Goal: Task Accomplishment & Management: Manage account settings

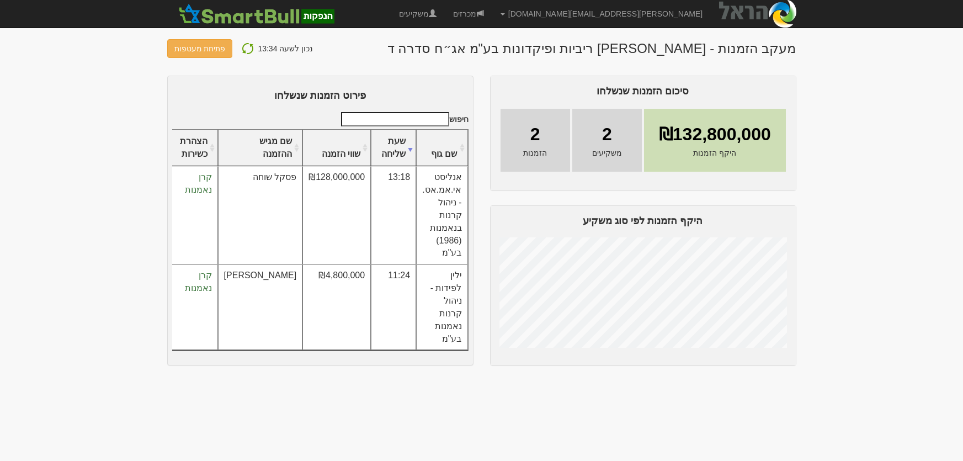
click at [246, 46] on img at bounding box center [247, 48] width 13 height 13
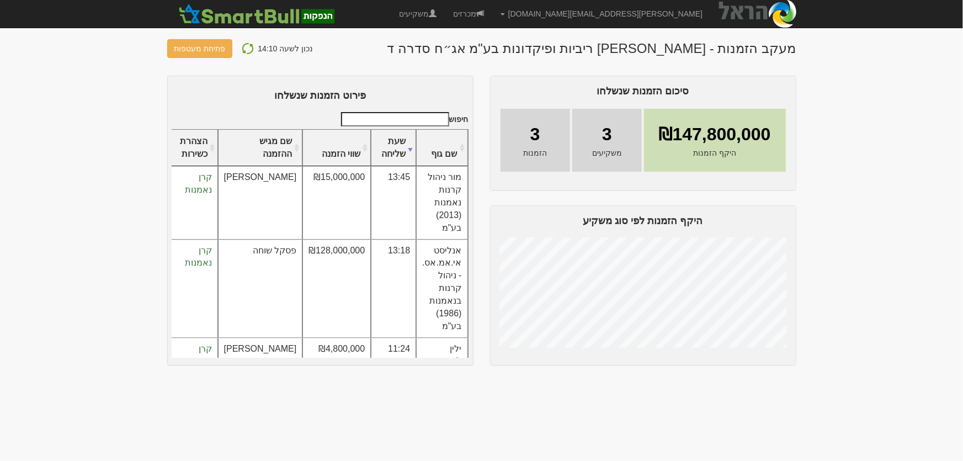
click at [243, 49] on img at bounding box center [247, 48] width 13 height 13
click at [244, 50] on img at bounding box center [247, 48] width 13 height 13
click at [245, 48] on img at bounding box center [247, 48] width 13 height 13
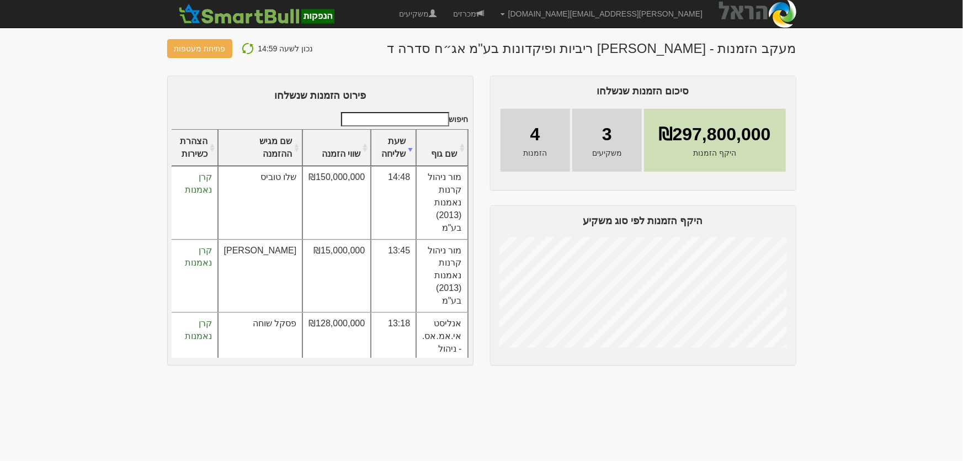
click at [247, 46] on img at bounding box center [247, 48] width 13 height 13
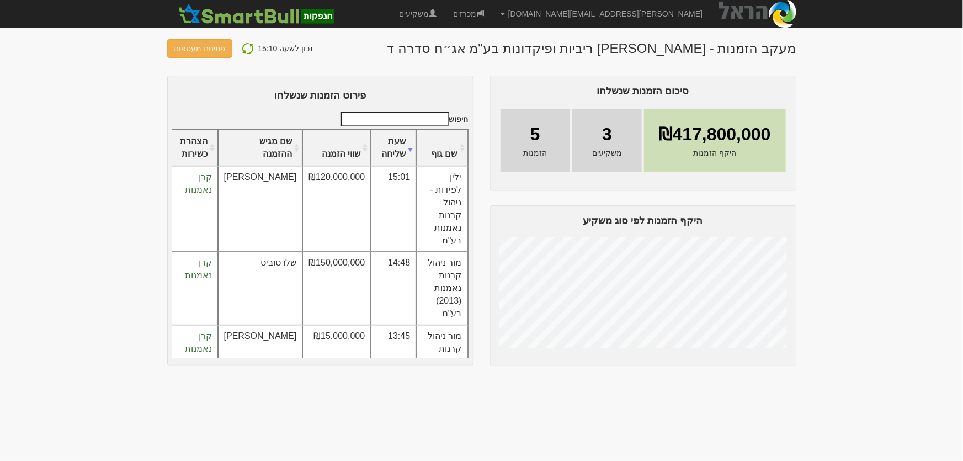
click at [242, 49] on img at bounding box center [247, 48] width 13 height 13
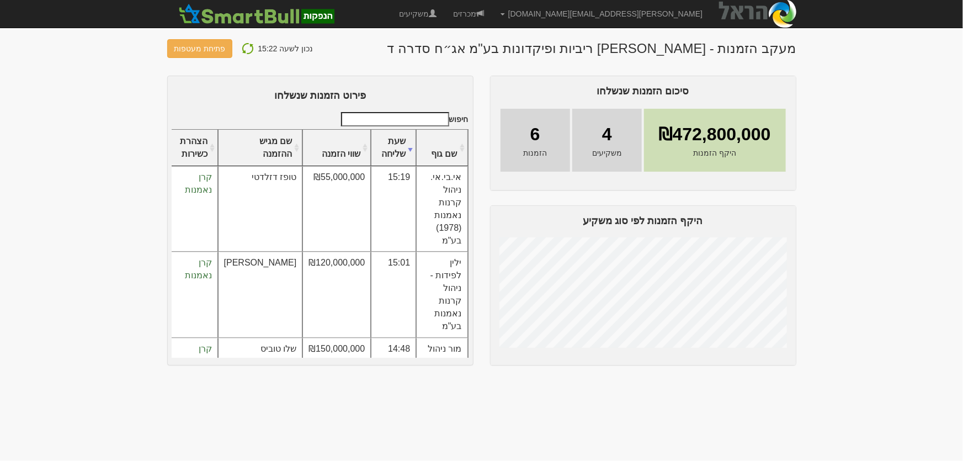
click at [241, 52] on img at bounding box center [247, 48] width 13 height 13
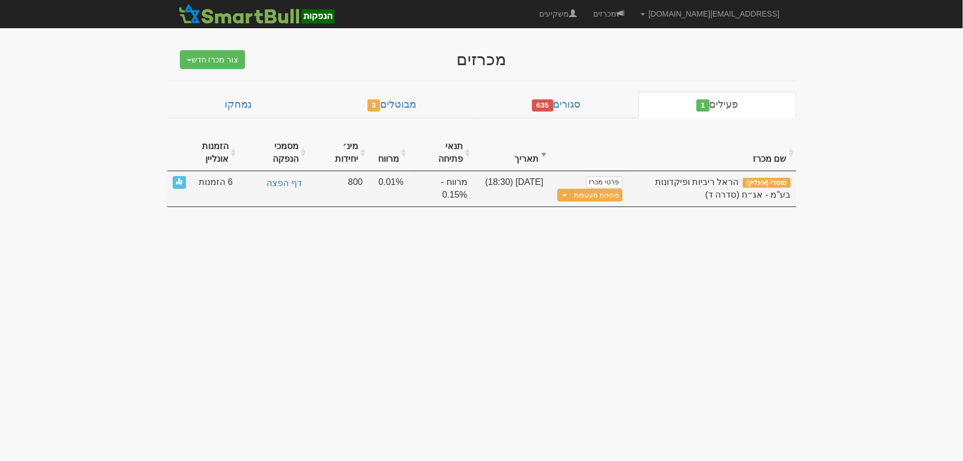
click at [208, 176] on span "6 הזמנות" at bounding box center [216, 182] width 34 height 13
click at [177, 178] on span at bounding box center [179, 181] width 7 height 7
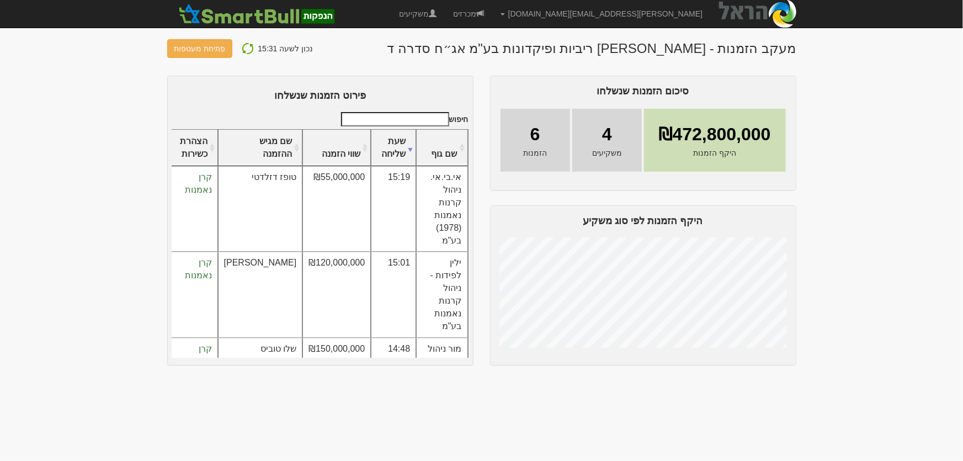
click at [241, 47] on img at bounding box center [247, 48] width 13 height 13
click at [245, 46] on img at bounding box center [247, 48] width 13 height 13
click at [245, 49] on img at bounding box center [247, 48] width 13 height 13
click at [246, 55] on button at bounding box center [248, 48] width 20 height 14
click at [248, 51] on img at bounding box center [247, 48] width 13 height 13
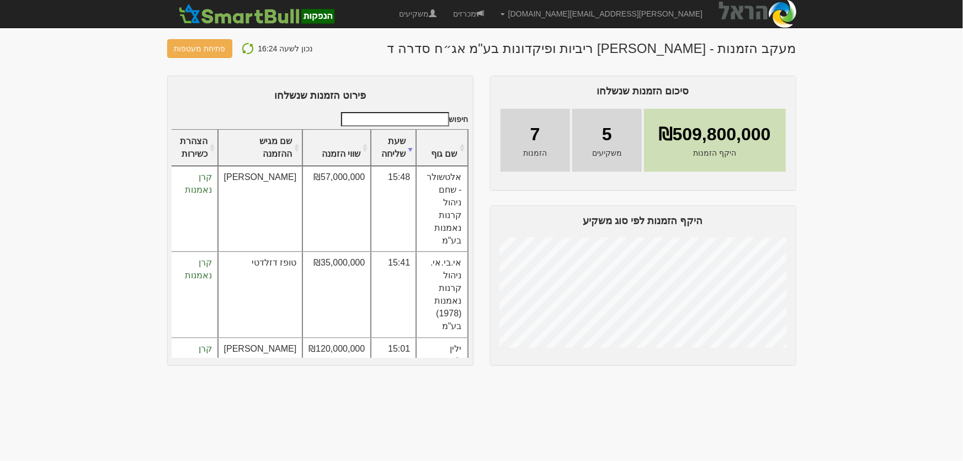
click at [247, 45] on img at bounding box center [247, 48] width 13 height 13
click at [242, 48] on img at bounding box center [247, 48] width 13 height 13
click at [245, 49] on img at bounding box center [247, 48] width 13 height 13
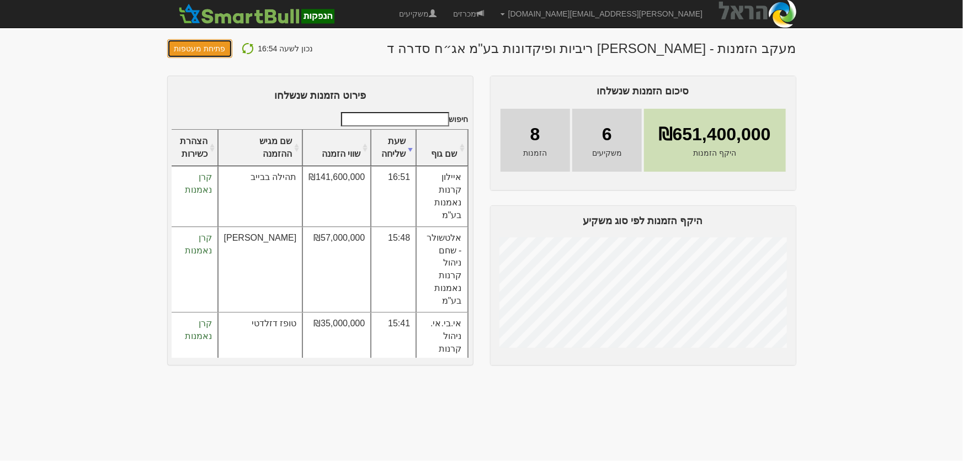
click at [199, 45] on button "פתיחת מעטפות" at bounding box center [200, 48] width 66 height 19
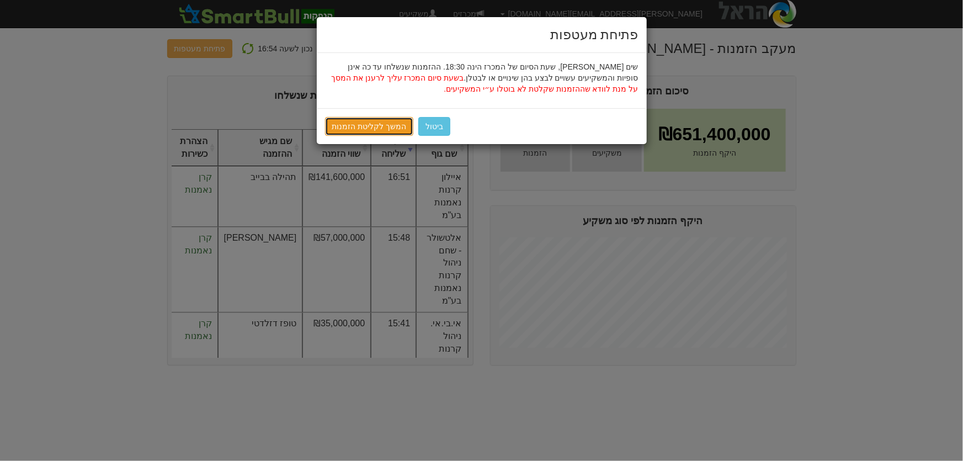
click at [374, 122] on link "המשך לקליטת הזמנות" at bounding box center [369, 126] width 89 height 19
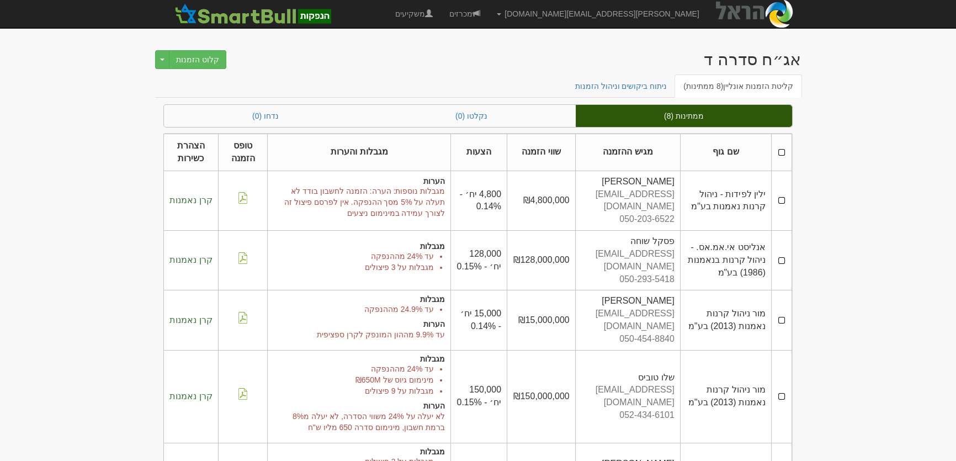
click at [781, 151] on th at bounding box center [781, 152] width 20 height 37
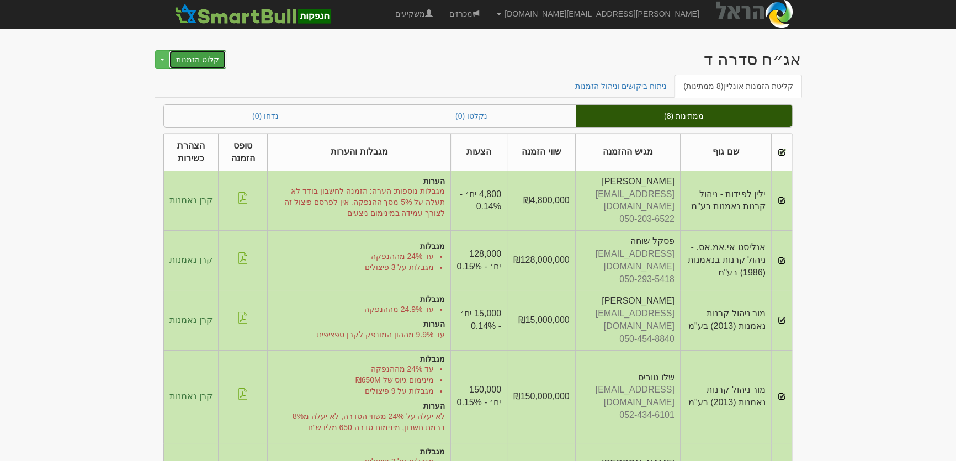
click at [189, 58] on button "קלוט הזמנות" at bounding box center [197, 59] width 57 height 19
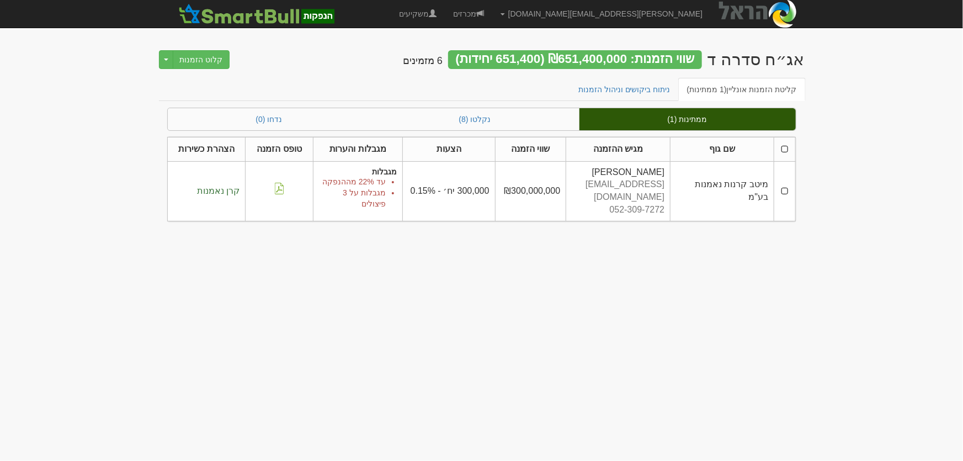
click at [788, 184] on td at bounding box center [784, 191] width 21 height 60
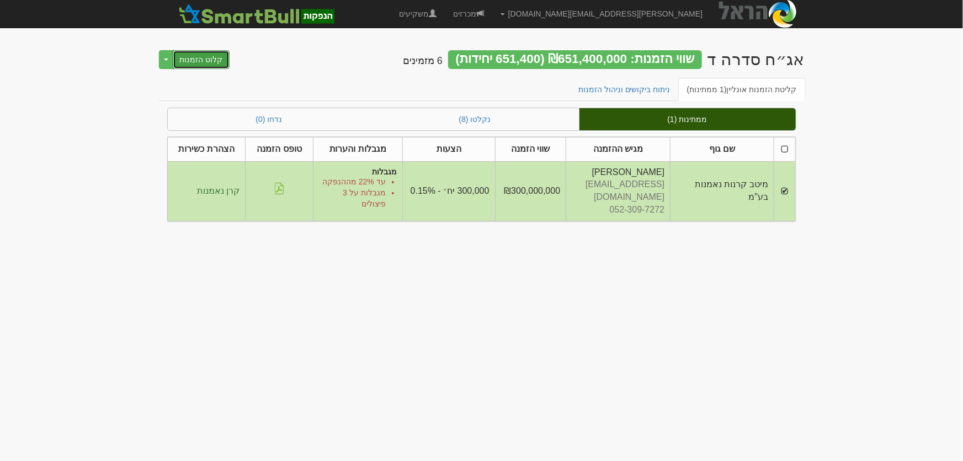
click at [201, 62] on button "קלוט הזמנות" at bounding box center [201, 59] width 57 height 19
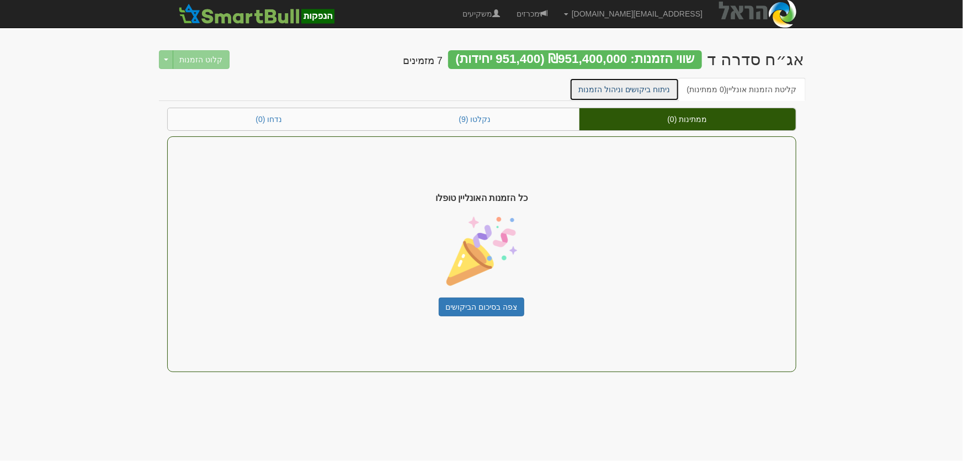
click at [659, 93] on link "ניתוח ביקושים וניהול הזמנות" at bounding box center [625, 89] width 110 height 23
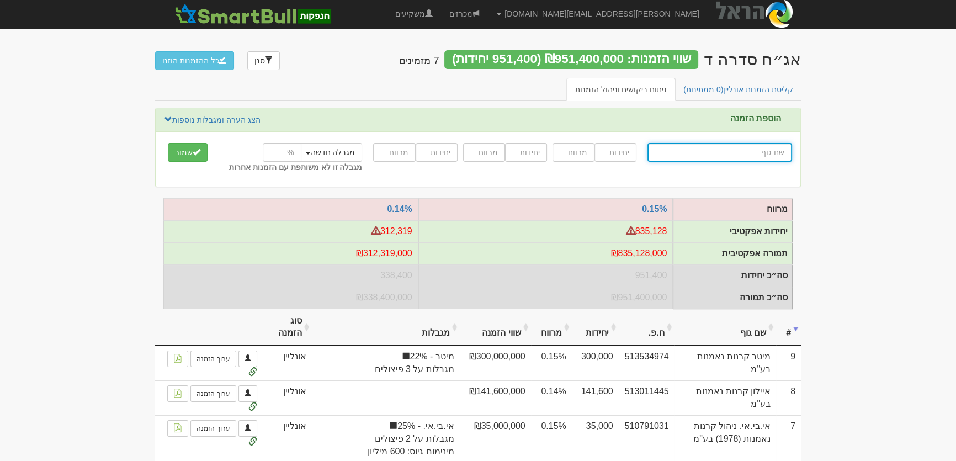
type input "כ"
type input "כלל ביטוח אשראי"
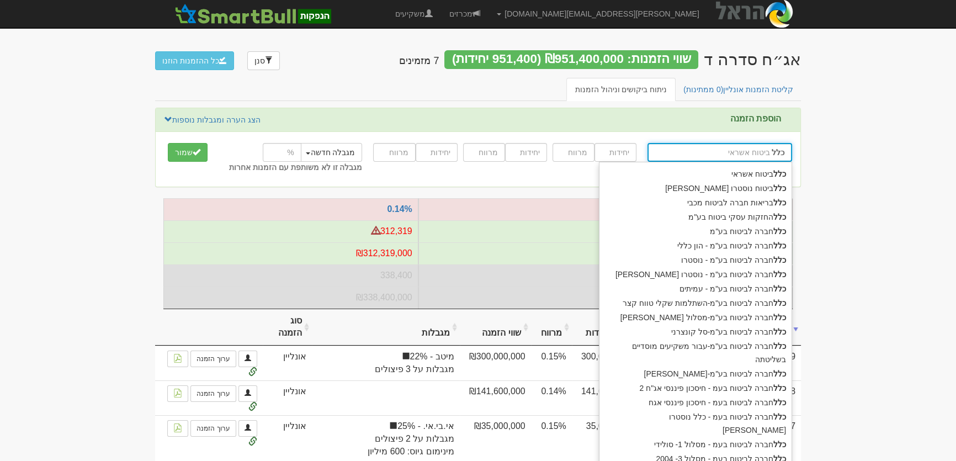
type input "כלל"
type input "כלל ח"
type input "כלל חברה לביטוח בע"מ"
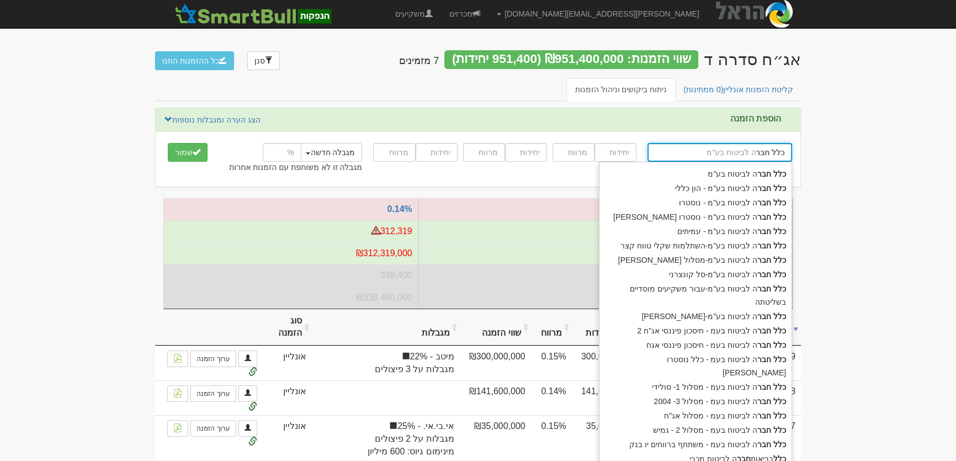
type input "כלל חברה"
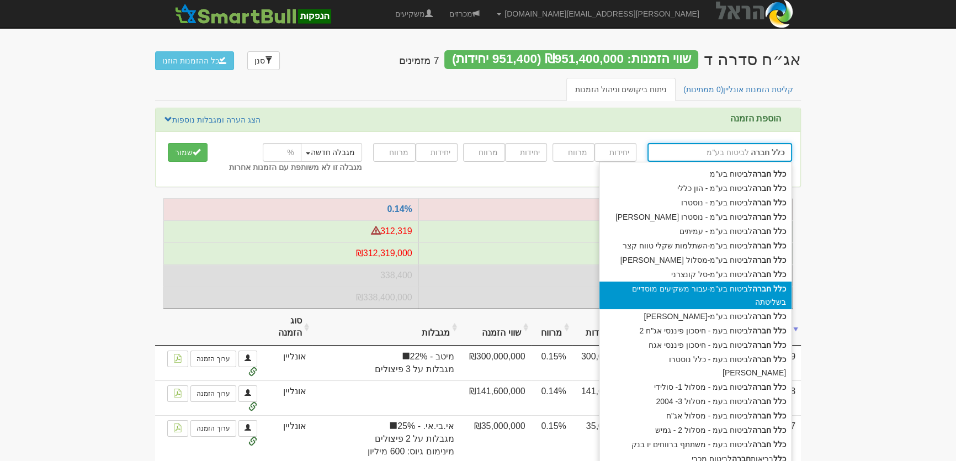
click at [707, 292] on div "כלל חברה לביטוח בע"מ-עבור משקיעים מוסדיים בשליטתה" at bounding box center [695, 296] width 192 height 28
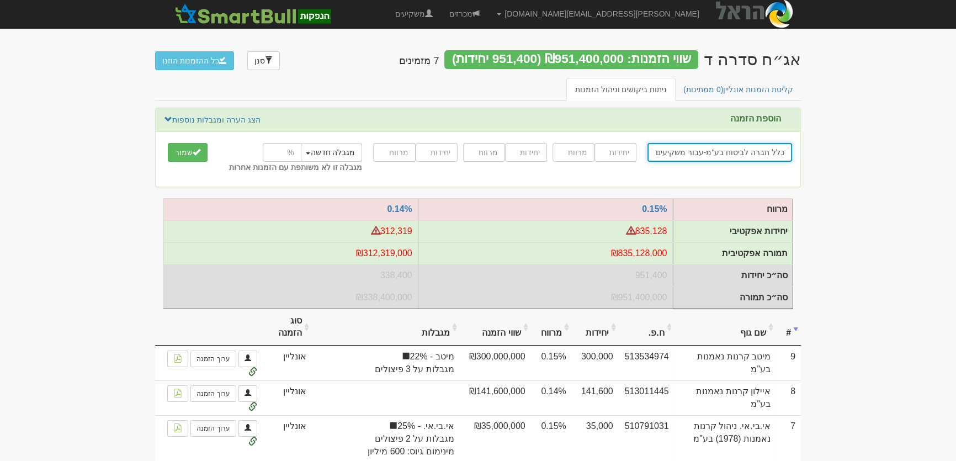
type input "כלל חברה לביטוח בע"מ-עבור משקיעים מוסדיים בשליטתה"
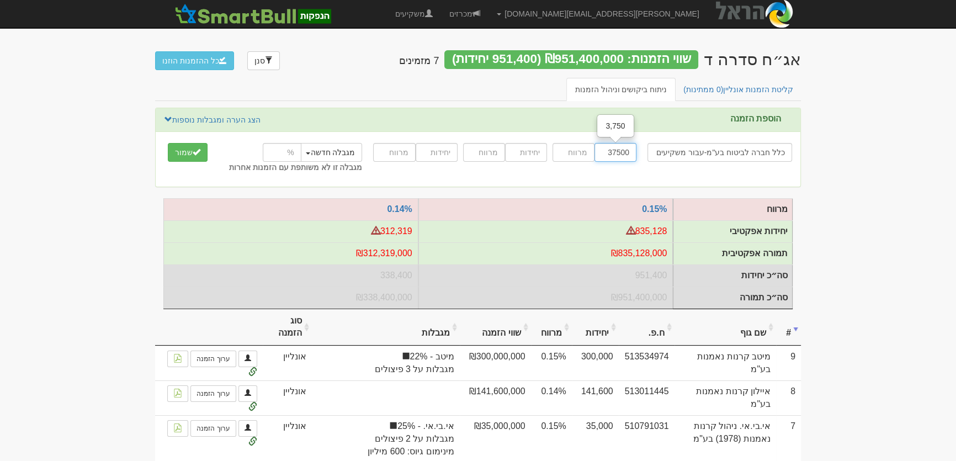
type input "37500"
type input "0.15"
click at [287, 152] on input "number" at bounding box center [282, 152] width 39 height 19
type input "25"
click at [187, 152] on button "שמור" at bounding box center [188, 152] width 40 height 19
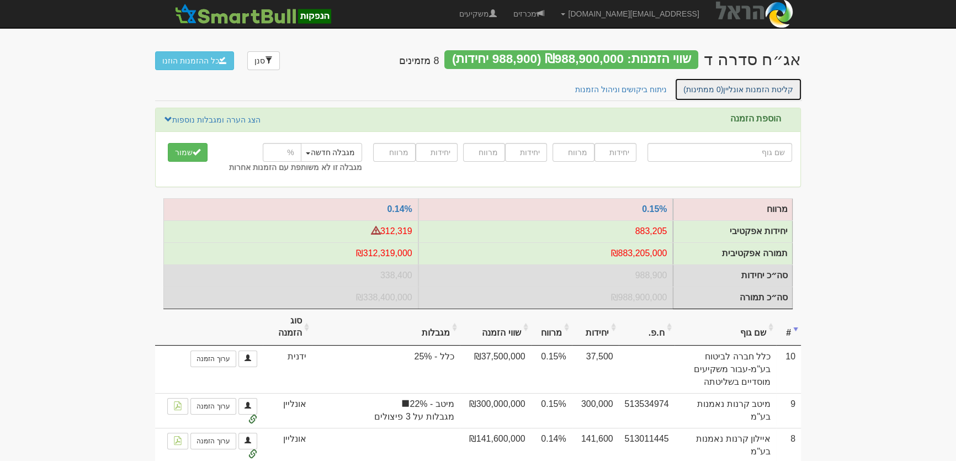
click at [777, 90] on link "קליטת הזמנות אונליין (0 ממתינות)" at bounding box center [739, 89] width 128 height 23
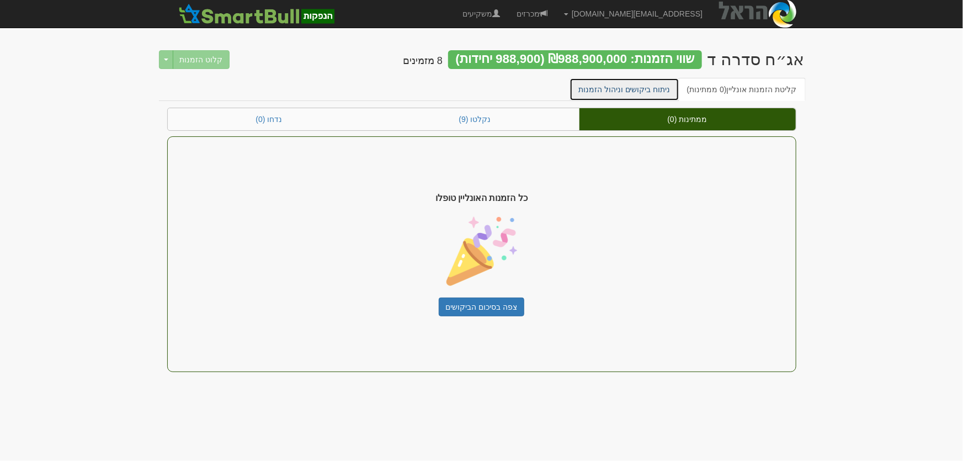
click at [628, 88] on link "ניתוח ביקושים וניהול הזמנות" at bounding box center [625, 89] width 110 height 23
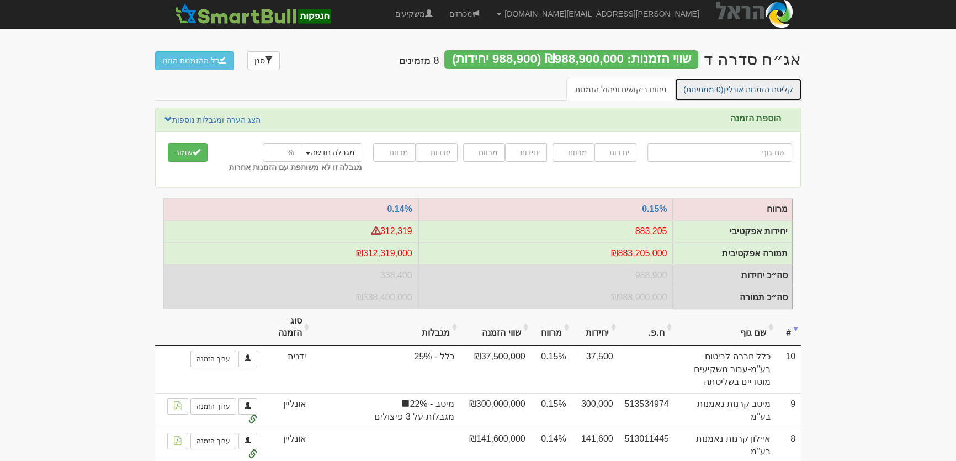
click at [728, 90] on link "קליטת הזמנות אונליין (0 ממתינות)" at bounding box center [739, 89] width 128 height 23
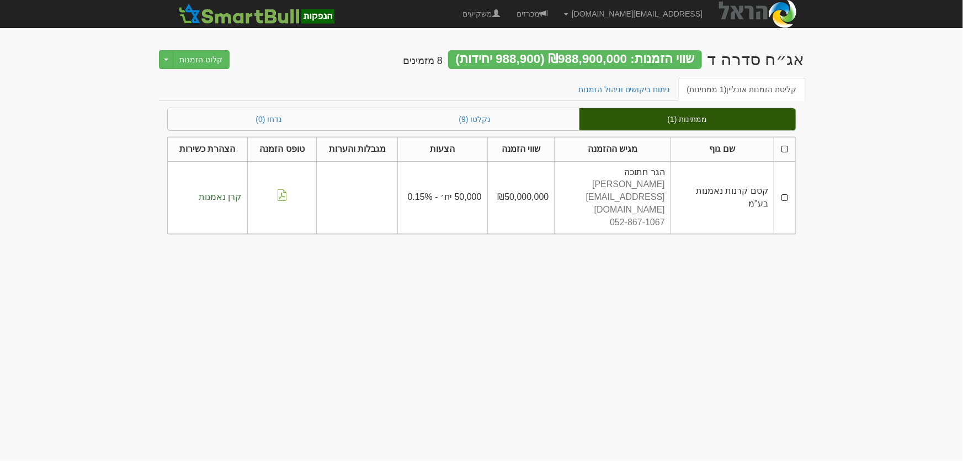
click at [783, 182] on td at bounding box center [784, 197] width 21 height 72
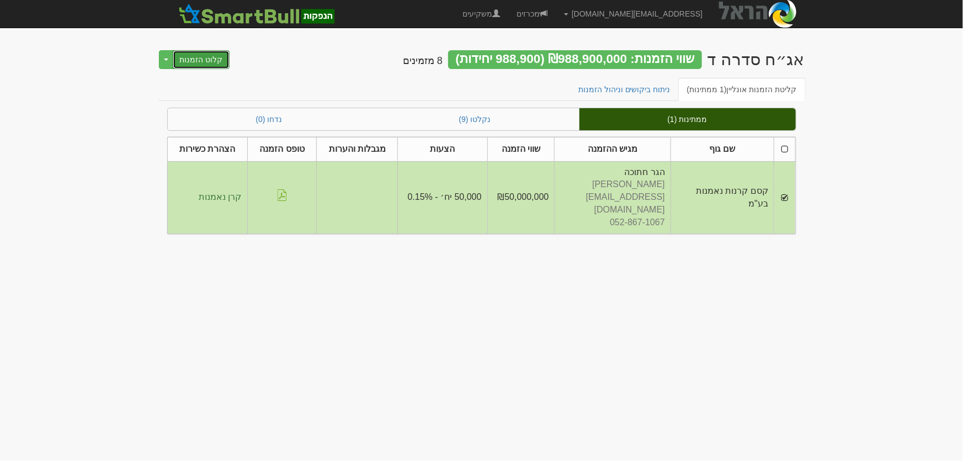
click at [201, 61] on button "קלוט הזמנות" at bounding box center [201, 59] width 57 height 19
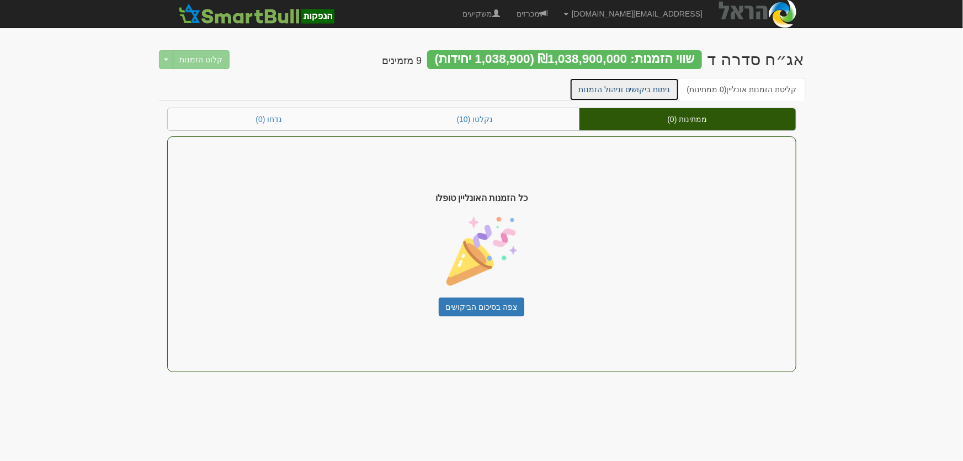
click at [638, 92] on link "ניתוח ביקושים וניהול הזמנות" at bounding box center [625, 89] width 110 height 23
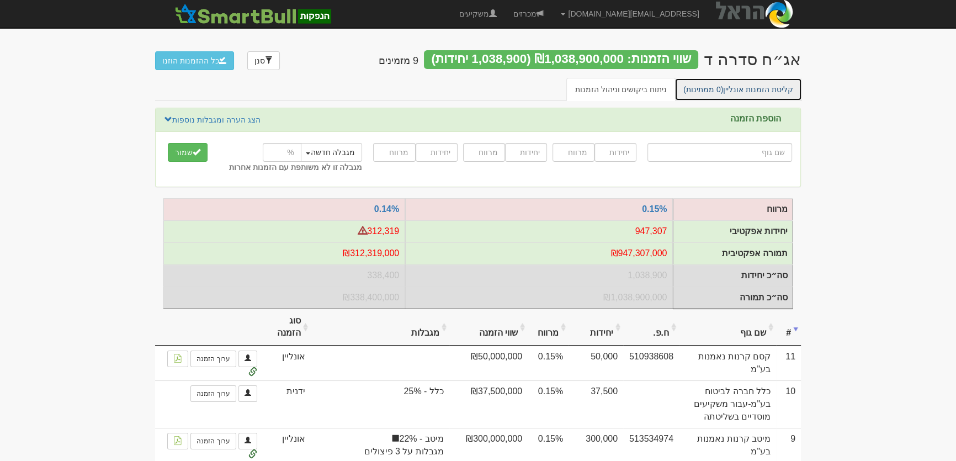
click at [743, 86] on link "קליטת הזמנות אונליין (0 ממתינות)" at bounding box center [739, 89] width 128 height 23
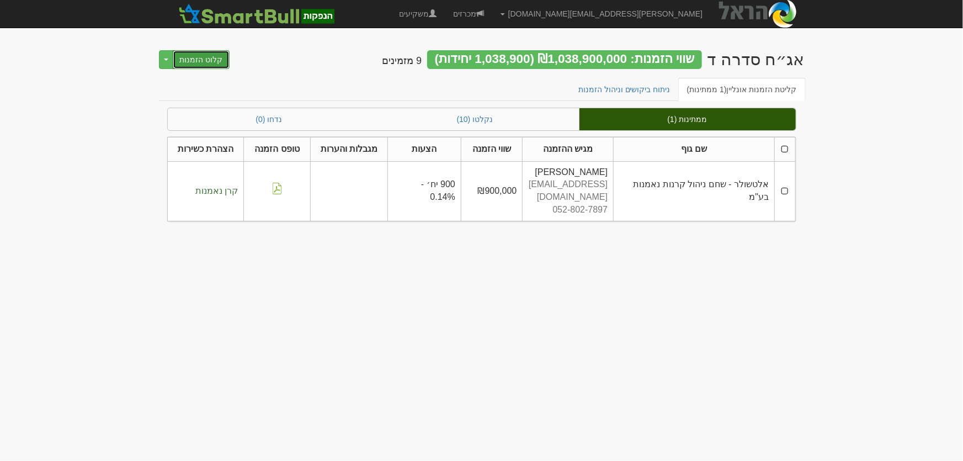
click at [208, 60] on button "קלוט הזמנות" at bounding box center [201, 59] width 57 height 19
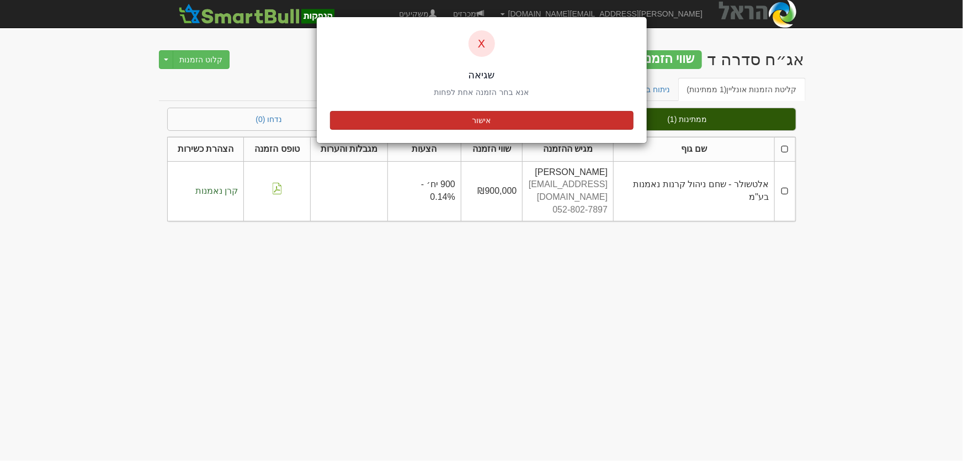
click at [475, 123] on button "אישור" at bounding box center [482, 120] width 304 height 19
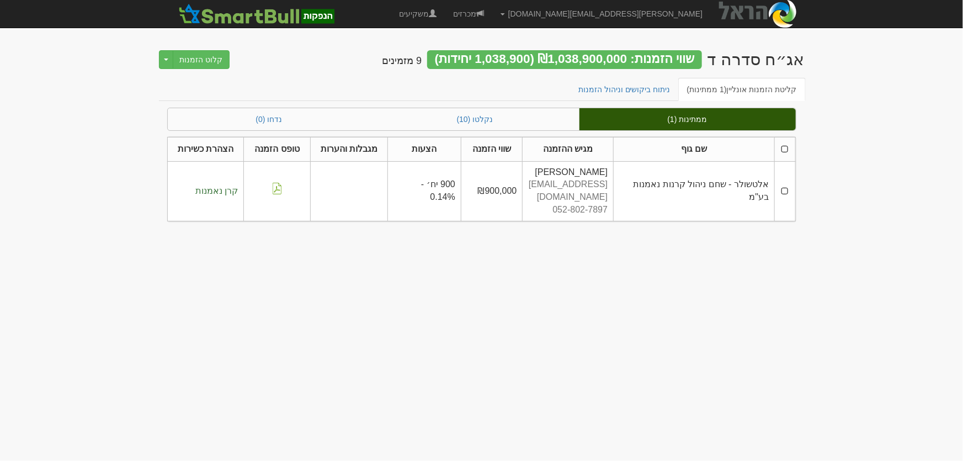
click at [784, 184] on td at bounding box center [785, 191] width 20 height 60
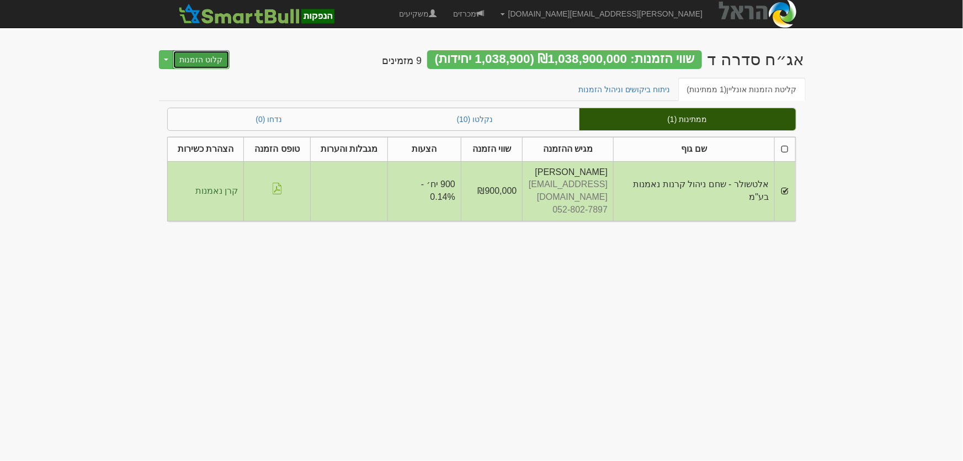
click at [186, 56] on button "קלוט הזמנות" at bounding box center [201, 59] width 57 height 19
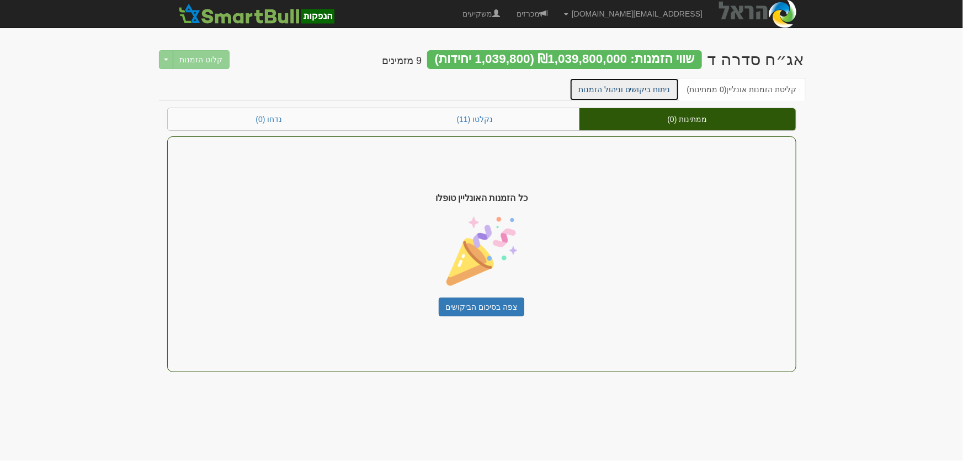
click at [641, 86] on link "ניתוח ביקושים וניהול הזמנות" at bounding box center [625, 89] width 110 height 23
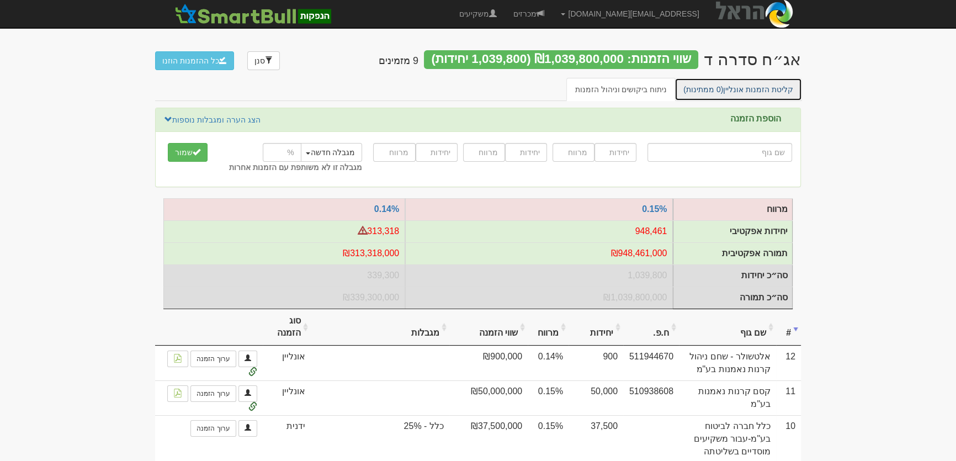
click at [743, 87] on link "קליטת הזמנות אונליין (0 ממתינות)" at bounding box center [739, 89] width 128 height 23
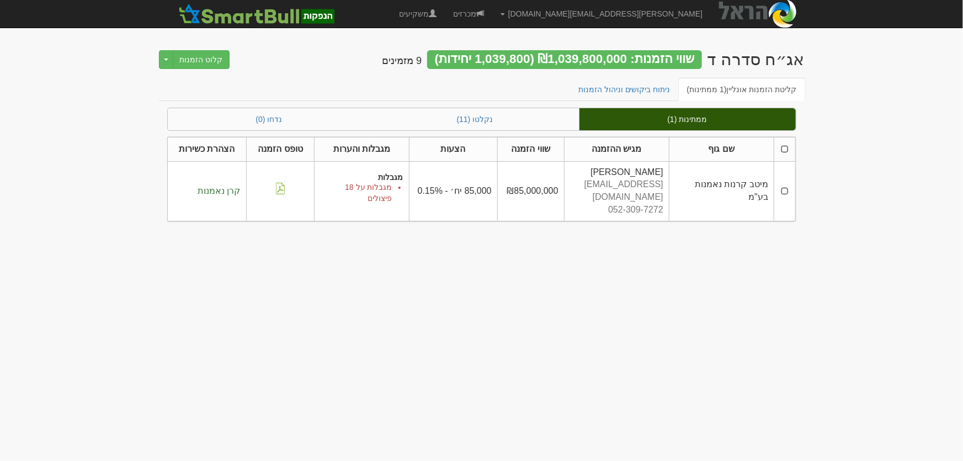
click at [784, 185] on td at bounding box center [784, 191] width 21 height 60
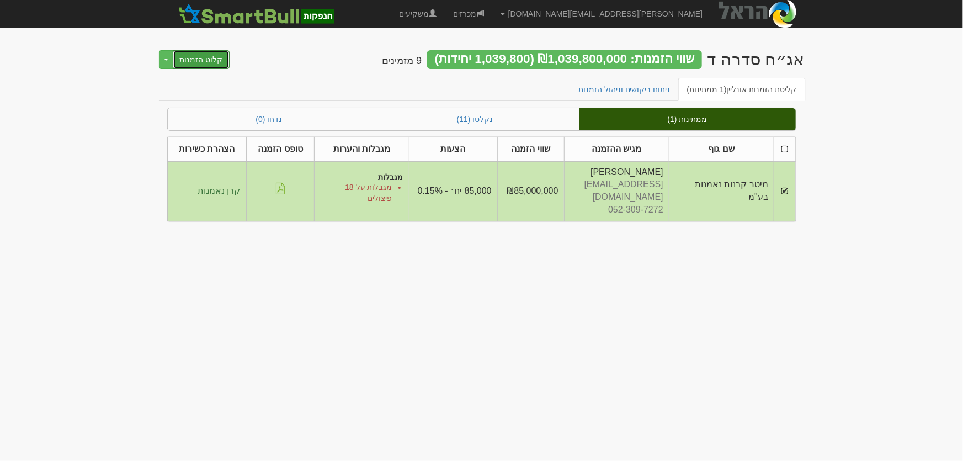
click at [190, 60] on button "קלוט הזמנות" at bounding box center [201, 59] width 57 height 19
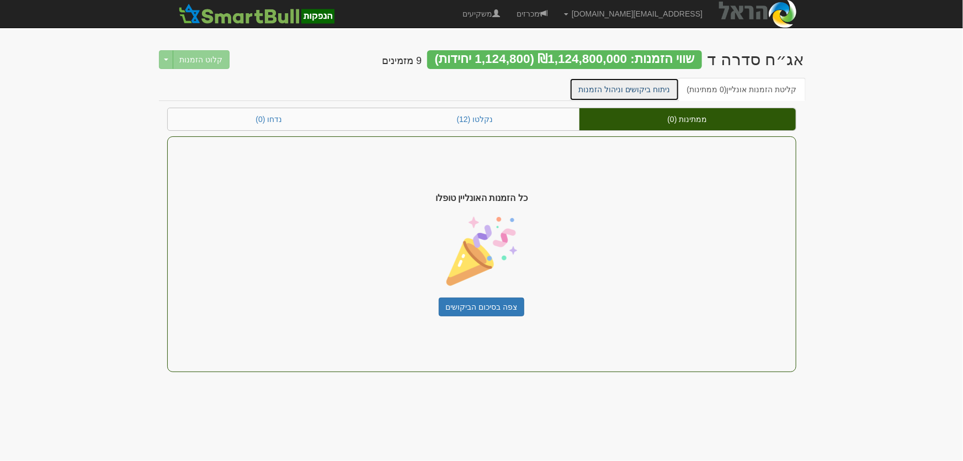
click at [646, 91] on link "ניתוח ביקושים וניהול הזמנות" at bounding box center [625, 89] width 110 height 23
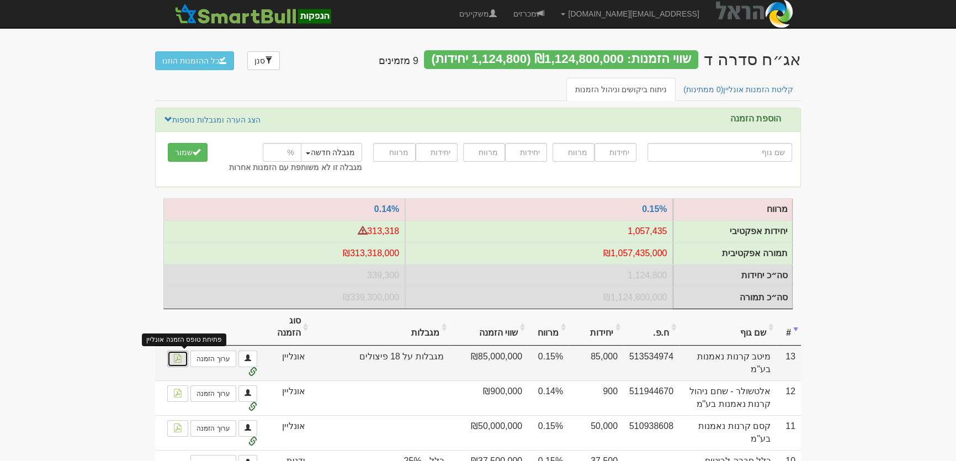
click at [177, 363] on img at bounding box center [177, 358] width 9 height 9
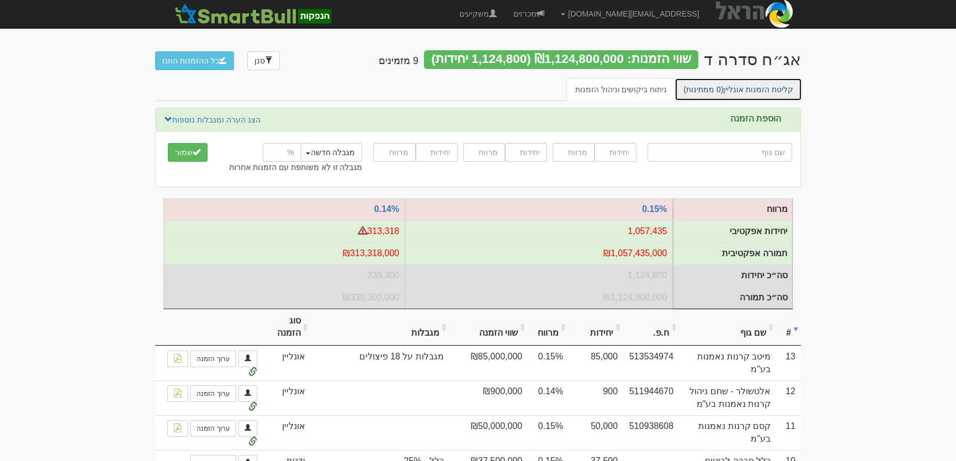
click at [741, 89] on link "קליטת הזמנות אונליין (0 ממתינות)" at bounding box center [739, 89] width 128 height 23
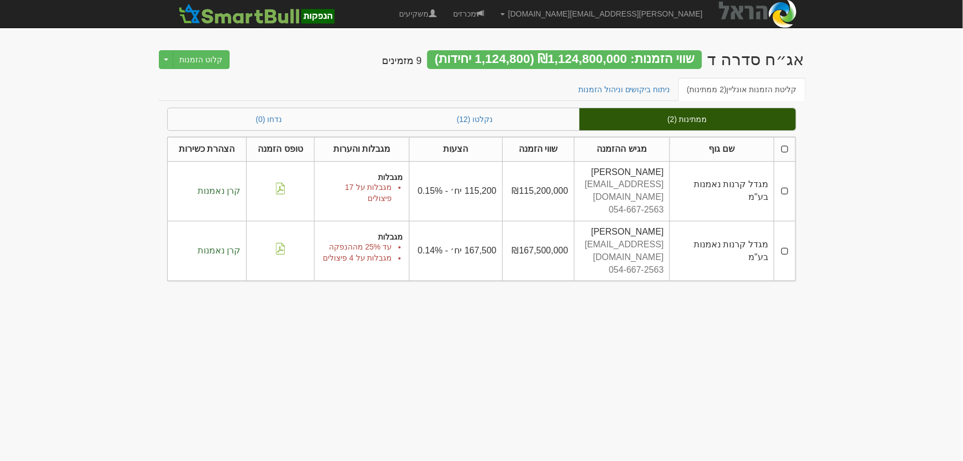
click at [786, 186] on td at bounding box center [784, 191] width 21 height 60
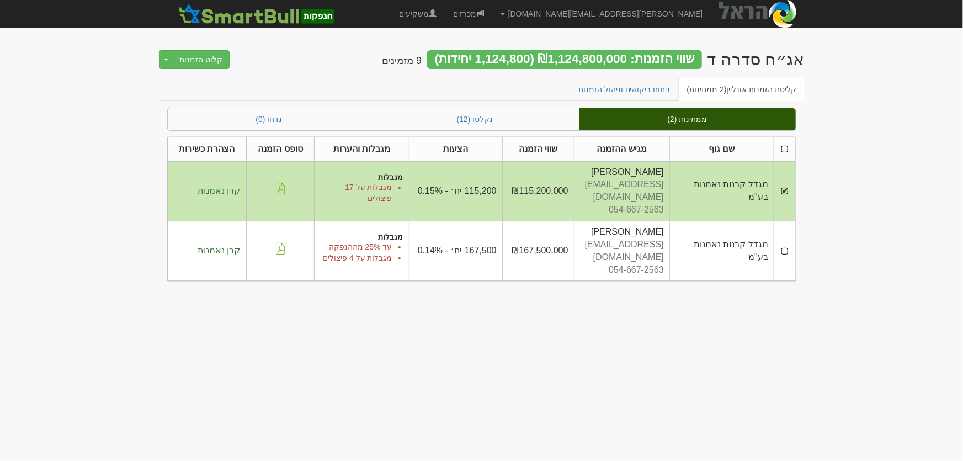
click at [782, 230] on td at bounding box center [784, 251] width 21 height 60
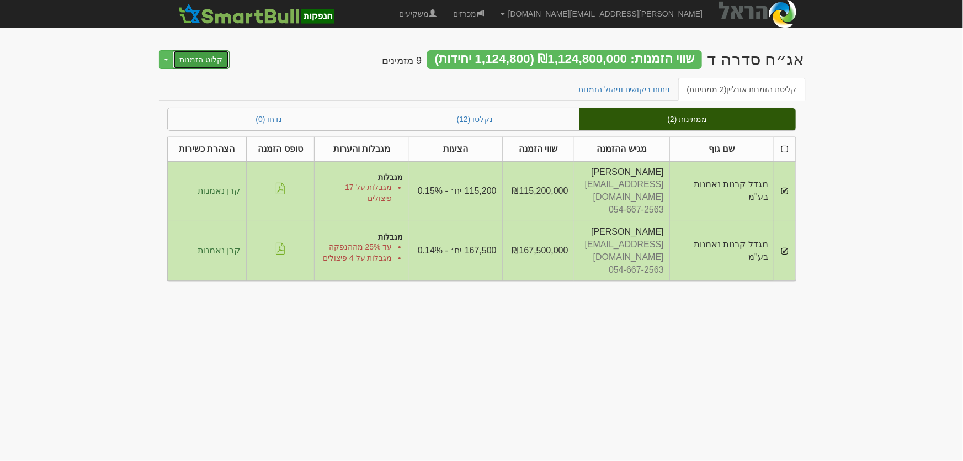
click at [204, 61] on button "קלוט הזמנות" at bounding box center [201, 59] width 57 height 19
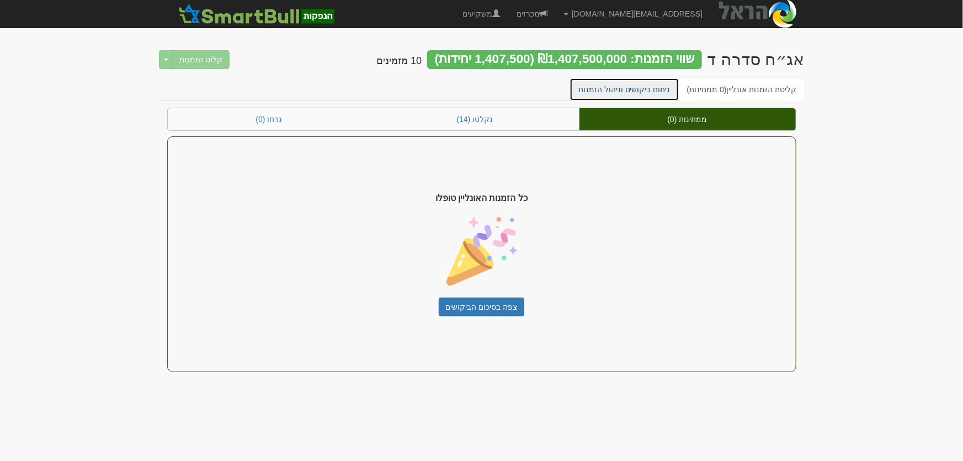
click at [657, 89] on link "ניתוח ביקושים וניהול הזמנות" at bounding box center [625, 89] width 110 height 23
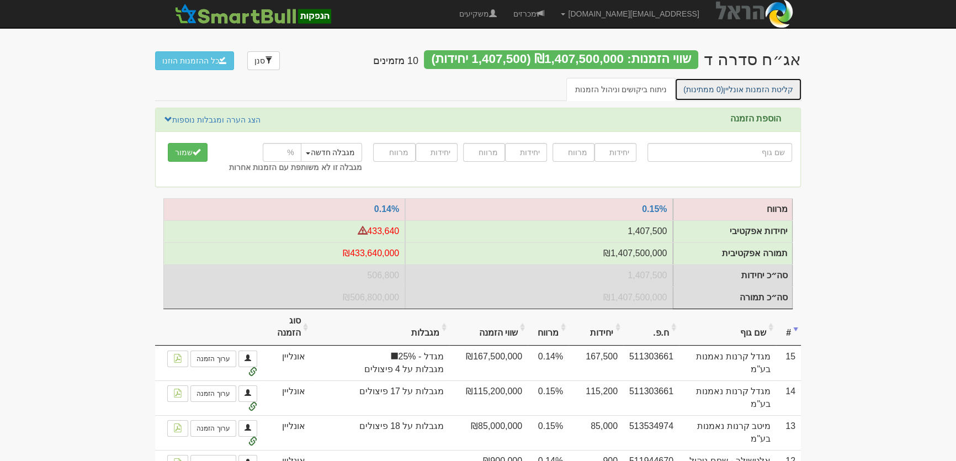
click at [757, 94] on link "קליטת הזמנות אונליין (0 ממתינות)" at bounding box center [739, 89] width 128 height 23
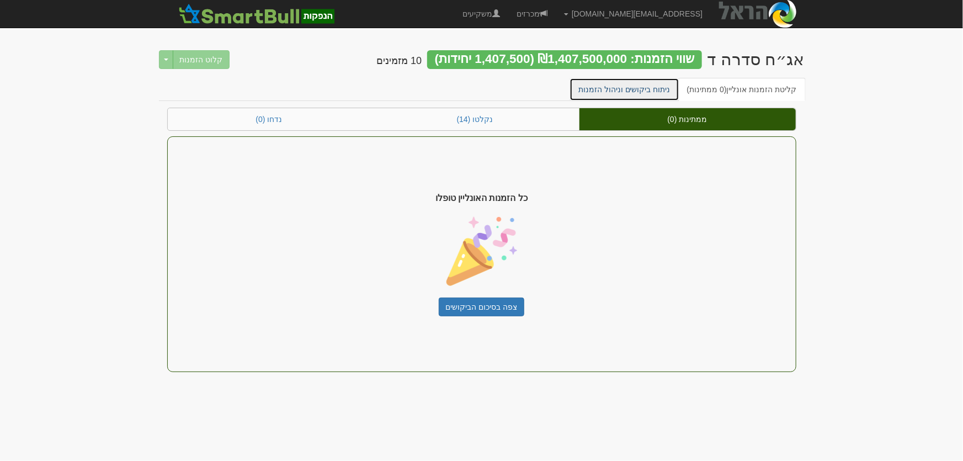
click at [623, 84] on link "ניתוח ביקושים וניהול הזמנות" at bounding box center [625, 89] width 110 height 23
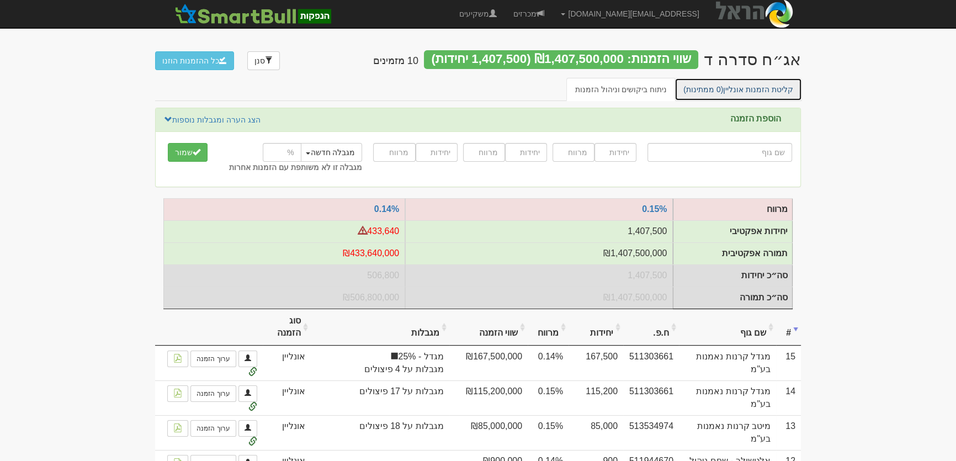
click at [723, 93] on span "(0 ממתינות)" at bounding box center [703, 89] width 40 height 9
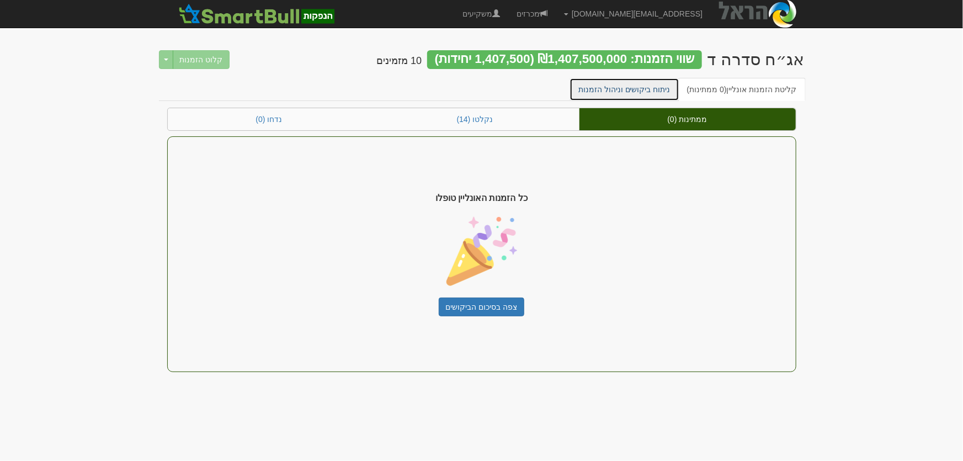
click at [618, 89] on link "ניתוח ביקושים וניהול הזמנות" at bounding box center [625, 89] width 110 height 23
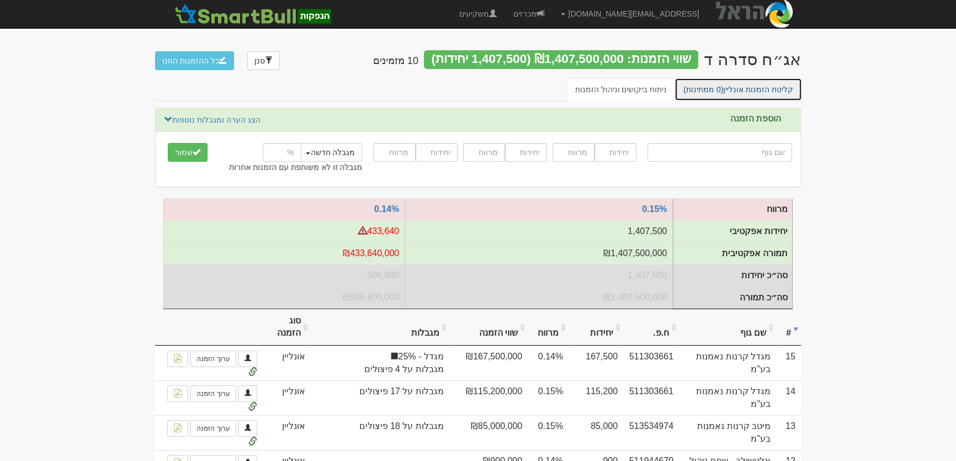
click at [761, 92] on link "קליטת הזמנות אונליין (0 ממתינות)" at bounding box center [739, 89] width 128 height 23
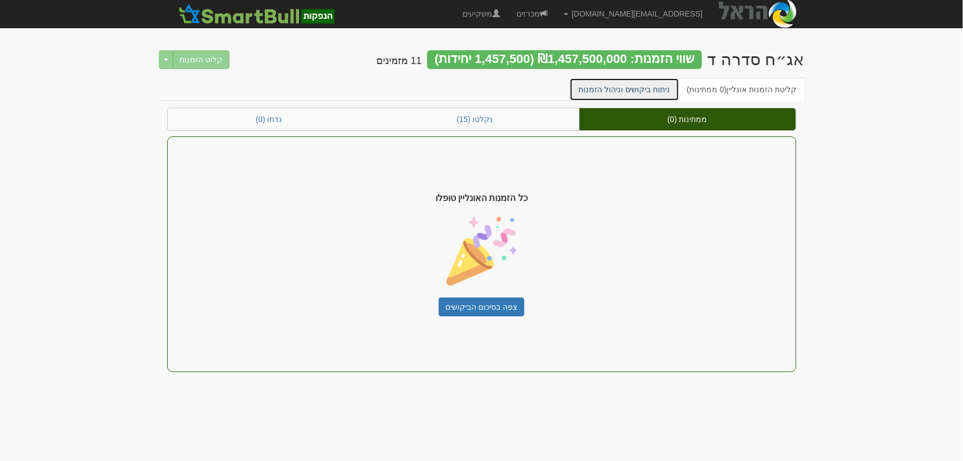
click at [654, 79] on link "ניתוח ביקושים וניהול הזמנות" at bounding box center [625, 89] width 110 height 23
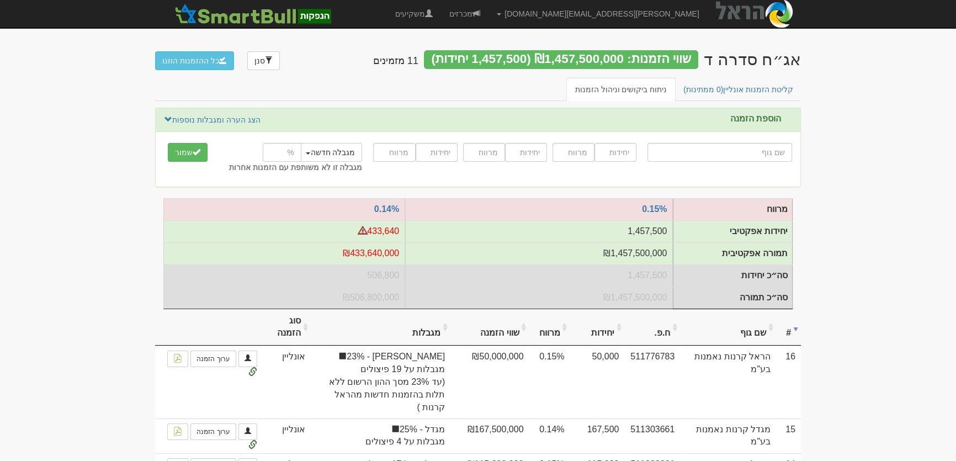
drag, startPoint x: 191, startPoint y: 60, endPoint x: 237, endPoint y: 103, distance: 63.3
click at [190, 60] on button "כל ההזמנות הוזנו" at bounding box center [194, 60] width 79 height 19
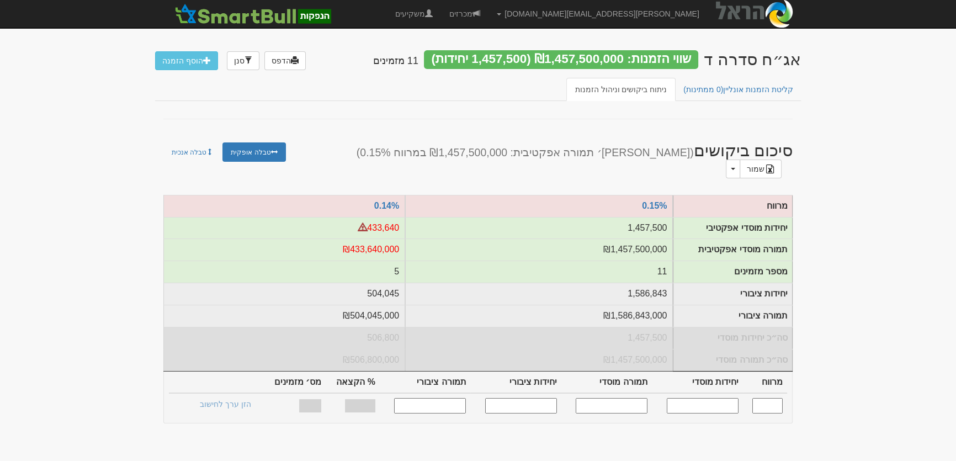
click at [722, 398] on input "text" at bounding box center [703, 405] width 72 height 15
type input "1200000"
type input "0.150"
type input "1,200,000"
type input "1,200,000,000"
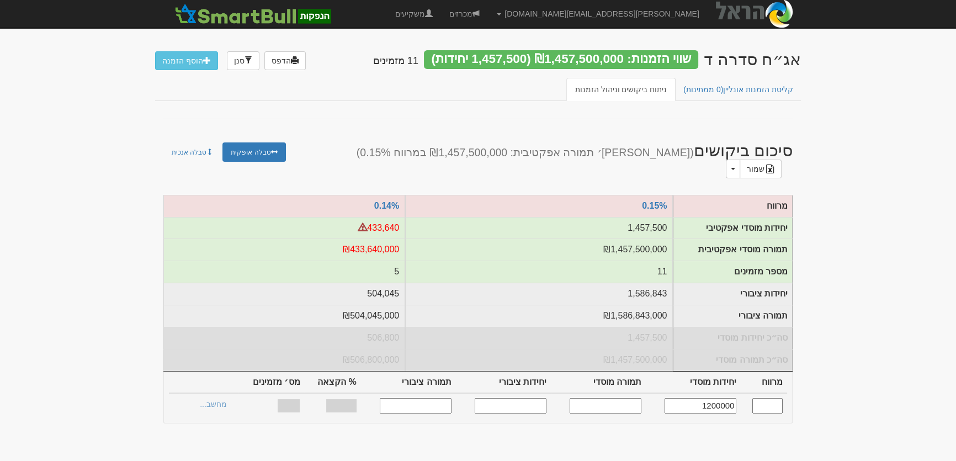
type input "1,315,790"
type input "1,315,790,000"
type input "72.91%"
type input "11"
type input "1,200,000"
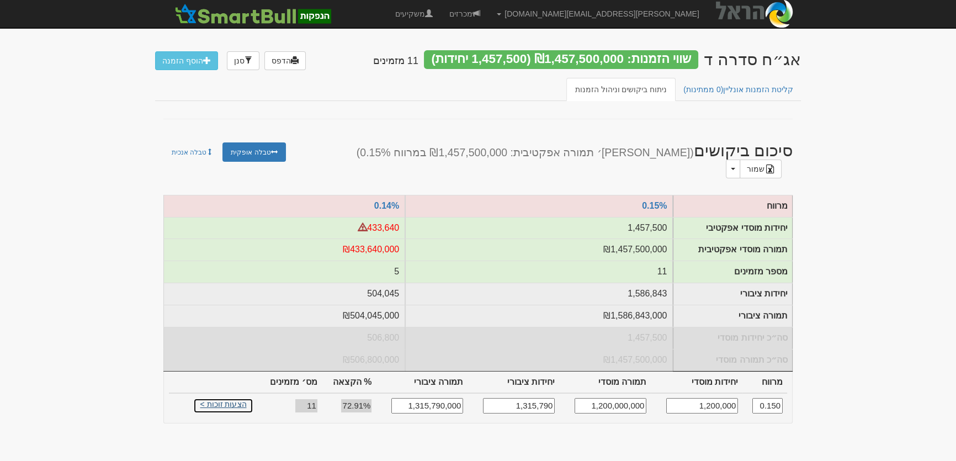
click at [226, 398] on link "הצעות זוכות >" at bounding box center [223, 405] width 61 height 15
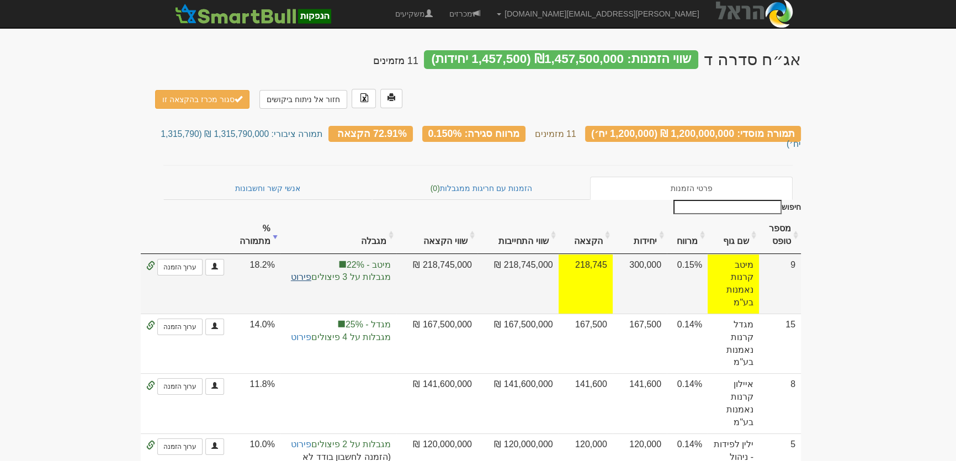
click at [311, 272] on link "פירוט" at bounding box center [301, 276] width 20 height 9
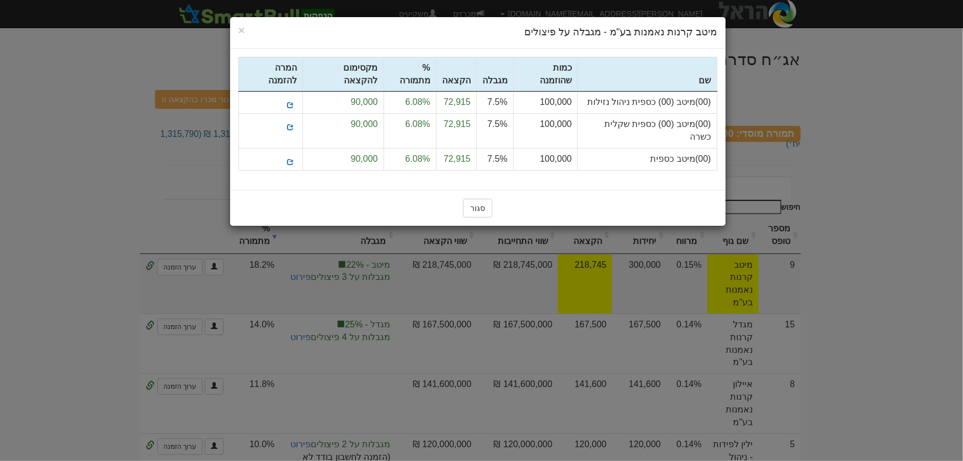
click at [880, 226] on div "× Close מיטב קרנות נאמנות בע"מ - מגבלה על פיצולים שם" at bounding box center [481, 230] width 963 height 461
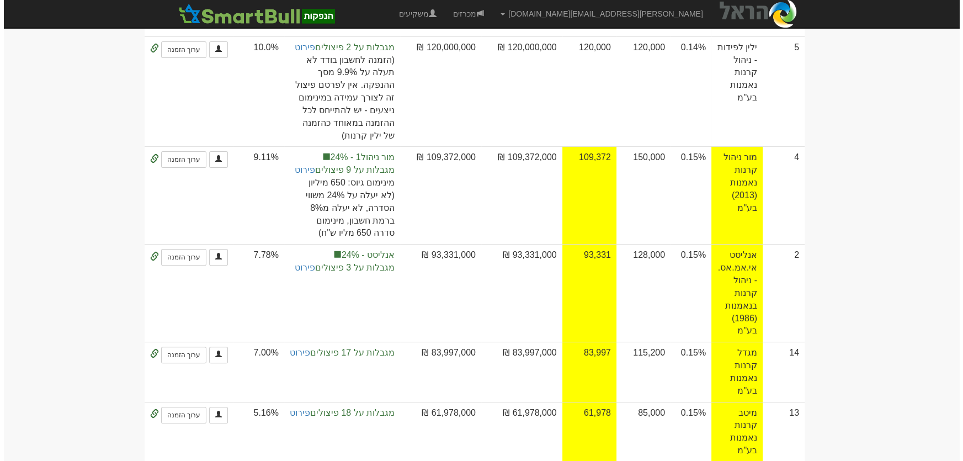
scroll to position [452, 0]
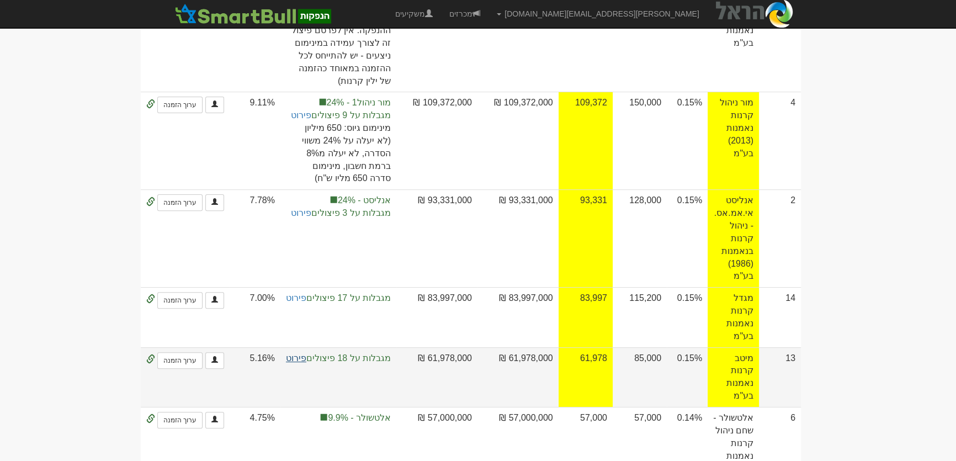
click at [303, 353] on link "פירוט" at bounding box center [296, 357] width 20 height 9
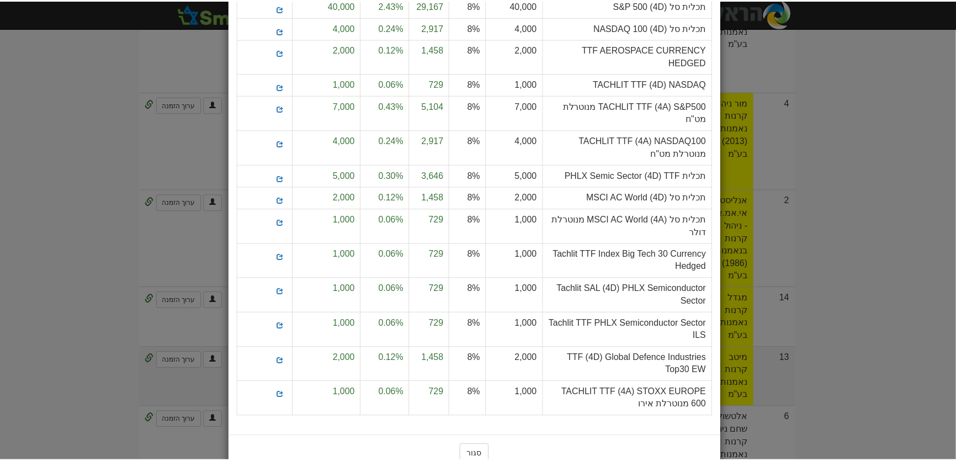
scroll to position [0, 0]
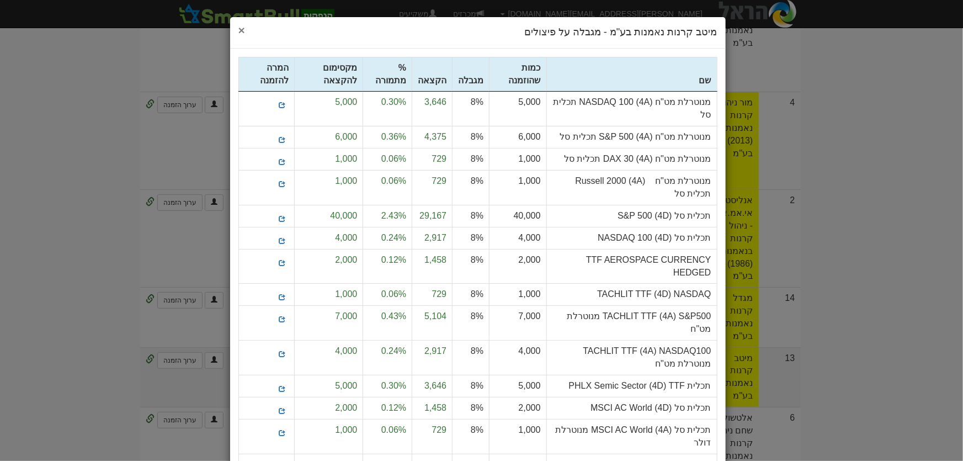
click at [244, 30] on span "×" at bounding box center [241, 30] width 7 height 13
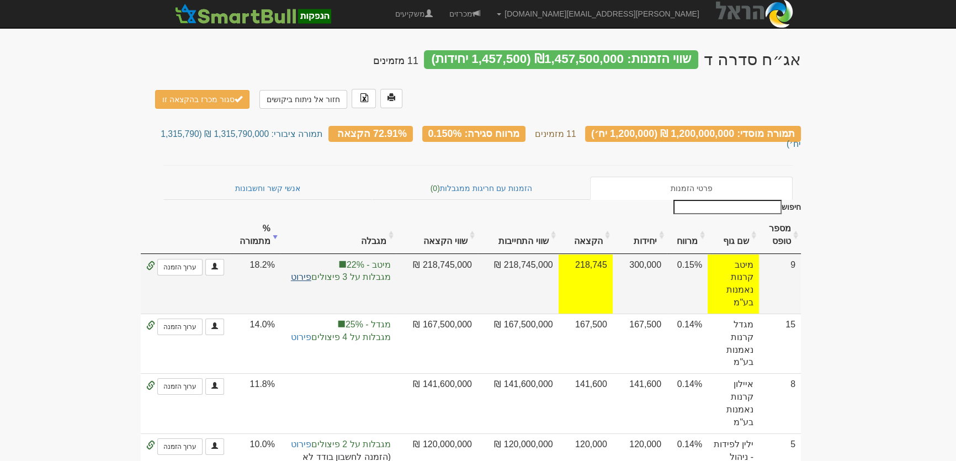
click at [311, 272] on link "פירוט" at bounding box center [301, 276] width 20 height 9
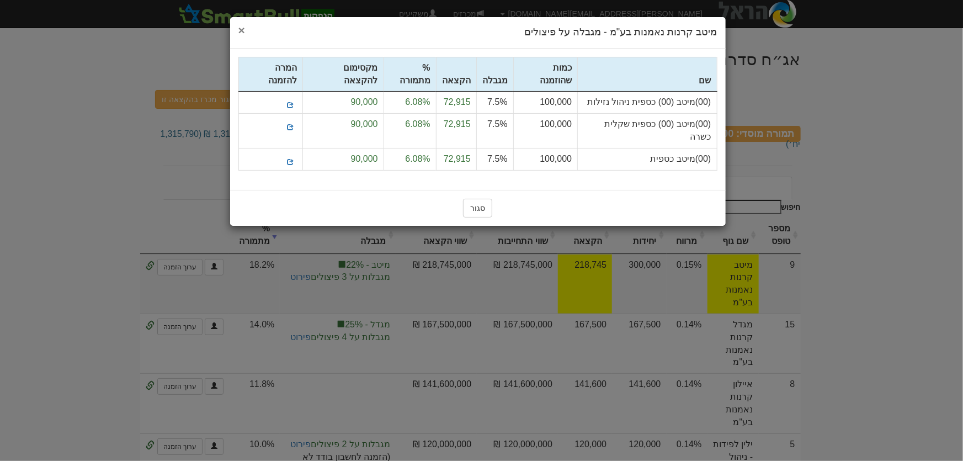
click at [240, 31] on span "×" at bounding box center [241, 30] width 7 height 13
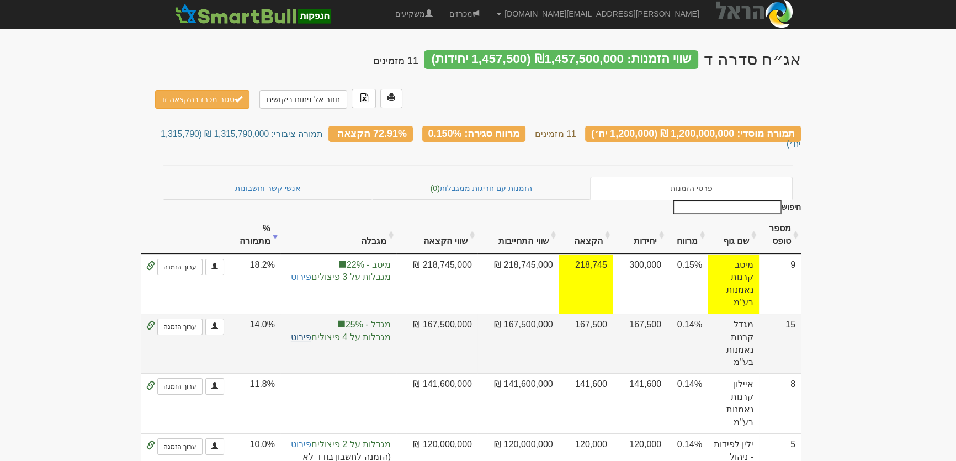
click at [311, 332] on link "פירוט" at bounding box center [301, 336] width 20 height 9
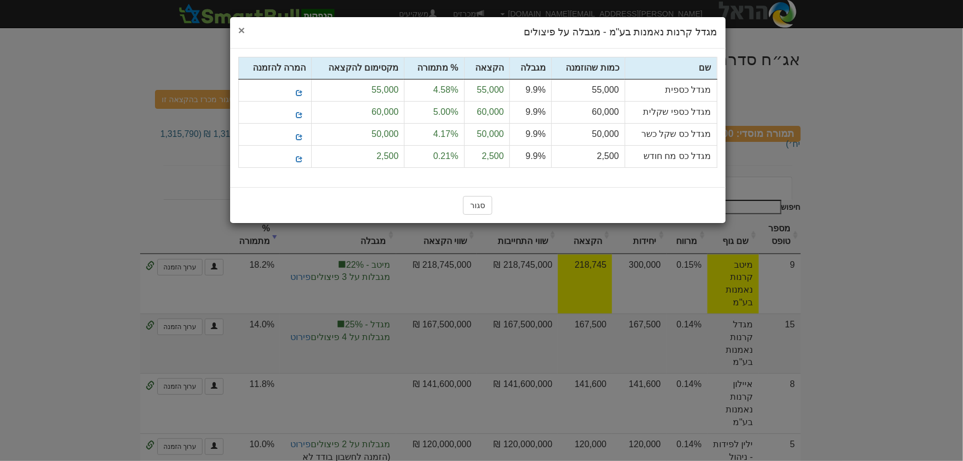
click at [241, 29] on span "×" at bounding box center [241, 30] width 7 height 13
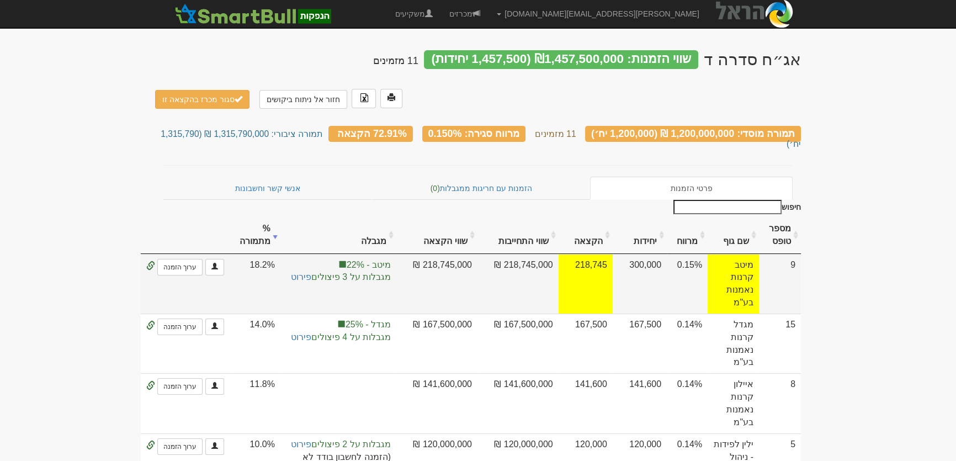
scroll to position [50, 0]
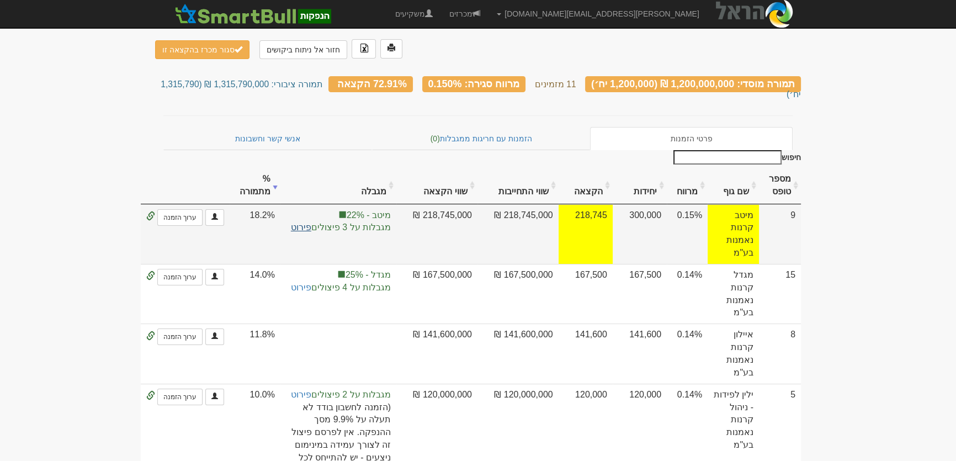
click at [311, 222] on link "פירוט" at bounding box center [301, 226] width 20 height 9
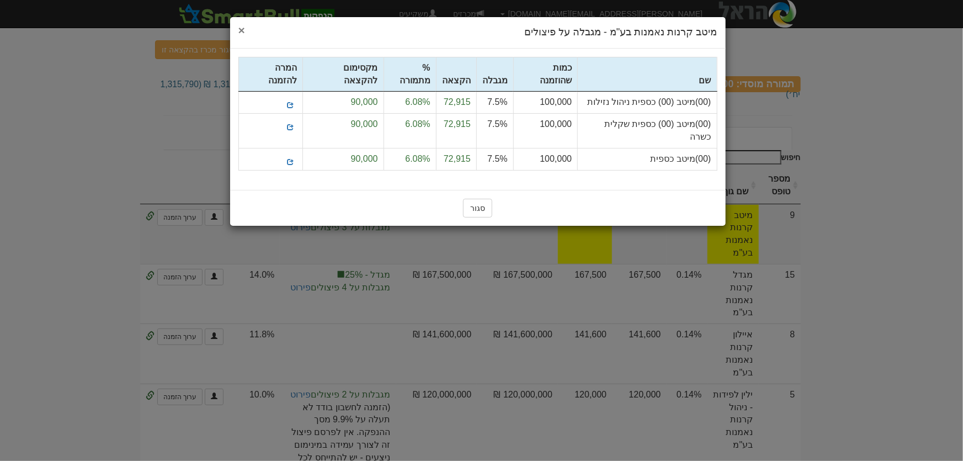
drag, startPoint x: 242, startPoint y: 28, endPoint x: 246, endPoint y: 39, distance: 11.5
click at [242, 28] on span "×" at bounding box center [241, 30] width 7 height 13
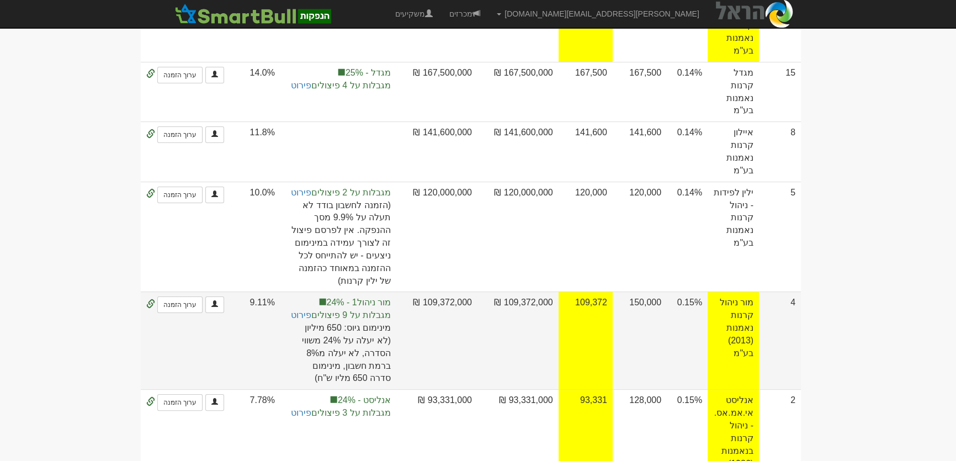
scroll to position [251, 0]
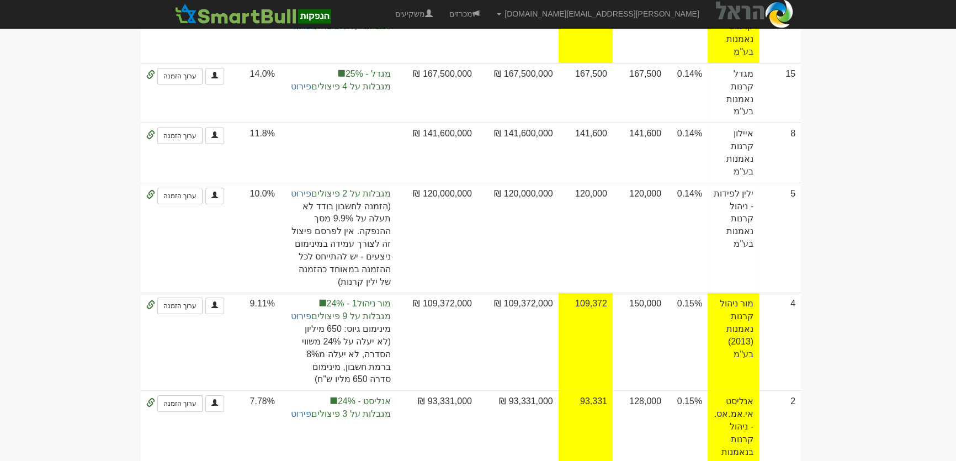
drag, startPoint x: 899, startPoint y: 248, endPoint x: 885, endPoint y: 250, distance: 13.9
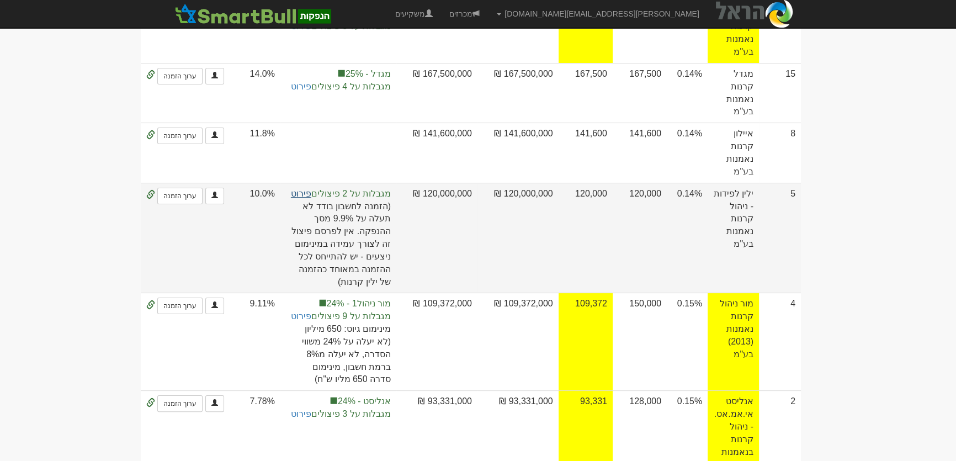
click at [307, 189] on link "פירוט" at bounding box center [301, 193] width 20 height 9
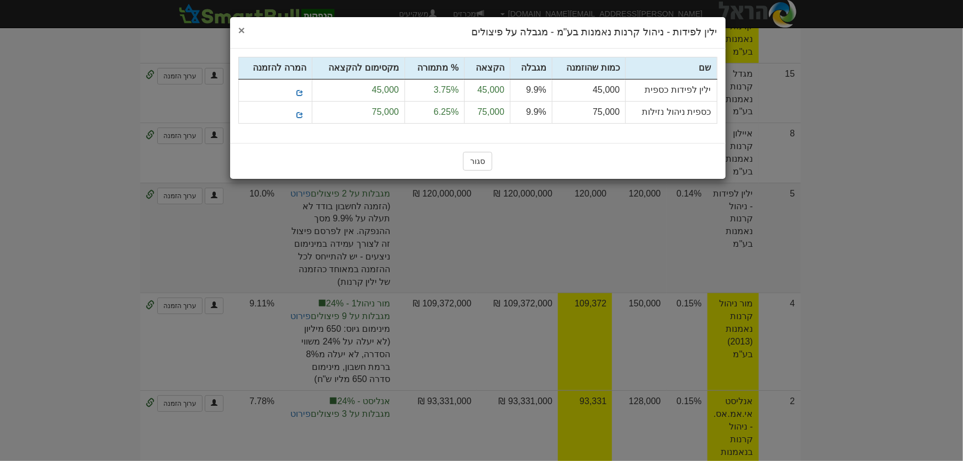
click at [239, 30] on span "×" at bounding box center [241, 30] width 7 height 13
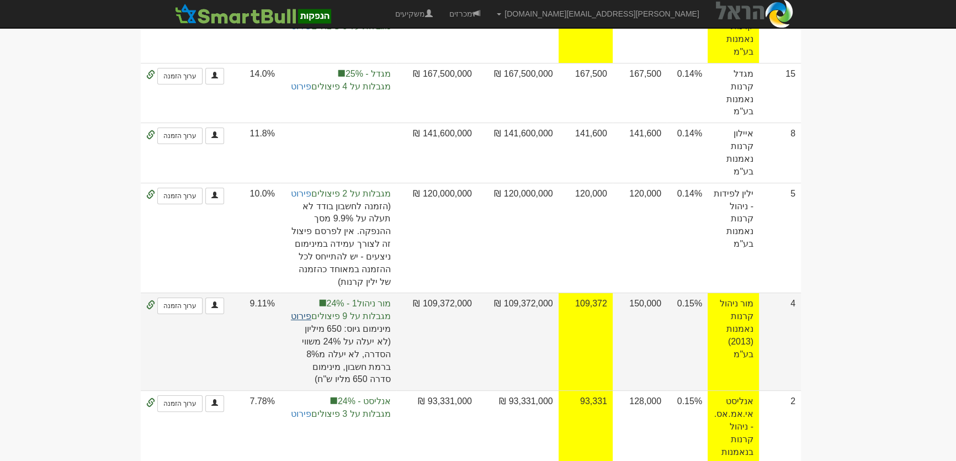
click at [310, 311] on link "פירוט" at bounding box center [301, 315] width 20 height 9
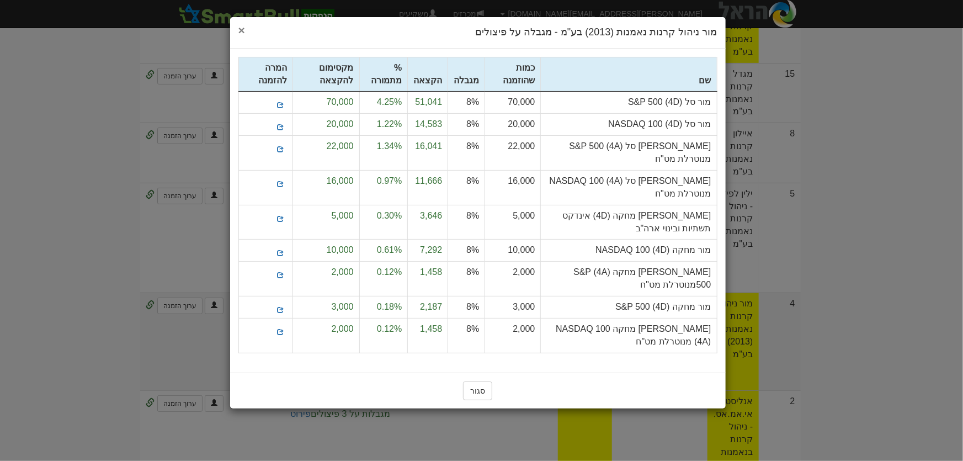
click at [239, 30] on span "×" at bounding box center [241, 30] width 7 height 13
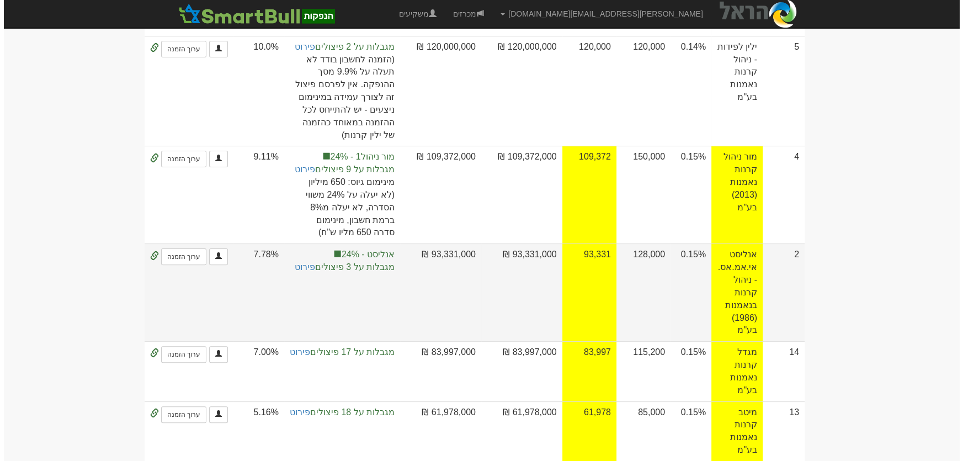
scroll to position [401, 0]
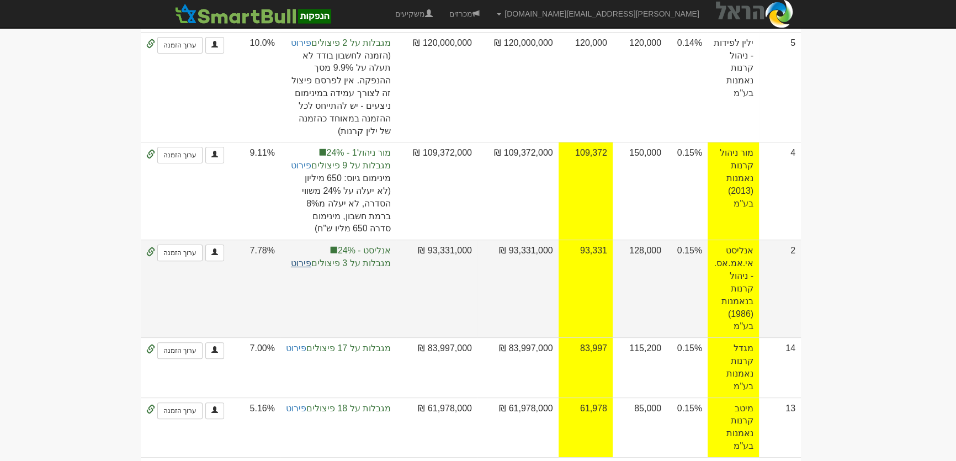
click at [311, 258] on link "פירוט" at bounding box center [301, 262] width 20 height 9
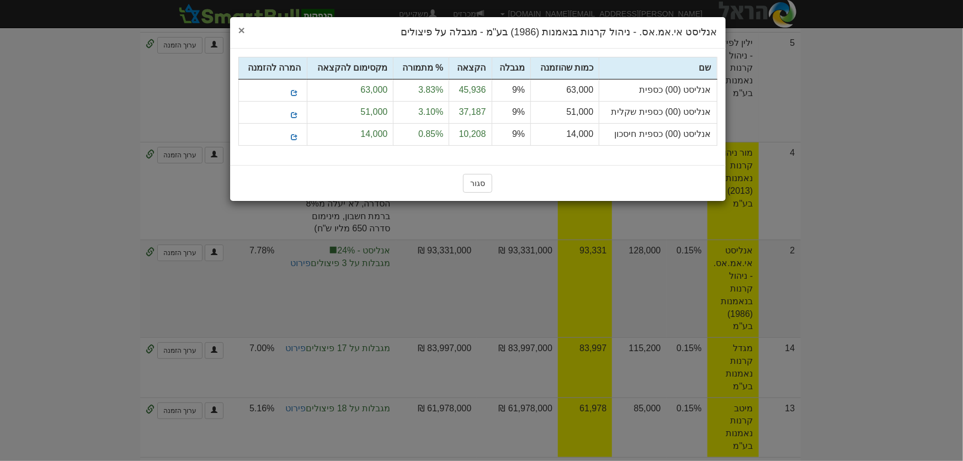
click at [242, 30] on span "×" at bounding box center [241, 30] width 7 height 13
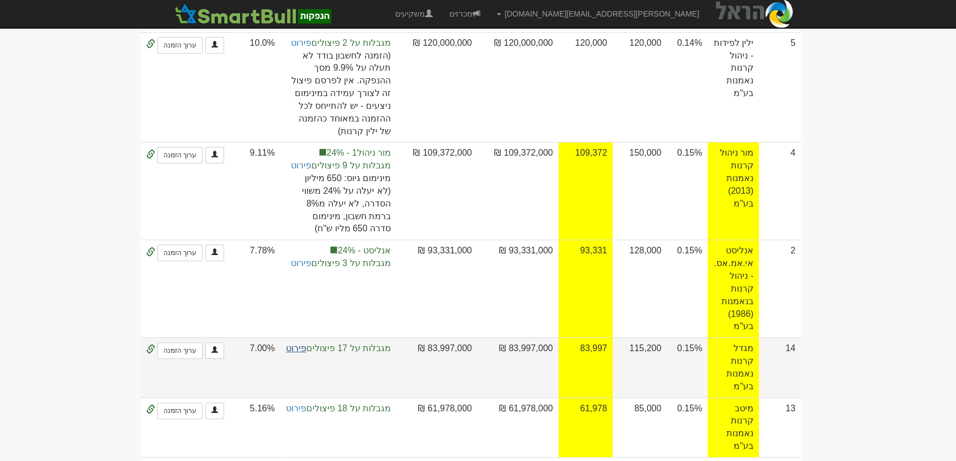
click at [305, 343] on link "פירוט" at bounding box center [296, 347] width 20 height 9
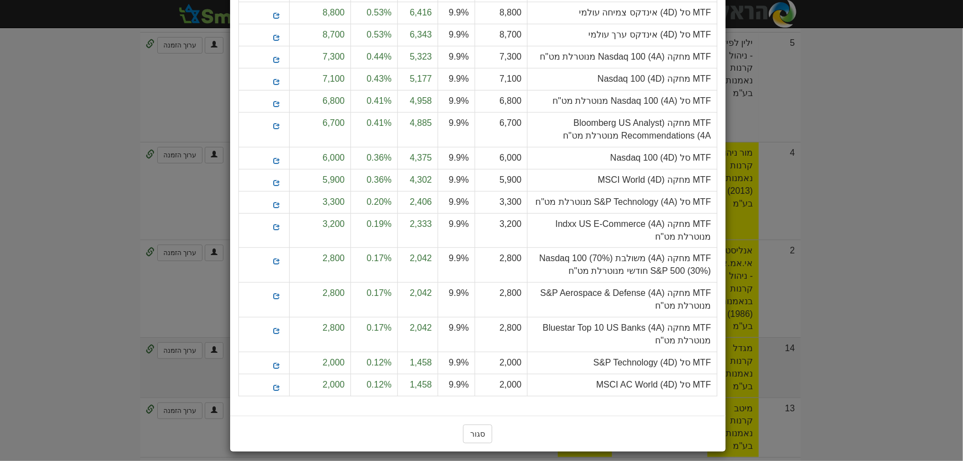
scroll to position [151, 0]
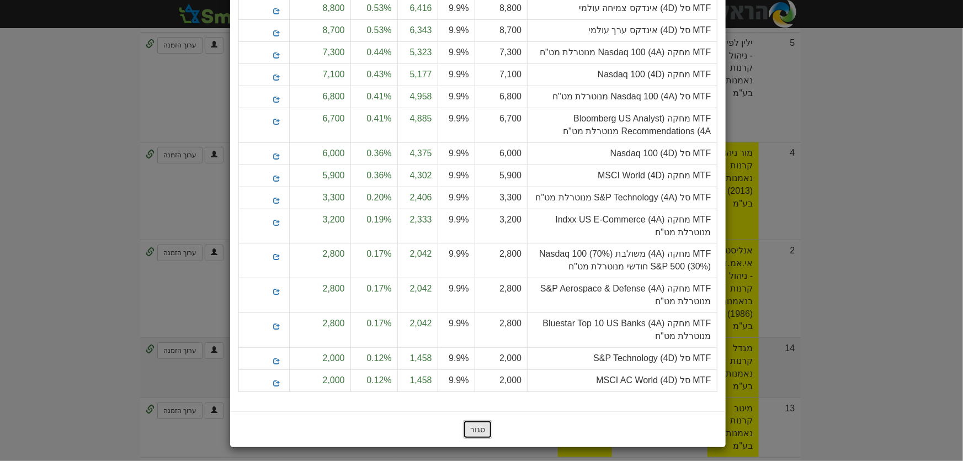
click at [484, 425] on button "סגור" at bounding box center [477, 429] width 29 height 19
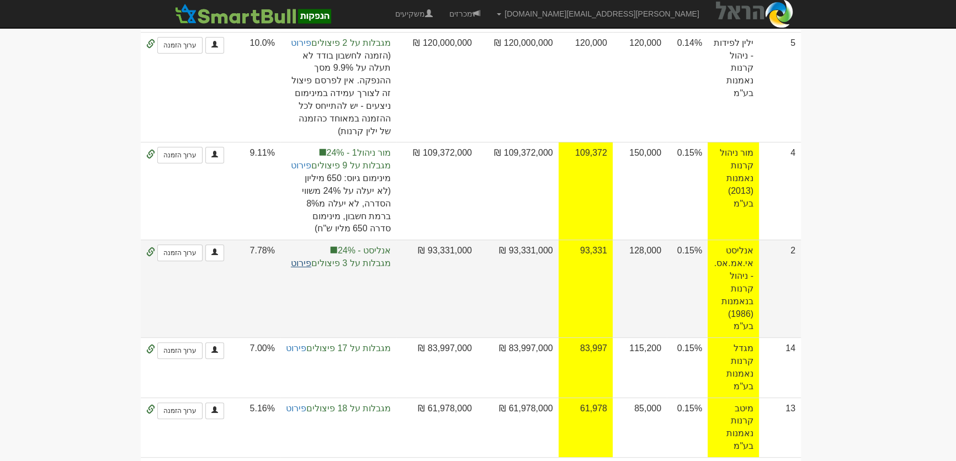
click at [311, 258] on link "פירוט" at bounding box center [301, 262] width 20 height 9
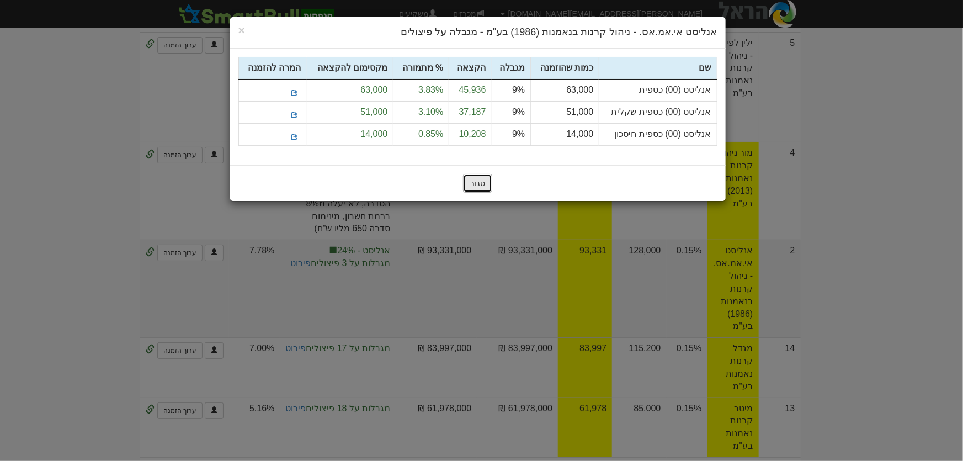
click at [477, 182] on button "סגור" at bounding box center [477, 183] width 29 height 19
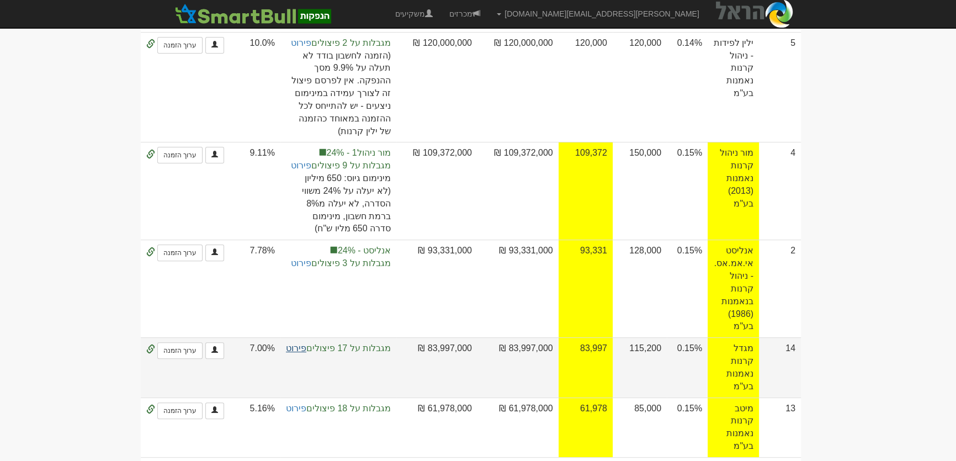
click at [306, 343] on link "פירוט" at bounding box center [296, 347] width 20 height 9
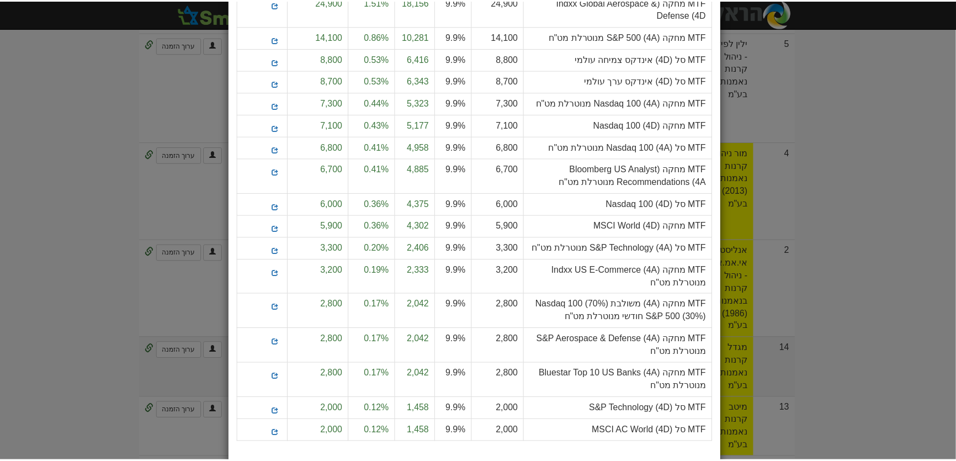
scroll to position [150, 0]
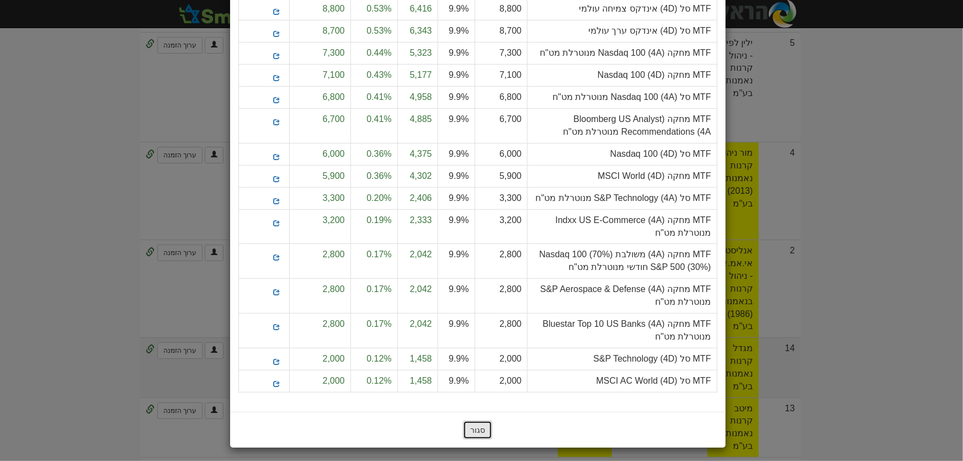
click at [477, 431] on button "סגור" at bounding box center [477, 430] width 29 height 19
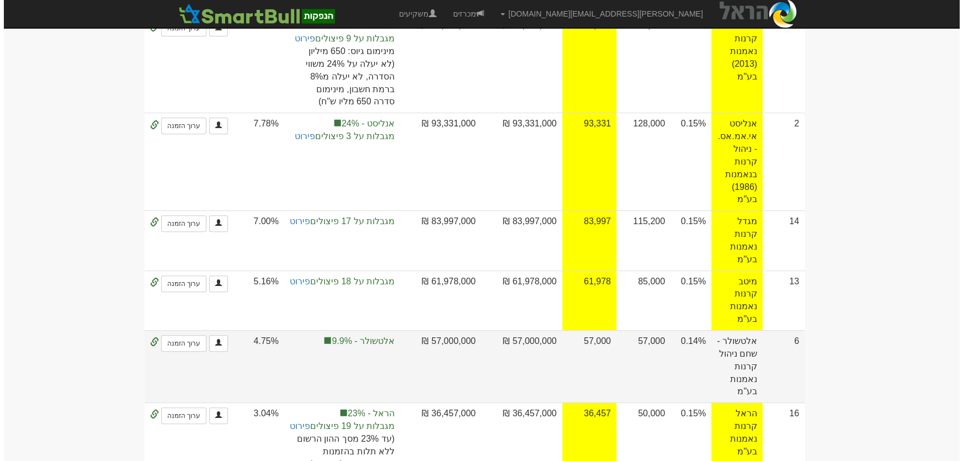
scroll to position [552, 0]
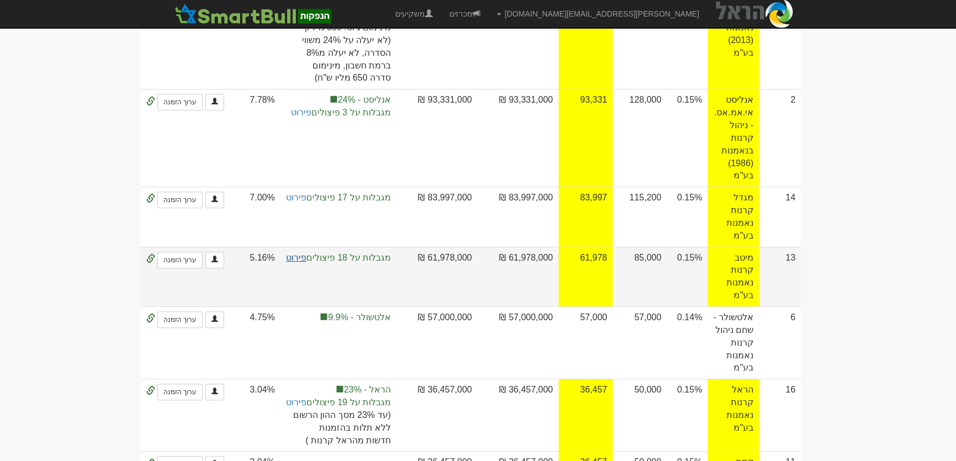
click at [306, 253] on link "פירוט" at bounding box center [296, 257] width 20 height 9
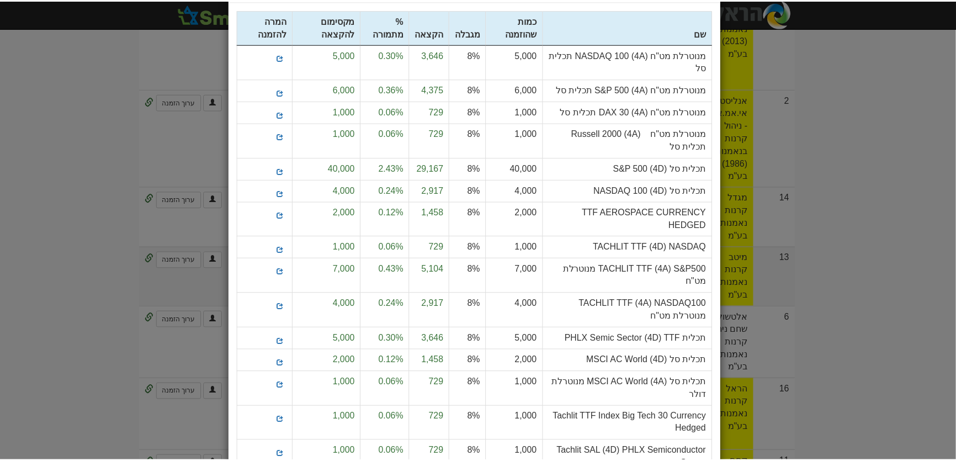
scroll to position [200, 0]
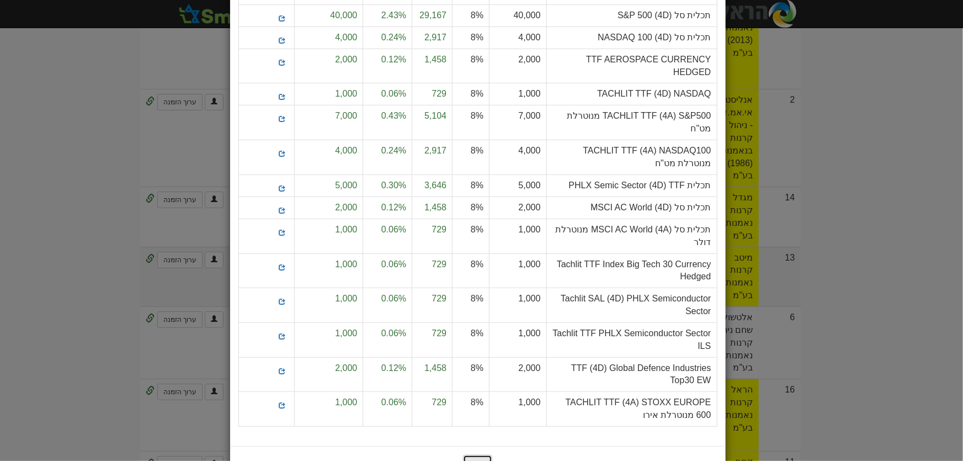
click at [485, 455] on button "סגור" at bounding box center [477, 464] width 29 height 19
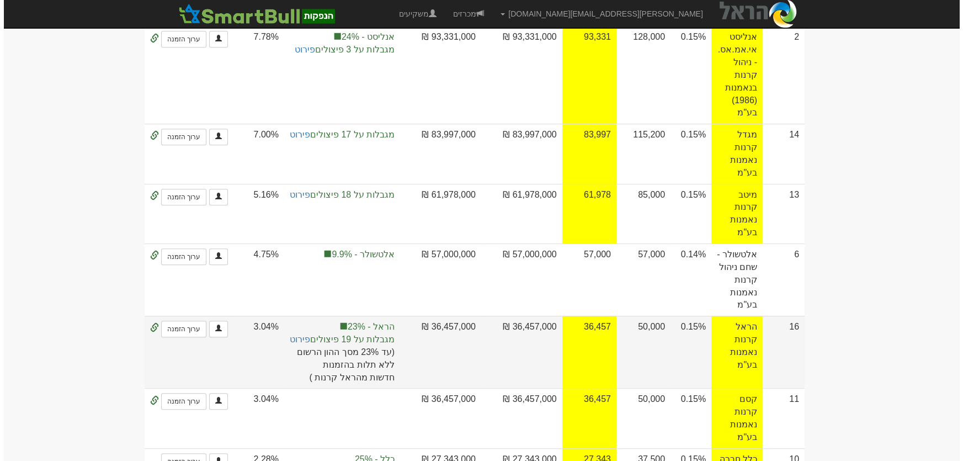
scroll to position [752, 0]
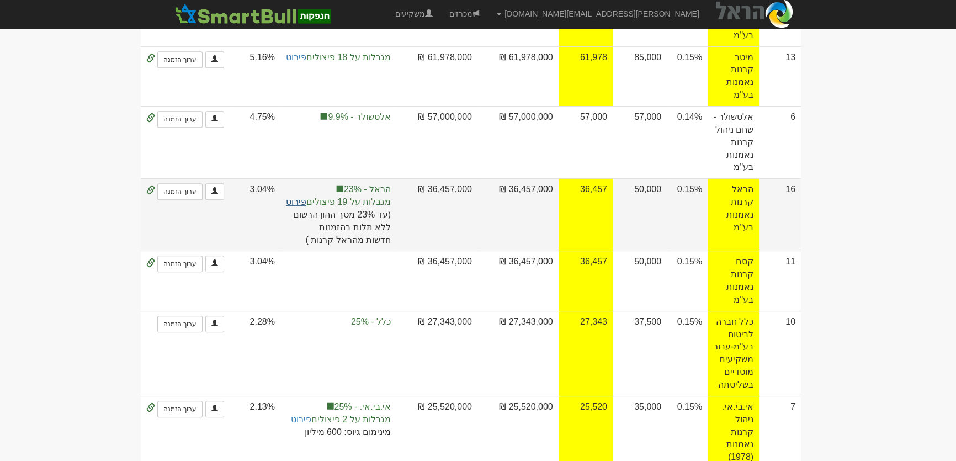
click at [306, 197] on link "פירוט" at bounding box center [296, 201] width 20 height 9
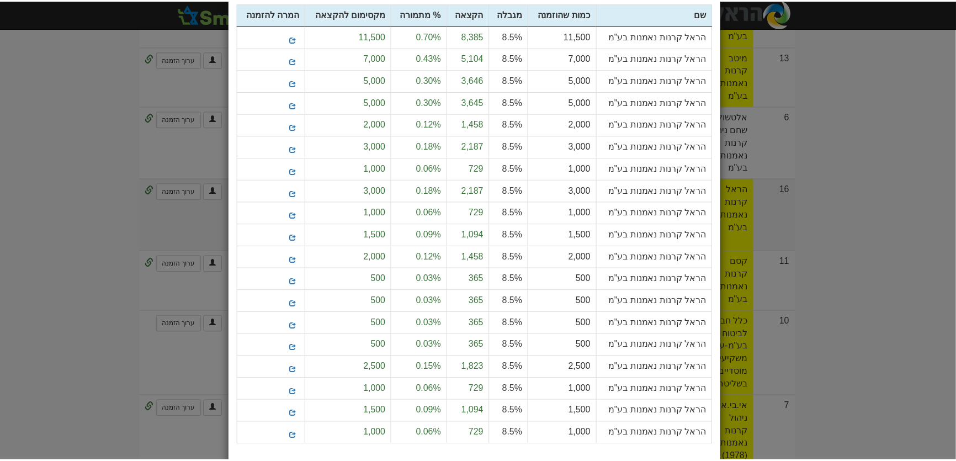
scroll to position [0, 0]
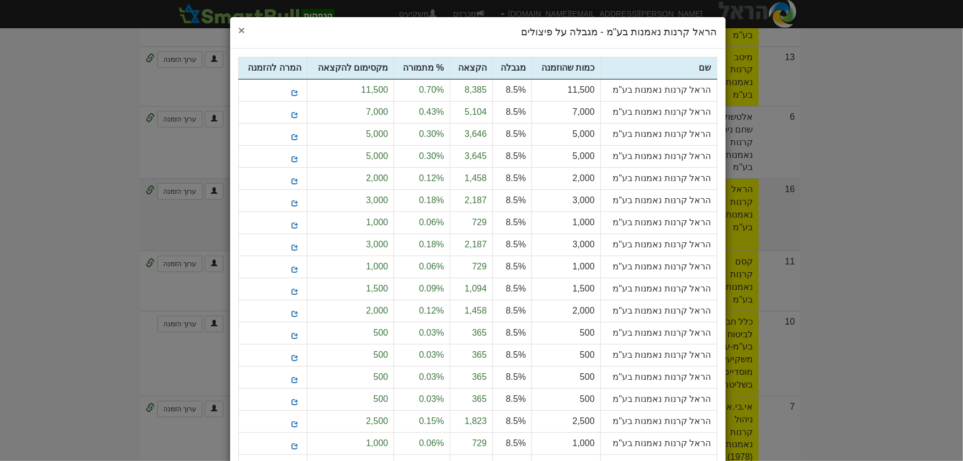
click at [243, 31] on span "×" at bounding box center [241, 30] width 7 height 13
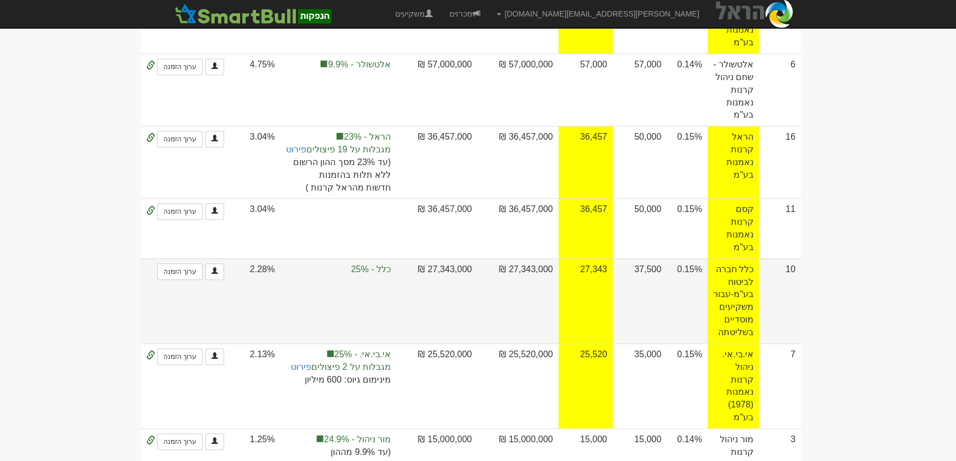
scroll to position [903, 0]
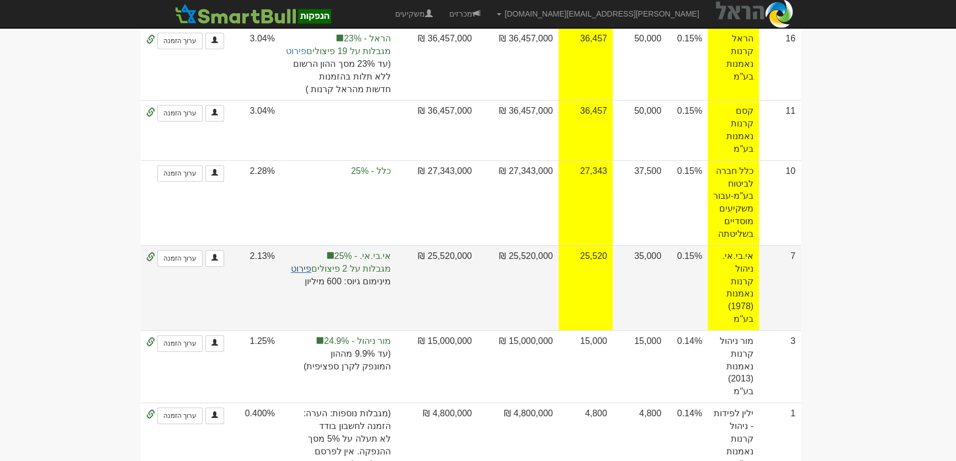
click at [311, 264] on link "פירוט" at bounding box center [301, 268] width 20 height 9
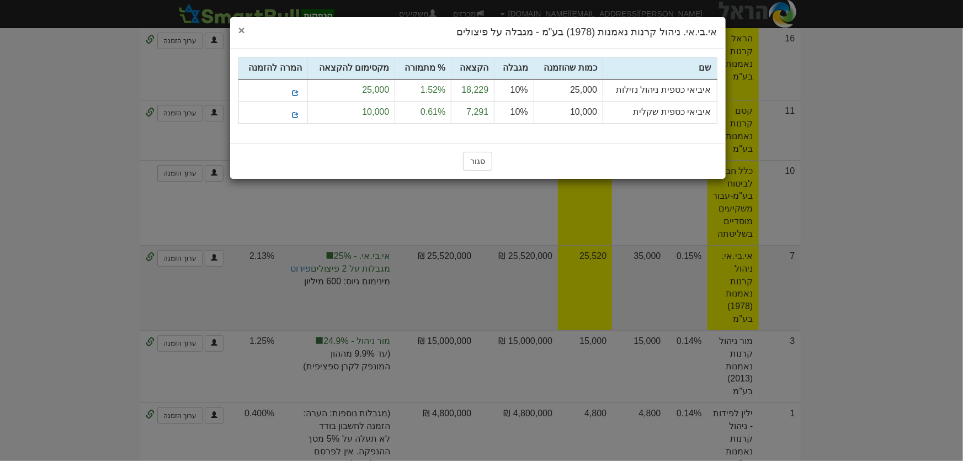
click at [242, 28] on span "×" at bounding box center [241, 30] width 7 height 13
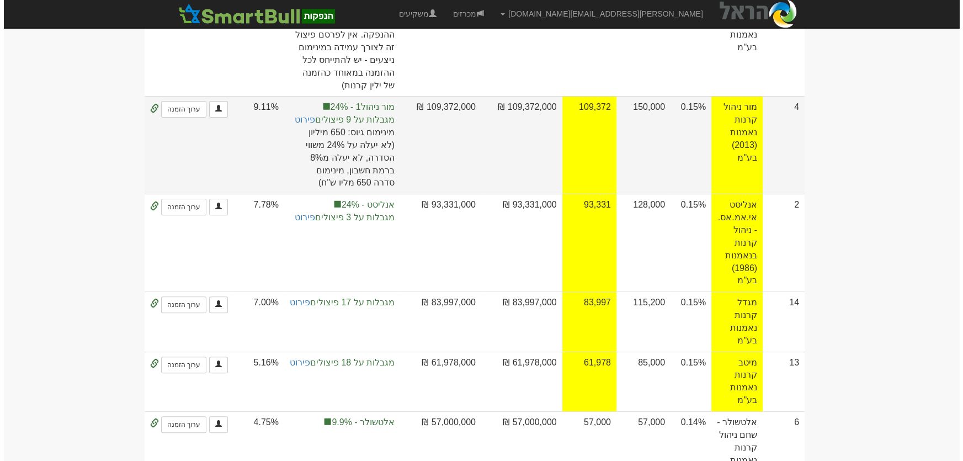
scroll to position [461, 0]
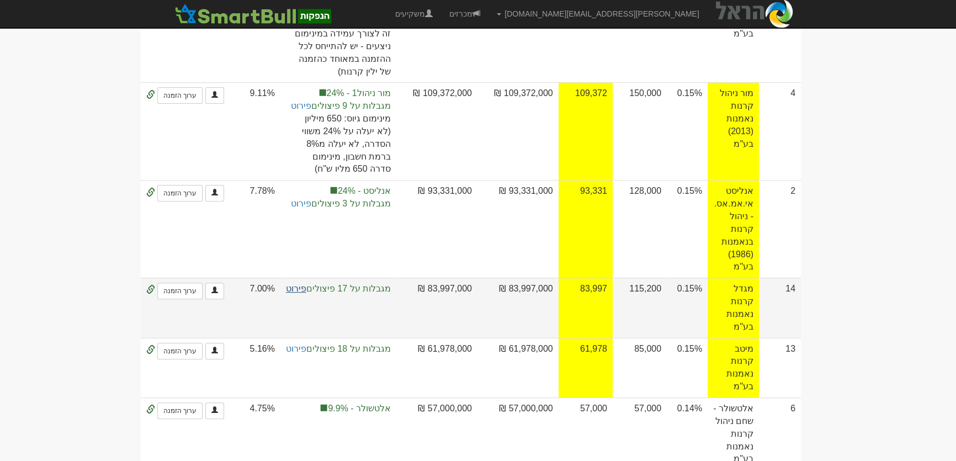
click at [305, 284] on link "פירוט" at bounding box center [296, 288] width 20 height 9
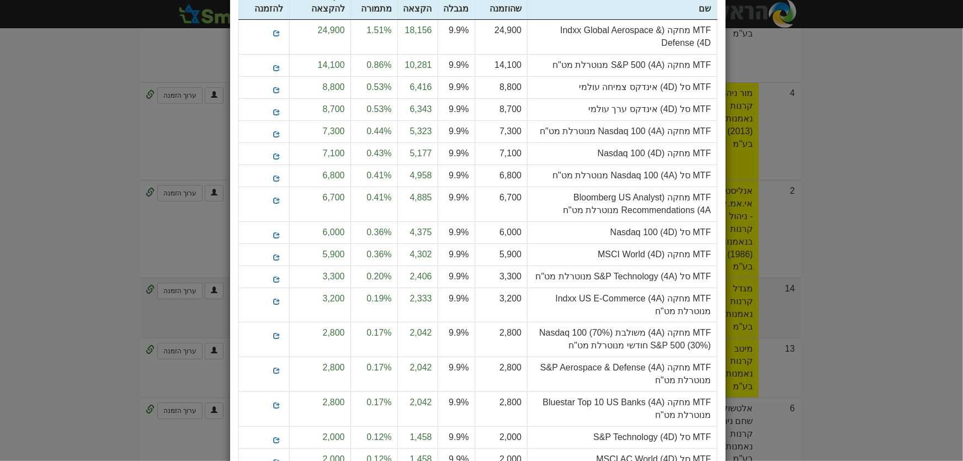
scroll to position [0, 0]
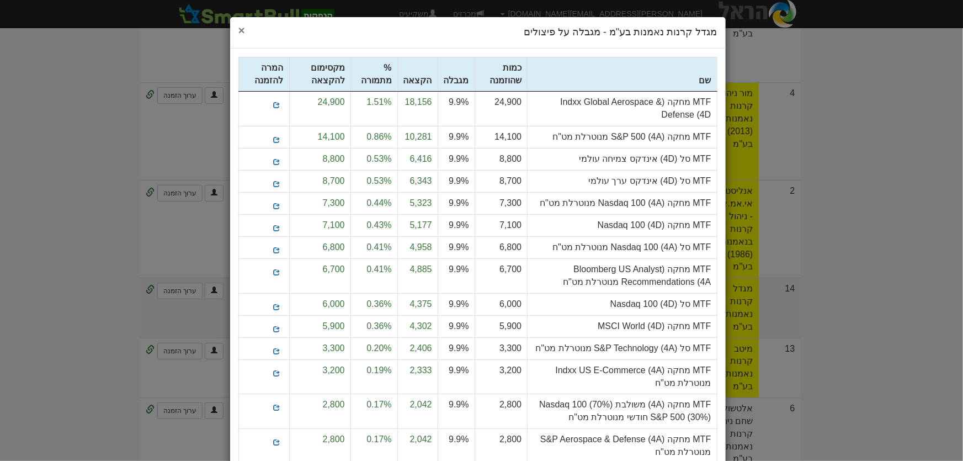
click at [242, 28] on span "×" at bounding box center [241, 30] width 7 height 13
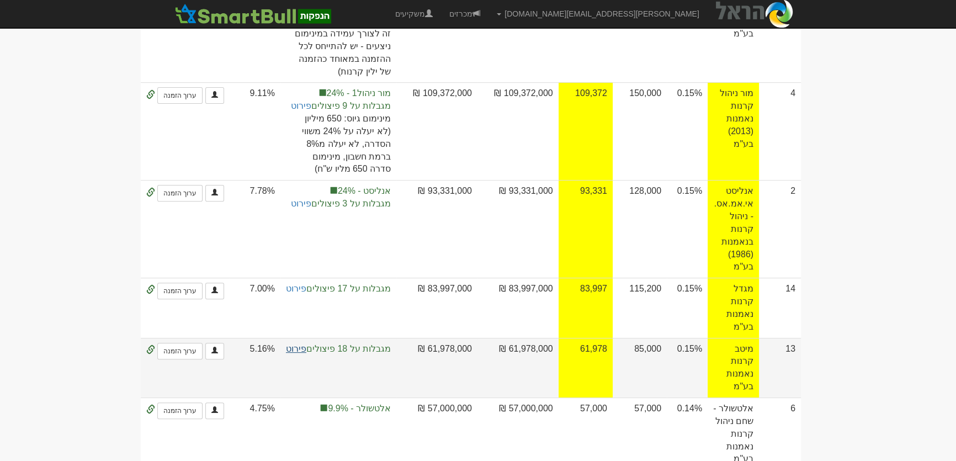
click at [306, 344] on link "פירוט" at bounding box center [296, 348] width 20 height 9
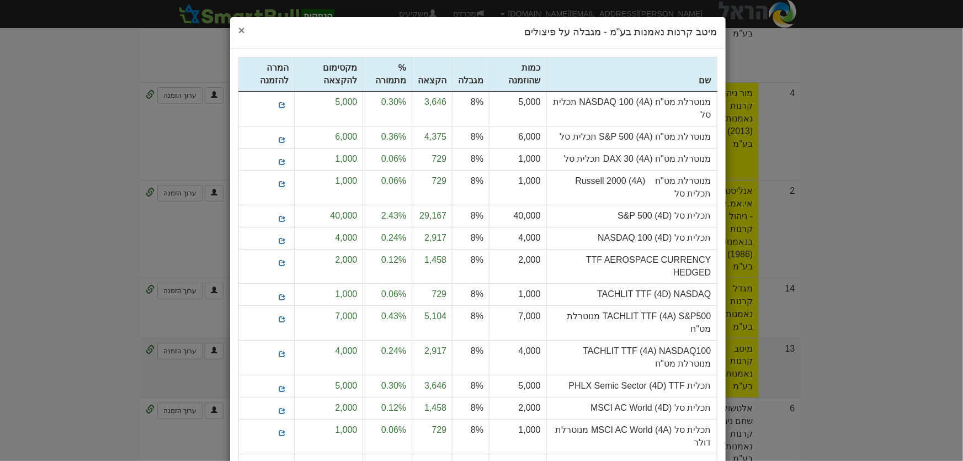
click at [242, 28] on span "×" at bounding box center [241, 30] width 7 height 13
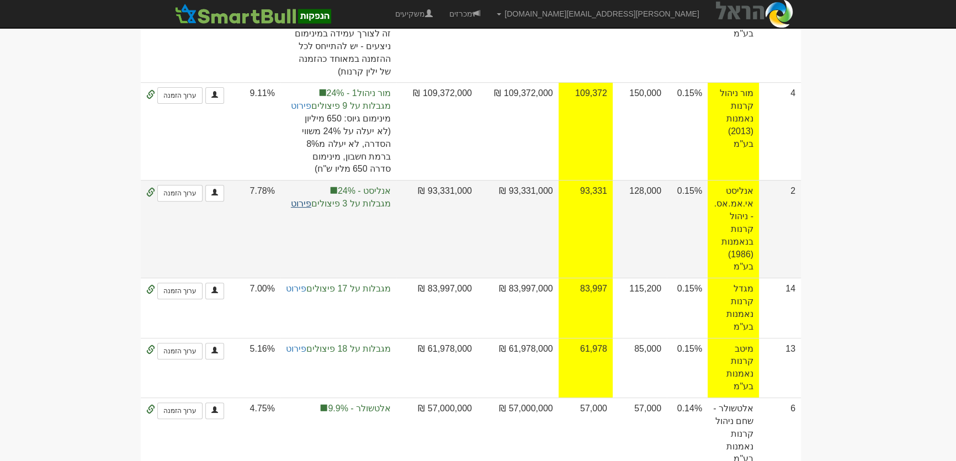
click at [311, 199] on link "פירוט" at bounding box center [301, 203] width 20 height 9
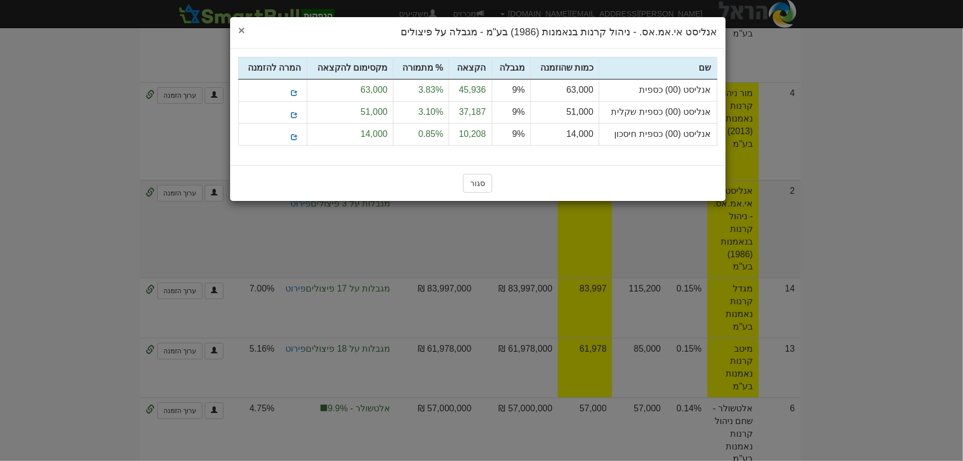
click at [238, 30] on span "×" at bounding box center [241, 30] width 7 height 13
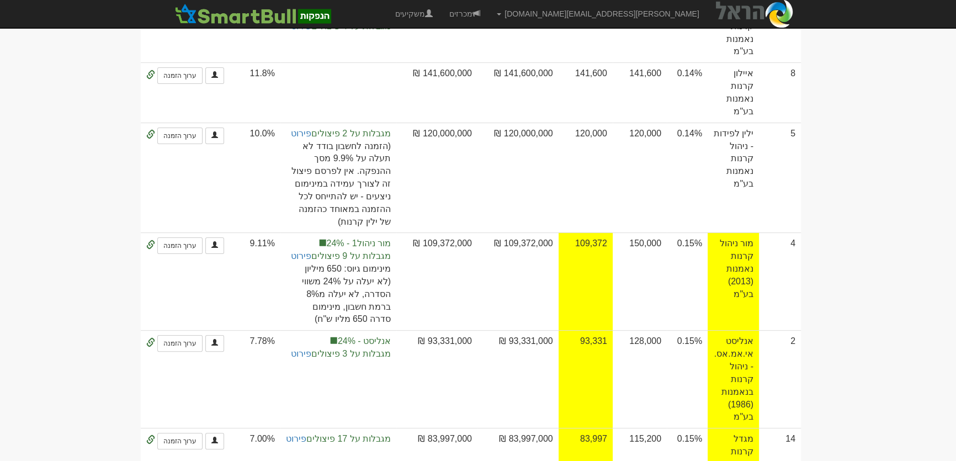
scroll to position [310, 0]
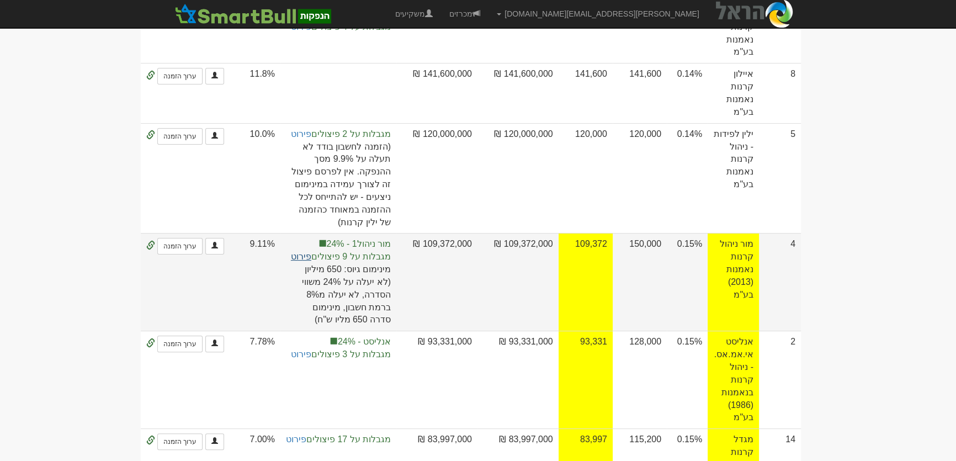
click at [309, 252] on link "פירוט" at bounding box center [301, 256] width 20 height 9
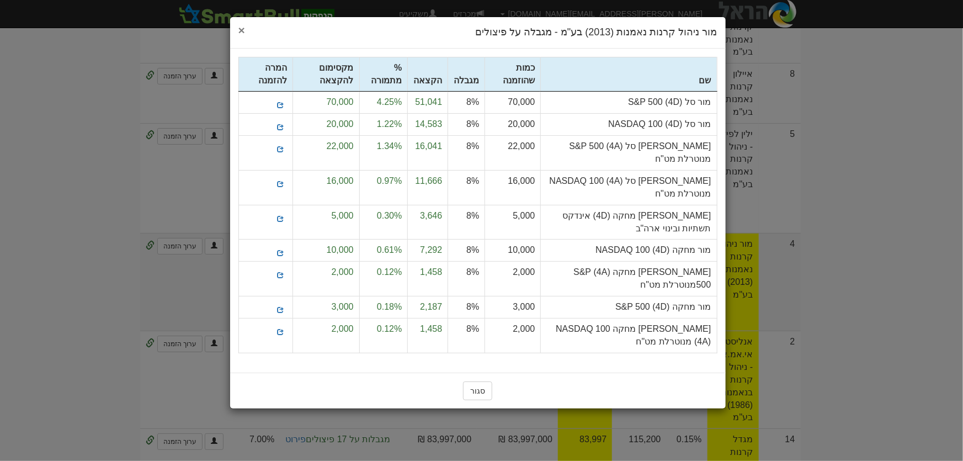
click at [239, 32] on span "×" at bounding box center [241, 30] width 7 height 13
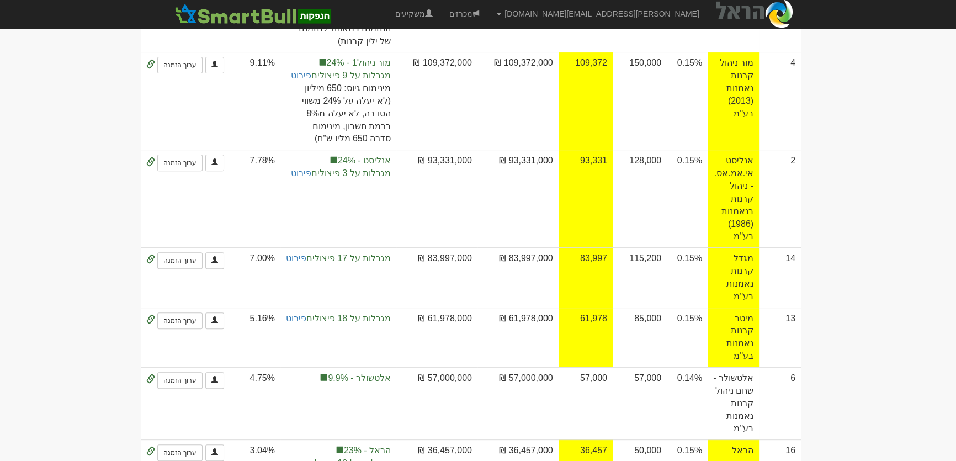
scroll to position [511, 0]
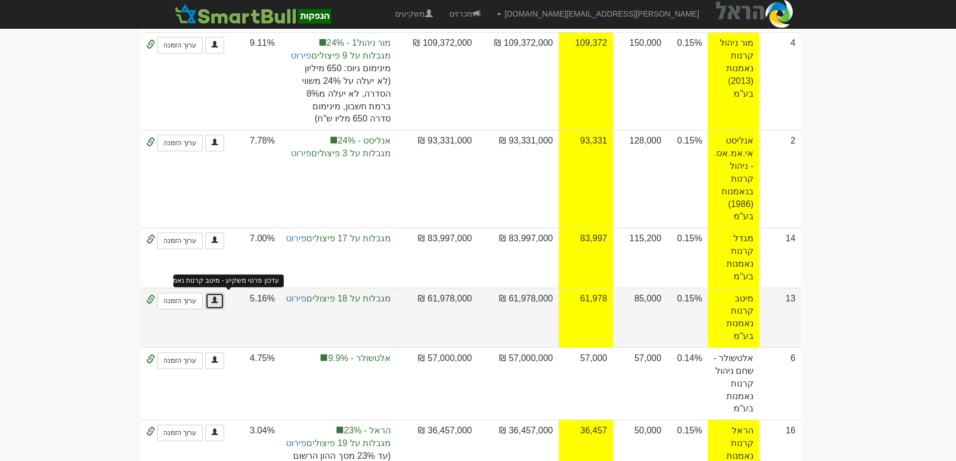
click at [224, 293] on link at bounding box center [214, 301] width 19 height 17
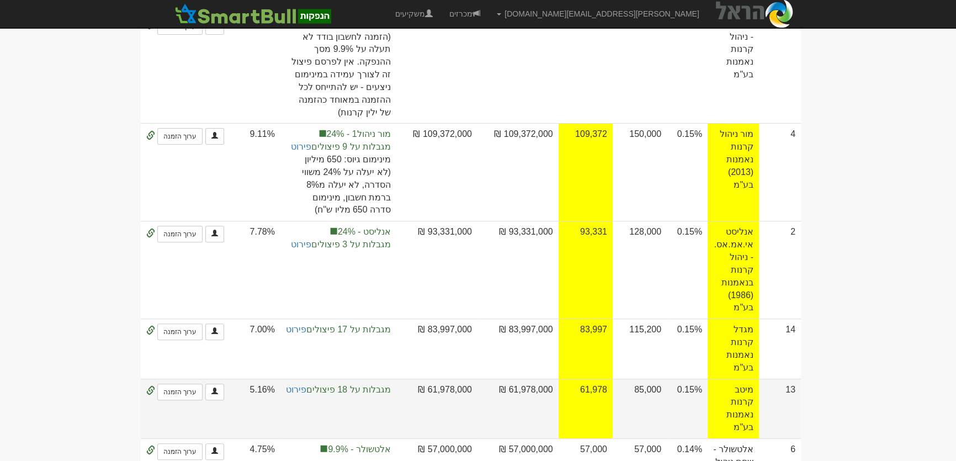
scroll to position [411, 0]
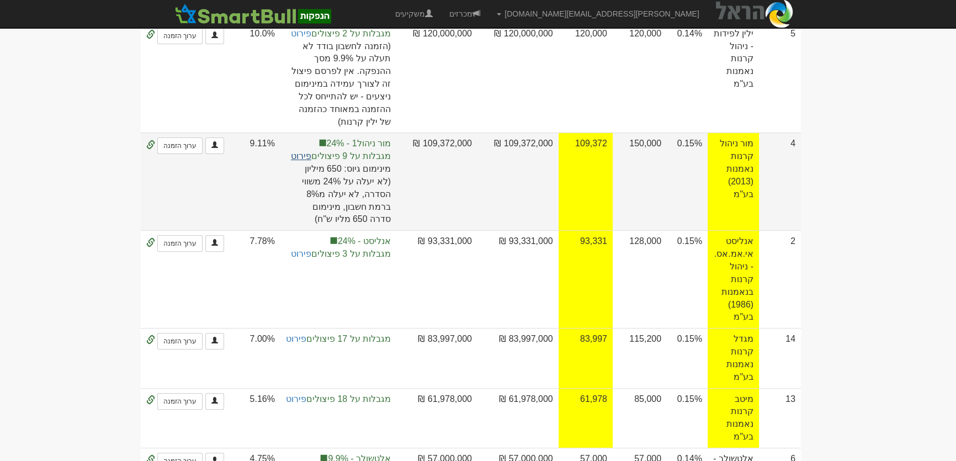
click at [311, 151] on link "פירוט" at bounding box center [301, 155] width 20 height 9
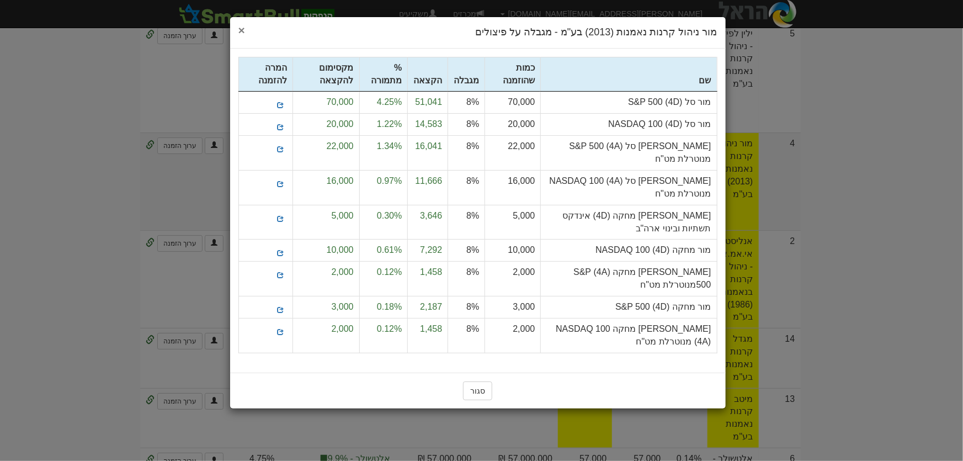
click at [242, 28] on span "×" at bounding box center [241, 30] width 7 height 13
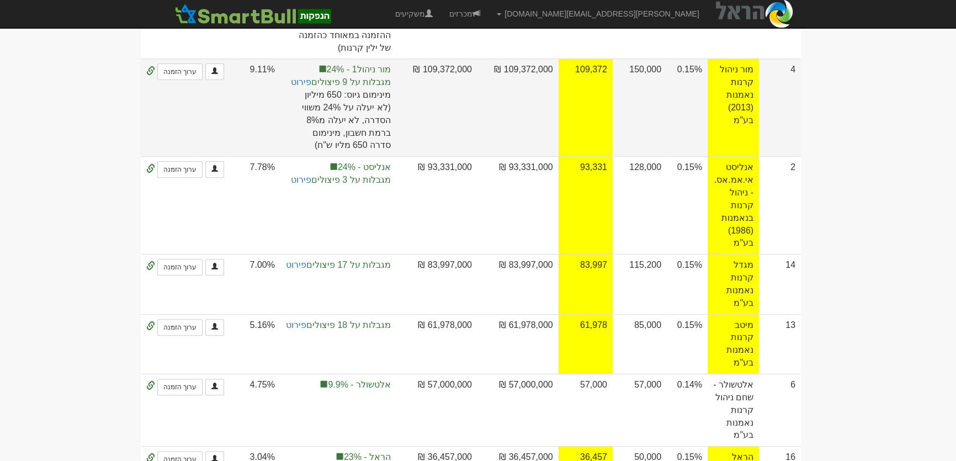
scroll to position [502, 0]
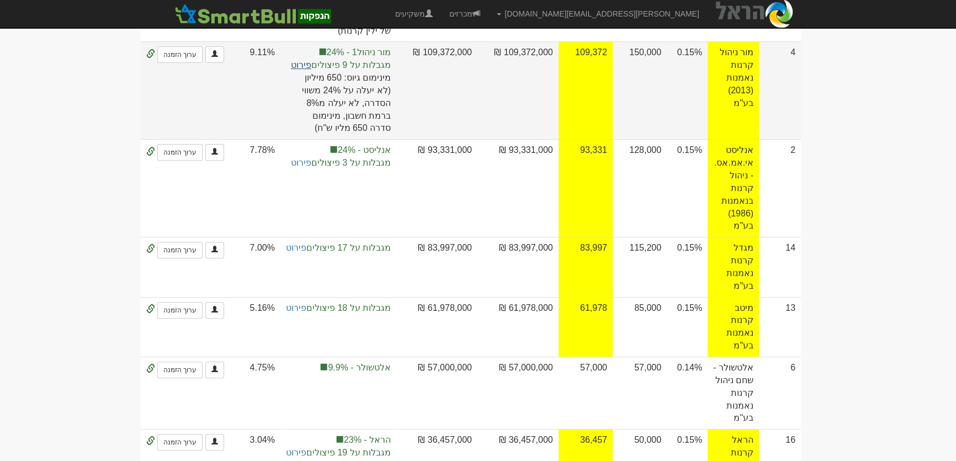
click at [311, 60] on link "פירוט" at bounding box center [301, 64] width 20 height 9
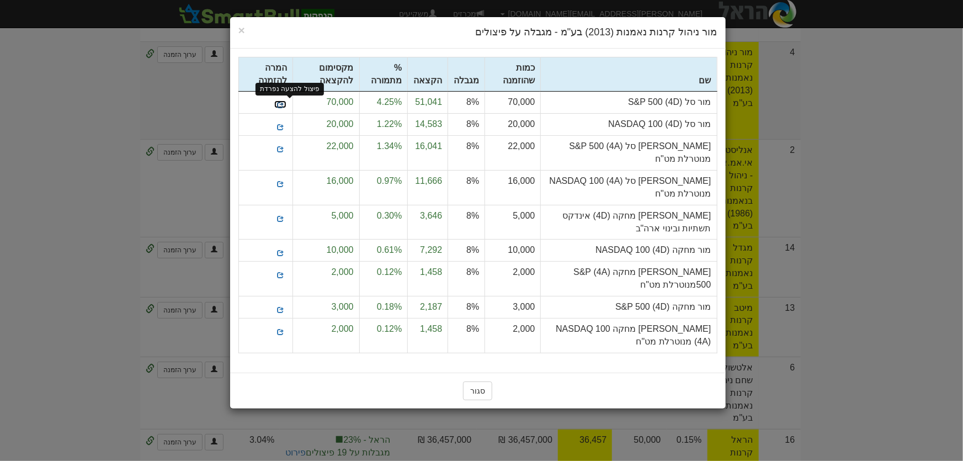
click at [284, 105] on span at bounding box center [280, 105] width 7 height 7
click at [283, 124] on span at bounding box center [280, 127] width 7 height 7
click at [284, 150] on span at bounding box center [280, 149] width 7 height 7
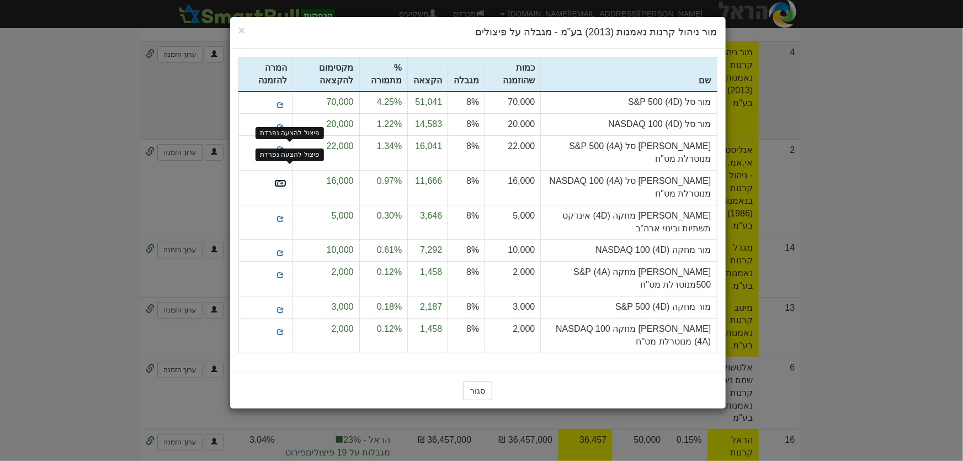
click at [284, 181] on span at bounding box center [280, 184] width 7 height 7
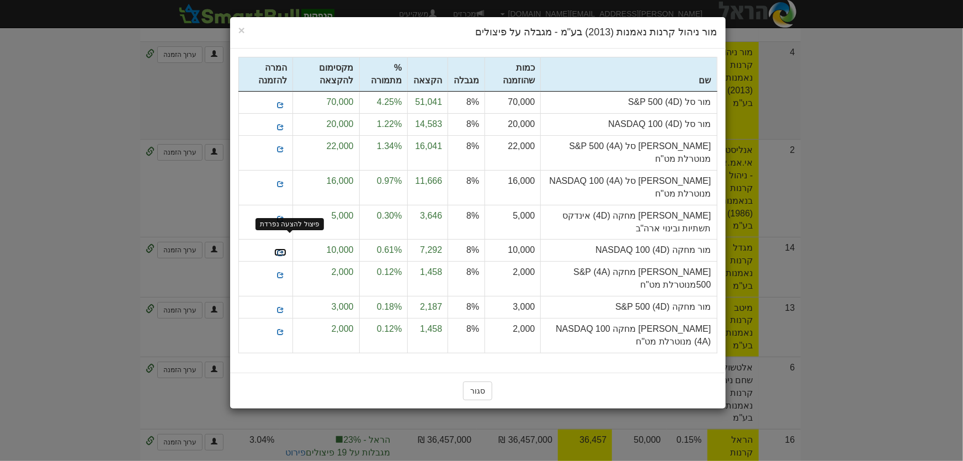
click at [284, 250] on span at bounding box center [280, 253] width 7 height 7
click at [284, 272] on span at bounding box center [280, 275] width 7 height 7
click at [284, 306] on span at bounding box center [280, 309] width 7 height 7
click at [284, 328] on span at bounding box center [280, 331] width 7 height 7
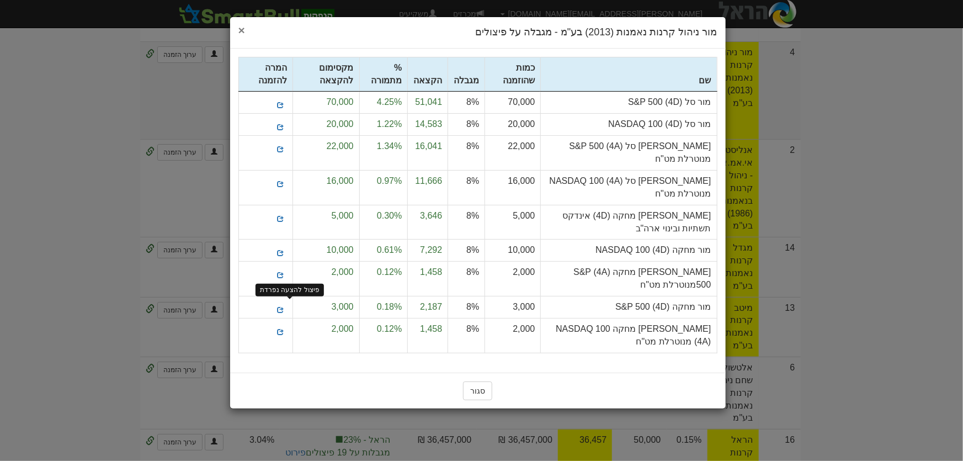
click at [239, 27] on span "×" at bounding box center [241, 30] width 7 height 13
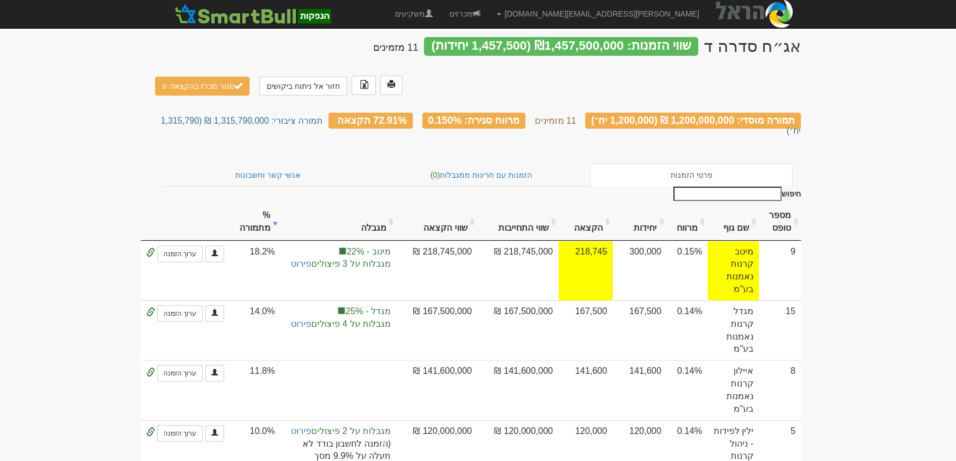
scroll to position [0, 0]
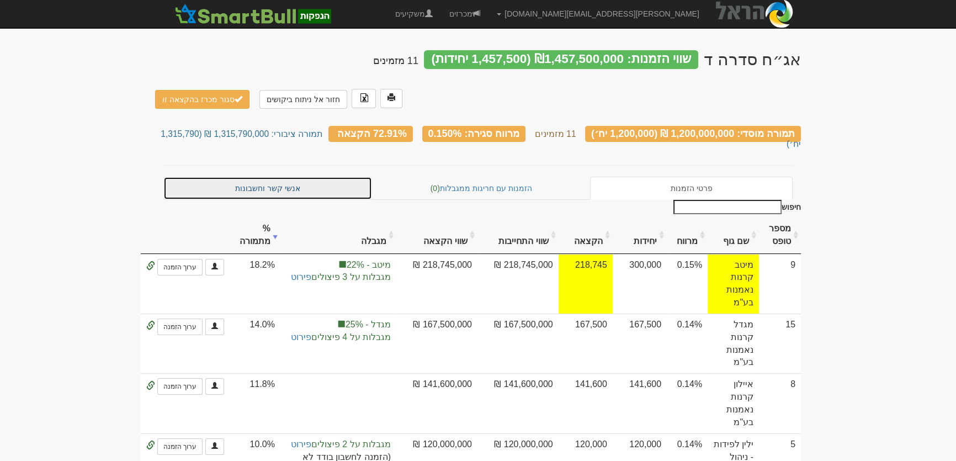
click at [269, 177] on link "אנשי קשר וחשבונות" at bounding box center [267, 188] width 209 height 23
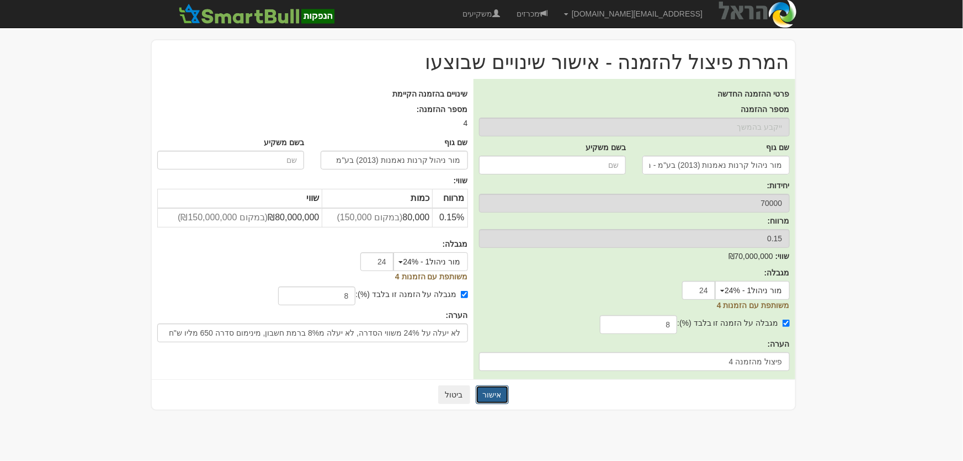
click at [502, 395] on button "אישור" at bounding box center [492, 394] width 33 height 19
click at [498, 395] on button "אישור" at bounding box center [492, 394] width 33 height 19
click at [494, 392] on button "אישור" at bounding box center [492, 394] width 33 height 19
click at [497, 392] on button "אישור" at bounding box center [492, 394] width 33 height 19
click at [496, 394] on button "אישור" at bounding box center [492, 394] width 33 height 19
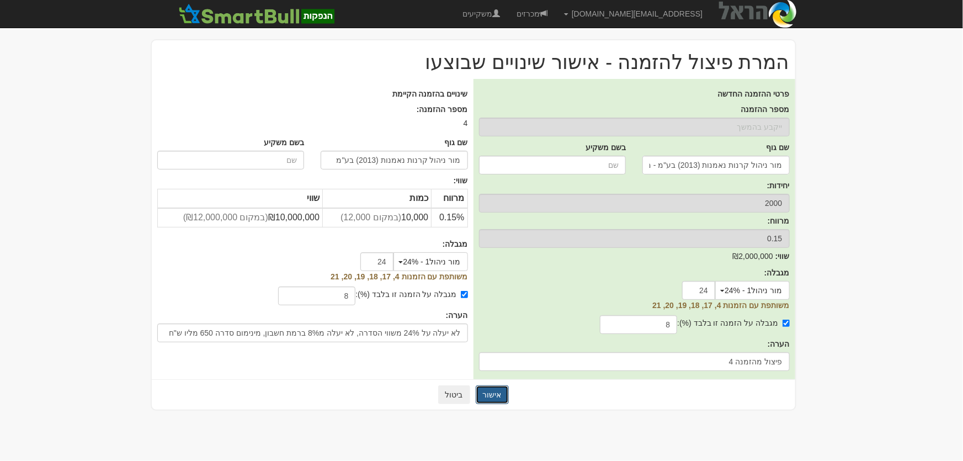
click at [488, 397] on button "אישור" at bounding box center [492, 394] width 33 height 19
click at [491, 394] on button "אישור" at bounding box center [492, 394] width 33 height 19
click at [490, 394] on button "אישור" at bounding box center [492, 394] width 33 height 19
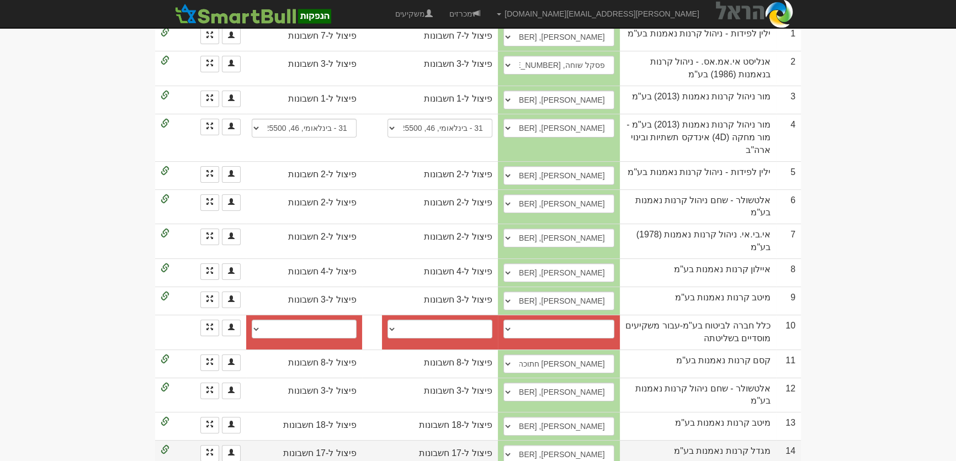
scroll to position [301, 0]
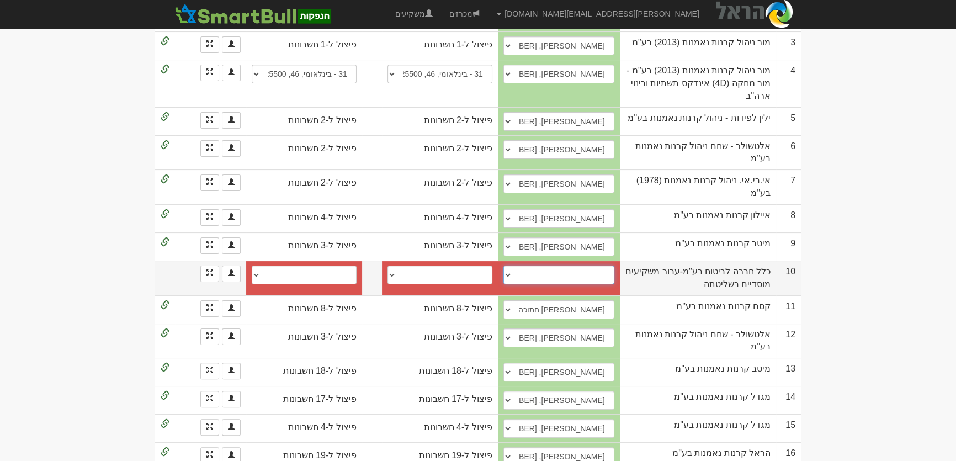
click at [545, 266] on select "קטי ברכה, 0546557155, kettyb@clal-ins.co.il ליאור מאיר, 054-2560002, liormei@cl…" at bounding box center [558, 275] width 111 height 19
select select "5b44df8c1e2e6b0004a81e63"
click at [503, 266] on select "קטי ברכה, 0546557155, kettyb@clal-ins.co.il ליאור מאיר, 054-2560002, liormei@cl…" at bounding box center [558, 275] width 111 height 19
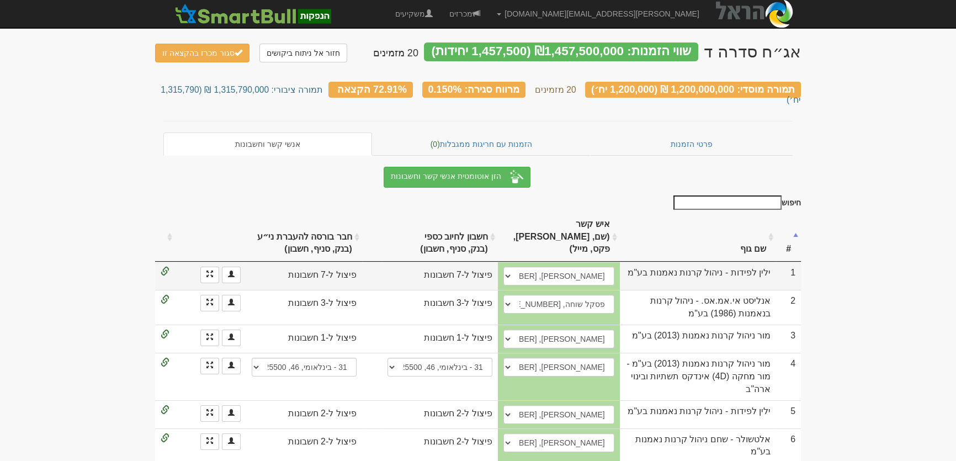
scroll to position [0, 0]
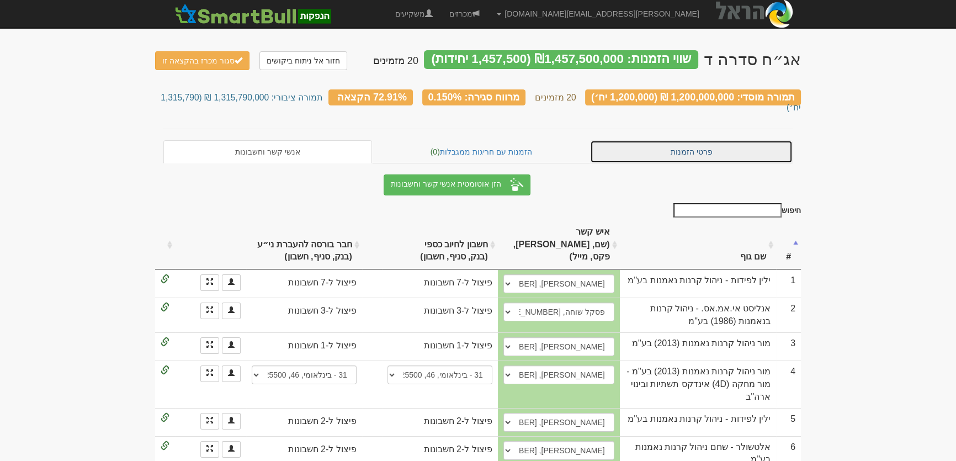
click at [688, 140] on link "פרטי הזמנות" at bounding box center [691, 151] width 203 height 23
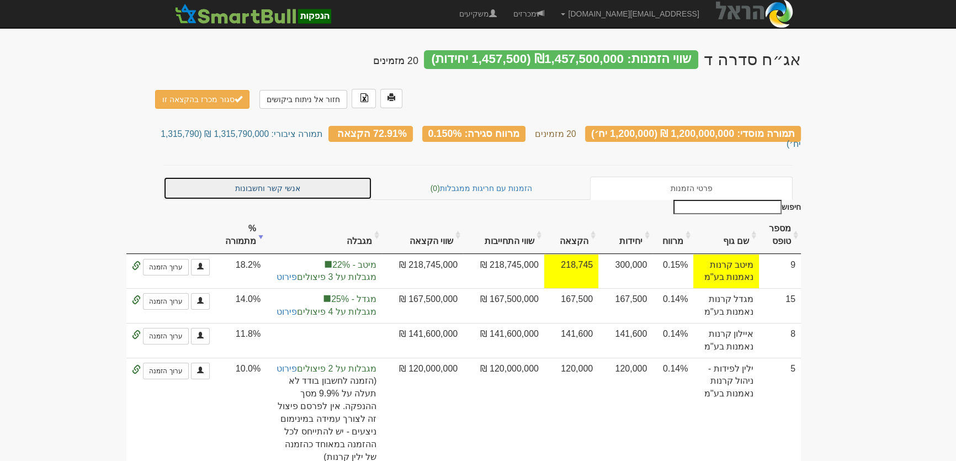
click at [288, 177] on link "אנשי קשר וחשבונות" at bounding box center [267, 188] width 209 height 23
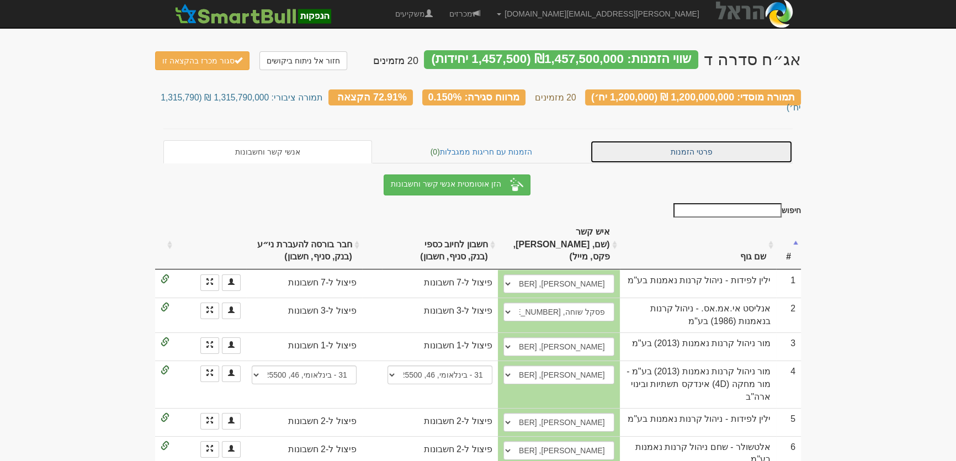
click at [667, 140] on link "פרטי הזמנות" at bounding box center [691, 151] width 203 height 23
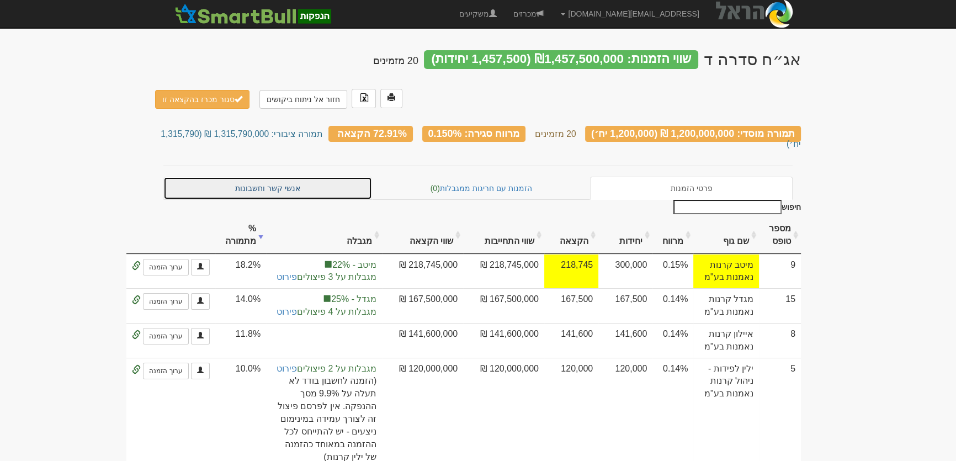
click at [247, 177] on link "אנשי קשר וחשבונות" at bounding box center [267, 188] width 209 height 23
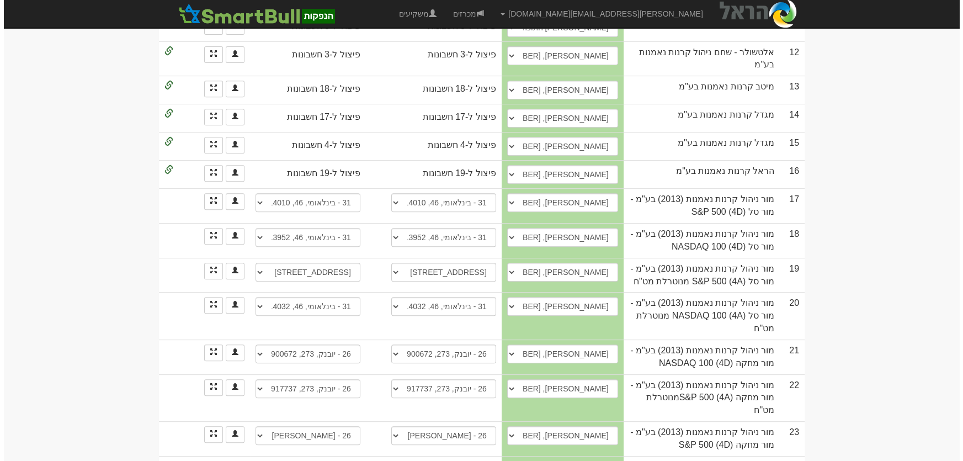
scroll to position [282, 0]
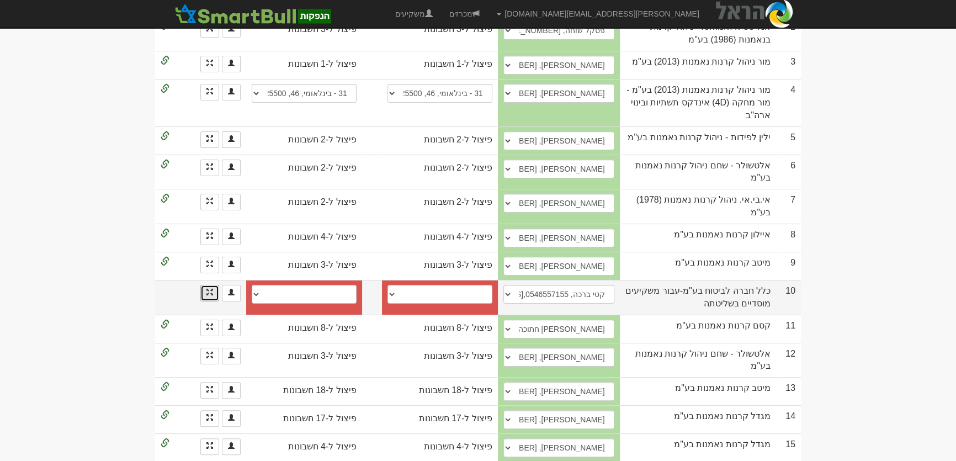
click at [209, 285] on link at bounding box center [209, 293] width 19 height 17
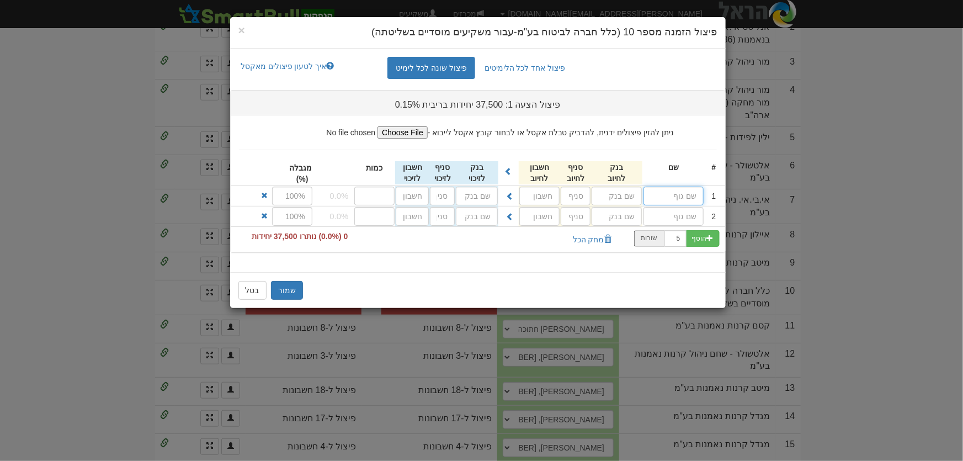
drag, startPoint x: 679, startPoint y: 193, endPoint x: 686, endPoint y: 192, distance: 6.6
click at [679, 192] on input "text" at bounding box center [674, 196] width 60 height 19
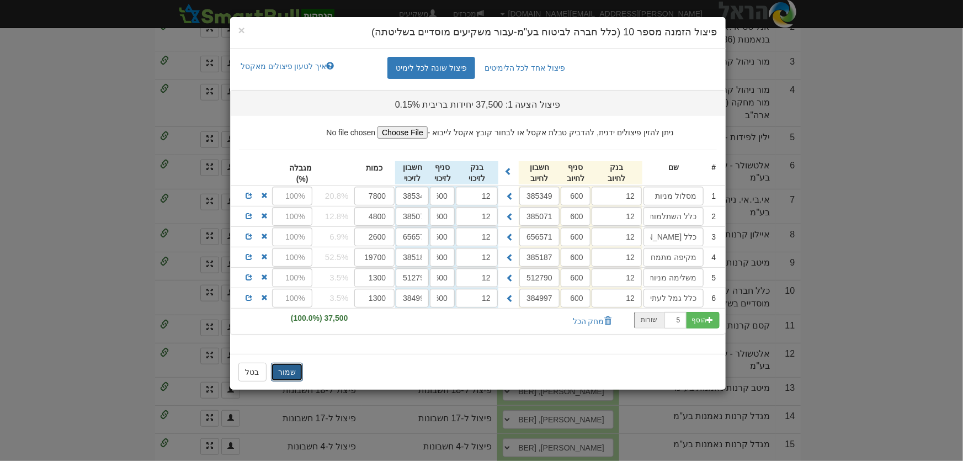
click at [294, 373] on button "שמור" at bounding box center [287, 372] width 32 height 19
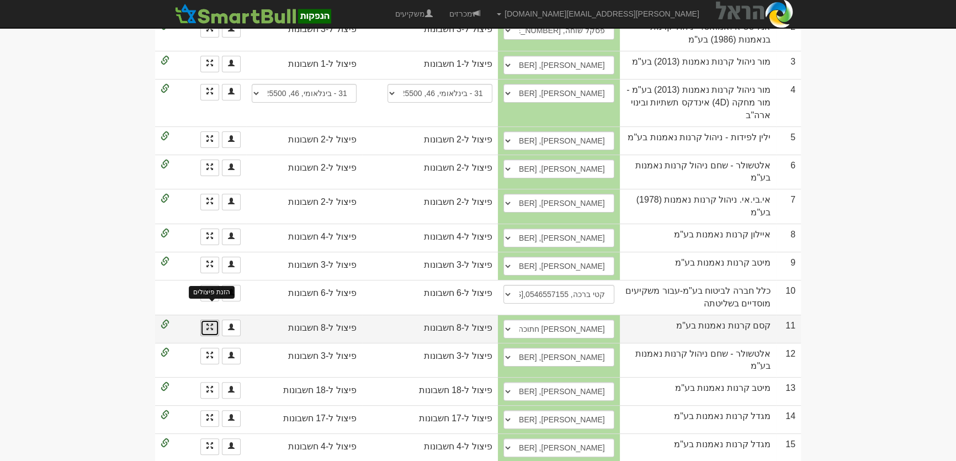
click at [208, 323] on span at bounding box center [209, 326] width 7 height 7
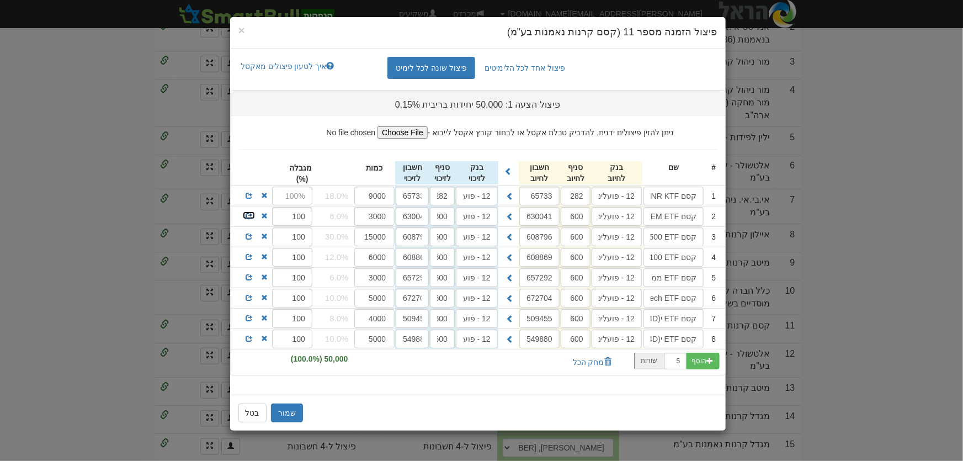
click at [248, 215] on span at bounding box center [249, 216] width 7 height 7
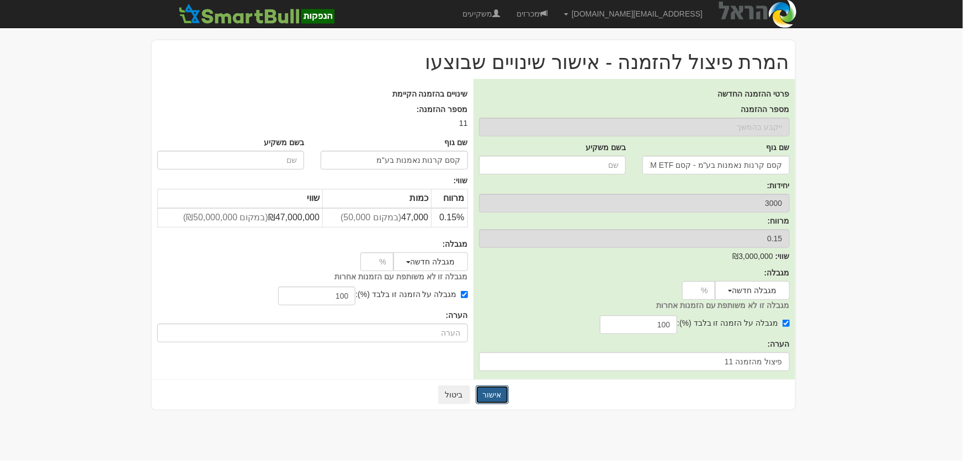
click at [497, 392] on button "אישור" at bounding box center [492, 394] width 33 height 19
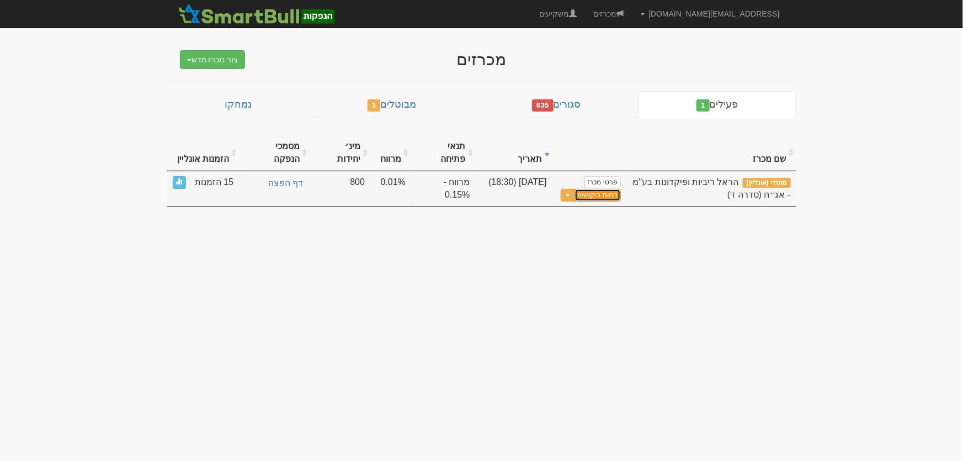
click at [609, 189] on link "ניתוח ביקושים" at bounding box center [598, 195] width 46 height 13
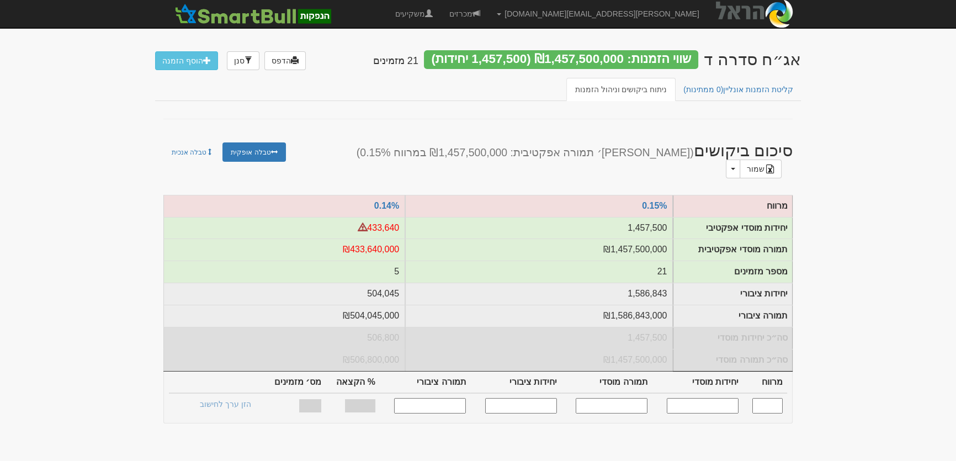
click at [712, 398] on input "text" at bounding box center [703, 405] width 72 height 15
type input "12000000"
type input "0.150"
type input "1,457,500"
type input "1,457,500,000"
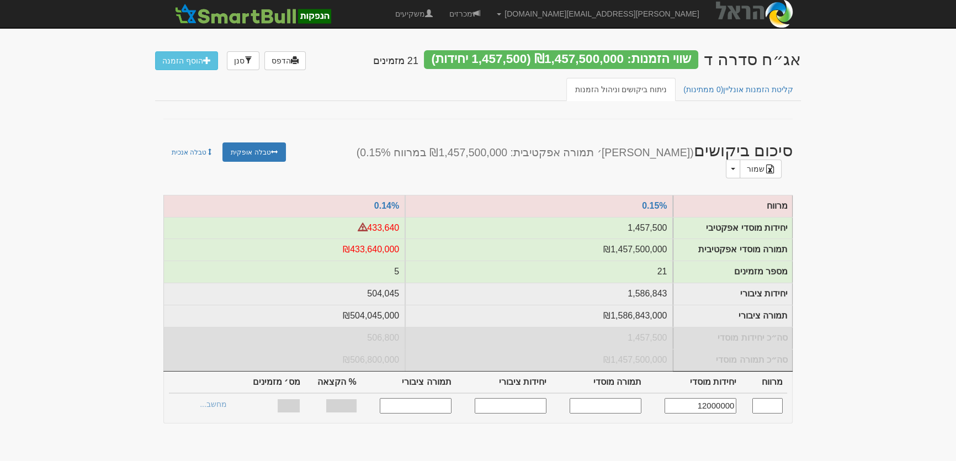
type input "1,586,843"
type input "1,586,843,000"
type input "100%"
type input "21"
type input "1,457,500"
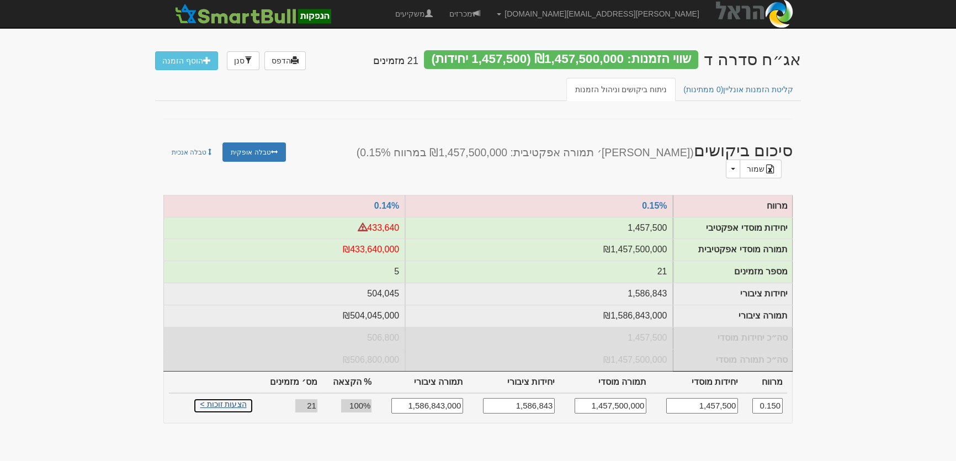
click at [234, 398] on link "הצעות זוכות >" at bounding box center [223, 405] width 61 height 15
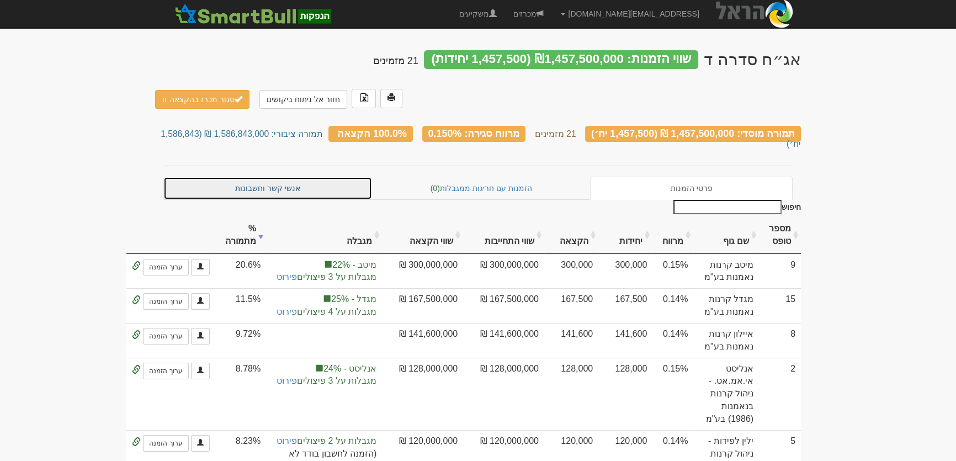
click at [258, 177] on link "אנשי קשר וחשבונות" at bounding box center [267, 188] width 209 height 23
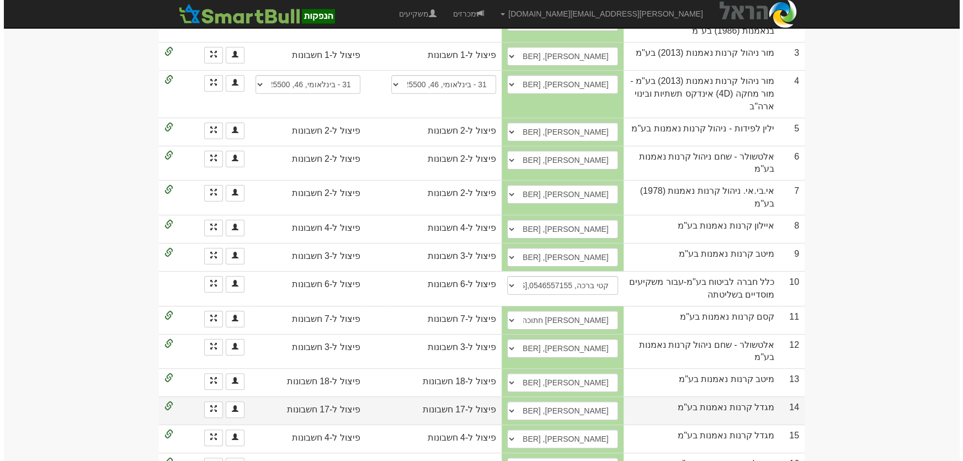
scroll to position [266, 0]
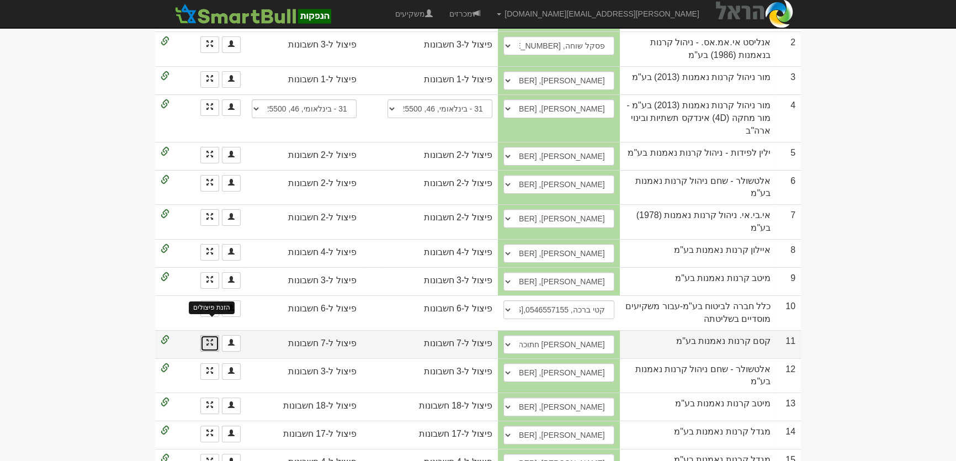
click at [209, 339] on span at bounding box center [209, 342] width 7 height 7
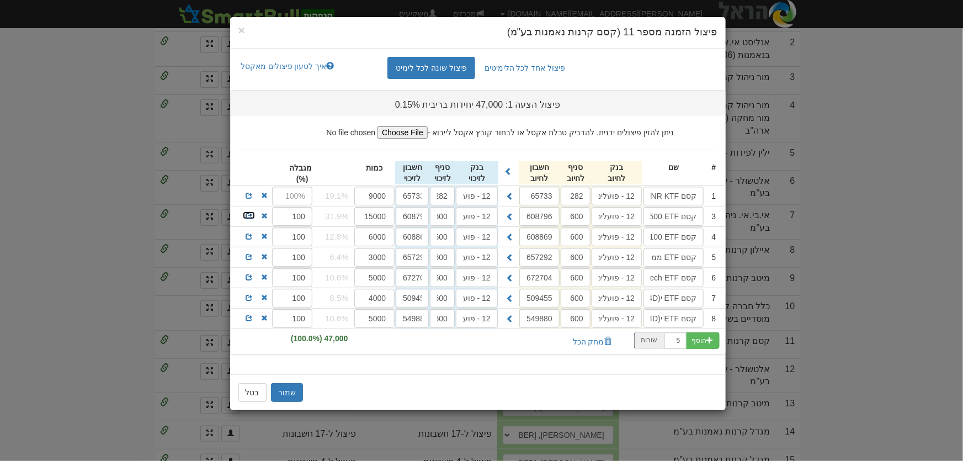
click at [248, 215] on span at bounding box center [249, 216] width 7 height 7
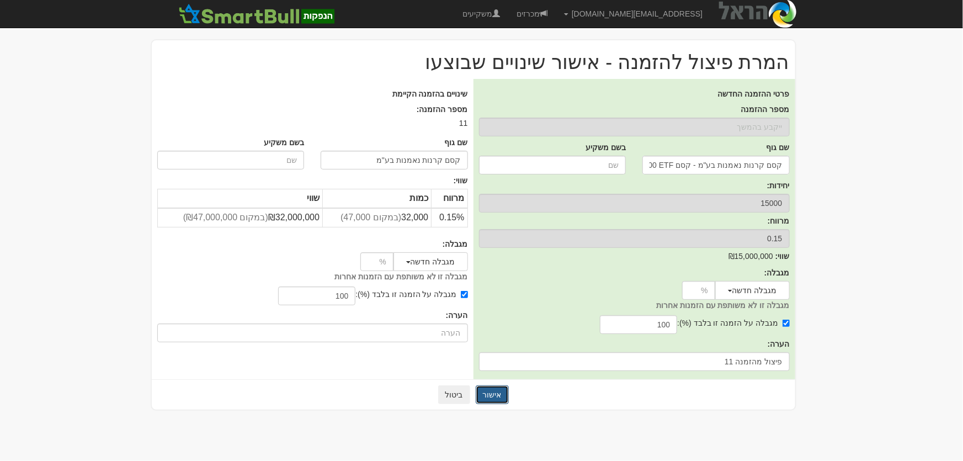
click at [489, 394] on button "אישור" at bounding box center [492, 394] width 33 height 19
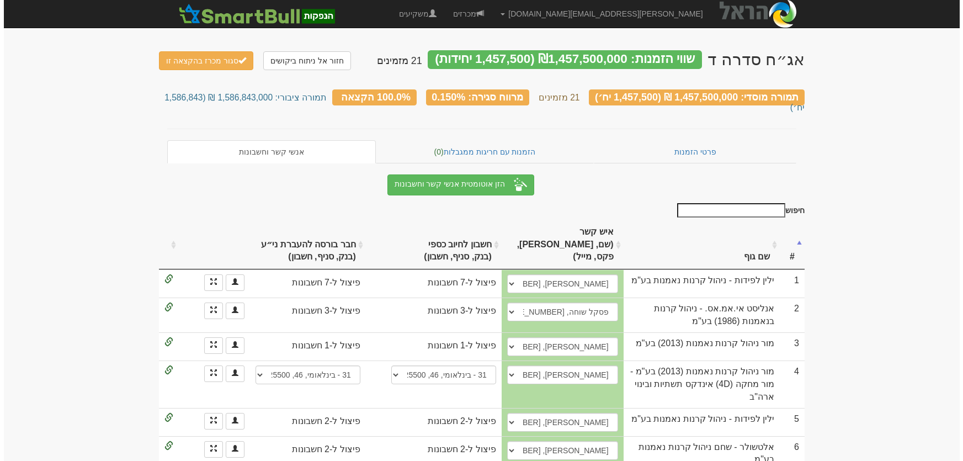
scroll to position [266, 0]
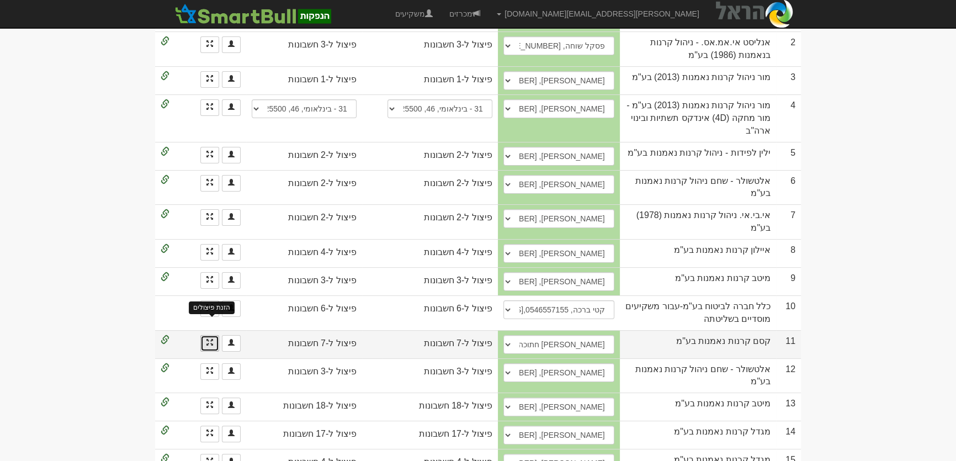
click at [209, 339] on span at bounding box center [209, 342] width 7 height 7
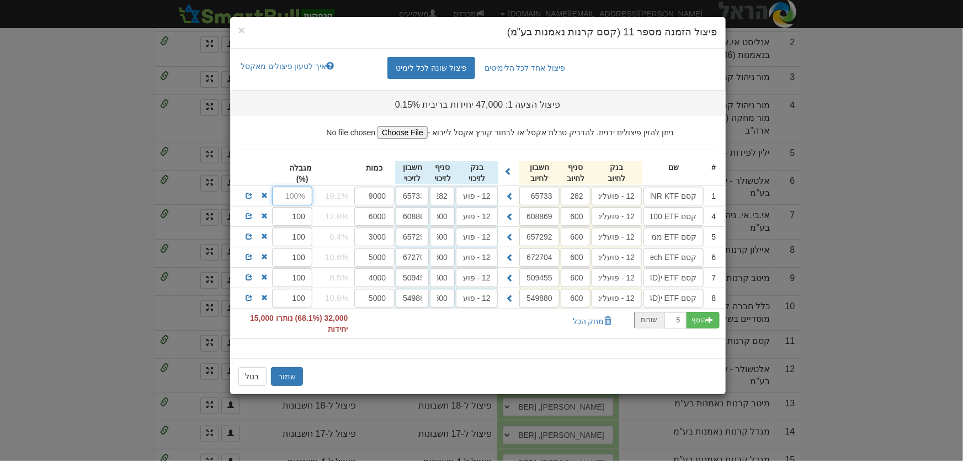
click at [296, 193] on input "text" at bounding box center [292, 196] width 40 height 19
type input "100"
click at [249, 215] on span at bounding box center [249, 216] width 7 height 7
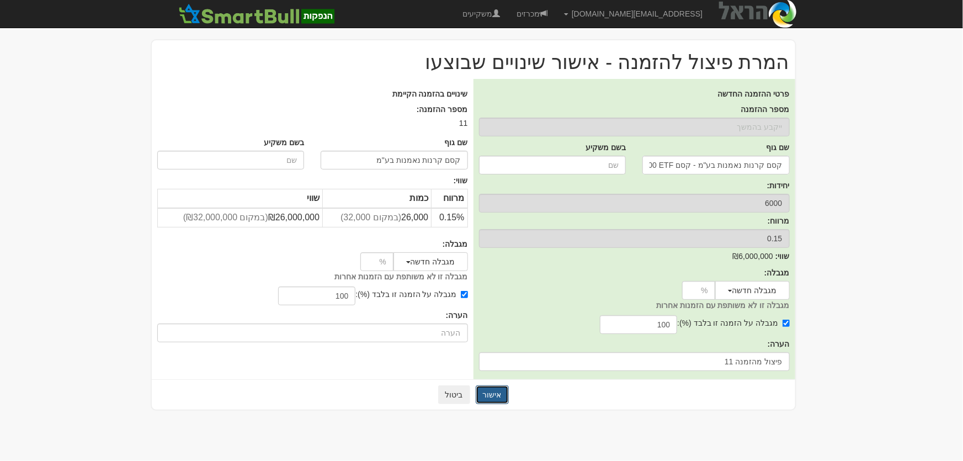
click at [497, 396] on button "אישור" at bounding box center [492, 394] width 33 height 19
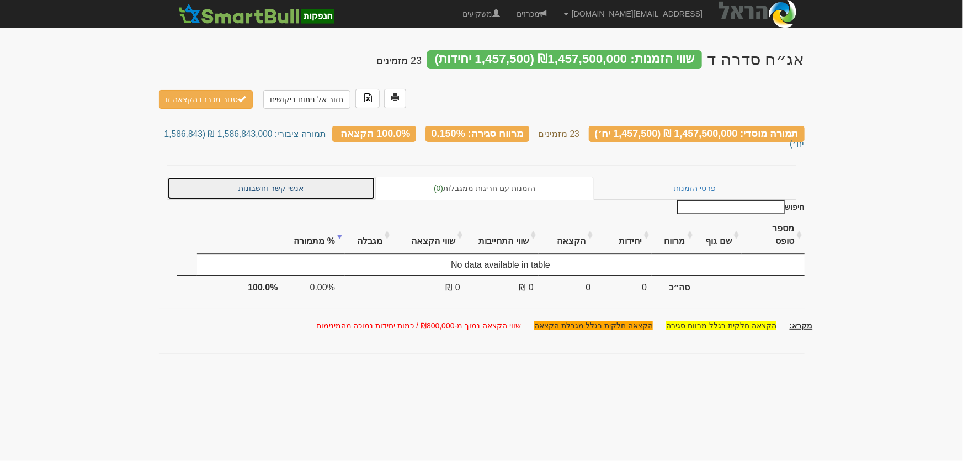
click at [268, 178] on link "אנשי קשר וחשבונות" at bounding box center [271, 188] width 209 height 23
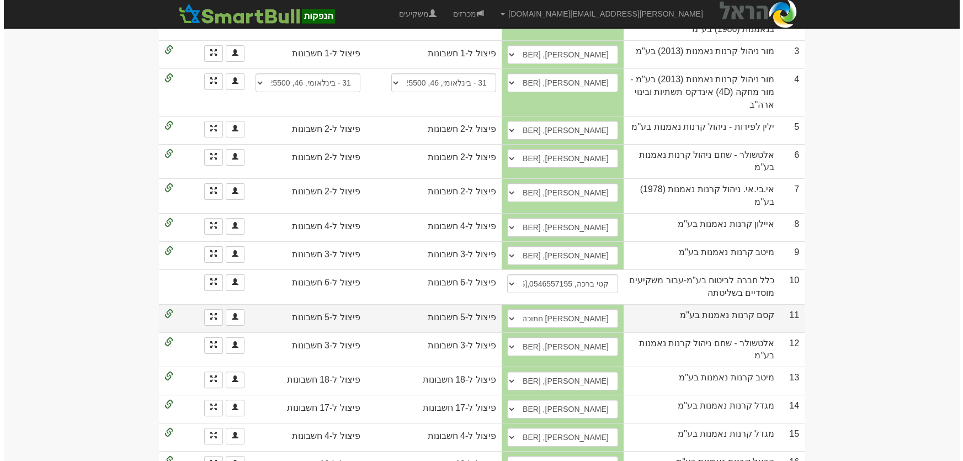
scroll to position [351, 0]
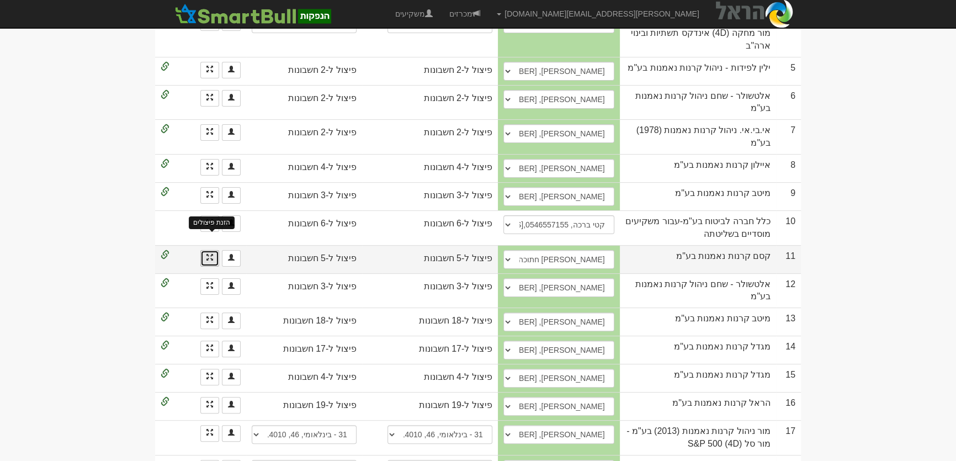
click at [209, 254] on span at bounding box center [209, 257] width 7 height 7
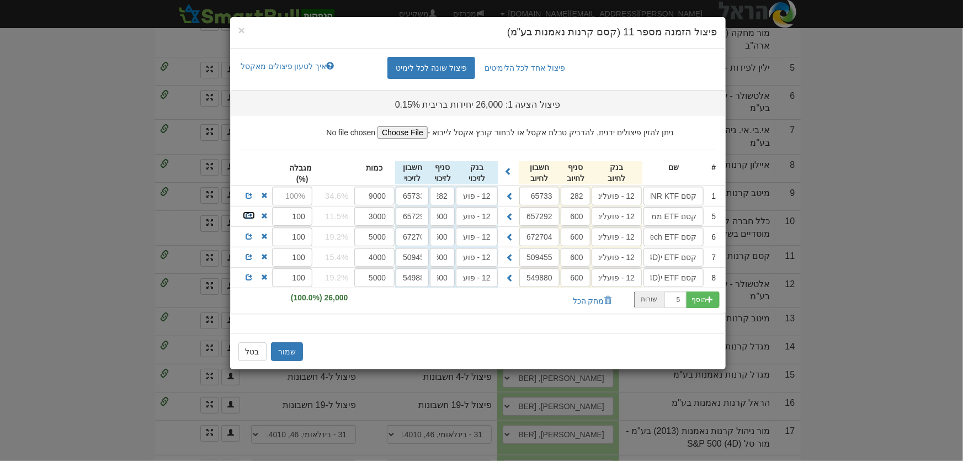
click at [251, 214] on span at bounding box center [249, 216] width 7 height 7
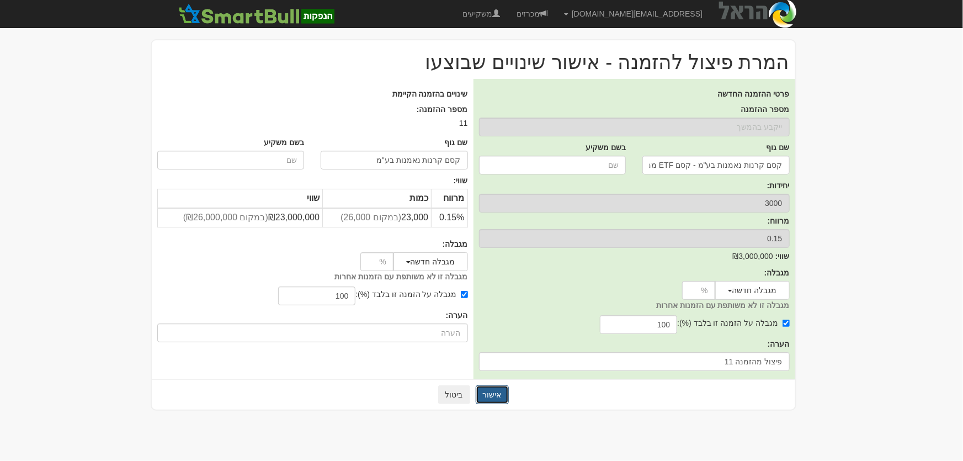
click at [491, 397] on button "אישור" at bounding box center [492, 394] width 33 height 19
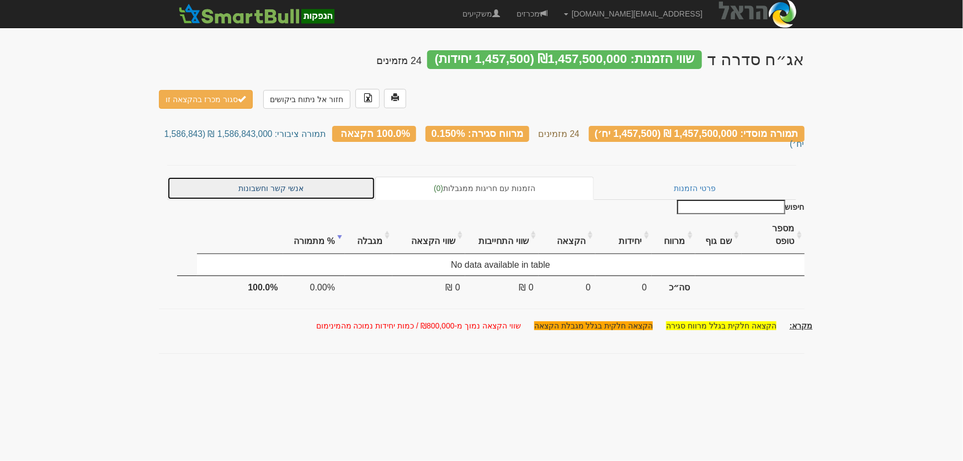
click at [263, 177] on link "אנשי קשר וחשבונות" at bounding box center [271, 188] width 209 height 23
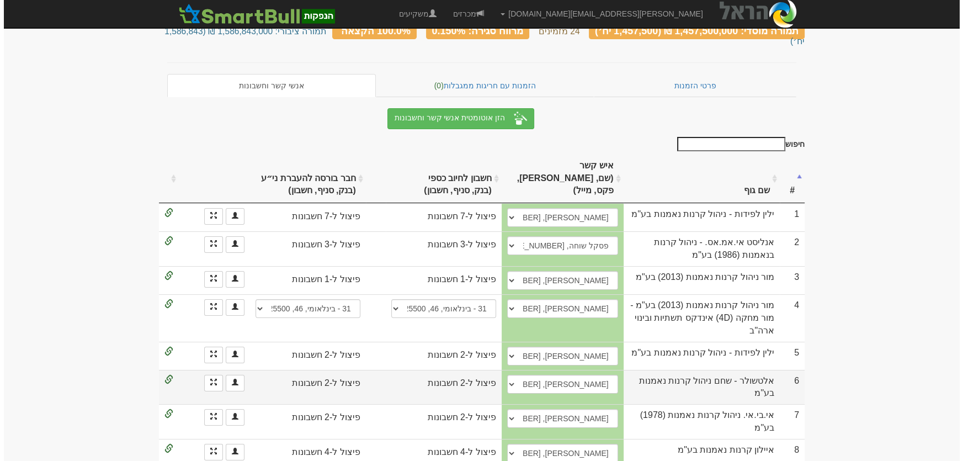
scroll to position [251, 0]
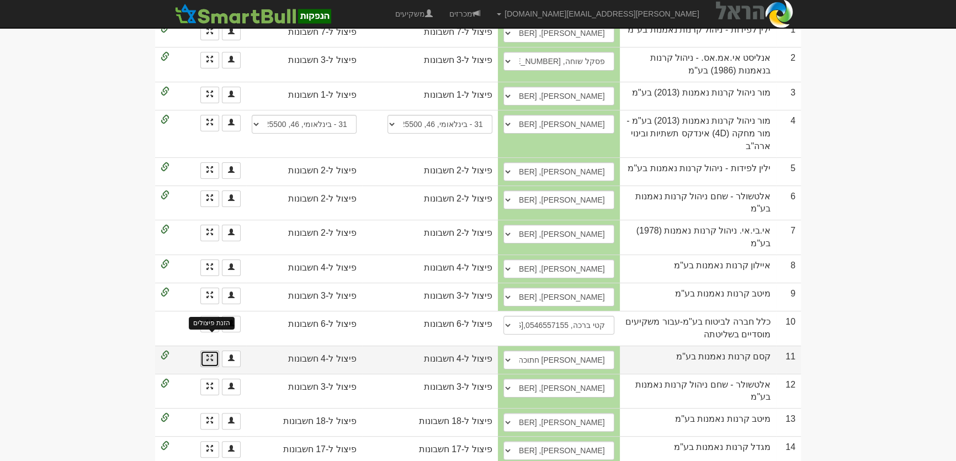
click at [212, 354] on span at bounding box center [209, 357] width 7 height 7
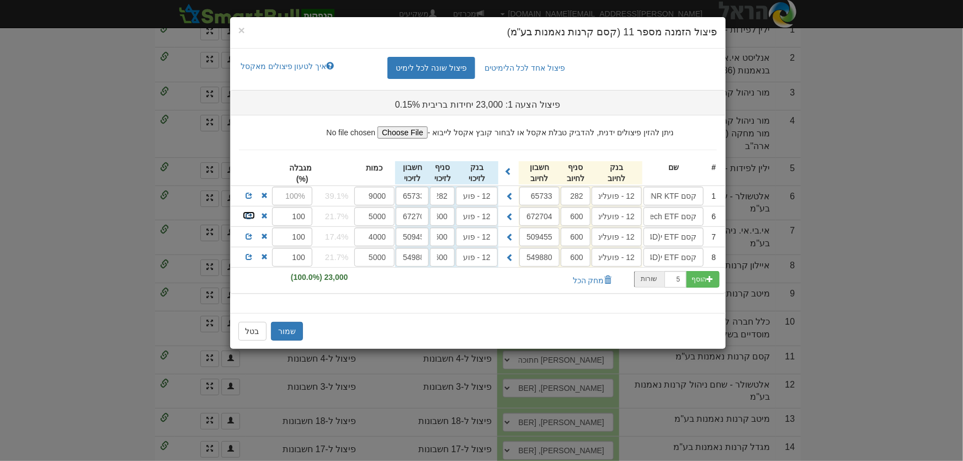
click at [248, 216] on span at bounding box center [249, 216] width 7 height 7
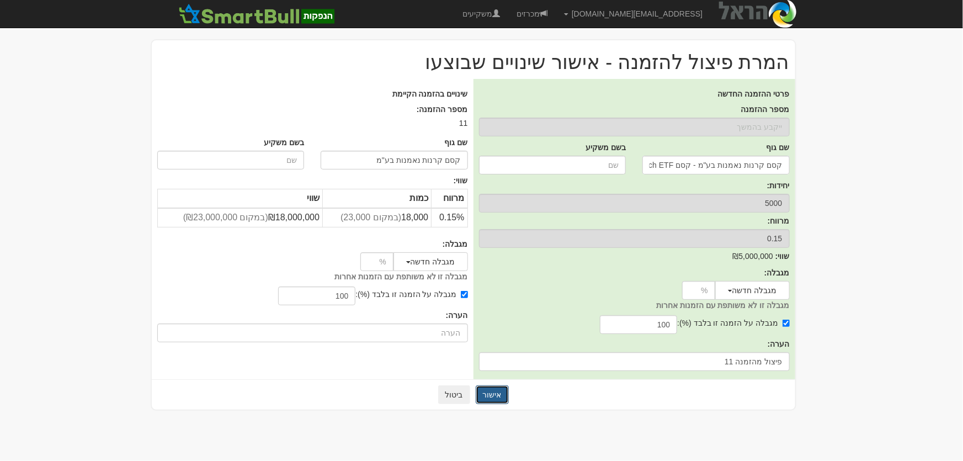
click at [491, 394] on button "אישור" at bounding box center [492, 394] width 33 height 19
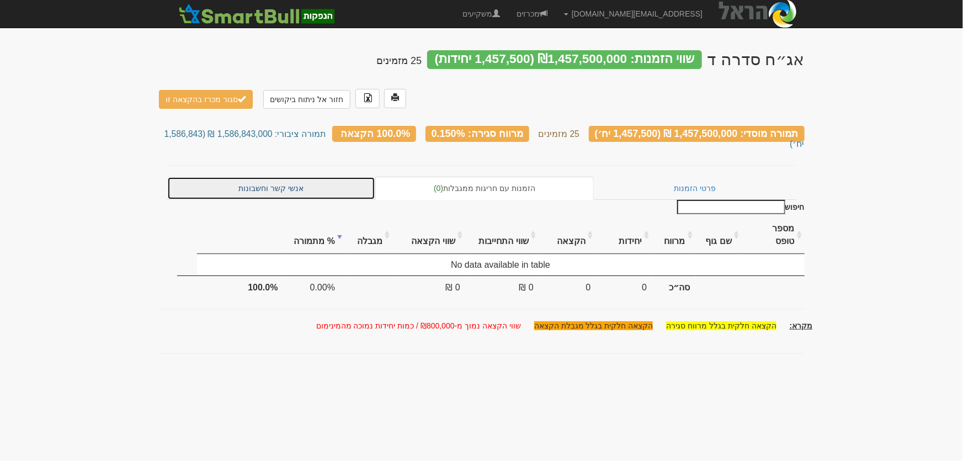
click at [327, 177] on link "אנשי קשר וחשבונות" at bounding box center [271, 188] width 209 height 23
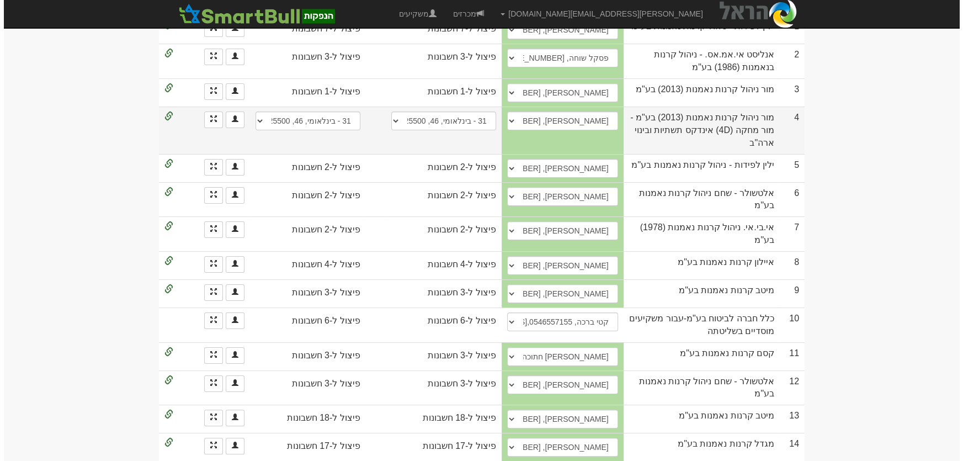
scroll to position [301, 0]
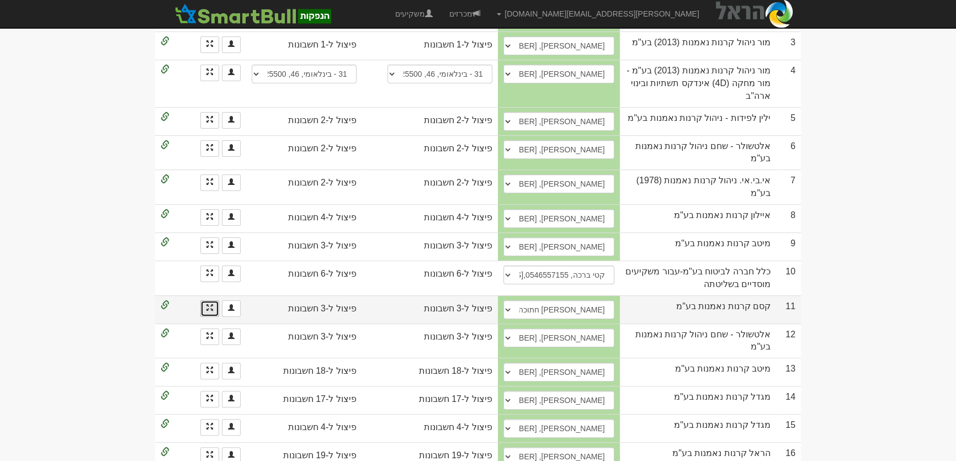
click at [210, 300] on link at bounding box center [209, 308] width 19 height 17
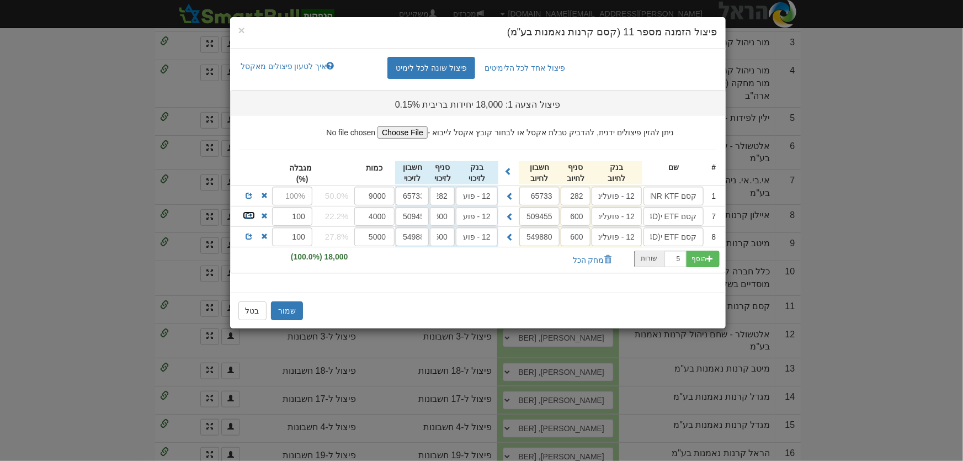
click at [248, 217] on span at bounding box center [249, 216] width 7 height 7
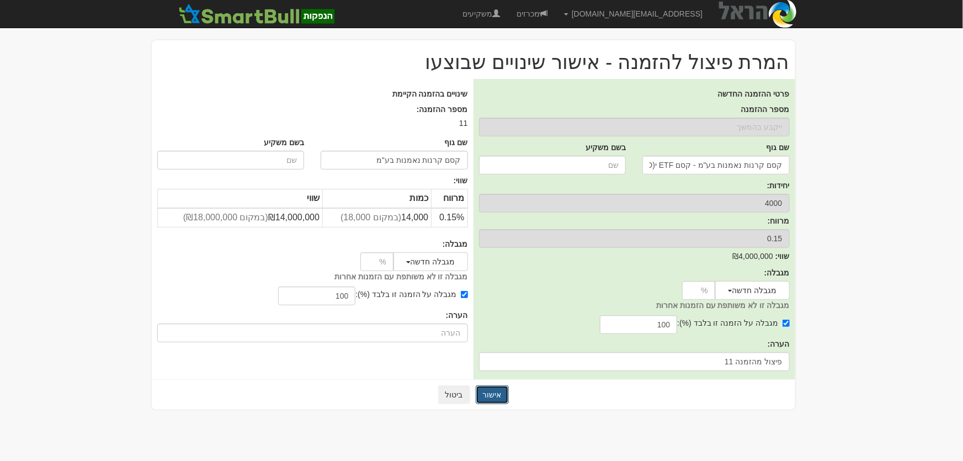
click at [506, 401] on button "אישור" at bounding box center [492, 394] width 33 height 19
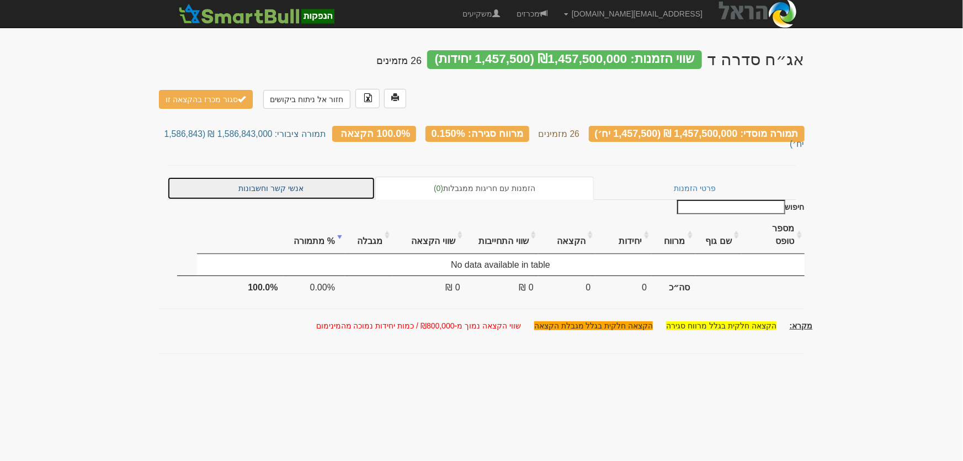
click at [300, 178] on link "אנשי קשר וחשבונות" at bounding box center [271, 188] width 209 height 23
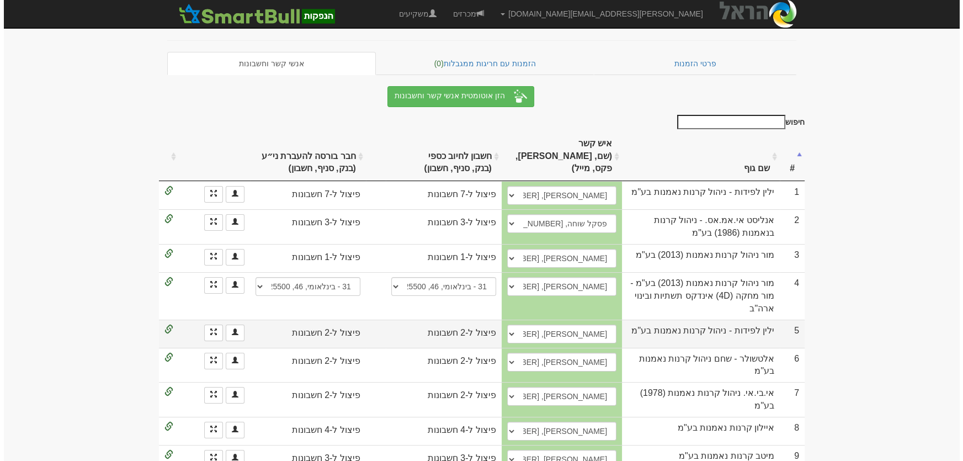
scroll to position [251, 0]
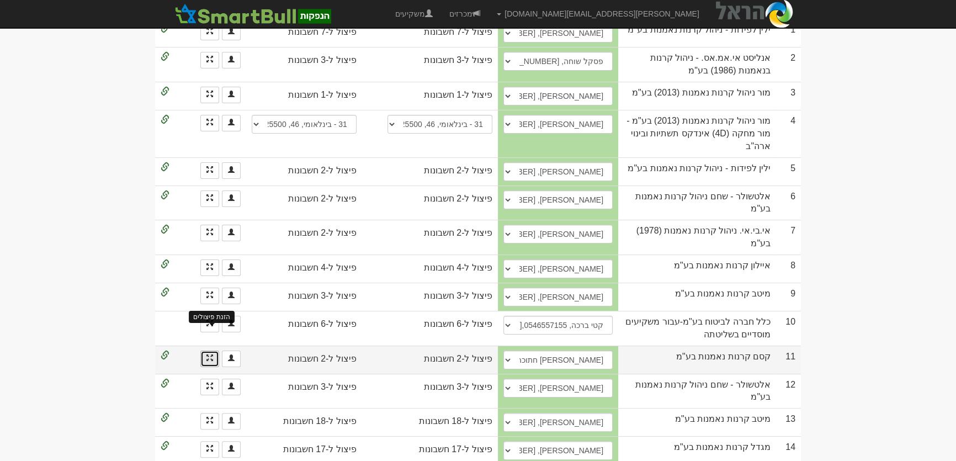
click at [213, 354] on span at bounding box center [209, 357] width 7 height 7
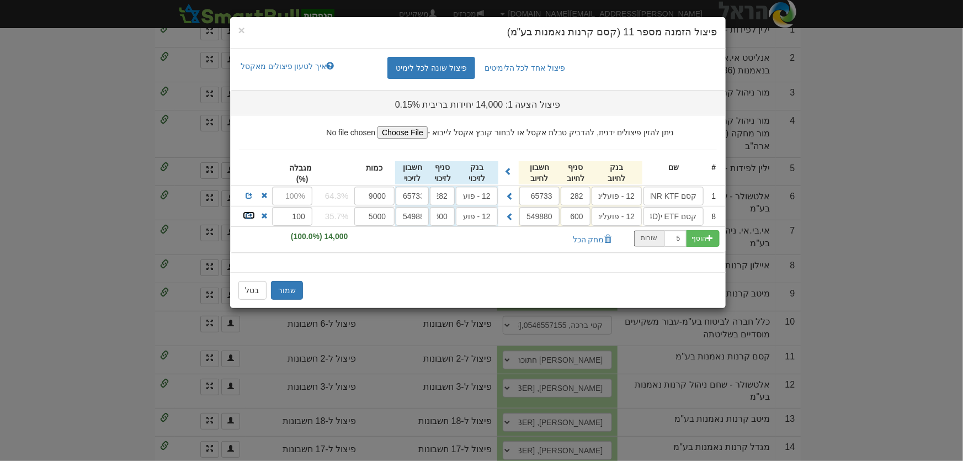
click at [248, 215] on span at bounding box center [249, 216] width 7 height 7
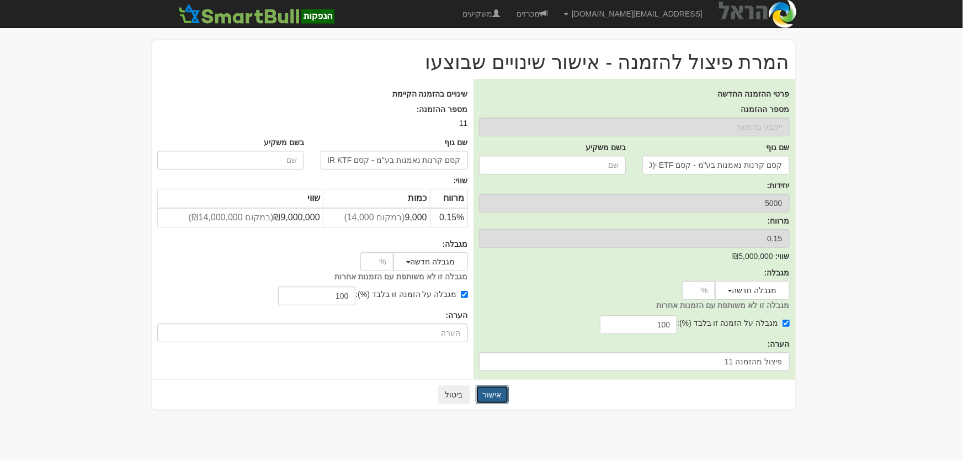
click at [501, 402] on button "אישור" at bounding box center [492, 394] width 33 height 19
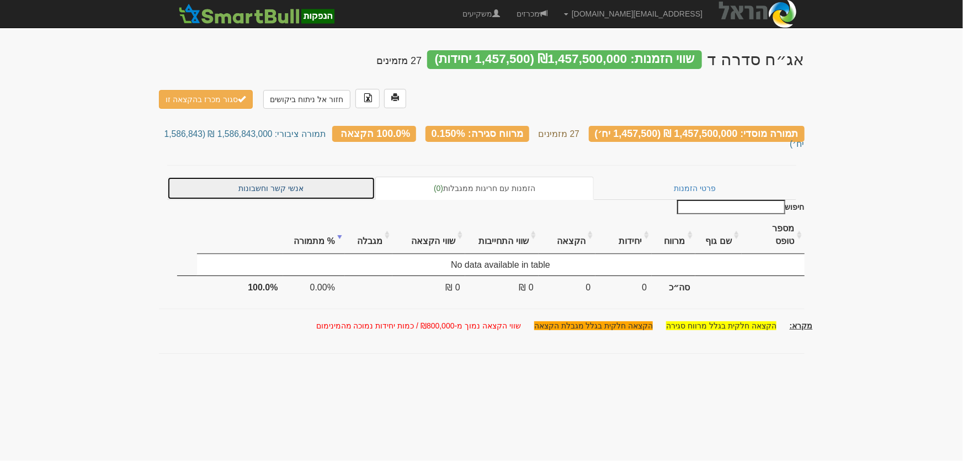
click at [297, 178] on link "אנשי קשר וחשבונות" at bounding box center [271, 188] width 209 height 23
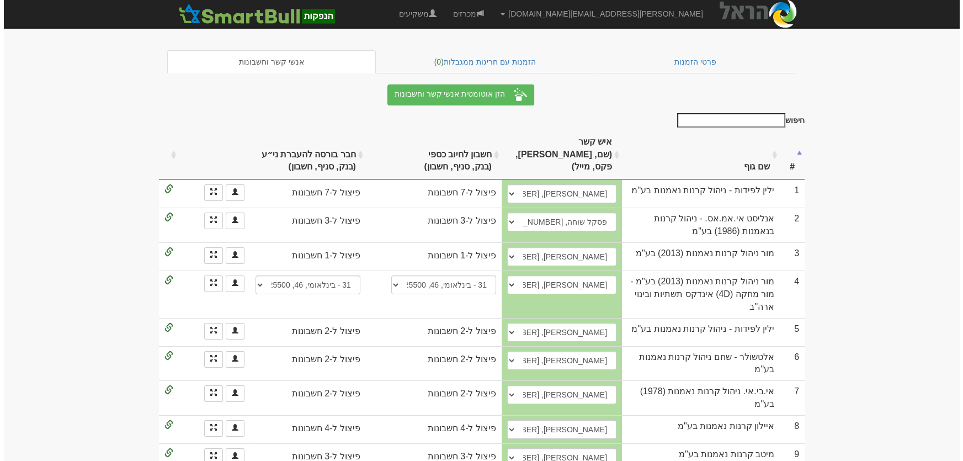
scroll to position [251, 0]
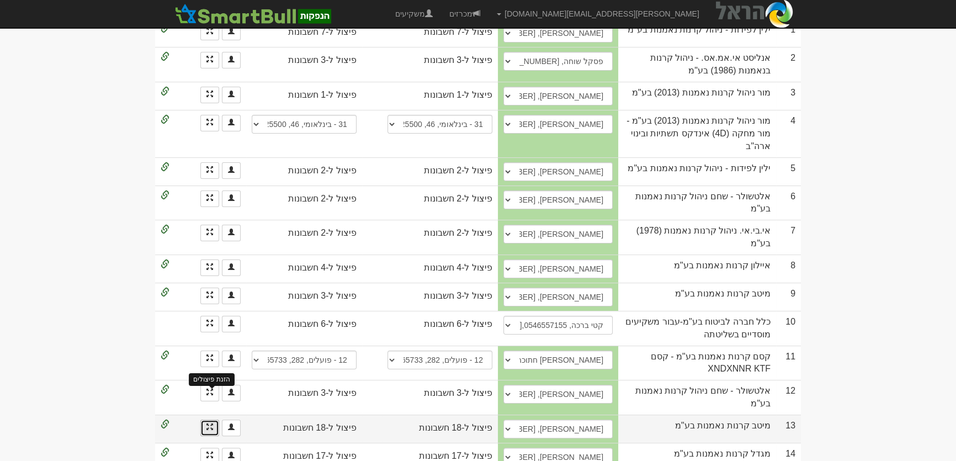
click at [206, 423] on span at bounding box center [209, 426] width 7 height 7
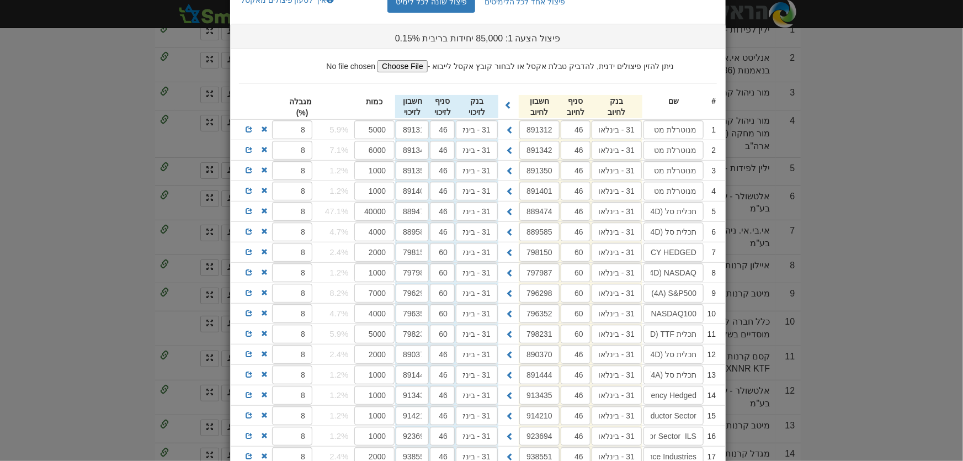
scroll to position [38, 0]
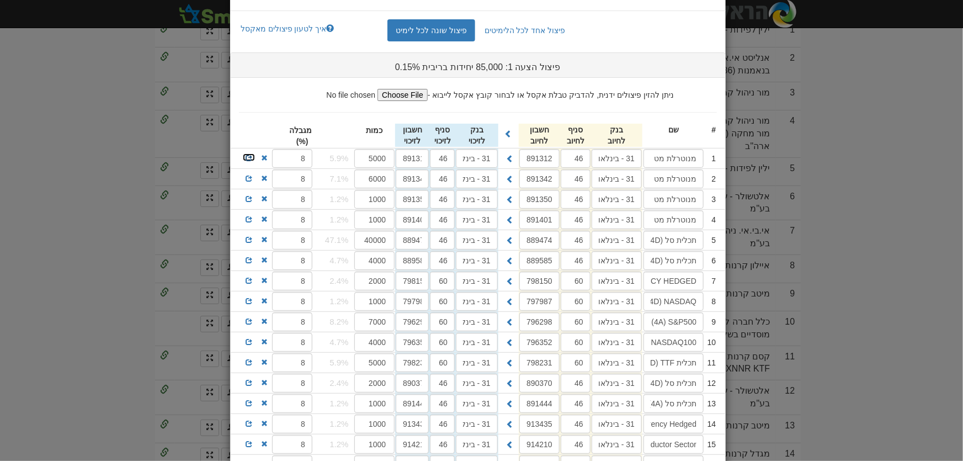
click at [252, 159] on span at bounding box center [249, 158] width 7 height 7
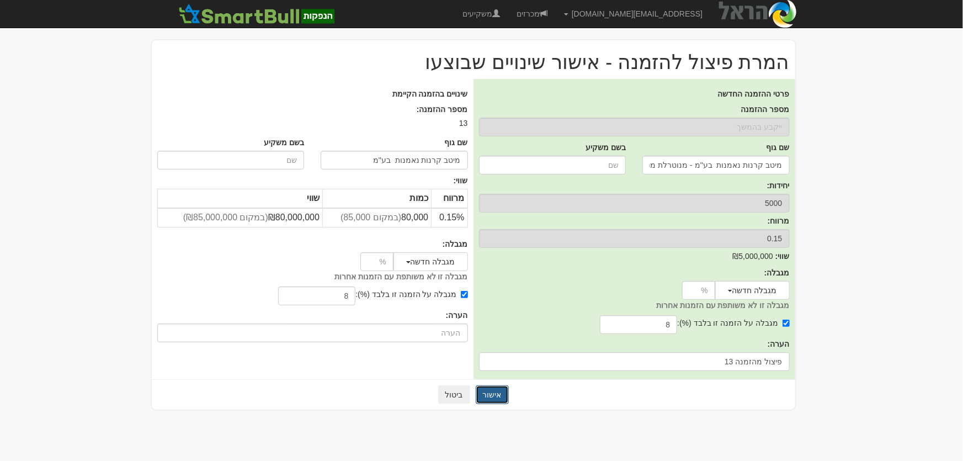
click at [496, 399] on button "אישור" at bounding box center [492, 394] width 33 height 19
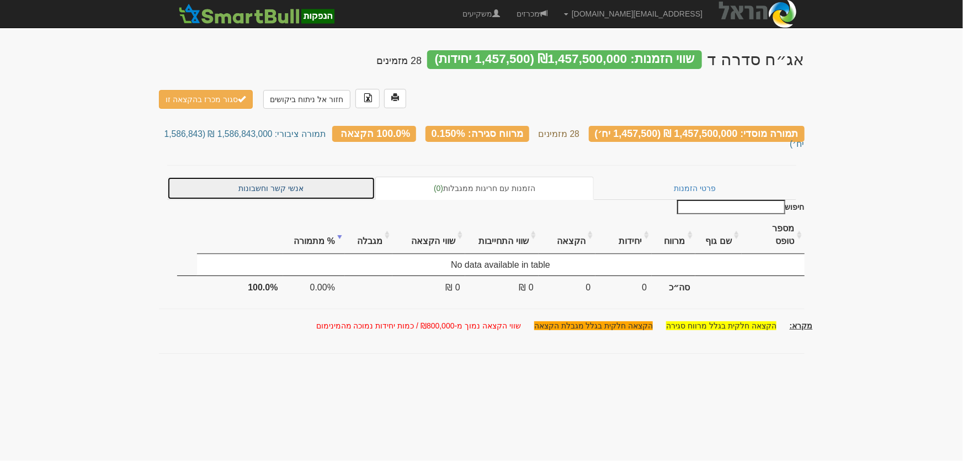
click at [278, 177] on link "אנשי קשר וחשבונות" at bounding box center [271, 188] width 209 height 23
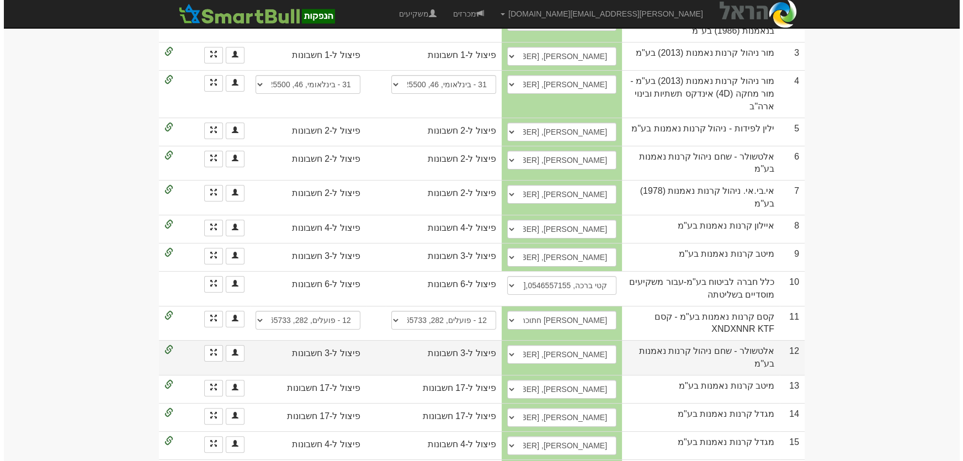
scroll to position [301, 0]
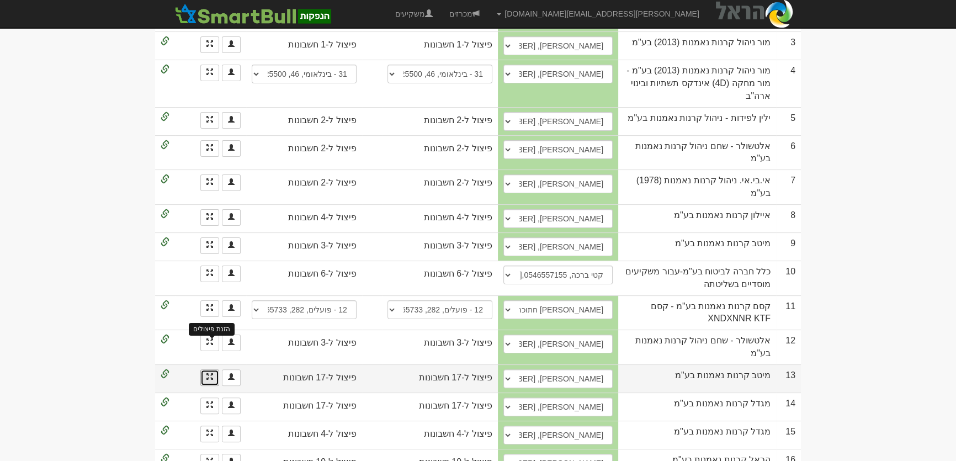
click at [212, 373] on span at bounding box center [209, 376] width 7 height 7
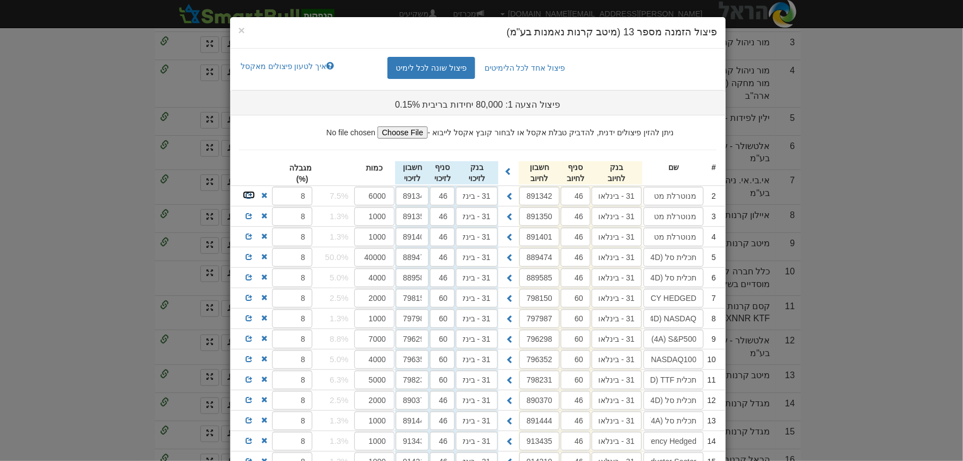
click at [252, 194] on span at bounding box center [249, 195] width 7 height 7
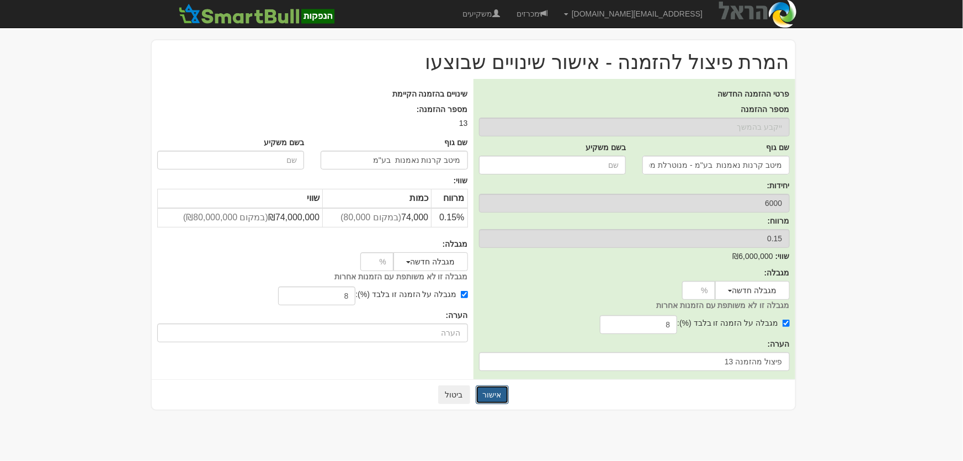
click at [496, 395] on button "אישור" at bounding box center [492, 394] width 33 height 19
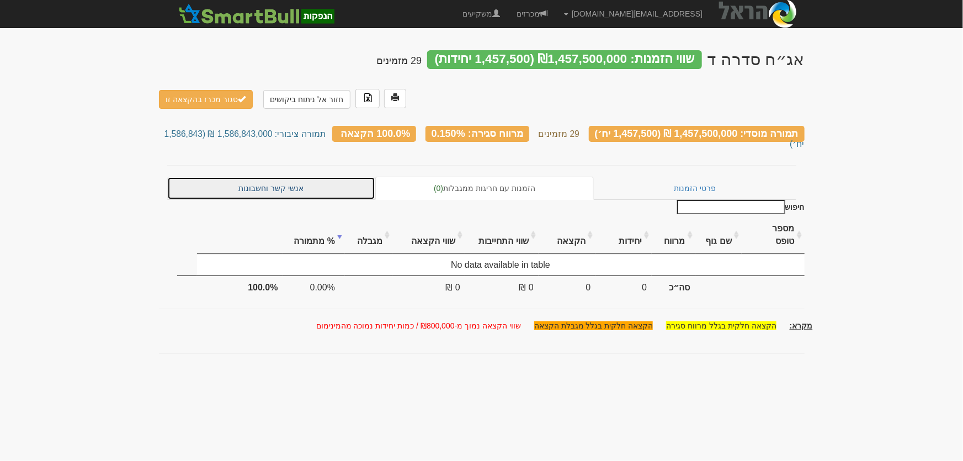
click at [280, 177] on link "אנשי קשר וחשבונות" at bounding box center [271, 188] width 209 height 23
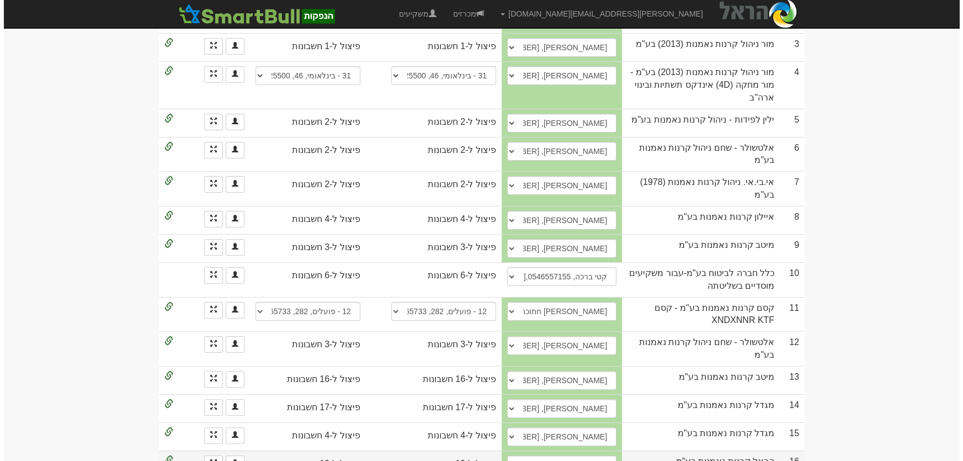
scroll to position [301, 0]
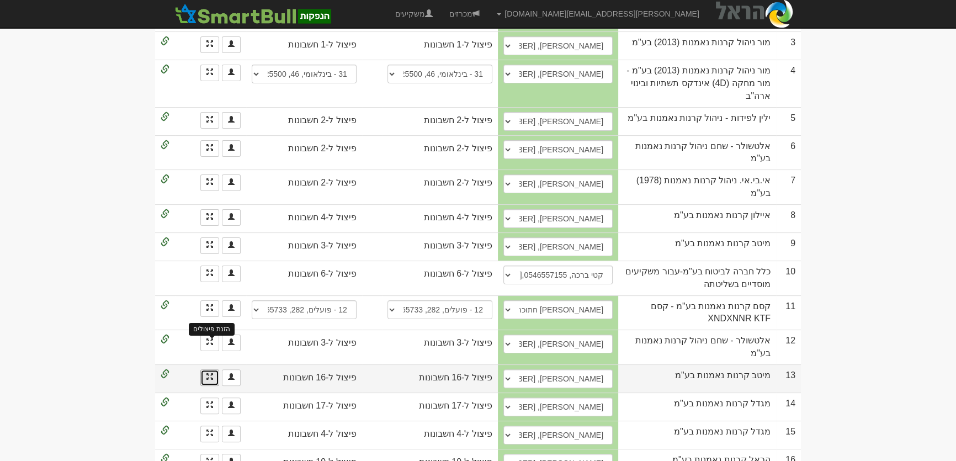
click at [206, 373] on span at bounding box center [209, 376] width 7 height 7
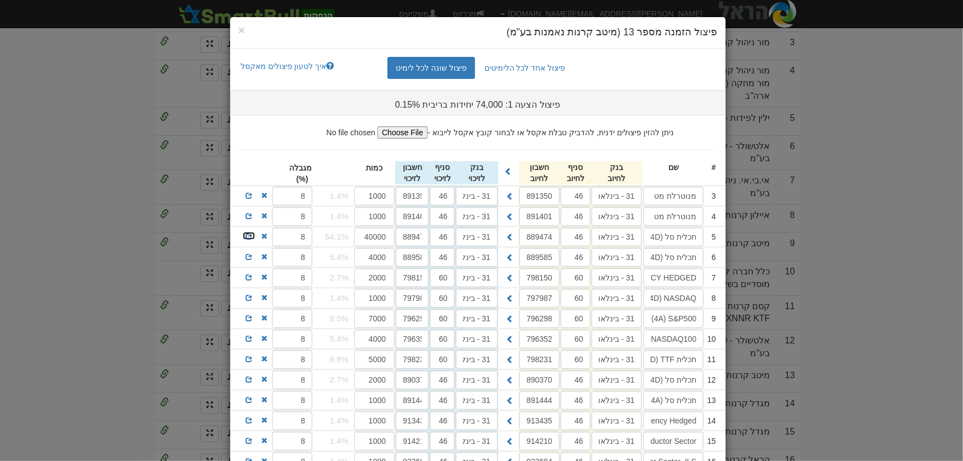
click at [252, 236] on span at bounding box center [249, 236] width 7 height 7
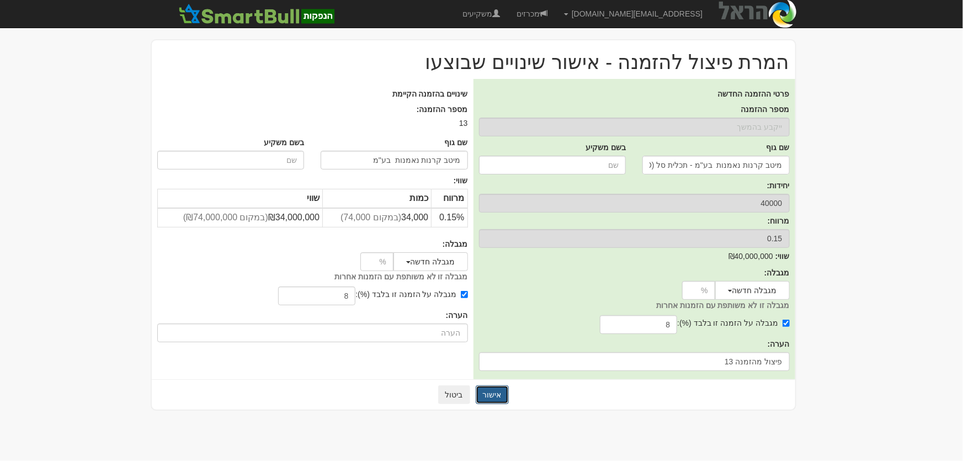
click at [496, 387] on button "אישור" at bounding box center [492, 394] width 33 height 19
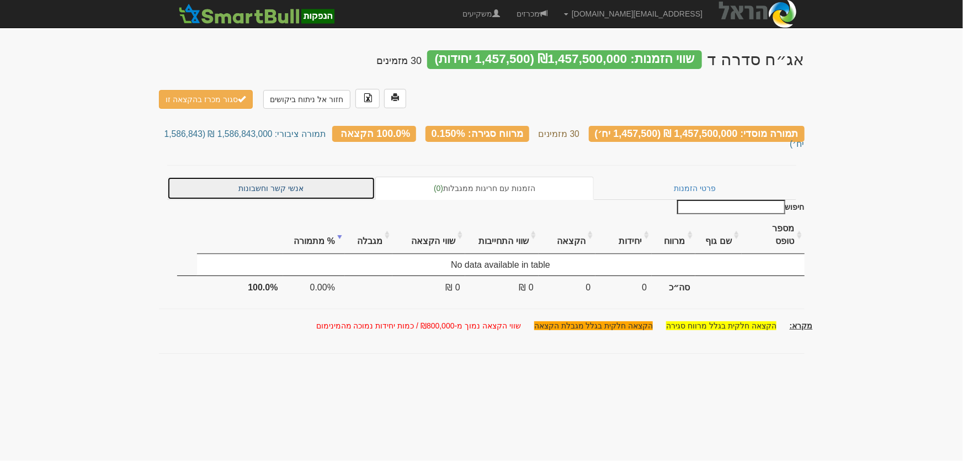
click at [281, 177] on link "אנשי קשר וחשבונות" at bounding box center [271, 188] width 209 height 23
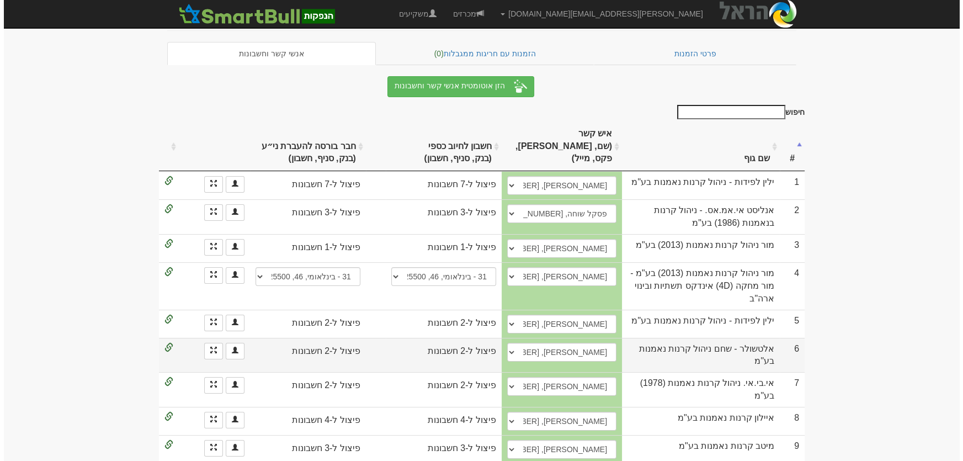
scroll to position [200, 0]
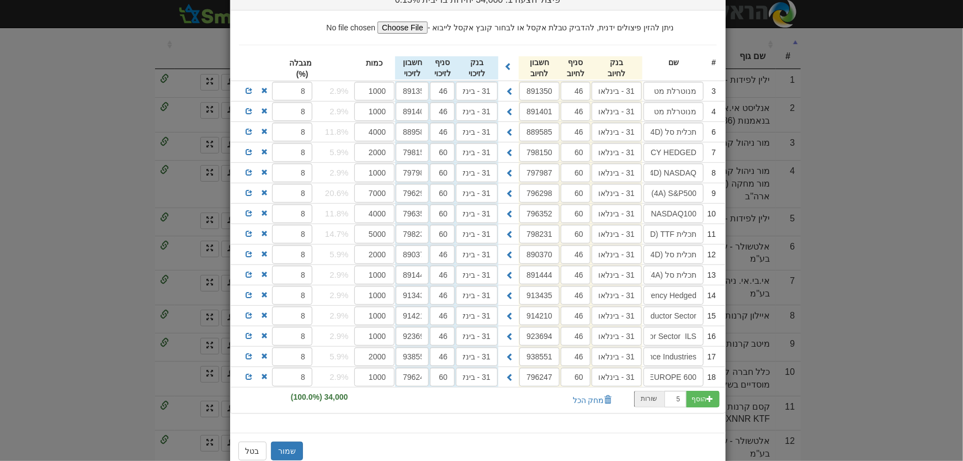
scroll to position [127, 0]
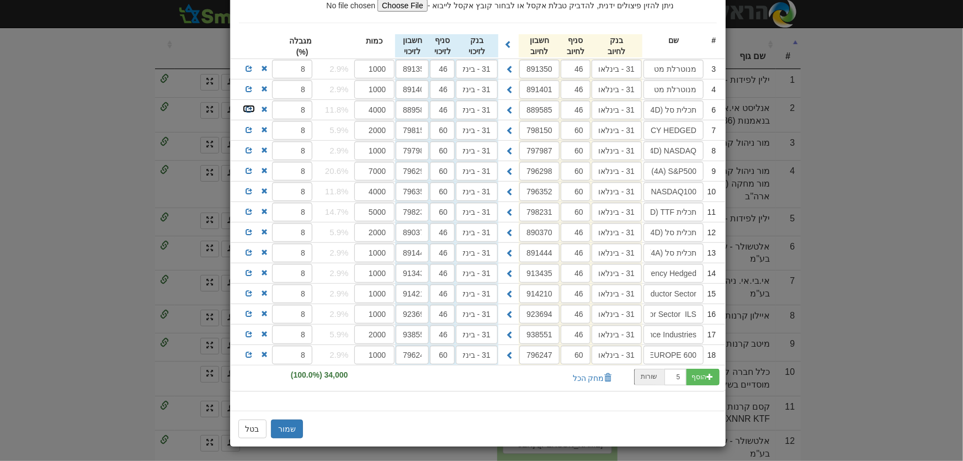
click at [250, 109] on span at bounding box center [249, 109] width 7 height 7
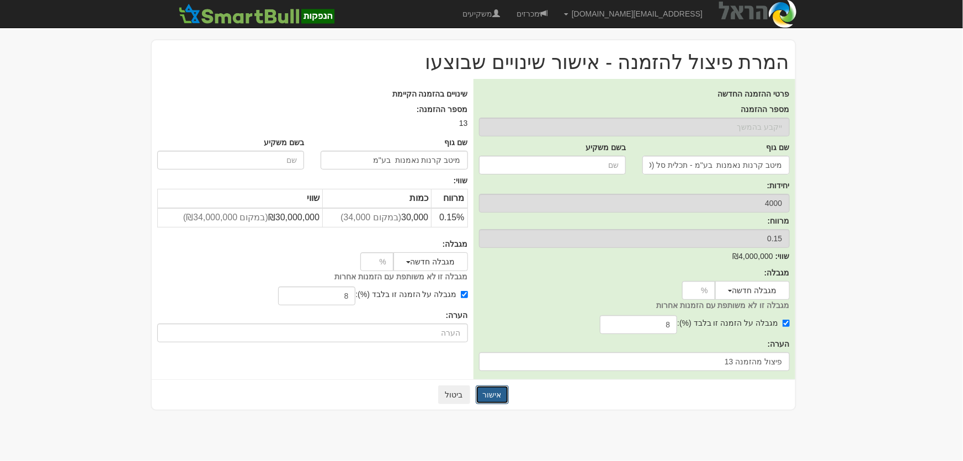
click at [492, 401] on button "אישור" at bounding box center [492, 394] width 33 height 19
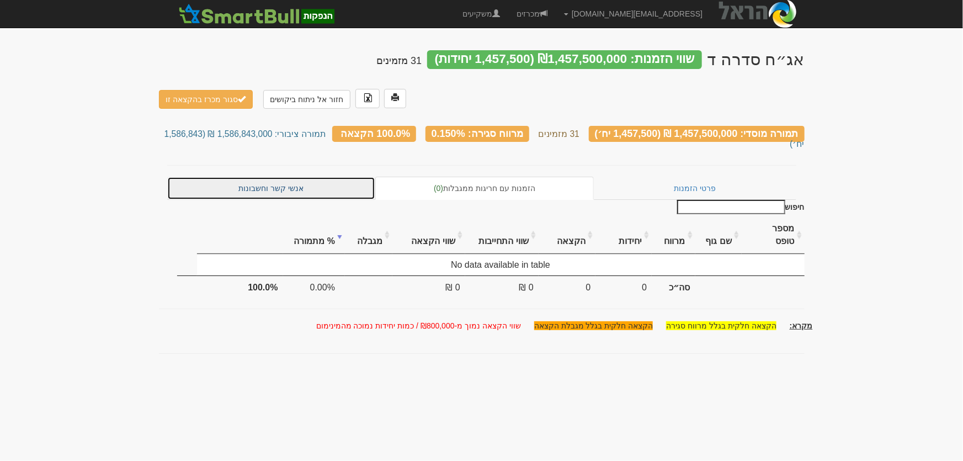
click at [275, 177] on link "אנשי קשר וחשבונות" at bounding box center [271, 188] width 209 height 23
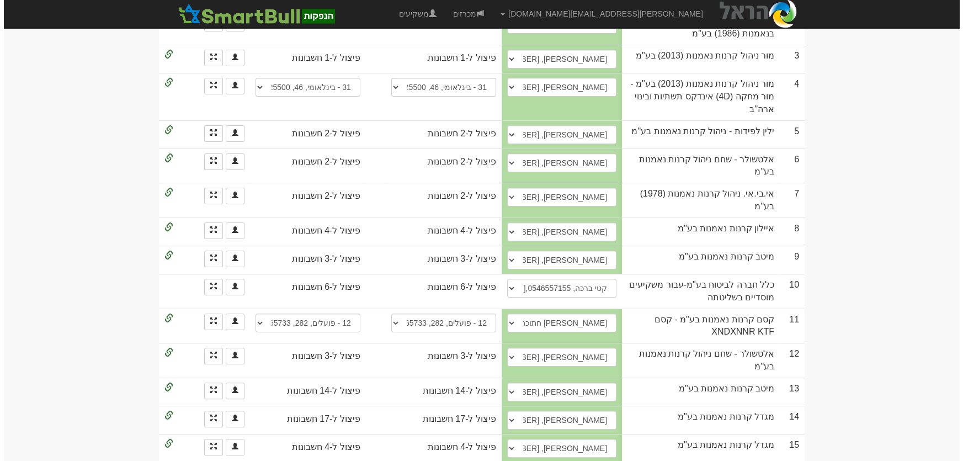
scroll to position [301, 0]
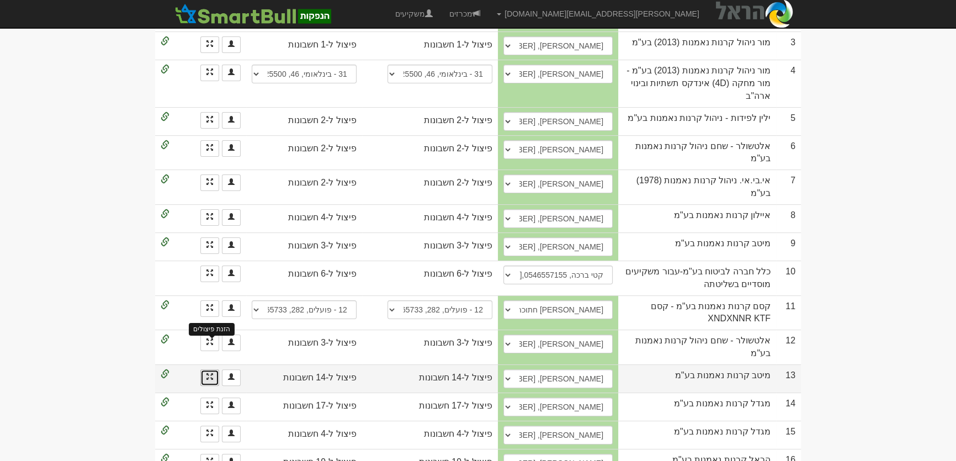
click at [207, 373] on span at bounding box center [209, 376] width 7 height 7
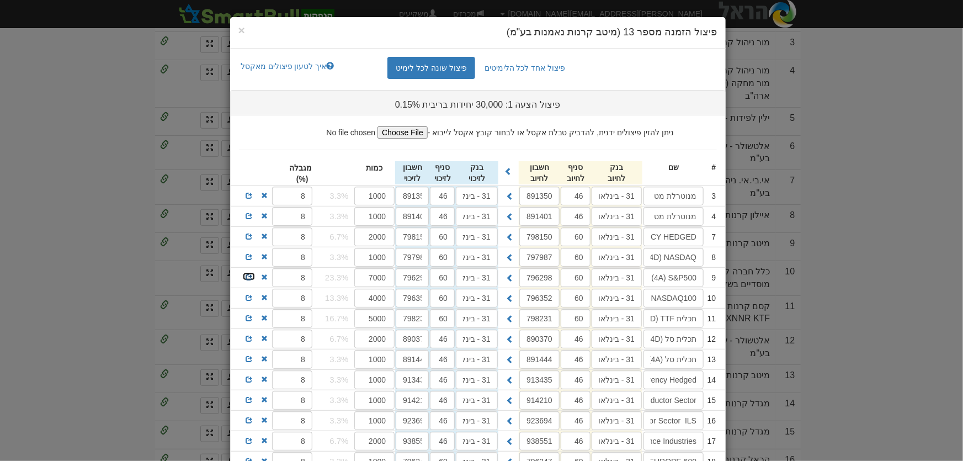
click at [252, 276] on span at bounding box center [249, 277] width 7 height 7
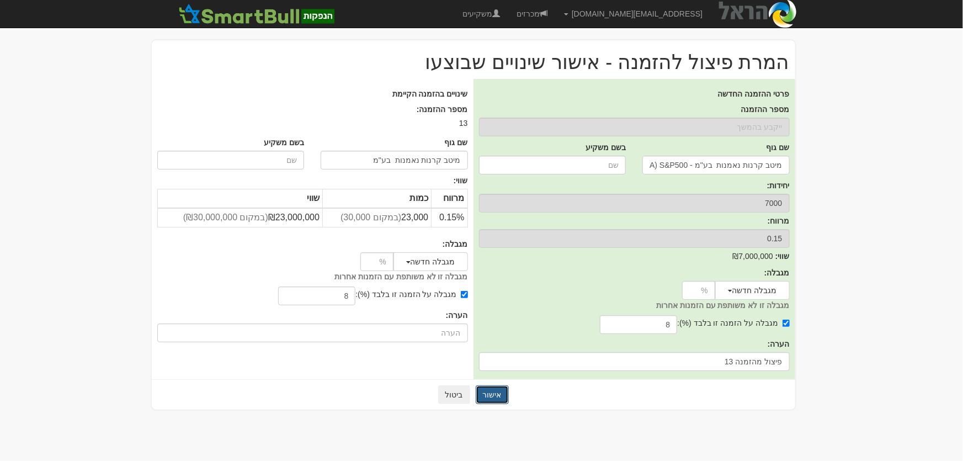
click at [483, 392] on button "אישור" at bounding box center [492, 394] width 33 height 19
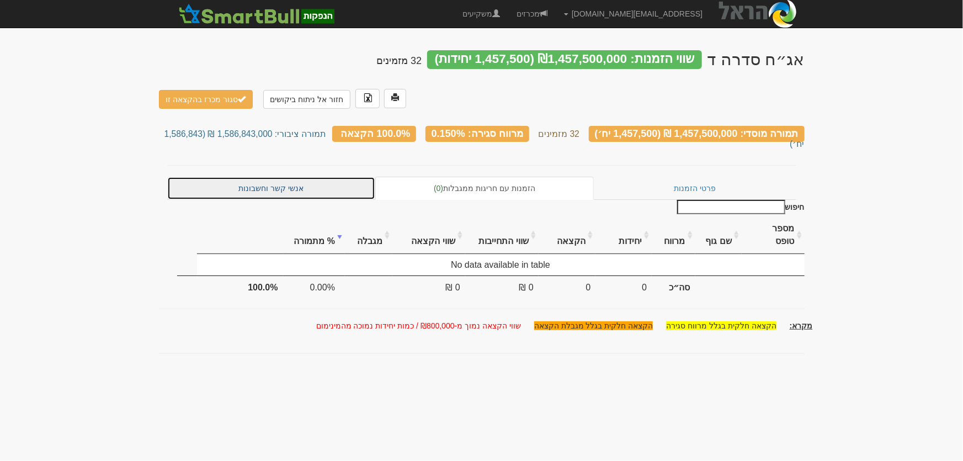
click at [291, 177] on link "אנשי קשר וחשבונות" at bounding box center [271, 188] width 209 height 23
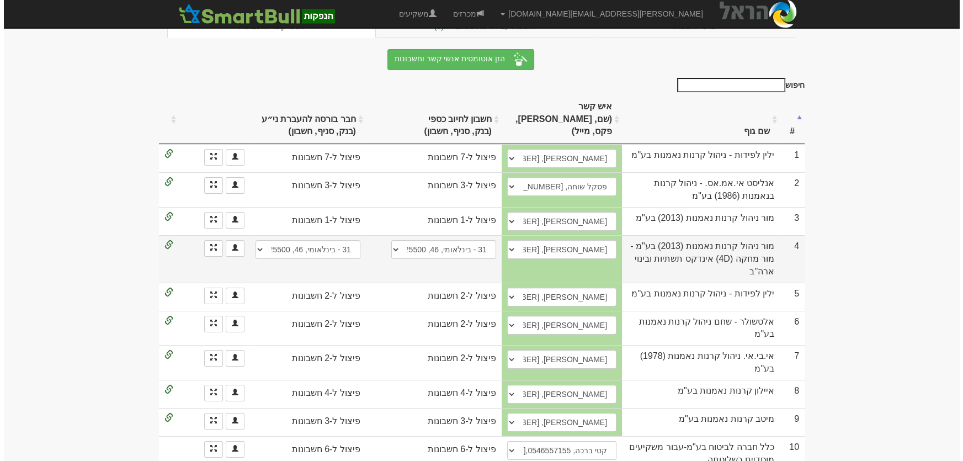
scroll to position [351, 0]
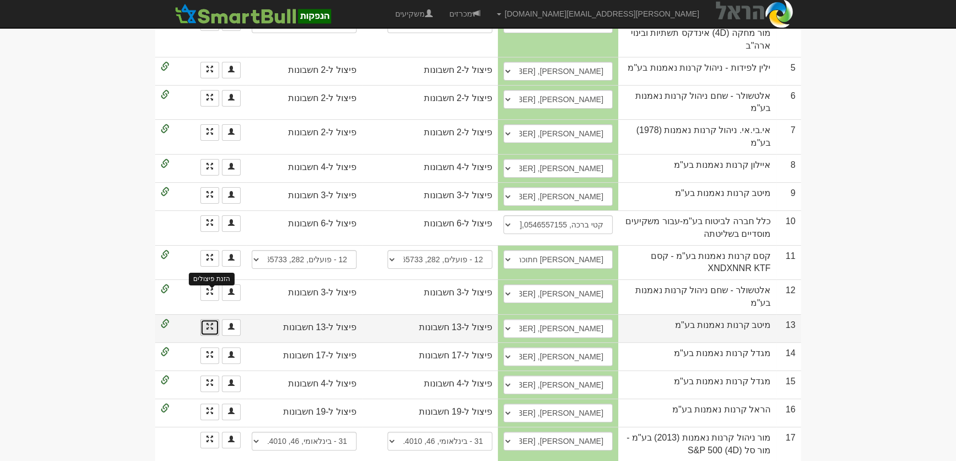
click at [212, 323] on span at bounding box center [209, 326] width 7 height 7
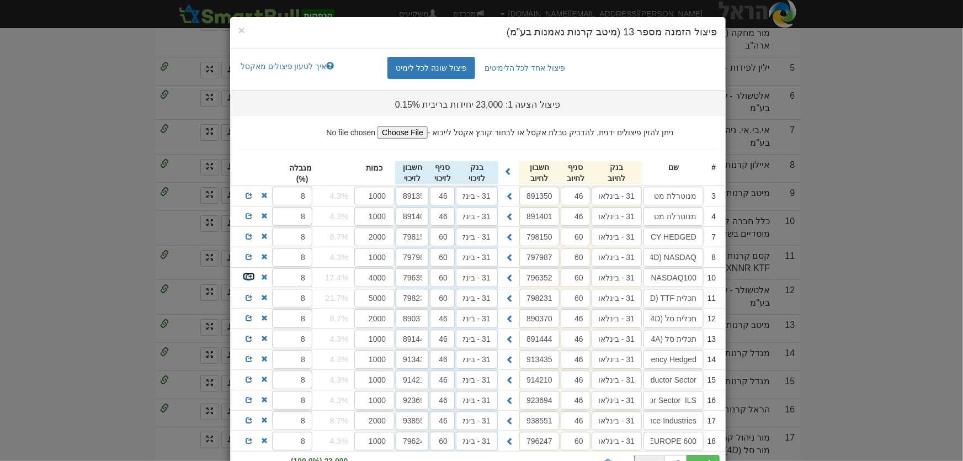
click at [251, 275] on span at bounding box center [249, 277] width 7 height 7
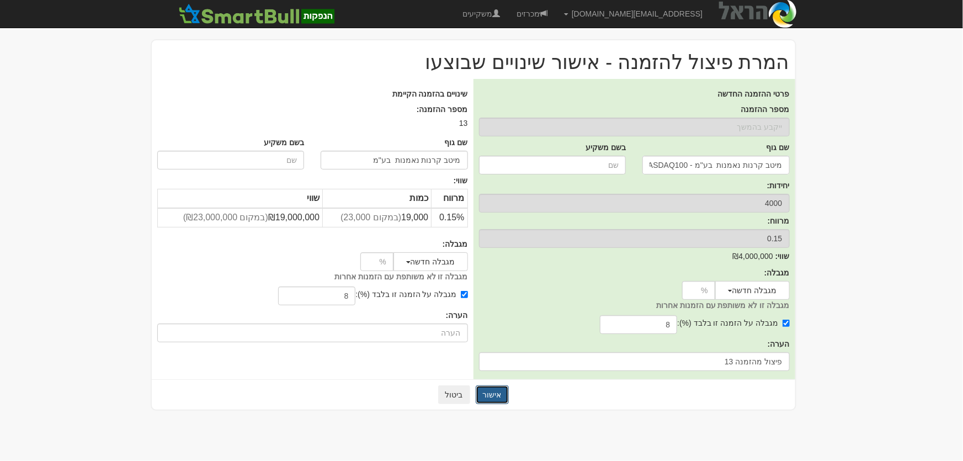
click at [489, 396] on button "אישור" at bounding box center [492, 394] width 33 height 19
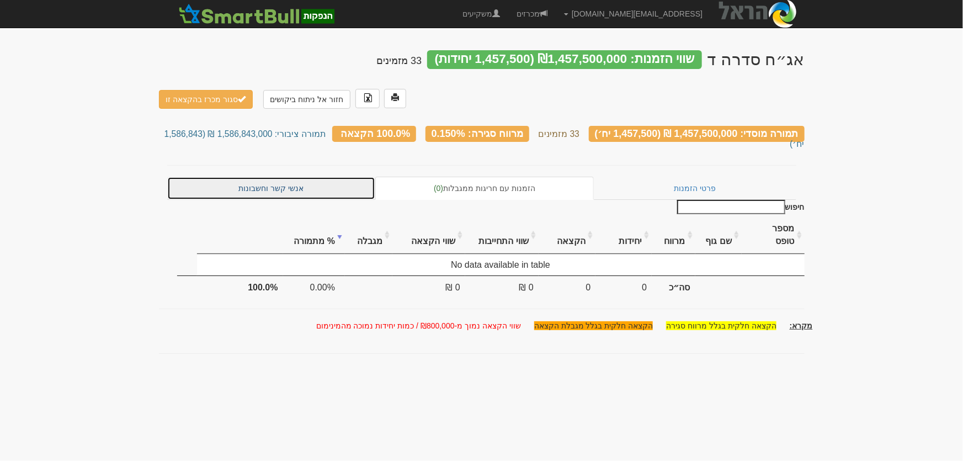
click at [275, 177] on link "אנשי קשר וחשבונות" at bounding box center [271, 188] width 209 height 23
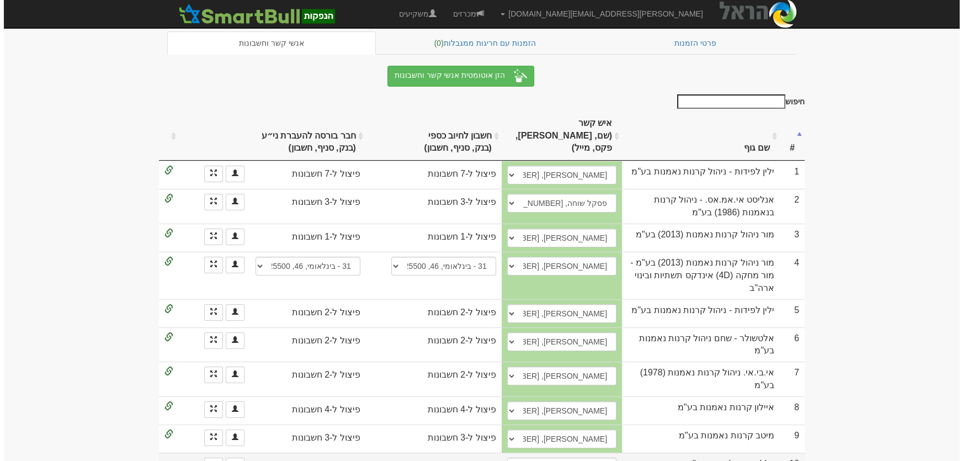
scroll to position [301, 0]
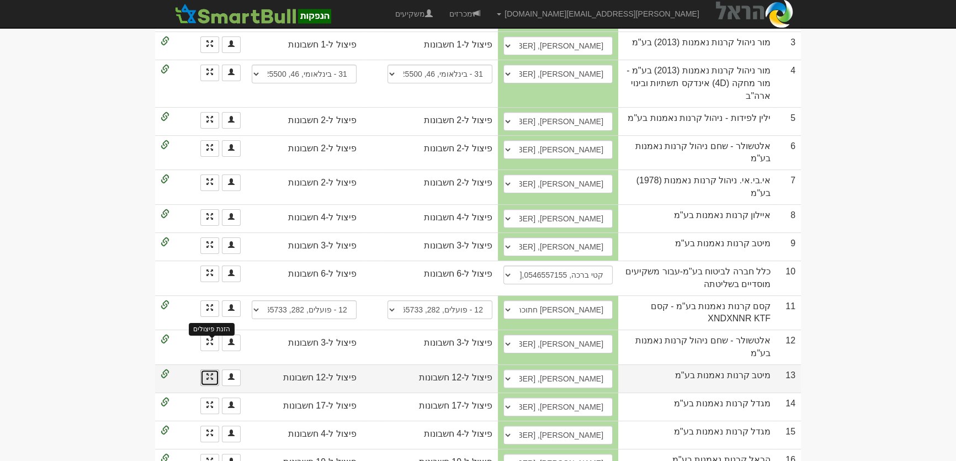
click at [210, 373] on span at bounding box center [209, 376] width 7 height 7
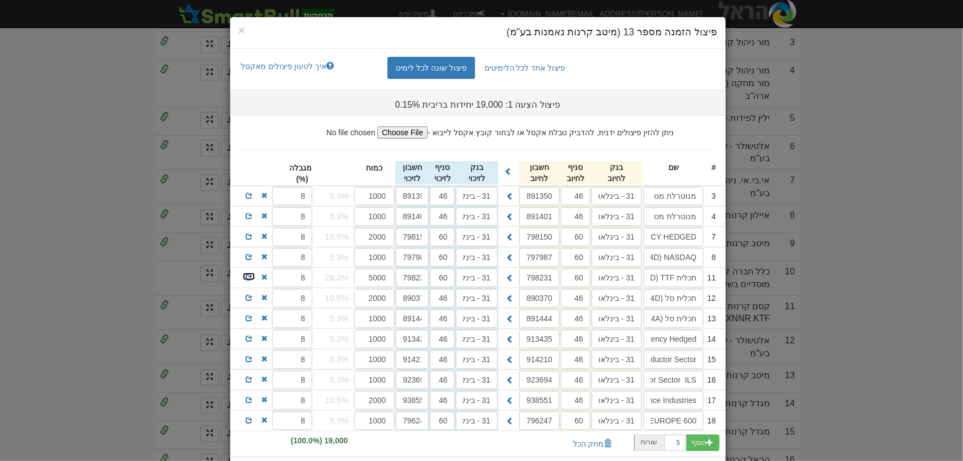
click at [252, 274] on span at bounding box center [249, 277] width 7 height 7
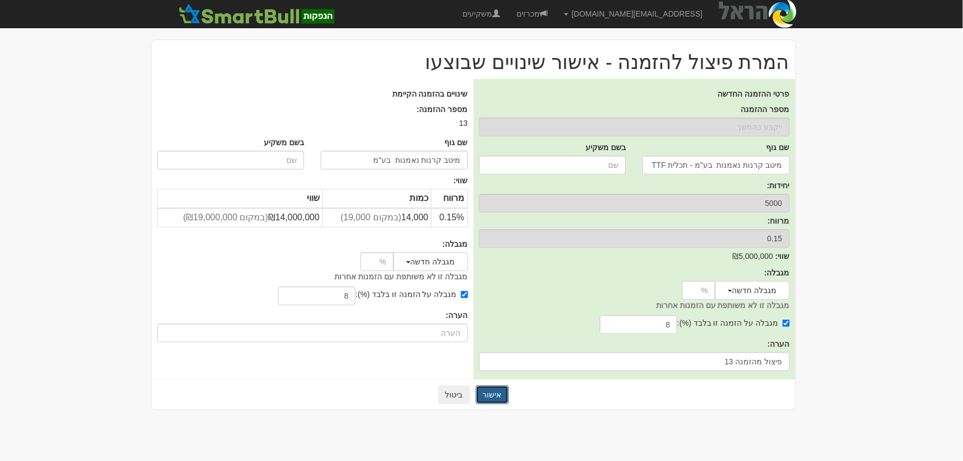
click at [492, 391] on button "אישור" at bounding box center [492, 394] width 33 height 19
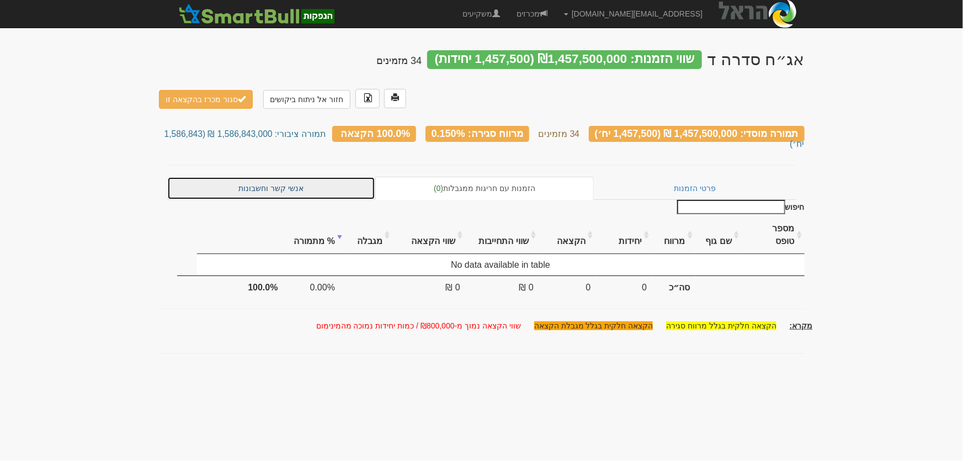
click at [285, 177] on link "אנשי קשר וחשבונות" at bounding box center [271, 188] width 209 height 23
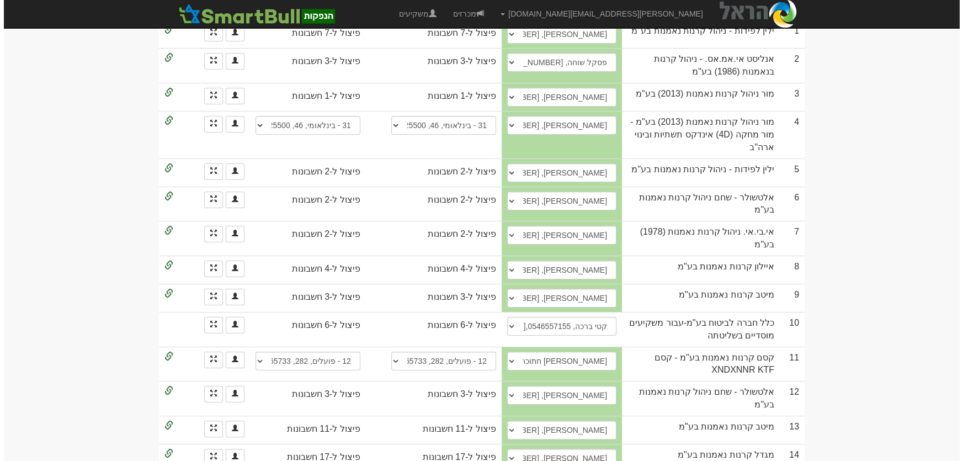
scroll to position [301, 0]
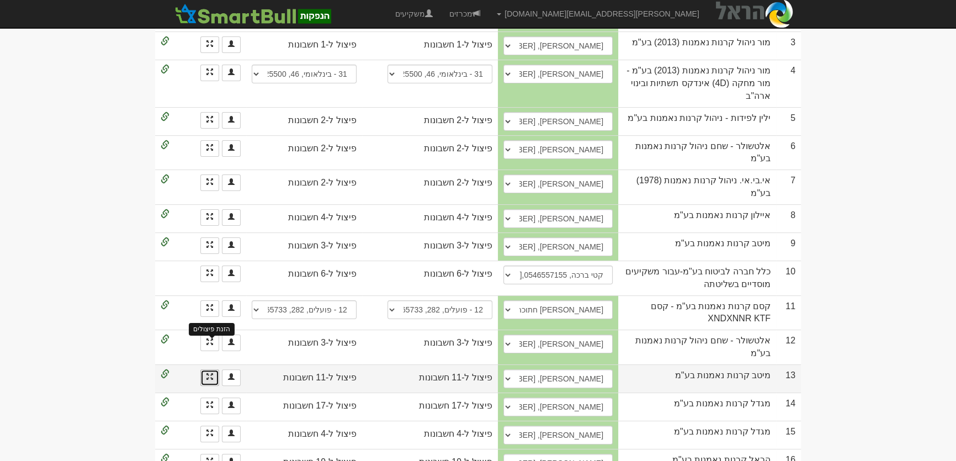
click at [213, 373] on span at bounding box center [209, 376] width 7 height 7
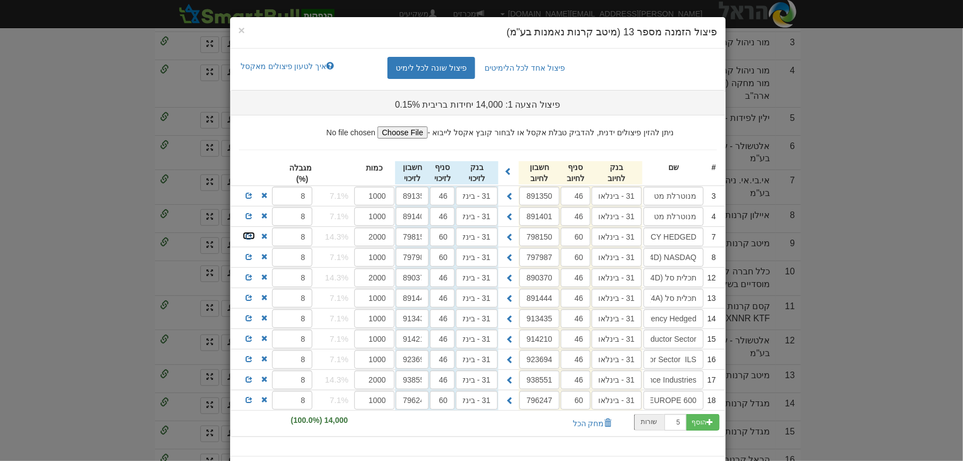
click at [250, 235] on span at bounding box center [249, 236] width 7 height 7
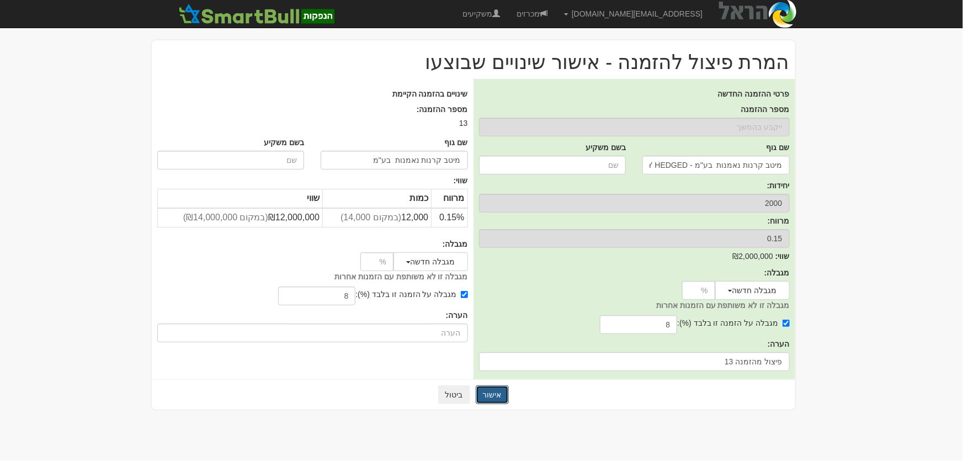
click at [492, 394] on button "אישור" at bounding box center [492, 394] width 33 height 19
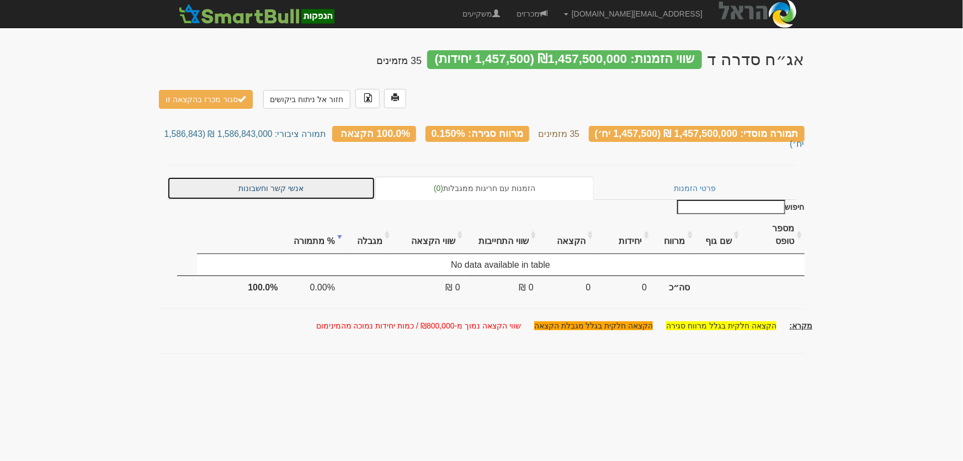
click at [296, 177] on link "אנשי קשר וחשבונות" at bounding box center [271, 188] width 209 height 23
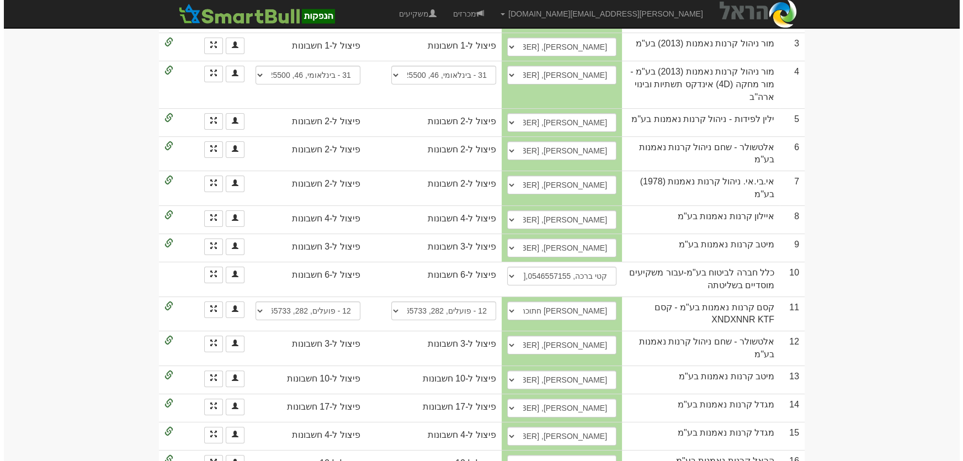
scroll to position [301, 0]
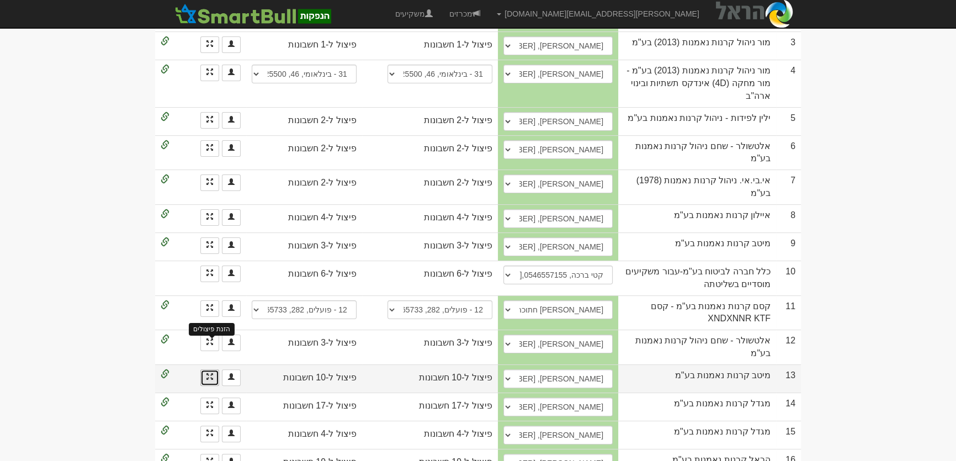
click at [208, 373] on span at bounding box center [209, 376] width 7 height 7
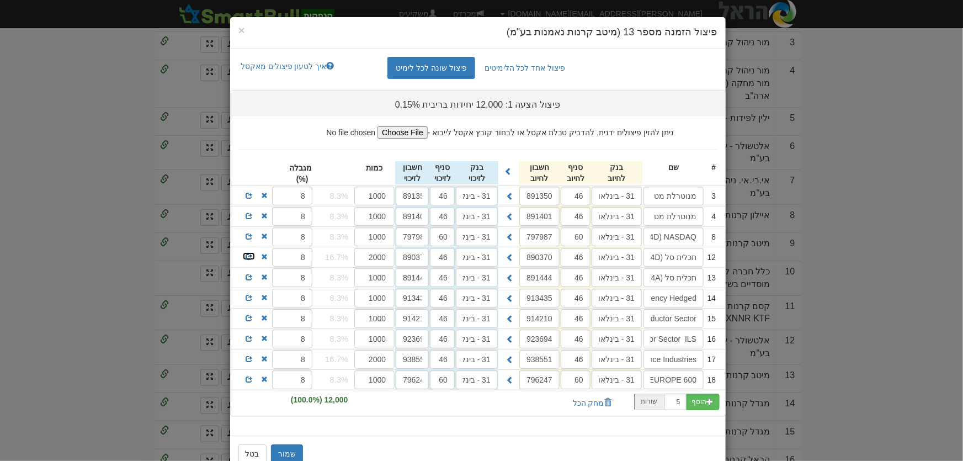
click at [252, 257] on span at bounding box center [249, 256] width 7 height 7
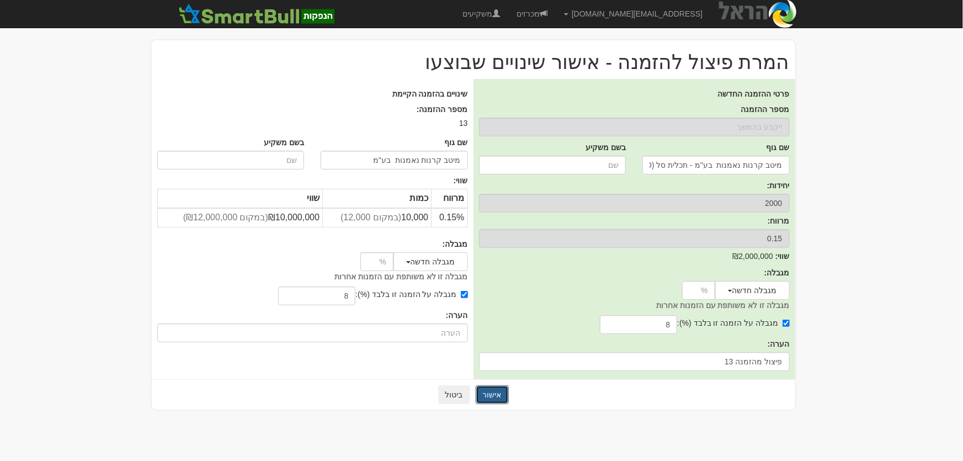
click at [496, 391] on button "אישור" at bounding box center [492, 394] width 33 height 19
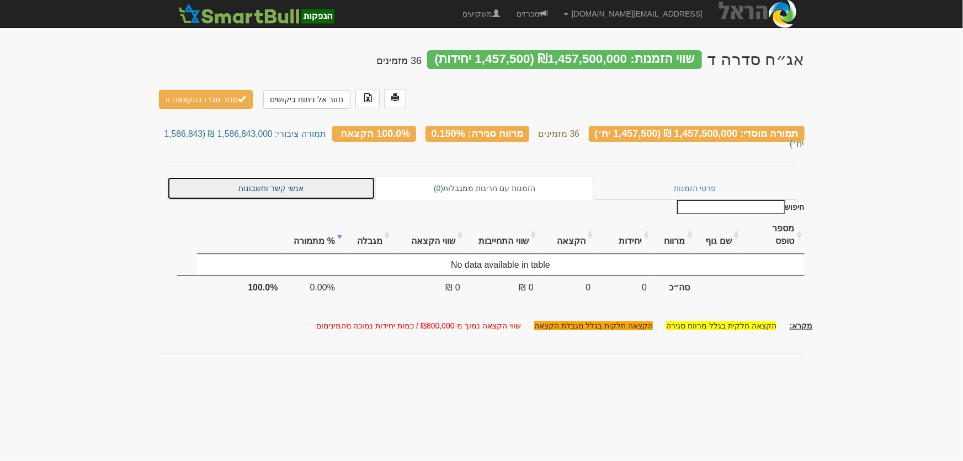
click at [286, 177] on link "אנשי קשר וחשבונות" at bounding box center [271, 188] width 209 height 23
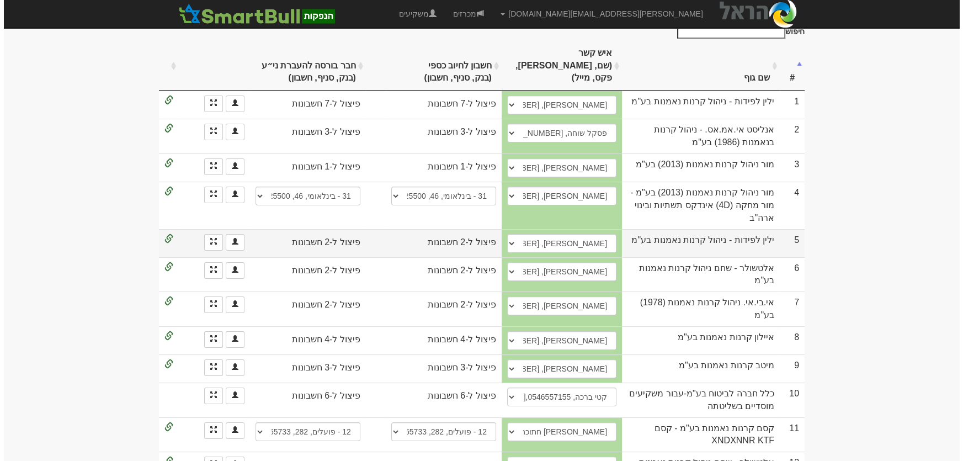
scroll to position [251, 0]
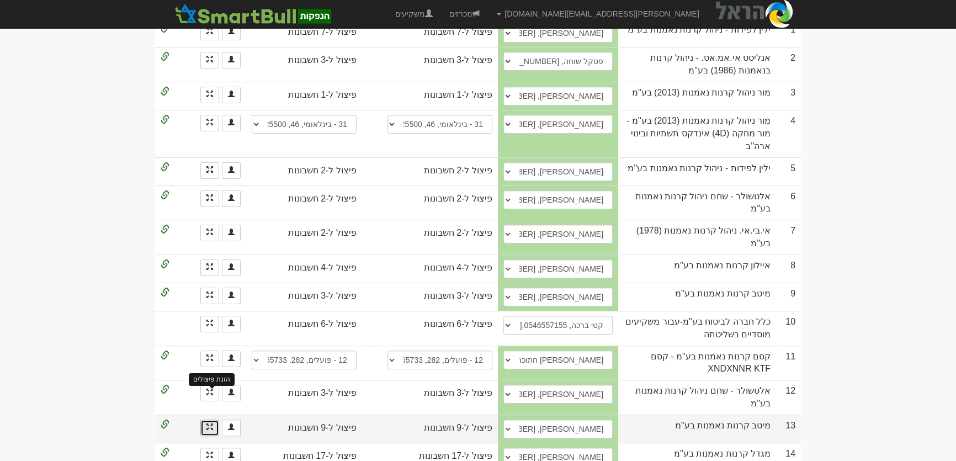
click at [207, 423] on span at bounding box center [209, 426] width 7 height 7
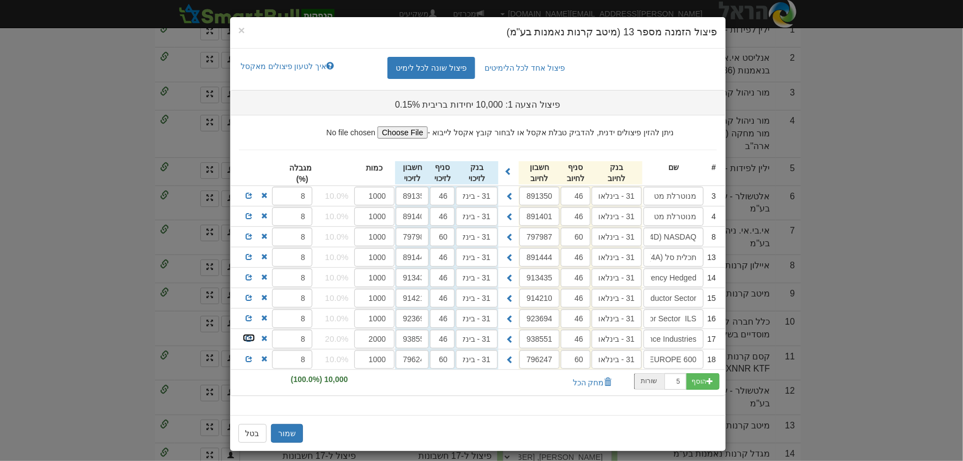
click at [251, 337] on span at bounding box center [249, 338] width 7 height 7
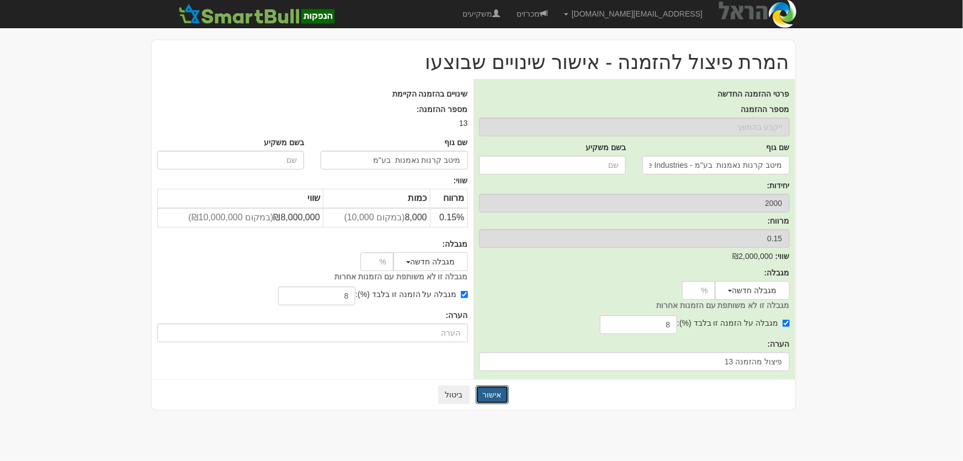
click at [489, 396] on button "אישור" at bounding box center [492, 394] width 33 height 19
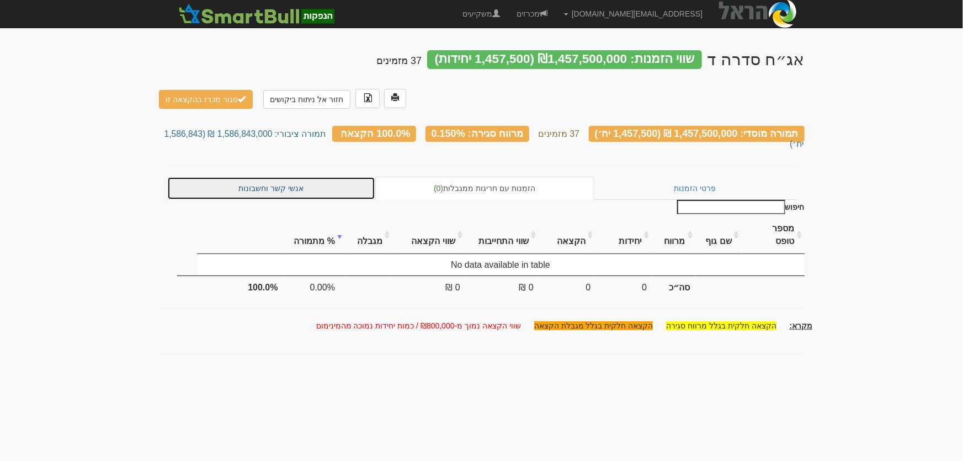
click at [276, 181] on link "אנשי קשר וחשבונות" at bounding box center [271, 188] width 209 height 23
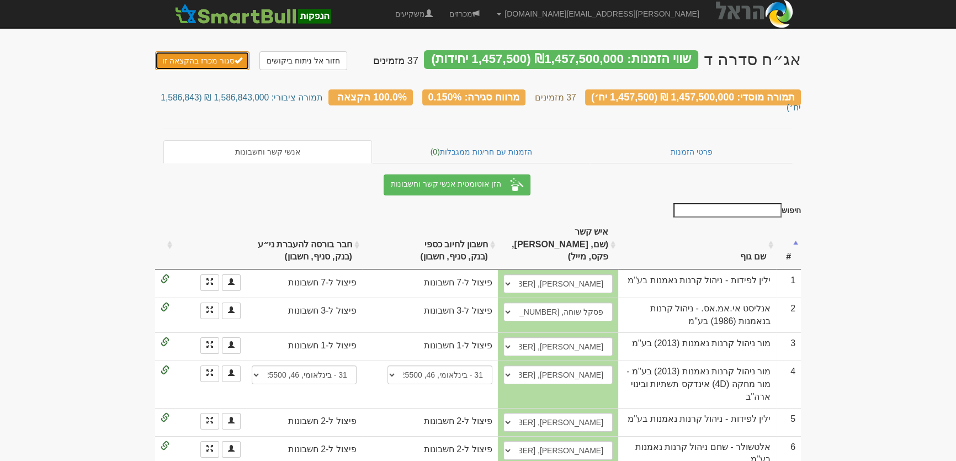
click at [209, 61] on button "סגור מכרז בהקצאה זו" at bounding box center [202, 60] width 94 height 19
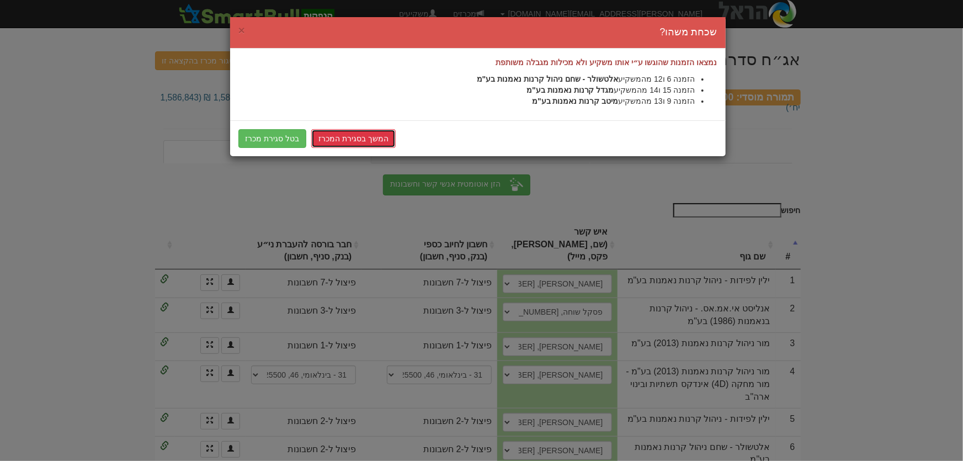
click at [328, 137] on link "המשך בסגירת המכרז" at bounding box center [353, 138] width 84 height 19
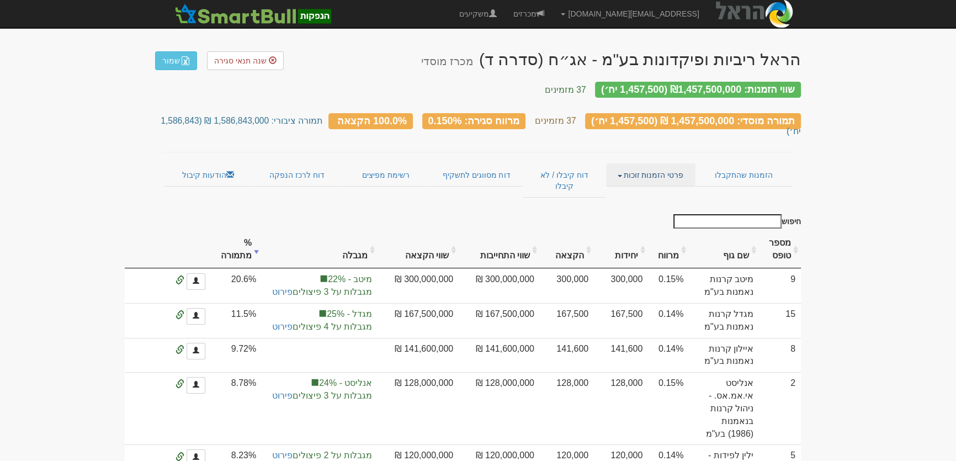
click at [651, 163] on link "פרטי הזמנות זוכות" at bounding box center [650, 174] width 89 height 23
click at [649, 189] on link "אנשי קשר וחשבונות" at bounding box center [651, 196] width 87 height 14
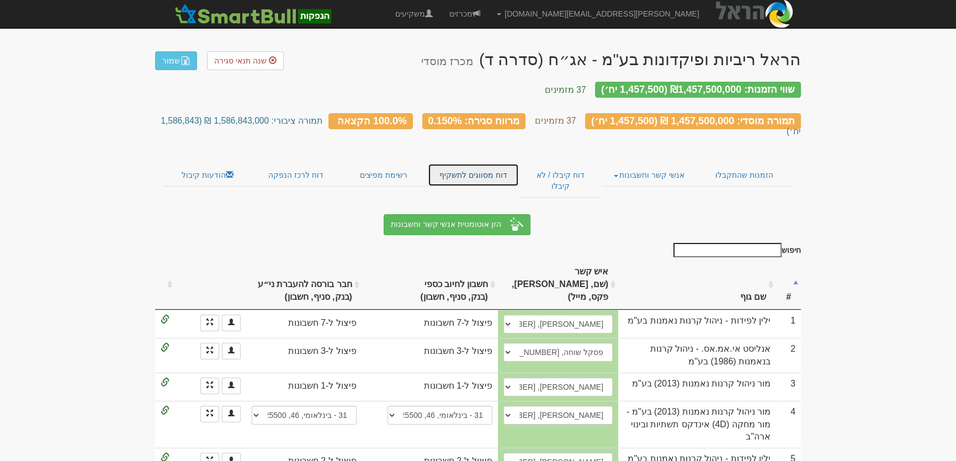
click at [481, 163] on link "דוח מסווגים לתשקיף" at bounding box center [474, 174] width 92 height 23
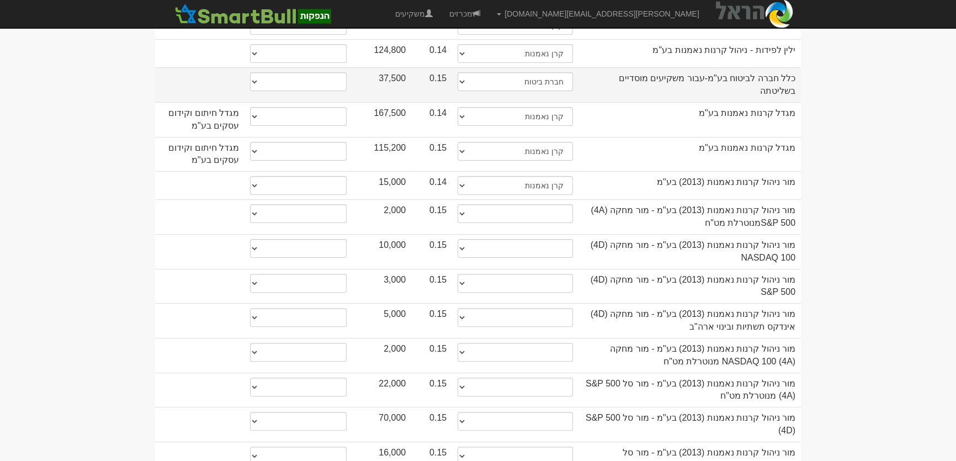
scroll to position [401, 0]
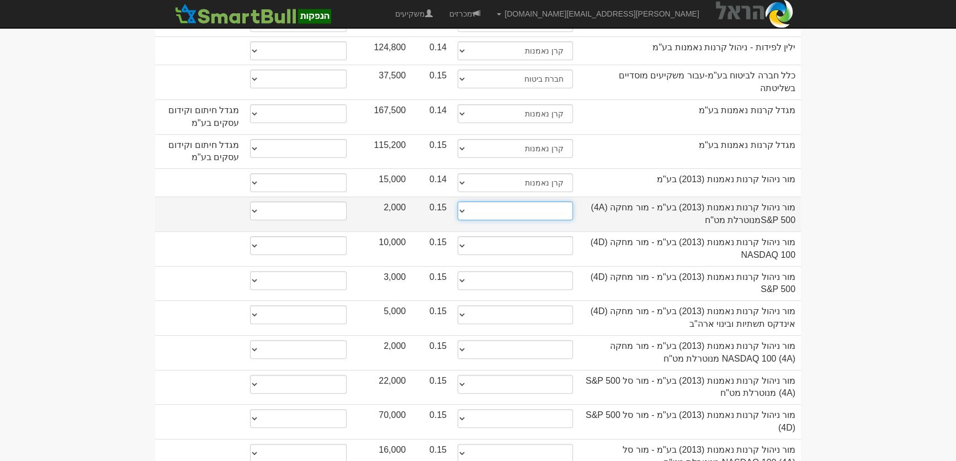
click at [538, 201] on select "תאגיד מסווג חתם / מפיץ חברת ביטוח תאגיד בעל הון של 50 מ׳ ש׳׳ח קופת גמל / קרן פנ…" at bounding box center [515, 210] width 115 height 19
select select "קרן נאמנות"
click at [458, 201] on select "תאגיד מסווג חתם / מפיץ חברת ביטוח תאגיד בעל הון של 50 מ׳ ש׳׳ח קופת גמל / קרן פנ…" at bounding box center [515, 210] width 115 height 19
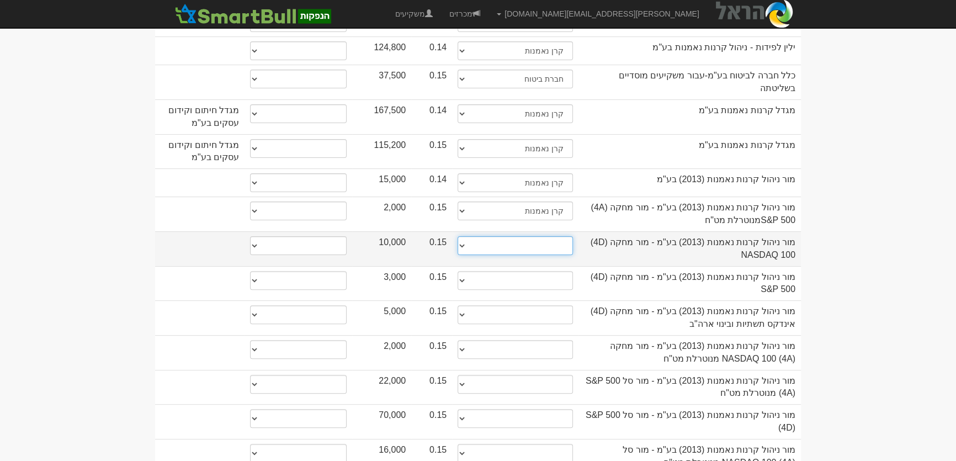
drag, startPoint x: 564, startPoint y: 210, endPoint x: 563, endPoint y: 216, distance: 6.6
click at [564, 236] on select "תאגיד מסווג חתם / מפיץ חברת ביטוח תאגיד בעל הון של 50 מ׳ ש׳׳ח קופת גמל / קרן פנ…" at bounding box center [515, 245] width 115 height 19
select select "קרן נאמנות"
click at [458, 236] on select "תאגיד מסווג חתם / מפיץ חברת ביטוח תאגיד בעל הון של 50 מ׳ ש׳׳ח קופת גמל / קרן פנ…" at bounding box center [515, 245] width 115 height 19
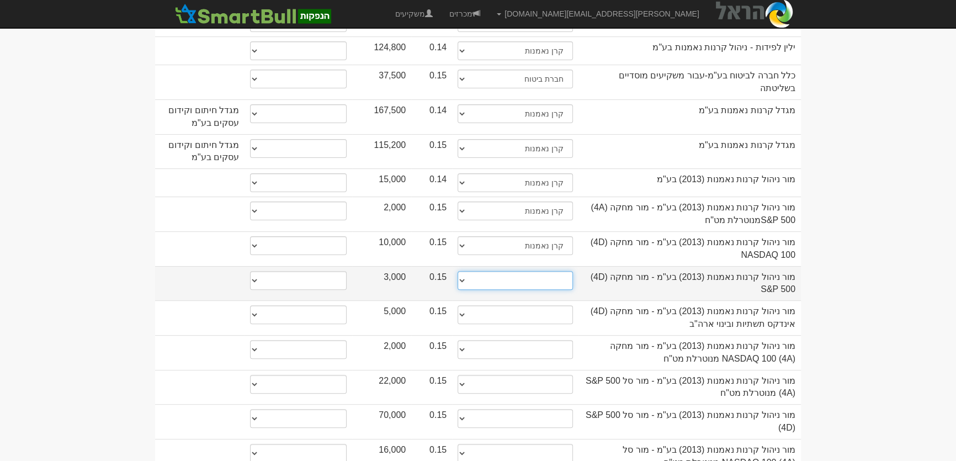
drag, startPoint x: 563, startPoint y: 243, endPoint x: 563, endPoint y: 251, distance: 7.2
click at [563, 271] on select "תאגיד מסווג חתם / מפיץ חברת ביטוח תאגיד בעל הון של 50 מ׳ ש׳׳ח קופת גמל / קרן פנ…" at bounding box center [515, 280] width 115 height 19
select select "קרן נאמנות"
click at [458, 271] on select "תאגיד מסווג חתם / מפיץ חברת ביטוח תאגיד בעל הון של 50 מ׳ ש׳׳ח קופת גמל / קרן פנ…" at bounding box center [515, 280] width 115 height 19
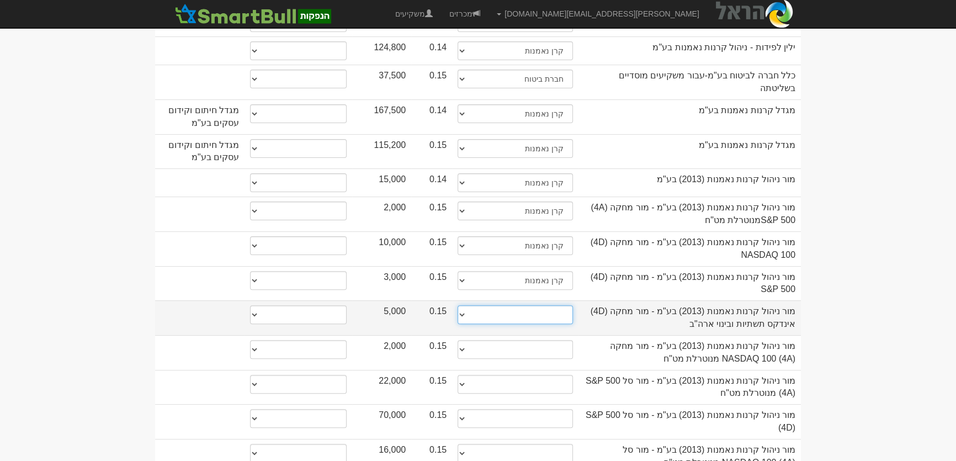
click at [561, 305] on select "תאגיד מסווג חתם / מפיץ חברת ביטוח תאגיד בעל הון של 50 מ׳ ש׳׳ח קופת גמל / קרן פנ…" at bounding box center [515, 314] width 115 height 19
select select "קרן נאמנות"
click at [458, 305] on select "תאגיד מסווג חתם / מפיץ חברת ביטוח תאגיד בעל הון של 50 מ׳ ש׳׳ח קופת גמל / קרן פנ…" at bounding box center [515, 314] width 115 height 19
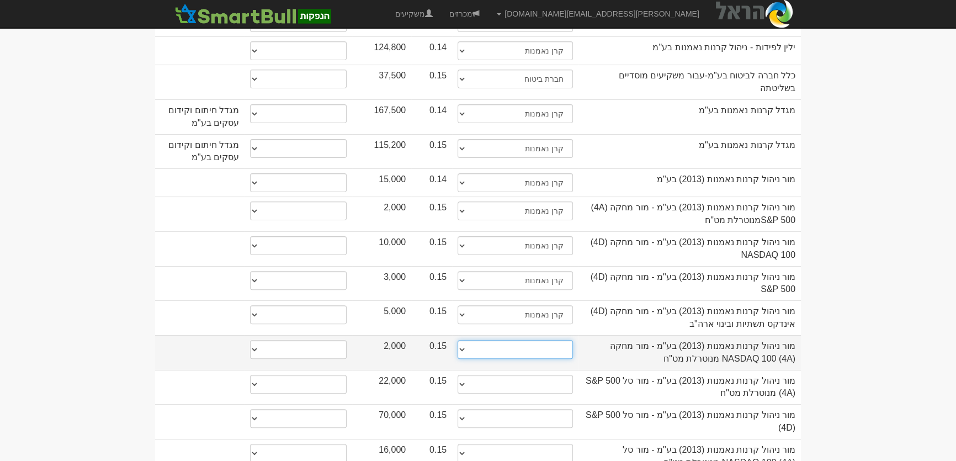
click at [564, 340] on select "תאגיד מסווג חתם / מפיץ חברת ביטוח תאגיד בעל הון של 50 מ׳ ש׳׳ח קופת גמל / קרן פנ…" at bounding box center [515, 349] width 115 height 19
select select "קרן נאמנות"
click at [458, 340] on select "תאגיד מסווג חתם / מפיץ חברת ביטוח תאגיד בעל הון של 50 מ׳ ש׳׳ח קופת גמל / קרן פנ…" at bounding box center [515, 349] width 115 height 19
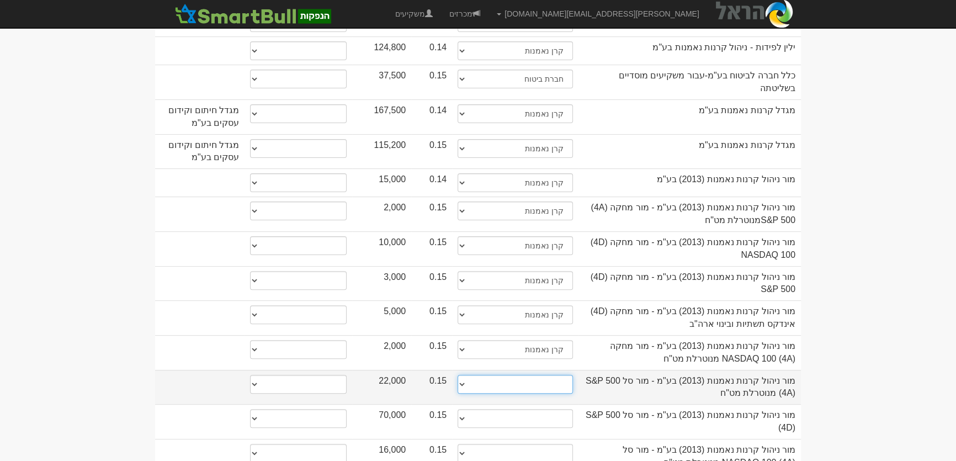
click at [562, 375] on select "תאגיד מסווג חתם / מפיץ חברת ביטוח תאגיד בעל הון של 50 מ׳ ש׳׳ח קופת גמל / קרן פנ…" at bounding box center [515, 384] width 115 height 19
select select "קרן נאמנות"
click at [458, 375] on select "תאגיד מסווג חתם / מפיץ חברת ביטוח תאגיד בעל הון של 50 מ׳ ש׳׳ח קופת גמל / קרן פנ…" at bounding box center [515, 384] width 115 height 19
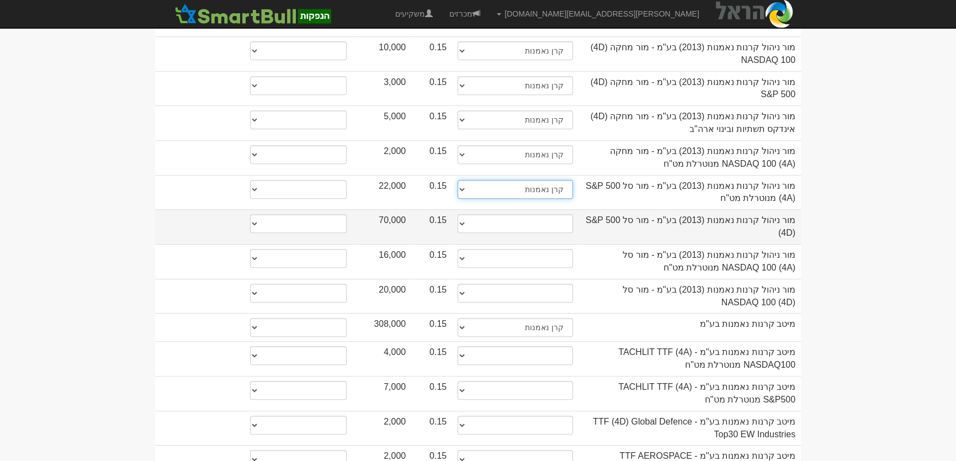
scroll to position [602, 0]
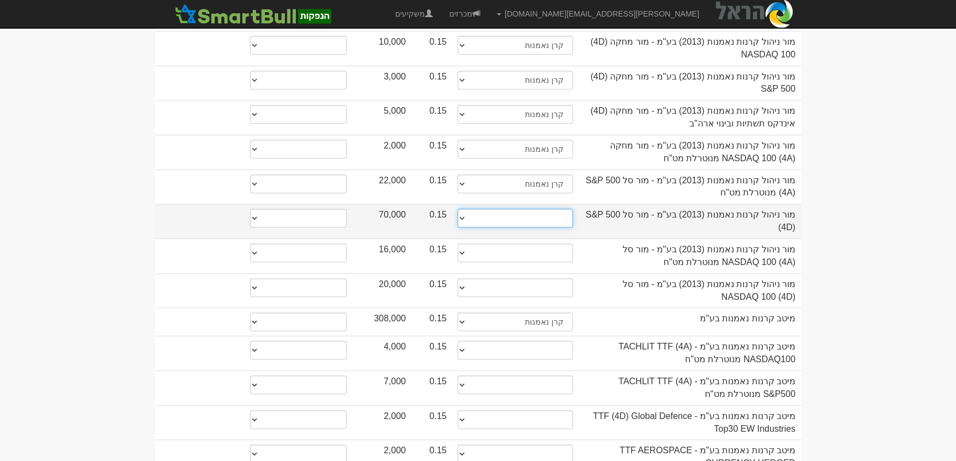
click at [546, 209] on select "תאגיד מסווג חתם / מפיץ חברת ביטוח תאגיד בעל הון של 50 מ׳ ש׳׳ח קופת גמל / קרן פנ…" at bounding box center [515, 218] width 115 height 19
select select "קרן נאמנות"
click at [458, 209] on select "תאגיד מסווג חתם / מפיץ חברת ביטוח תאגיד בעל הון של 50 מ׳ ש׳׳ח קופת גמל / קרן פנ…" at bounding box center [515, 218] width 115 height 19
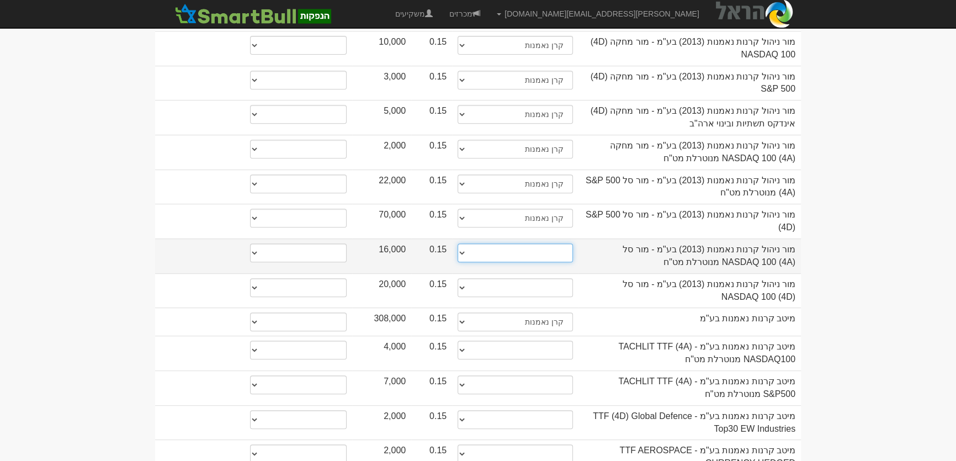
click at [567, 243] on select "תאגיד מסווג חתם / מפיץ חברת ביטוח תאגיד בעל הון של 50 מ׳ ש׳׳ח קופת גמל / קרן פנ…" at bounding box center [515, 252] width 115 height 19
select select "קרן נאמנות"
click at [458, 243] on select "תאגיד מסווג חתם / מפיץ חברת ביטוח תאגיד בעל הון של 50 מ׳ ש׳׳ח קופת גמל / קרן פנ…" at bounding box center [515, 252] width 115 height 19
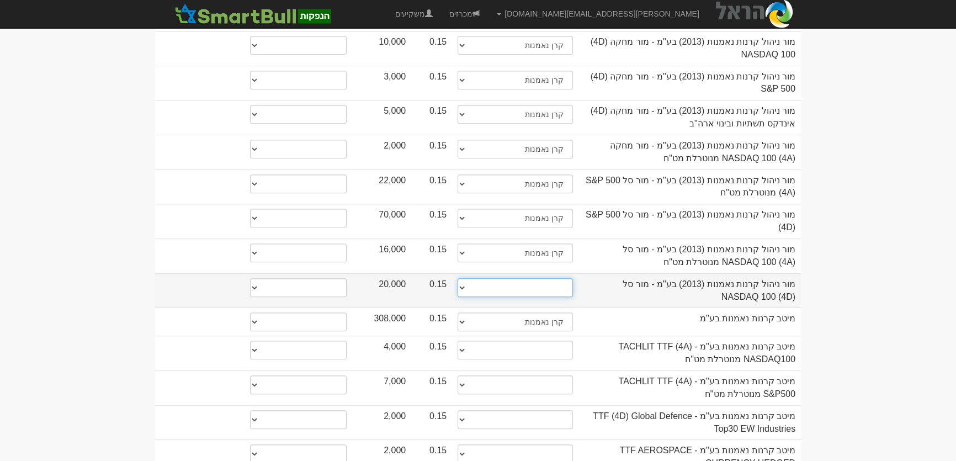
click at [564, 278] on select "תאגיד מסווג חתם / מפיץ חברת ביטוח תאגיד בעל הון של 50 מ׳ ש׳׳ח קופת גמל / קרן פנ…" at bounding box center [515, 287] width 115 height 19
select select "קרן נאמנות"
click at [458, 278] on select "תאגיד מסווג חתם / מפיץ חברת ביטוח תאגיד בעל הון של 50 מ׳ ש׳׳ח קופת גמל / קרן פנ…" at bounding box center [515, 287] width 115 height 19
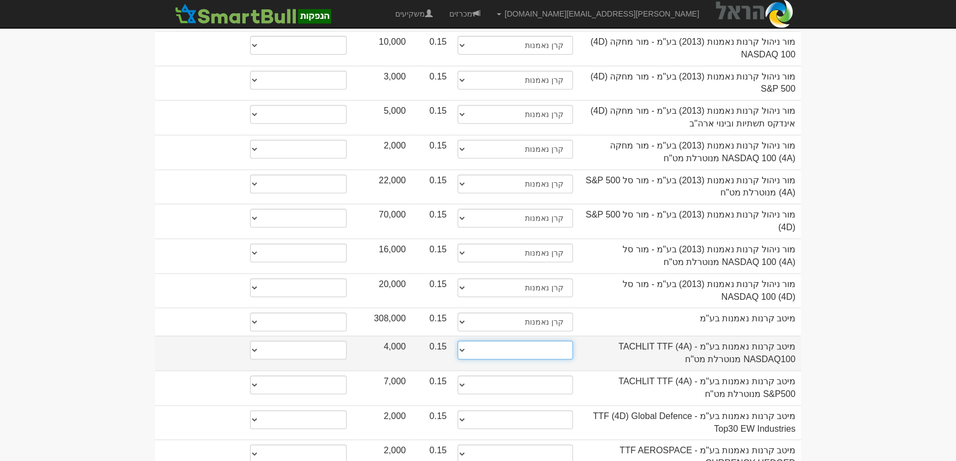
click at [508, 341] on select "תאגיד מסווג חתם / מפיץ חברת ביטוח תאגיד בעל הון של 50 מ׳ ש׳׳ח קופת גמל / קרן פנ…" at bounding box center [515, 350] width 115 height 19
select select "קרן נאמנות"
click at [458, 341] on select "תאגיד מסווג חתם / מפיץ חברת ביטוח תאגיד בעל הון של 50 מ׳ ש׳׳ח קופת גמל / קרן פנ…" at bounding box center [515, 350] width 115 height 19
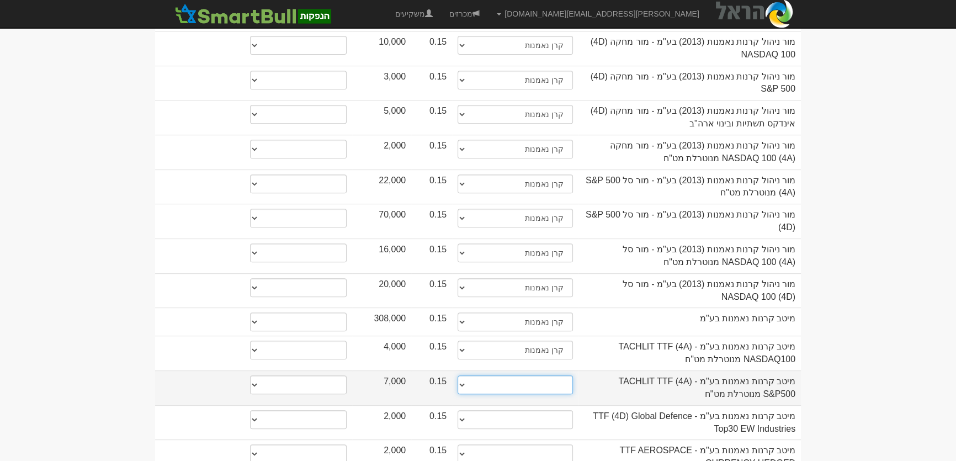
click at [559, 375] on select "תאגיד מסווג חתם / מפיץ חברת ביטוח תאגיד בעל הון של 50 מ׳ ש׳׳ח קופת גמל / קרן פנ…" at bounding box center [515, 384] width 115 height 19
select select "קרן נאמנות"
click at [458, 375] on select "תאגיד מסווג חתם / מפיץ חברת ביטוח תאגיד בעל הון של 50 מ׳ ש׳׳ח קופת גמל / קרן פנ…" at bounding box center [515, 384] width 115 height 19
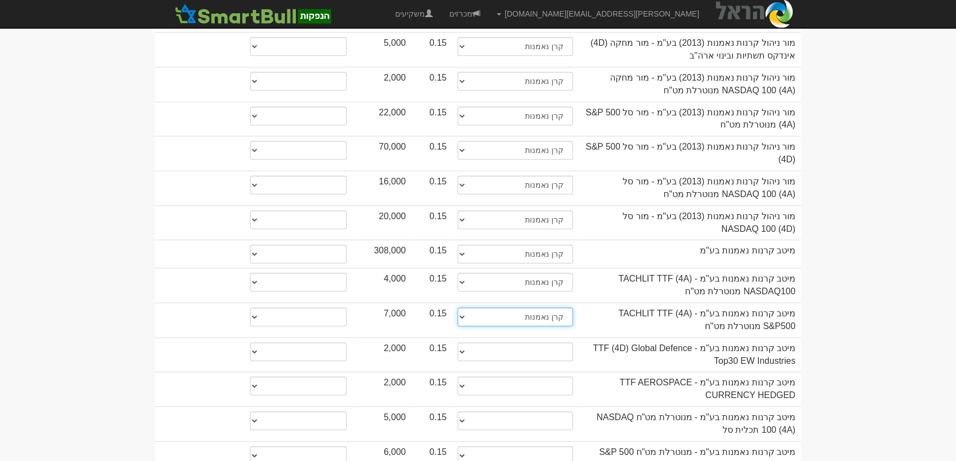
scroll to position [853, 0]
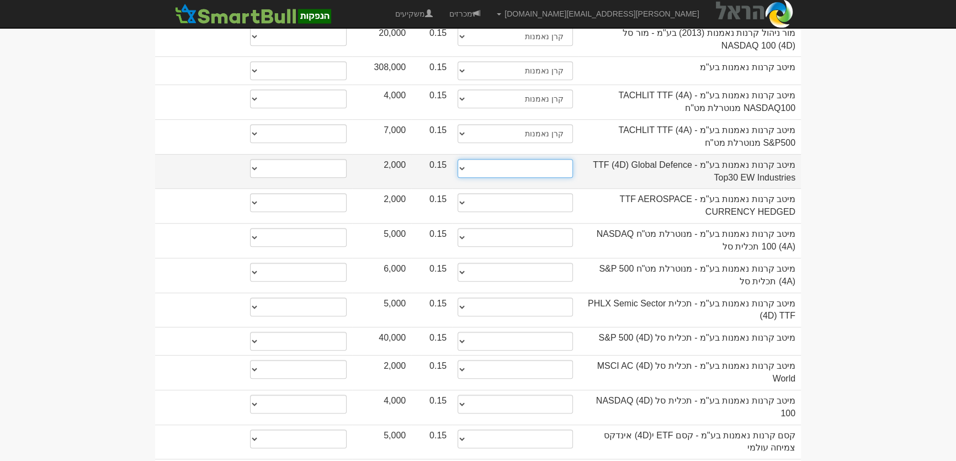
click at [557, 159] on select "תאגיד מסווג חתם / מפיץ חברת ביטוח תאגיד בעל הון של 50 מ׳ ש׳׳ח קופת גמל / קרן פנ…" at bounding box center [515, 168] width 115 height 19
select select "קרן נאמנות"
click at [458, 159] on select "תאגיד מסווג חתם / מפיץ חברת ביטוח תאגיד בעל הון של 50 מ׳ ש׳׳ח קופת גמל / קרן פנ…" at bounding box center [515, 168] width 115 height 19
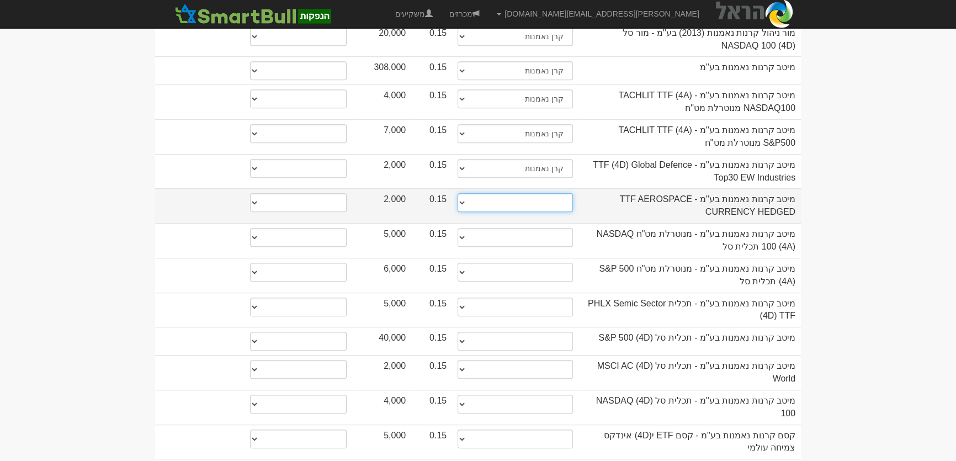
click at [556, 193] on select "תאגיד מסווג חתם / מפיץ חברת ביטוח תאגיד בעל הון של 50 מ׳ ש׳׳ח קופת גמל / קרן פנ…" at bounding box center [515, 202] width 115 height 19
select select "קרן נאמנות"
click at [458, 193] on select "תאגיד מסווג חתם / מפיץ חברת ביטוח תאגיד בעל הון של 50 מ׳ ש׳׳ח קופת גמל / קרן פנ…" at bounding box center [515, 202] width 115 height 19
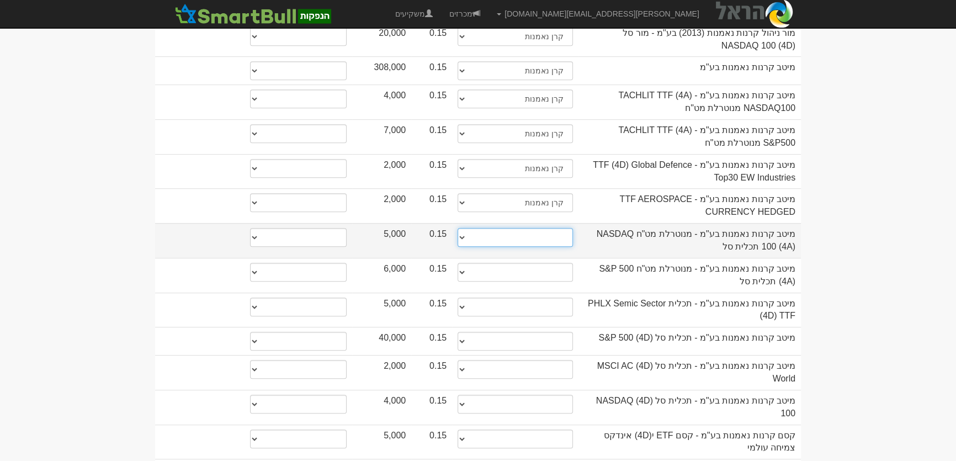
drag, startPoint x: 560, startPoint y: 194, endPoint x: 560, endPoint y: 201, distance: 7.7
click at [560, 228] on select "תאגיד מסווג חתם / מפיץ חברת ביטוח תאגיד בעל הון של 50 מ׳ ש׳׳ח קופת גמל / קרן פנ…" at bounding box center [515, 237] width 115 height 19
select select "קרן נאמנות"
click at [458, 228] on select "תאגיד מסווג חתם / מפיץ חברת ביטוח תאגיד בעל הון של 50 מ׳ ש׳׳ח קופת גמל / קרן פנ…" at bounding box center [515, 237] width 115 height 19
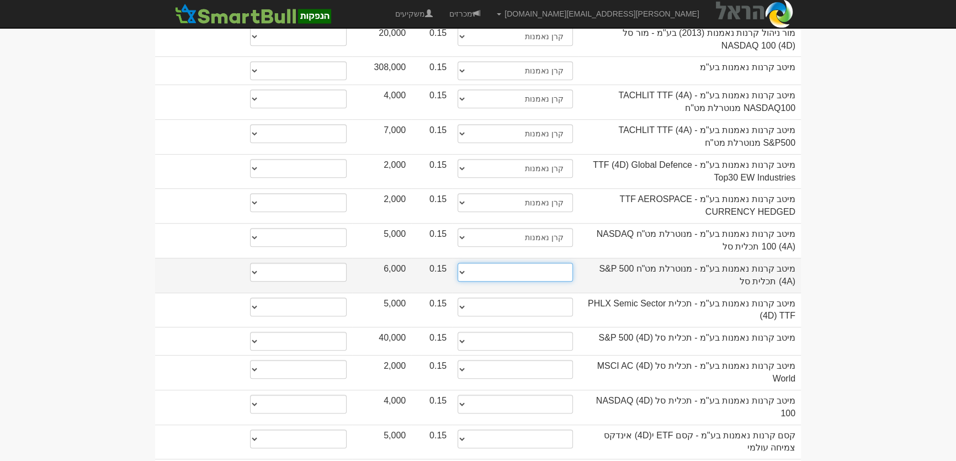
click at [557, 263] on select "תאגיד מסווג חתם / מפיץ חברת ביטוח תאגיד בעל הון של 50 מ׳ ש׳׳ח קופת גמל / קרן פנ…" at bounding box center [515, 272] width 115 height 19
select select "קרן נאמנות"
click at [458, 263] on select "תאגיד מסווג חתם / מפיץ חברת ביטוח תאגיד בעל הון של 50 מ׳ ש׳׳ח קופת גמל / קרן פנ…" at bounding box center [515, 272] width 115 height 19
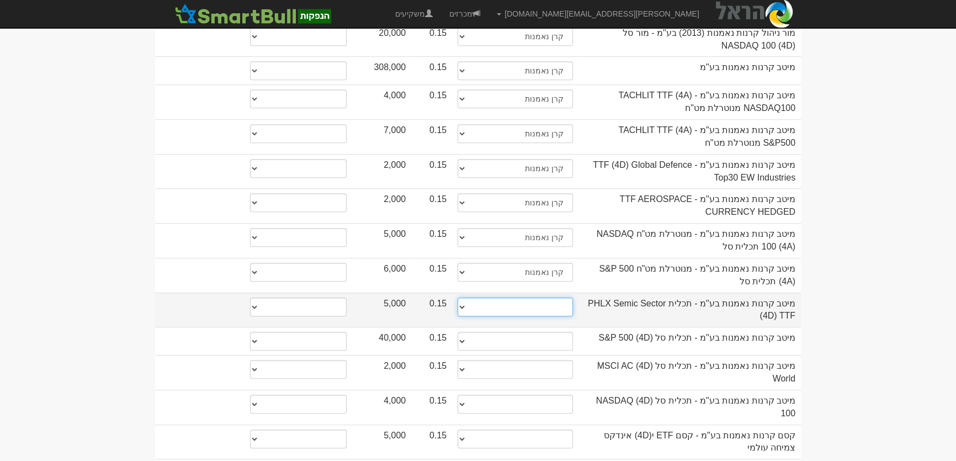
click at [559, 298] on select "תאגיד מסווג חתם / מפיץ חברת ביטוח תאגיד בעל הון של 50 מ׳ ש׳׳ח קופת גמל / קרן פנ…" at bounding box center [515, 307] width 115 height 19
select select "קרן נאמנות"
click at [458, 298] on select "תאגיד מסווג חתם / מפיץ חברת ביטוח תאגיד בעל הון של 50 מ׳ ש׳׳ח קופת גמל / קרן פנ…" at bounding box center [515, 307] width 115 height 19
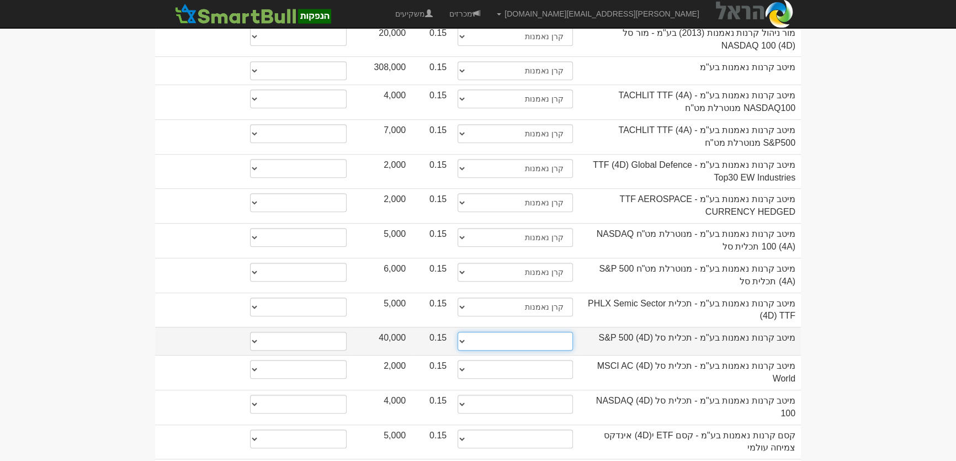
click at [542, 332] on select "תאגיד מסווג חתם / מפיץ חברת ביטוח תאגיד בעל הון של 50 מ׳ ש׳׳ח קופת גמל / קרן פנ…" at bounding box center [515, 341] width 115 height 19
select select "קרן נאמנות"
click at [458, 332] on select "תאגיד מסווג חתם / מפיץ חברת ביטוח תאגיד בעל הון של 50 מ׳ ש׳׳ח קופת גמל / קרן פנ…" at bounding box center [515, 341] width 115 height 19
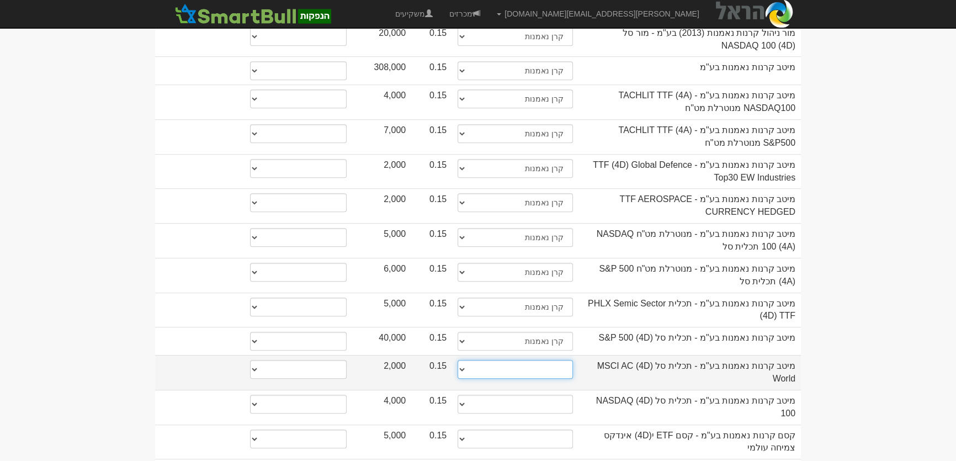
click at [563, 360] on select "תאגיד מסווג חתם / מפיץ חברת ביטוח תאגיד בעל הון של 50 מ׳ ש׳׳ח קופת גמל / קרן פנ…" at bounding box center [515, 369] width 115 height 19
select select "קרן נאמנות"
click at [458, 360] on select "תאגיד מסווג חתם / מפיץ חברת ביטוח תאגיד בעל הון של 50 מ׳ ש׳׳ח קופת גמל / קרן פנ…" at bounding box center [515, 369] width 115 height 19
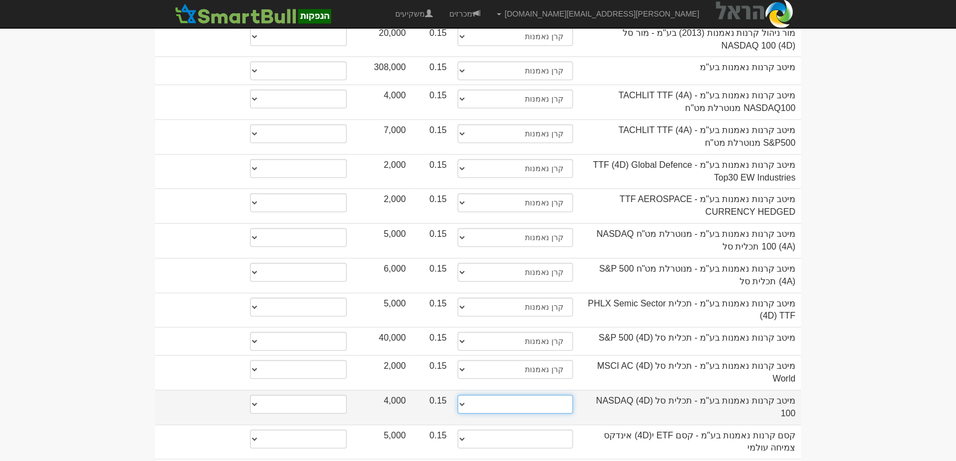
click at [550, 395] on select "תאגיד מסווג חתם / מפיץ חברת ביטוח תאגיד בעל הון של 50 מ׳ ש׳׳ח קופת גמל / קרן פנ…" at bounding box center [515, 404] width 115 height 19
select select "קרן נאמנות"
click at [458, 395] on select "תאגיד מסווג חתם / מפיץ חברת ביטוח תאגיד בעל הון של 50 מ׳ ש׳׳ח קופת גמל / קרן פנ…" at bounding box center [515, 404] width 115 height 19
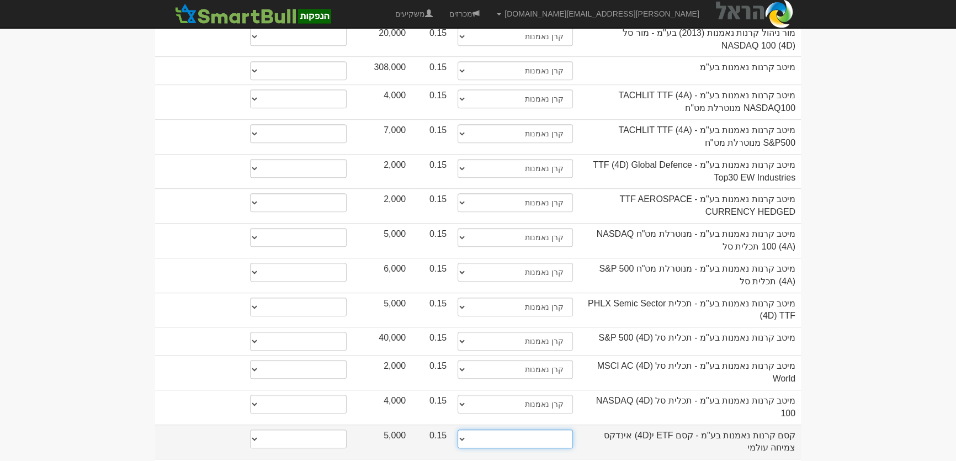
click at [561, 429] on select "תאגיד מסווג חתם / מפיץ חברת ביטוח תאגיד בעל הון של 50 מ׳ ש׳׳ח קופת גמל / קרן פנ…" at bounding box center [515, 438] width 115 height 19
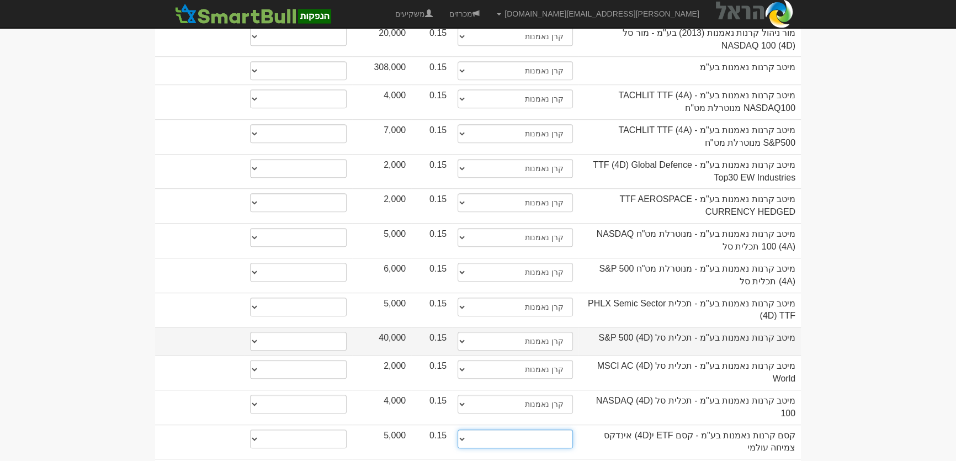
select select "קרן נאמנות"
click at [458, 429] on select "תאגיד מסווג חתם / מפיץ חברת ביטוח תאגיד בעל הון של 50 מ׳ ש׳׳ח קופת גמל / קרן פנ…" at bounding box center [515, 438] width 115 height 19
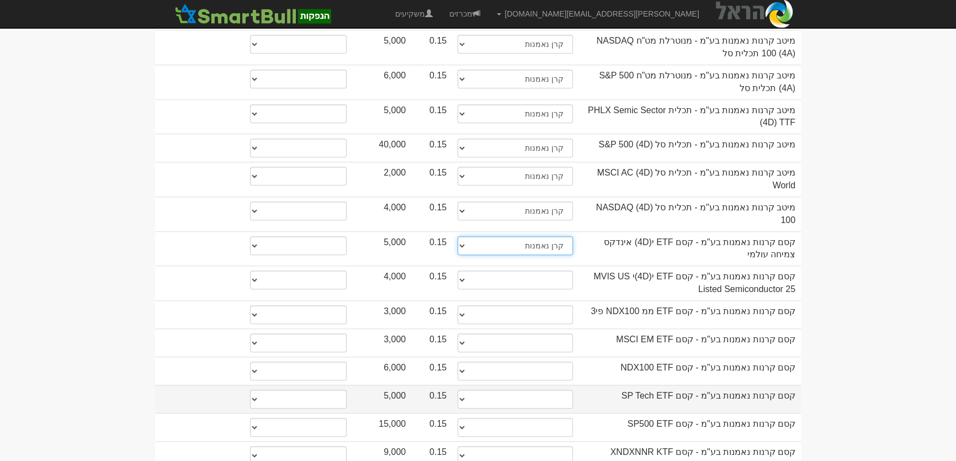
scroll to position [1054, 0]
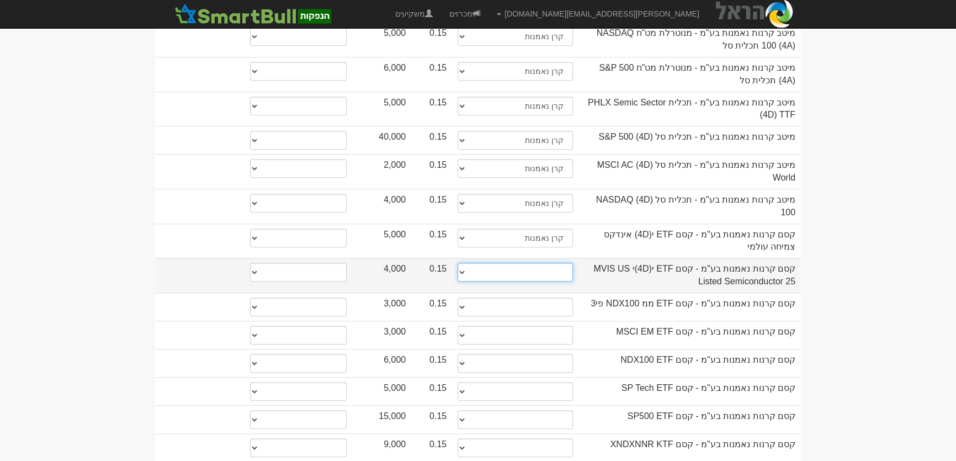
click at [560, 263] on select "תאגיד מסווג חתם / מפיץ חברת ביטוח תאגיד בעל הון של 50 מ׳ ש׳׳ח קופת גמל / קרן פנ…" at bounding box center [515, 272] width 115 height 19
select select "קרן נאמנות"
click at [458, 263] on select "תאגיד מסווג חתם / מפיץ חברת ביטוח תאגיד בעל הון של 50 מ׳ ש׳׳ח קופת גמל / קרן פנ…" at bounding box center [515, 272] width 115 height 19
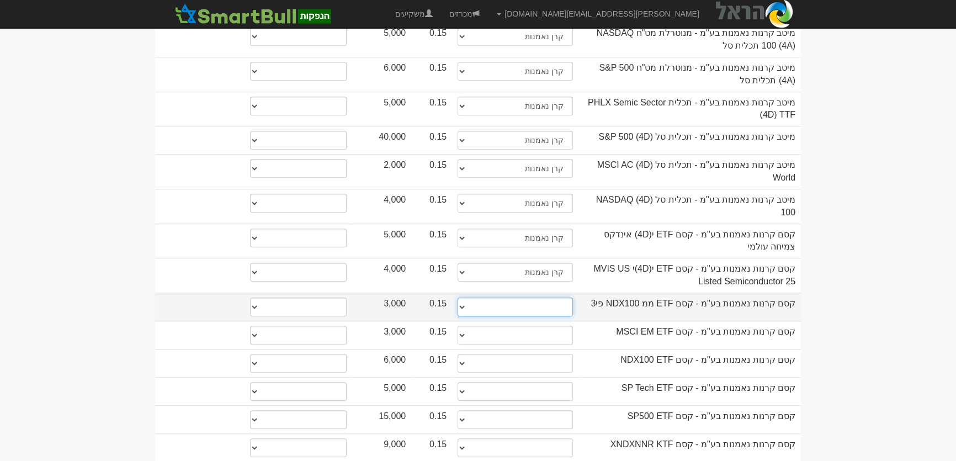
click at [560, 298] on select "תאגיד מסווג חתם / מפיץ חברת ביטוח תאגיד בעל הון של 50 מ׳ ש׳׳ח קופת גמל / קרן פנ…" at bounding box center [515, 307] width 115 height 19
select select "קרן נאמנות"
click at [458, 298] on select "תאגיד מסווג חתם / מפיץ חברת ביטוח תאגיד בעל הון של 50 מ׳ ש׳׳ח קופת גמל / קרן פנ…" at bounding box center [515, 307] width 115 height 19
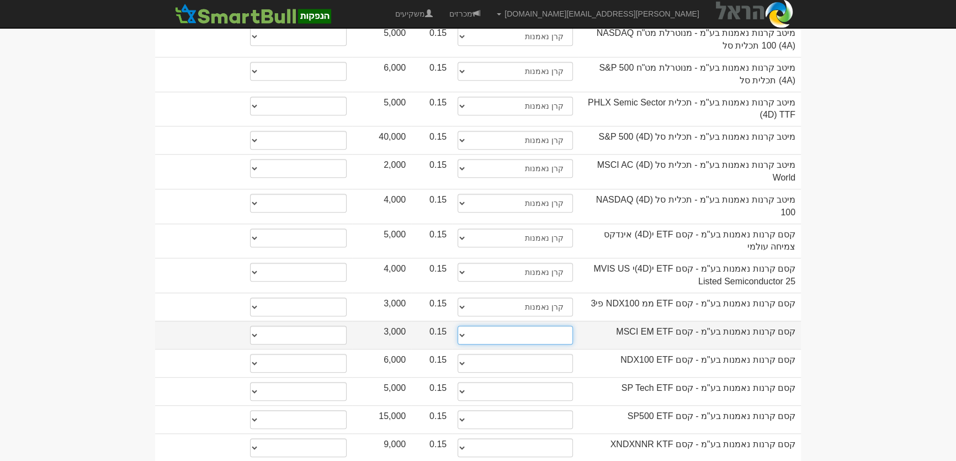
click at [566, 326] on select "תאגיד מסווג חתם / מפיץ חברת ביטוח תאגיד בעל הון של 50 מ׳ ש׳׳ח קופת גמל / קרן פנ…" at bounding box center [515, 335] width 115 height 19
select select "קרן נאמנות"
click at [458, 326] on select "תאגיד מסווג חתם / מפיץ חברת ביטוח תאגיד בעל הון של 50 מ׳ ש׳׳ח קופת גמל / קרן פנ…" at bounding box center [515, 335] width 115 height 19
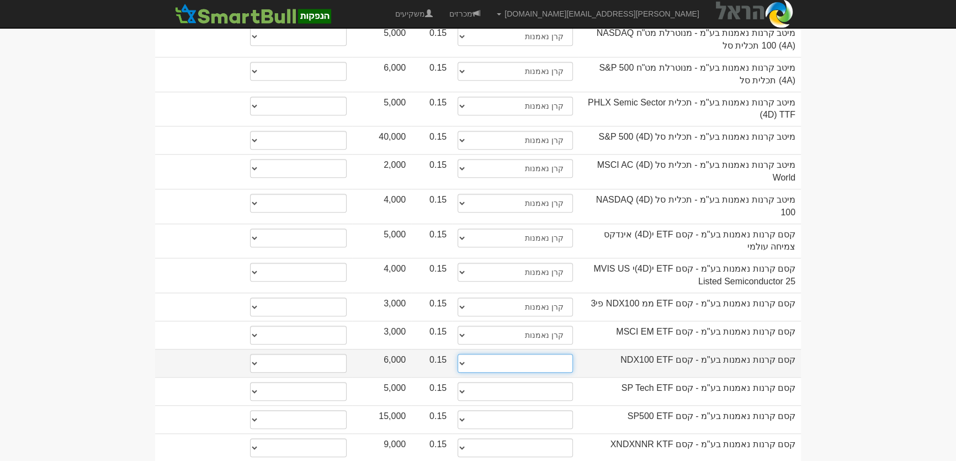
click at [551, 354] on select "תאגיד מסווג חתם / מפיץ חברת ביטוח תאגיד בעל הון של 50 מ׳ ש׳׳ח קופת גמל / קרן פנ…" at bounding box center [515, 363] width 115 height 19
select select "קרן נאמנות"
click at [458, 354] on select "תאגיד מסווג חתם / מפיץ חברת ביטוח תאגיד בעל הון של 50 מ׳ ש׳׳ח קופת גמל / קרן פנ…" at bounding box center [515, 363] width 115 height 19
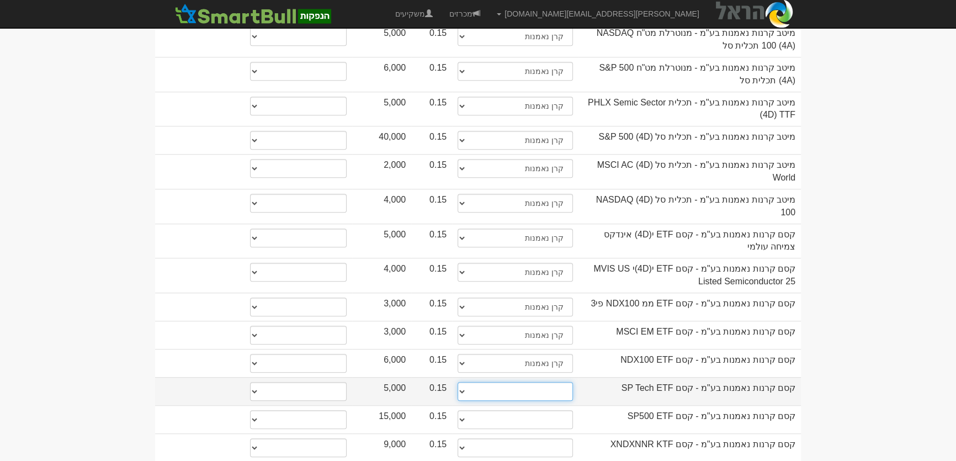
click at [565, 382] on select "תאגיד מסווג חתם / מפיץ חברת ביטוח תאגיד בעל הון של 50 מ׳ ש׳׳ח קופת גמל / קרן פנ…" at bounding box center [515, 391] width 115 height 19
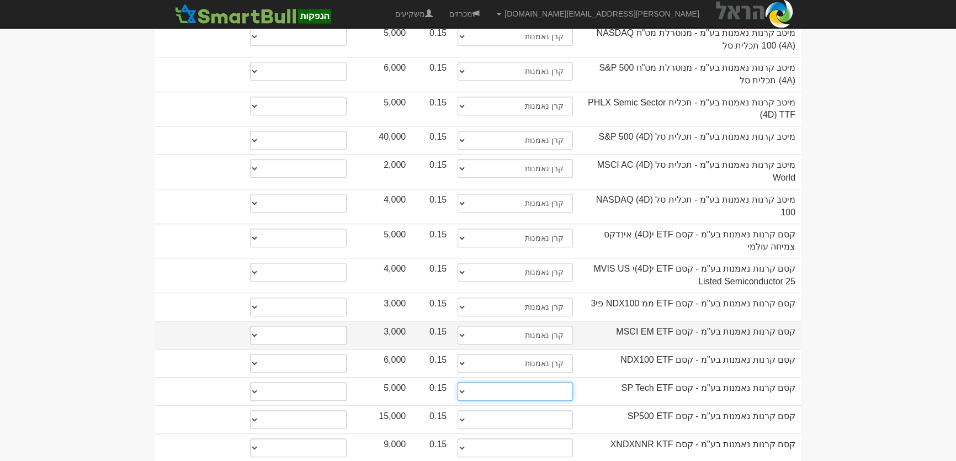
select select "קרן נאמנות"
click at [458, 382] on select "תאגיד מסווג חתם / מפיץ חברת ביטוח תאגיד בעל הון של 50 מ׳ ש׳׳ח קופת גמל / קרן פנ…" at bounding box center [515, 391] width 115 height 19
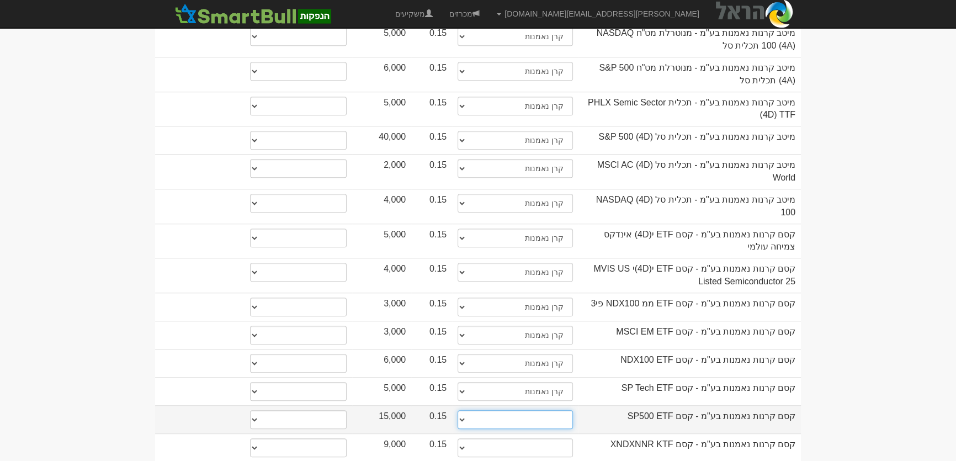
click at [561, 410] on select "תאגיד מסווג חתם / מפיץ חברת ביטוח תאגיד בעל הון של 50 מ׳ ש׳׳ח קופת גמל / קרן פנ…" at bounding box center [515, 419] width 115 height 19
select select "קרן נאמנות"
click at [458, 410] on select "תאגיד מסווג חתם / מפיץ חברת ביטוח תאגיד בעל הון של 50 מ׳ ש׳׳ח קופת גמל / קרן פנ…" at bounding box center [515, 419] width 115 height 19
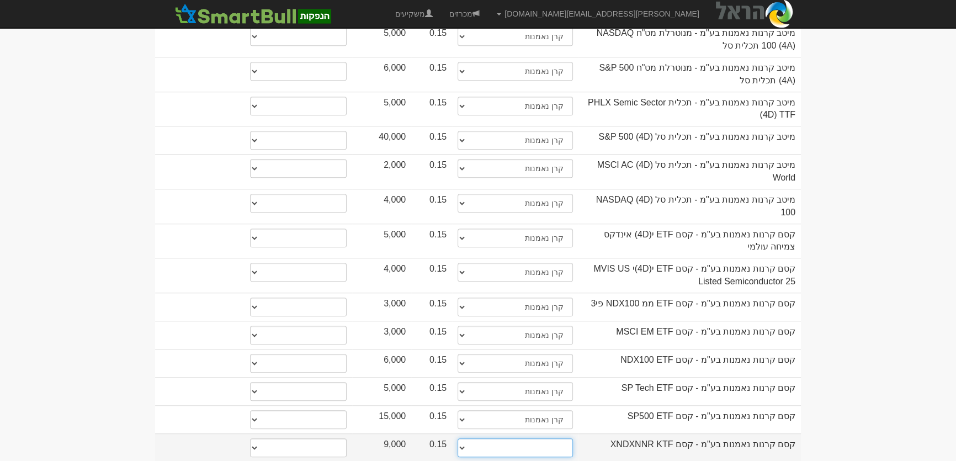
click at [562, 438] on select "תאגיד מסווג חתם / מפיץ חברת ביטוח תאגיד בעל הון של 50 מ׳ ש׳׳ח קופת גמל / קרן פנ…" at bounding box center [515, 447] width 115 height 19
select select "קרן נאמנות"
click at [458, 438] on select "תאגיד מסווג חתם / מפיץ חברת ביטוח תאגיד בעל הון של 50 מ׳ ש׳׳ח קופת גמל / קרן פנ…" at bounding box center [515, 447] width 115 height 19
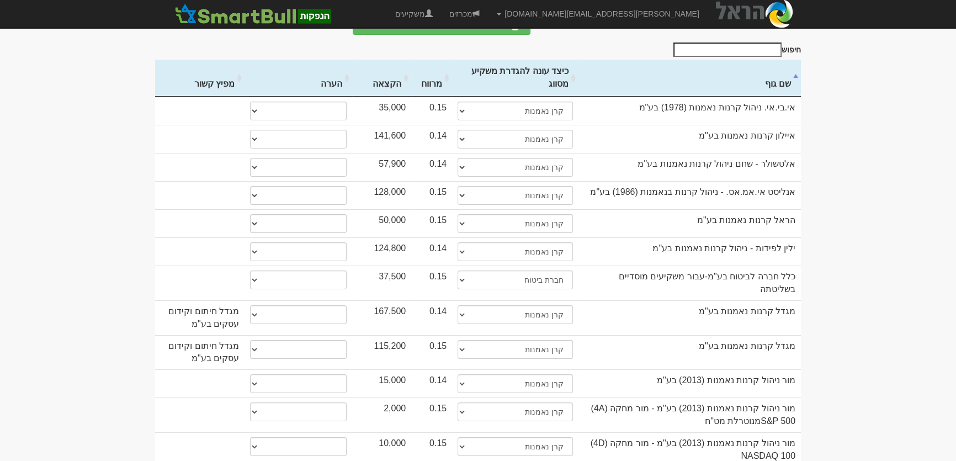
scroll to position [0, 0]
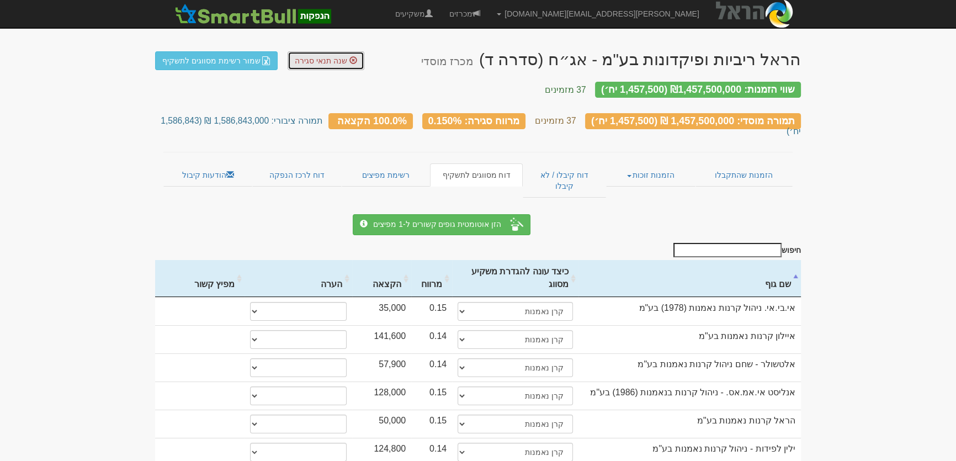
click at [315, 61] on span "שנה תנאי סגירה" at bounding box center [321, 60] width 52 height 9
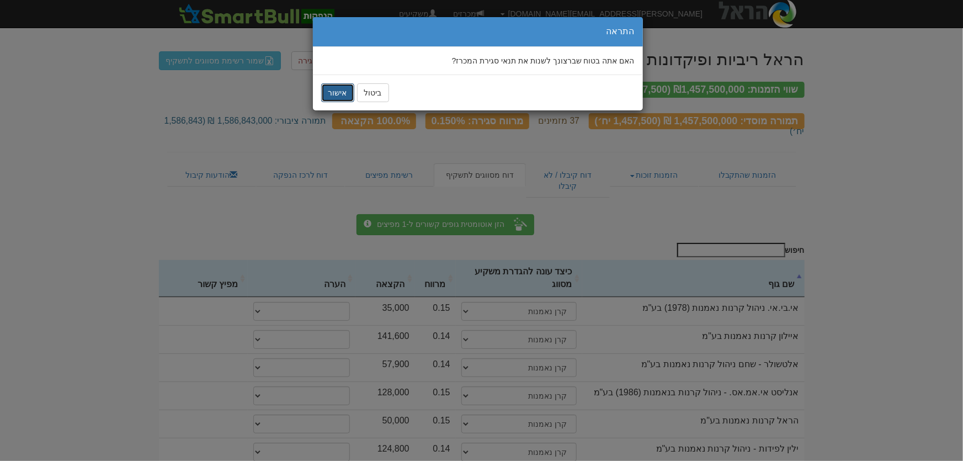
click at [331, 95] on button "אישור" at bounding box center [337, 92] width 33 height 19
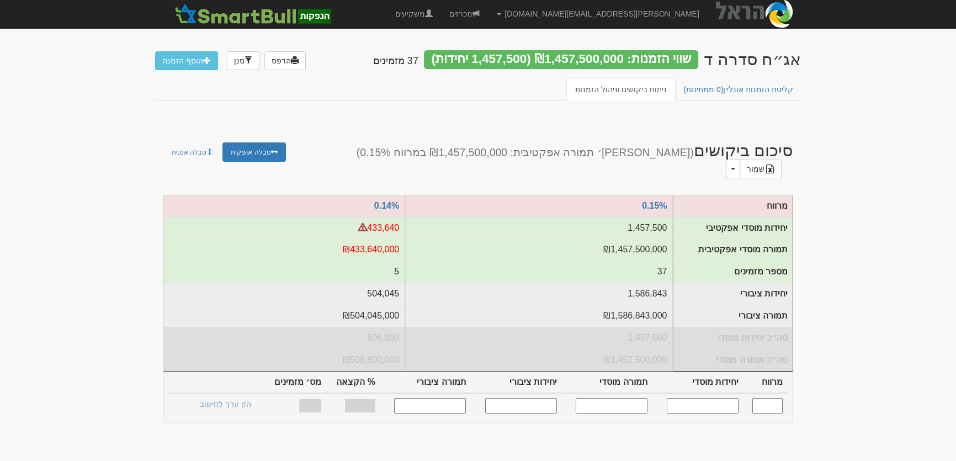
drag, startPoint x: 725, startPoint y: 395, endPoint x: 860, endPoint y: 223, distance: 218.6
click at [724, 398] on input "text" at bounding box center [703, 405] width 72 height 15
type input "1200000"
type input "0.150"
type input "1,200,000"
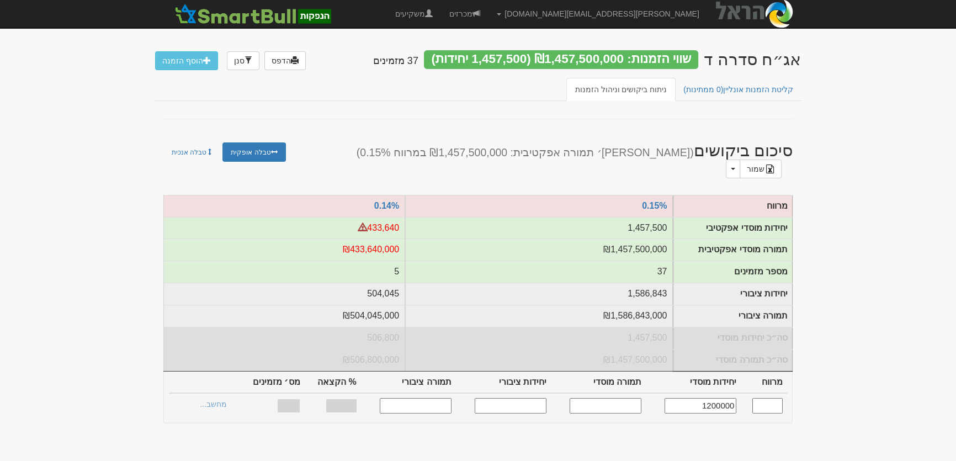
type input "1,200,000,000"
type input "1,315,790"
type input "1,315,790,000"
type input "72.91%"
type input "37"
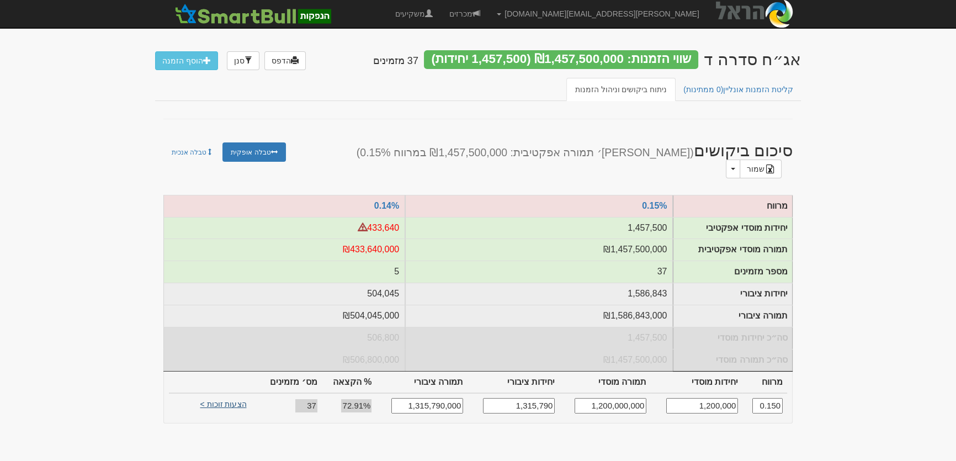
type input "1,200,000"
click at [221, 398] on link "הצעות זוכות >" at bounding box center [223, 405] width 61 height 15
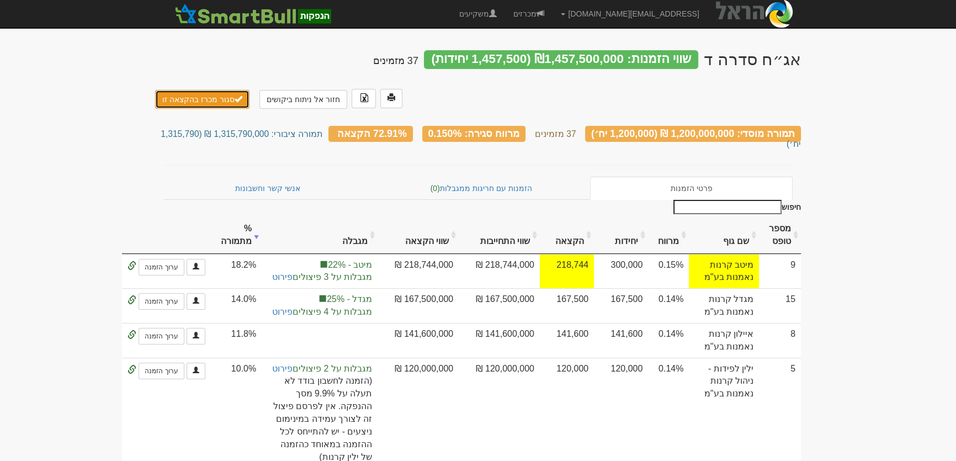
click at [183, 93] on button "סגור מכרז בהקצאה זו" at bounding box center [202, 99] width 94 height 19
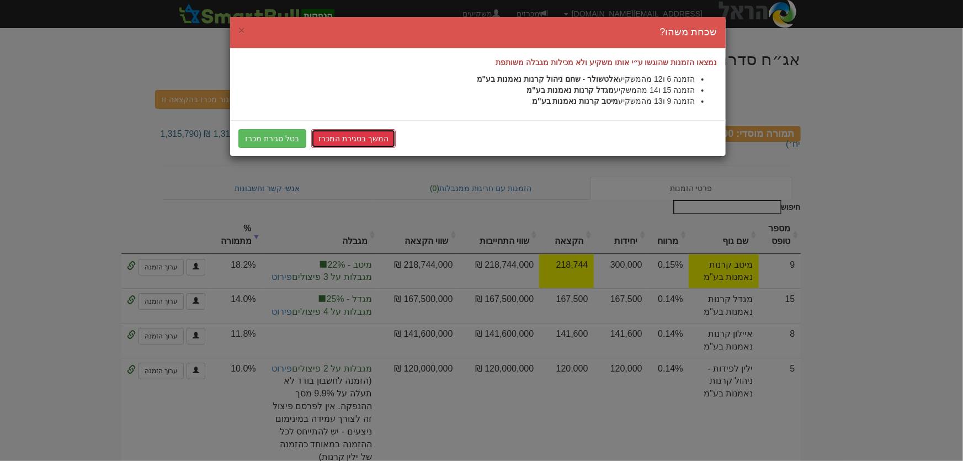
click at [348, 140] on link "המשך בסגירת המכרז" at bounding box center [353, 138] width 84 height 19
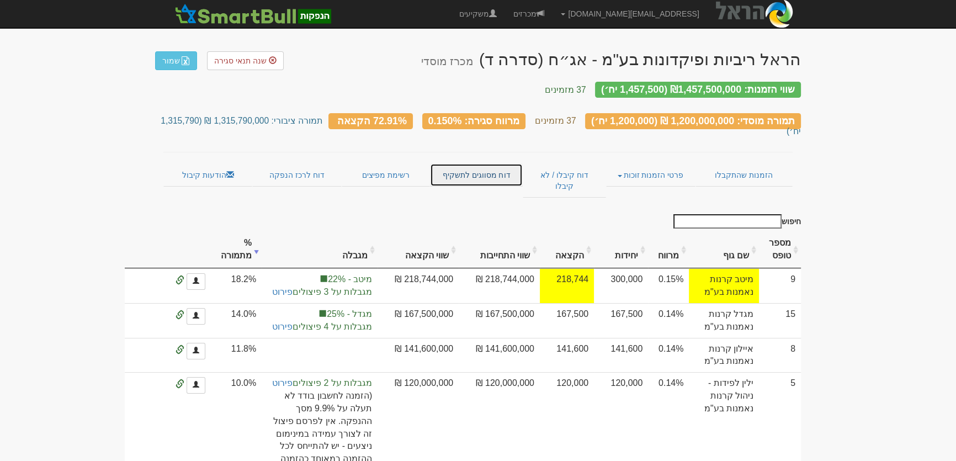
click at [487, 163] on link "דוח מסווגים לתשקיף" at bounding box center [476, 174] width 92 height 23
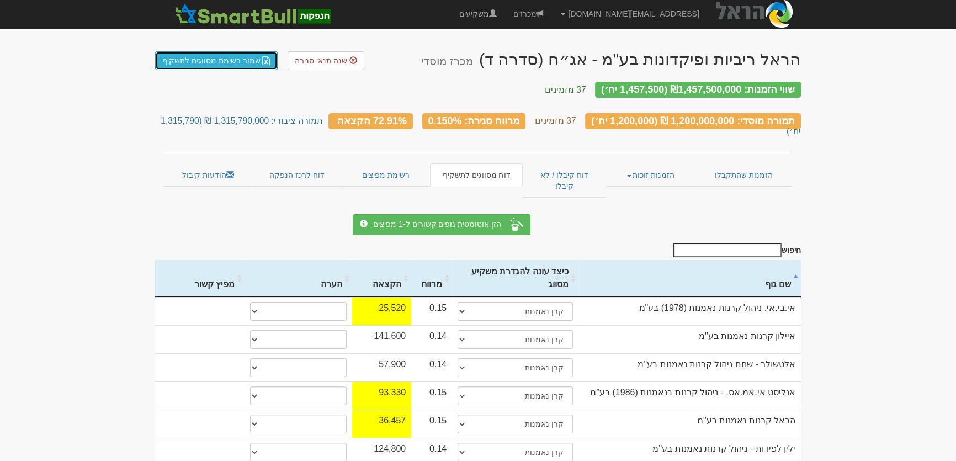
click at [234, 60] on link "שמור רשימת מסווגים לתשקיף" at bounding box center [216, 60] width 123 height 19
click at [197, 163] on link "הודעות קיבול" at bounding box center [207, 174] width 89 height 23
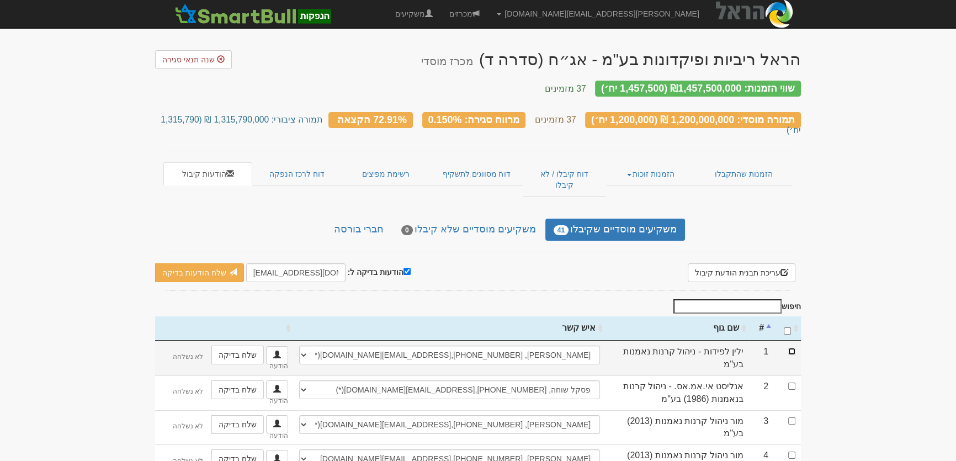
click at [792, 348] on input "checkbox" at bounding box center [791, 351] width 7 height 7
checkbox input "true"
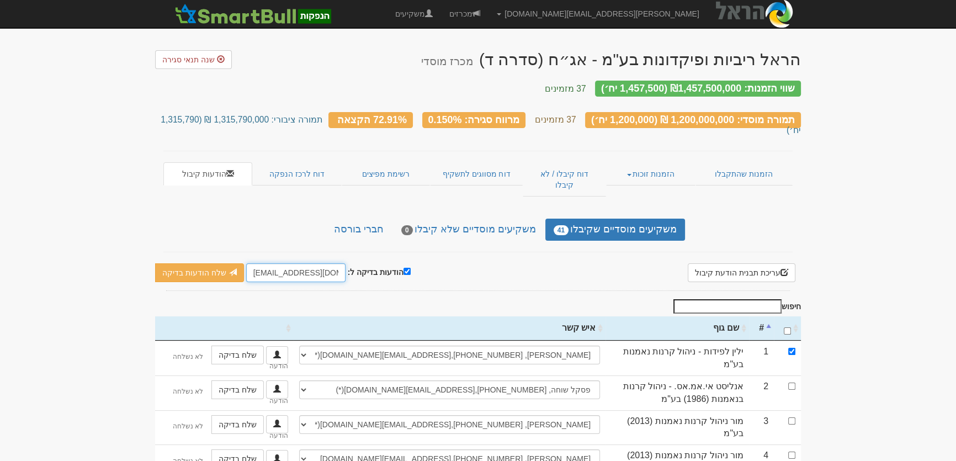
drag, startPoint x: 245, startPoint y: 241, endPoint x: 273, endPoint y: 241, distance: 28.2
click at [273, 263] on input "[EMAIL_ADDRESS][DOMAIN_NAME]" at bounding box center [295, 272] width 99 height 19
type input "[PERSON_NAME][EMAIL_ADDRESS][DOMAIN_NAME]"
click at [176, 263] on link "שלח הודעות בדיקה" at bounding box center [199, 272] width 89 height 19
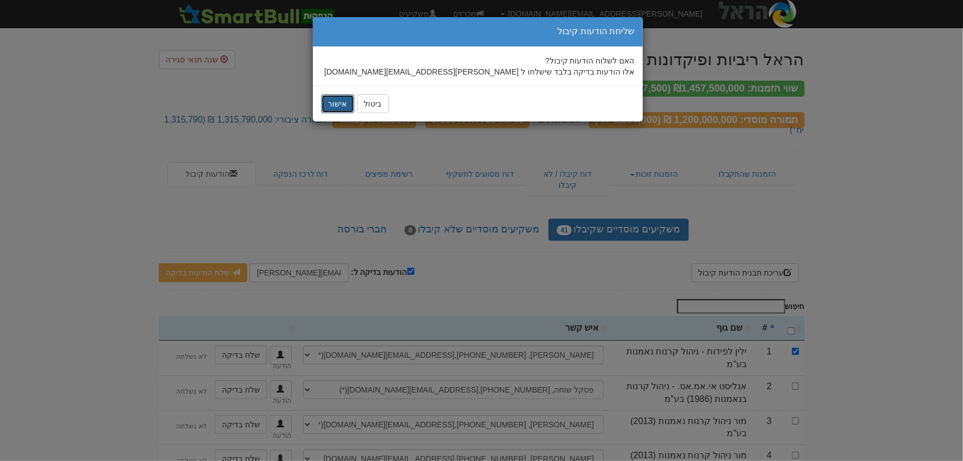
click at [336, 108] on button "אישור" at bounding box center [337, 103] width 33 height 19
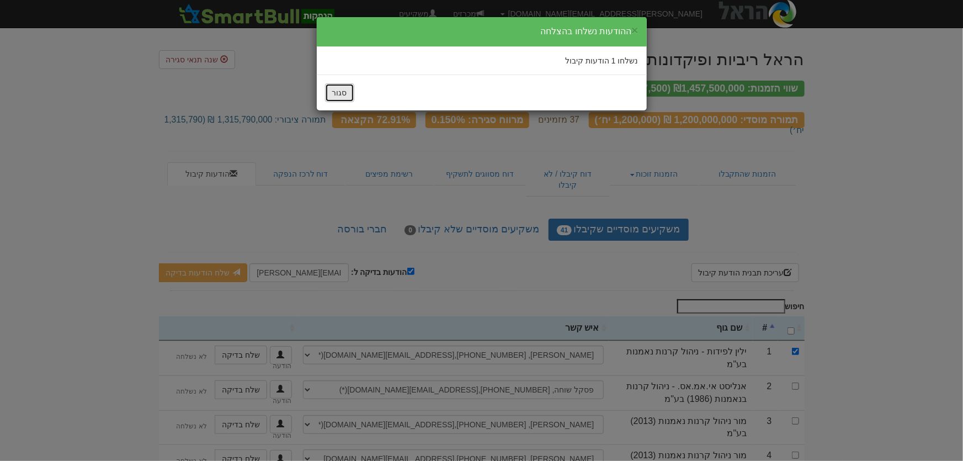
click at [334, 87] on button "סגור" at bounding box center [339, 92] width 29 height 19
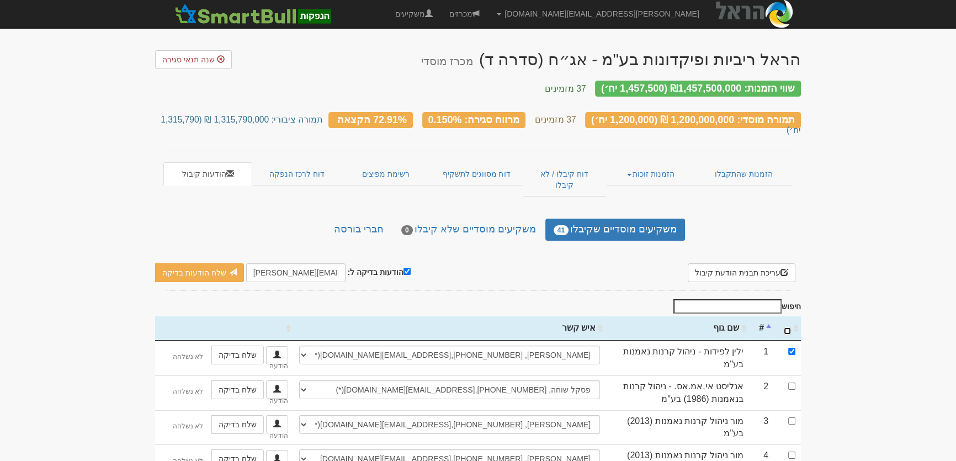
click at [787, 327] on input "\a : activate to sort column ascending" at bounding box center [787, 330] width 7 height 7
checkbox input "true"
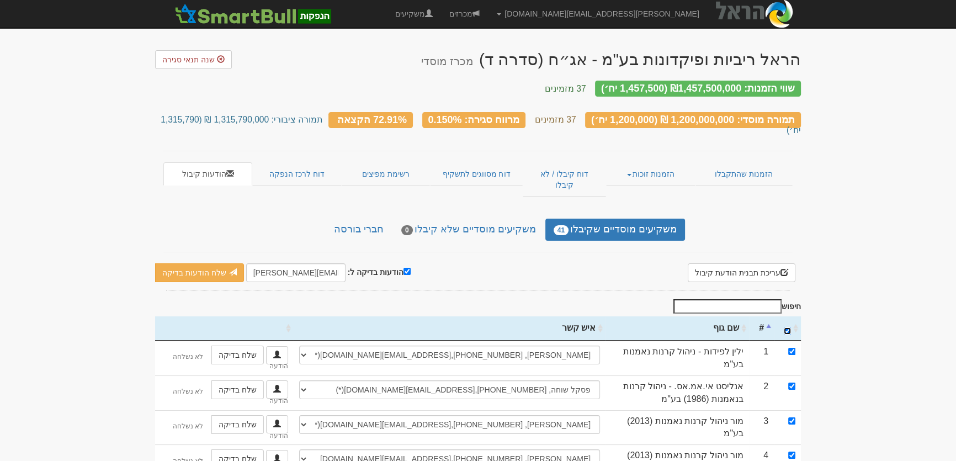
checkbox input "true"
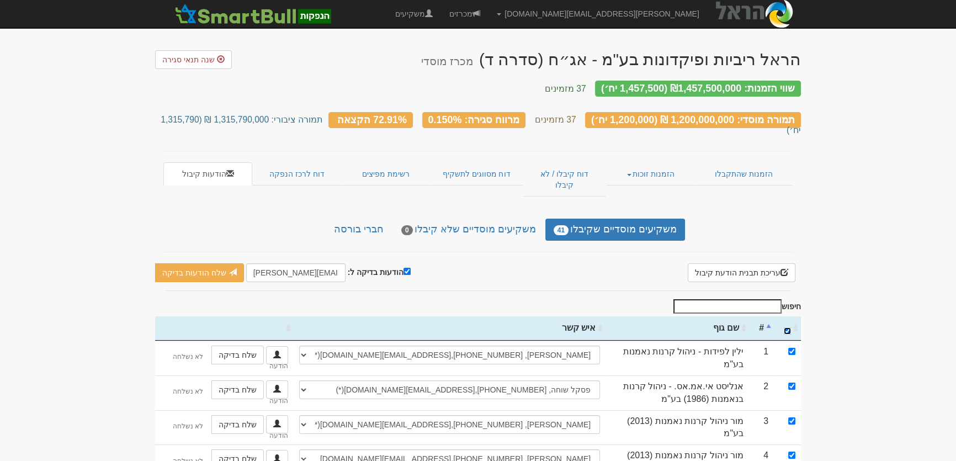
checkbox input "true"
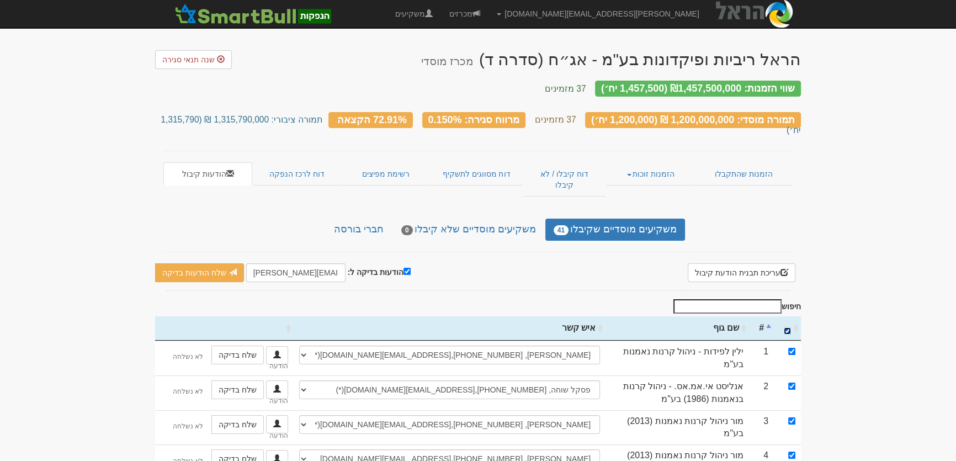
checkbox input "true"
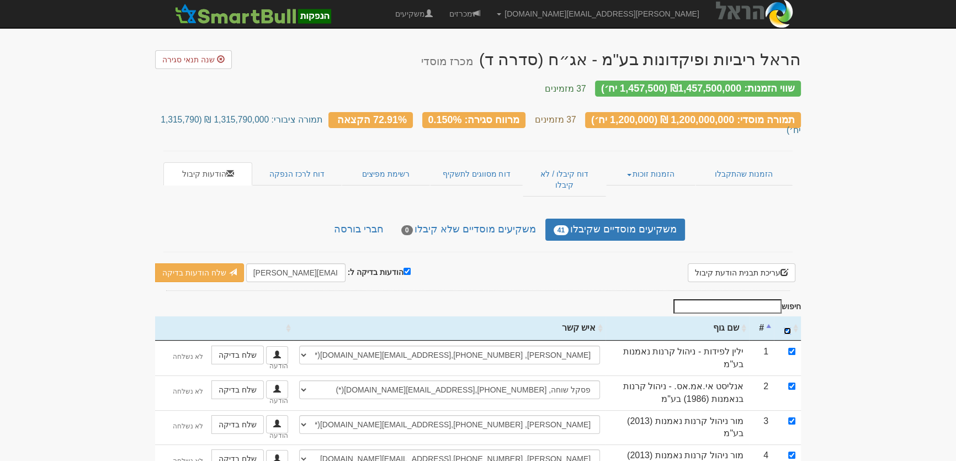
checkbox input "true"
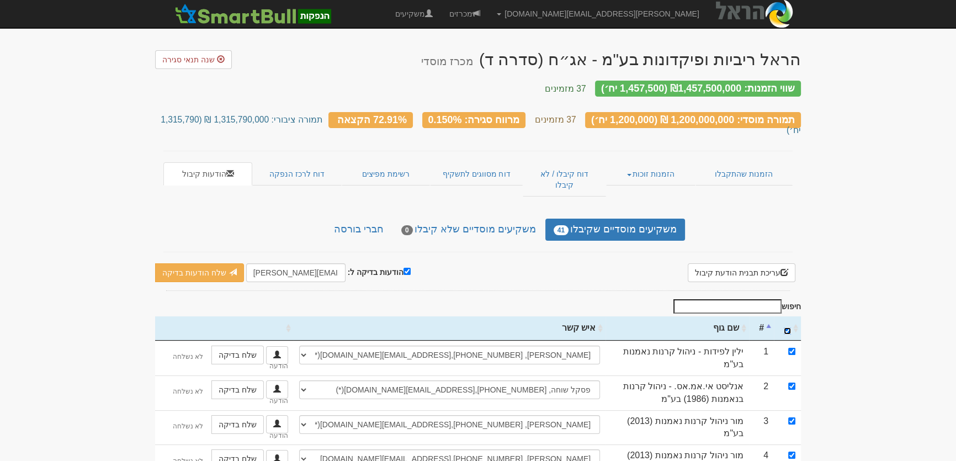
checkbox input "true"
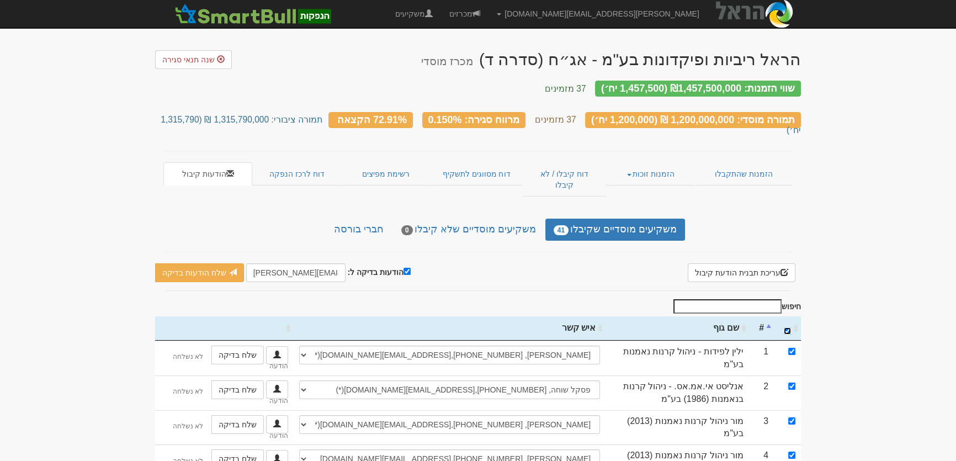
checkbox input "true"
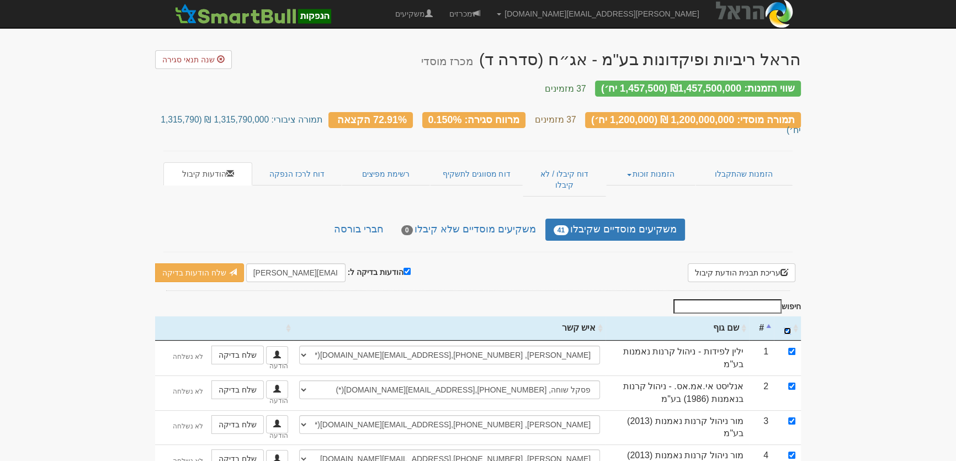
checkbox input "true"
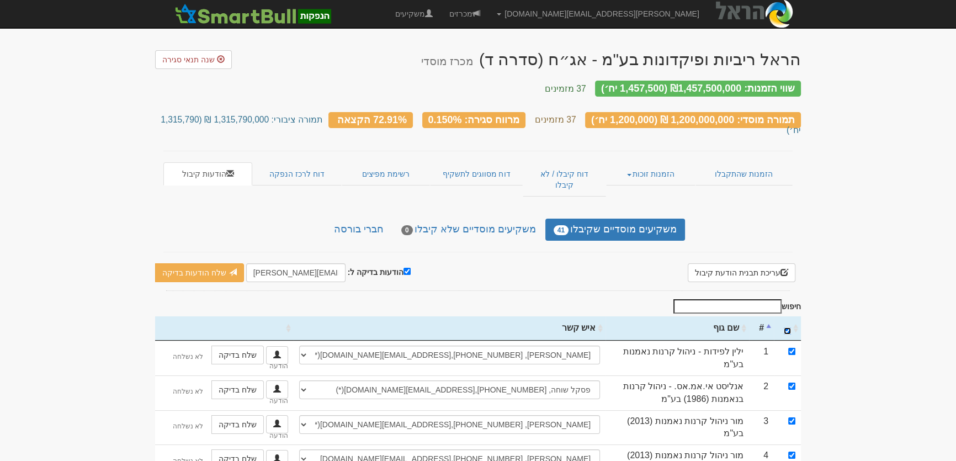
checkbox input "true"
click at [405, 268] on input "הודעות בדיקה ל:" at bounding box center [407, 271] width 7 height 7
checkbox input "false"
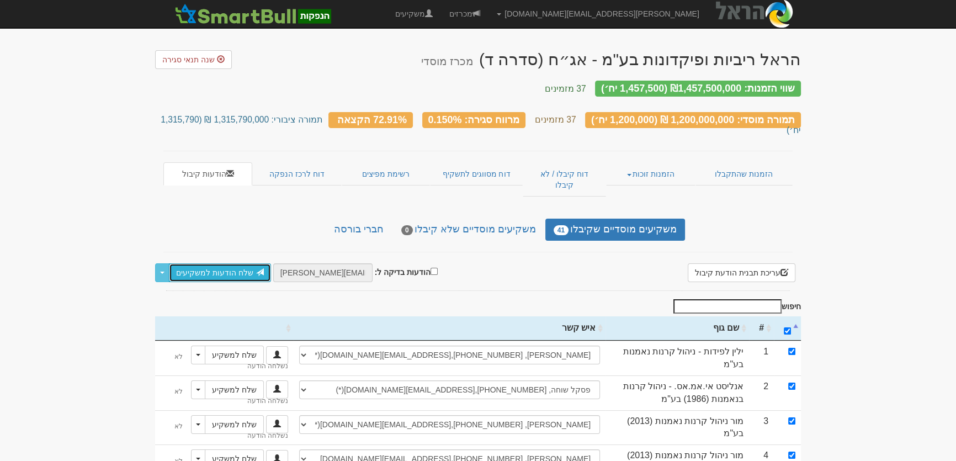
click at [217, 263] on link "שלח הודעות למשקיעים" at bounding box center [220, 272] width 102 height 19
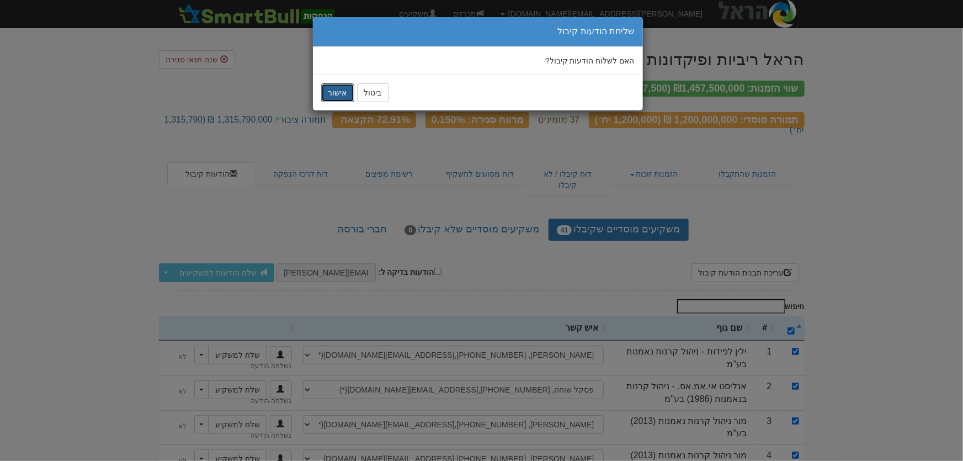
click at [329, 84] on button "אישור" at bounding box center [337, 92] width 33 height 19
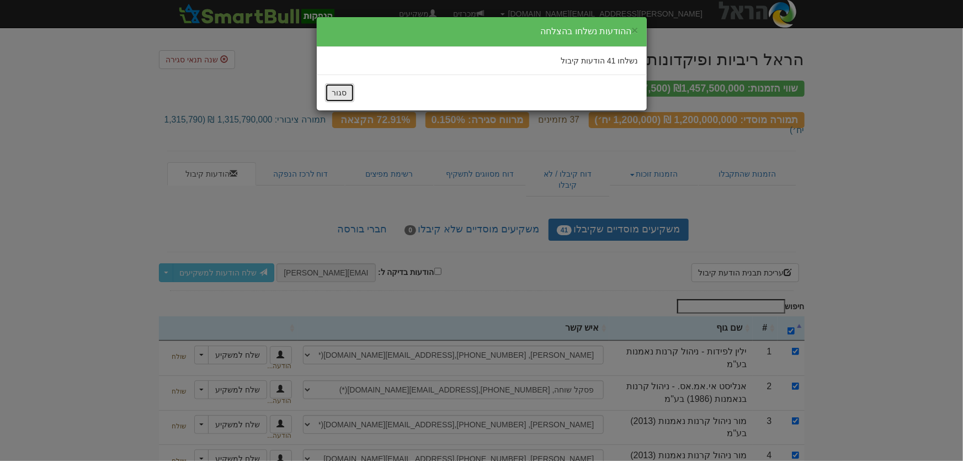
click at [339, 95] on button "סגור" at bounding box center [339, 92] width 29 height 19
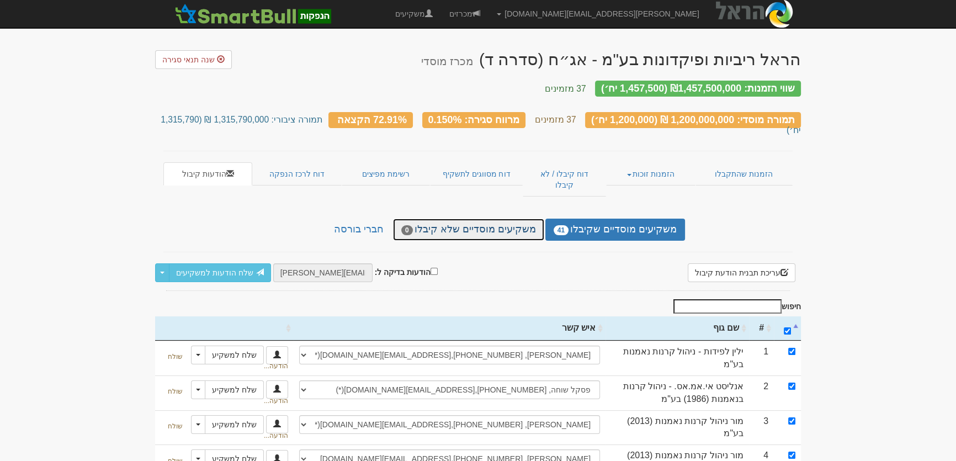
click at [499, 219] on link "משקיעים מוסדיים שלא קיבלו 0" at bounding box center [468, 230] width 151 height 22
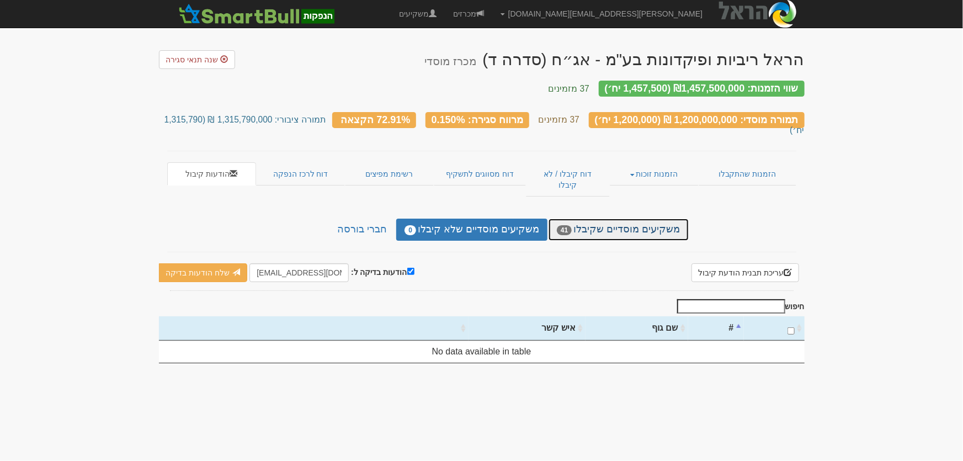
click at [607, 219] on link "משקיעים מוסדיים שקיבלו 41" at bounding box center [619, 230] width 140 height 22
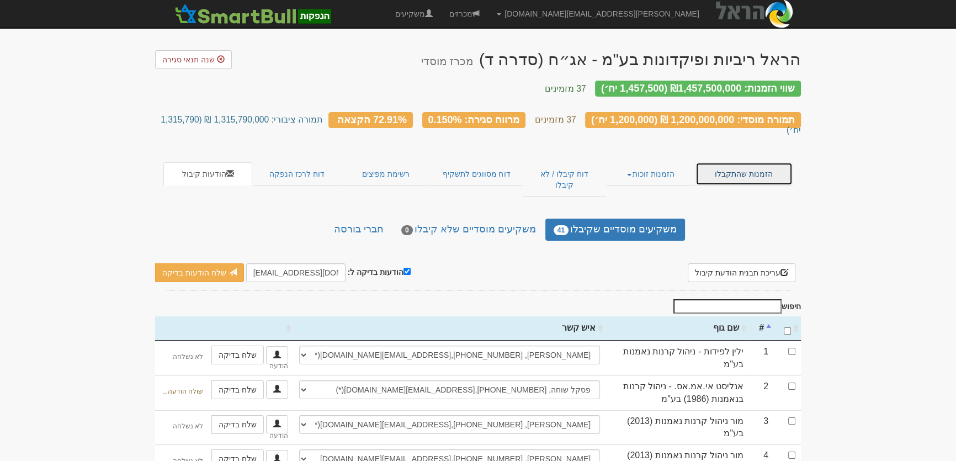
click at [742, 162] on link "הזמנות שהתקבלו" at bounding box center [744, 173] width 97 height 23
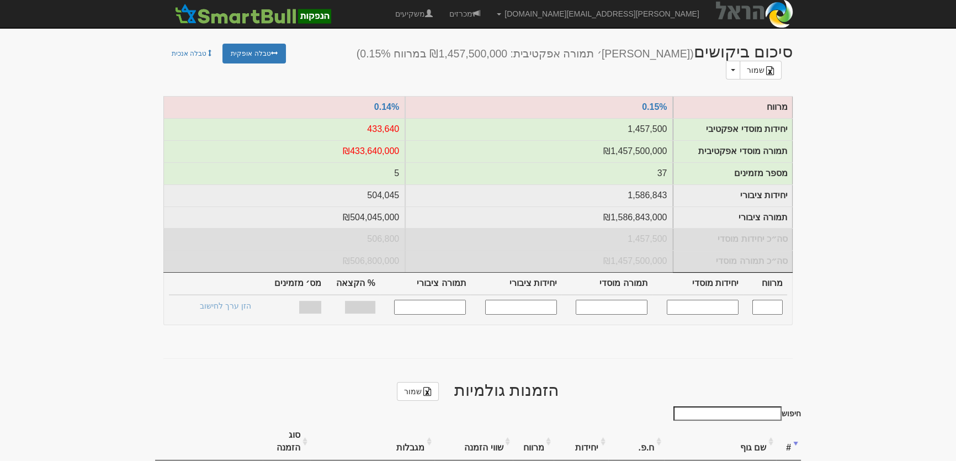
scroll to position [351, 0]
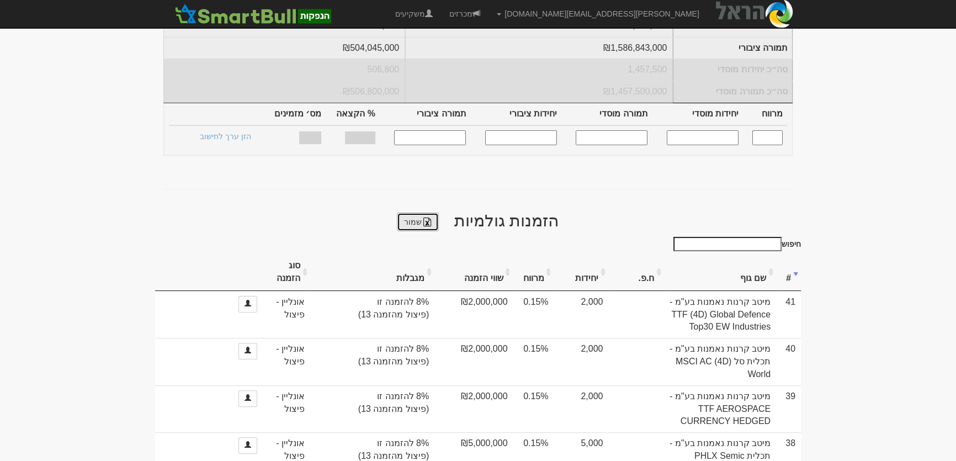
click at [416, 213] on link "שמור" at bounding box center [418, 222] width 42 height 19
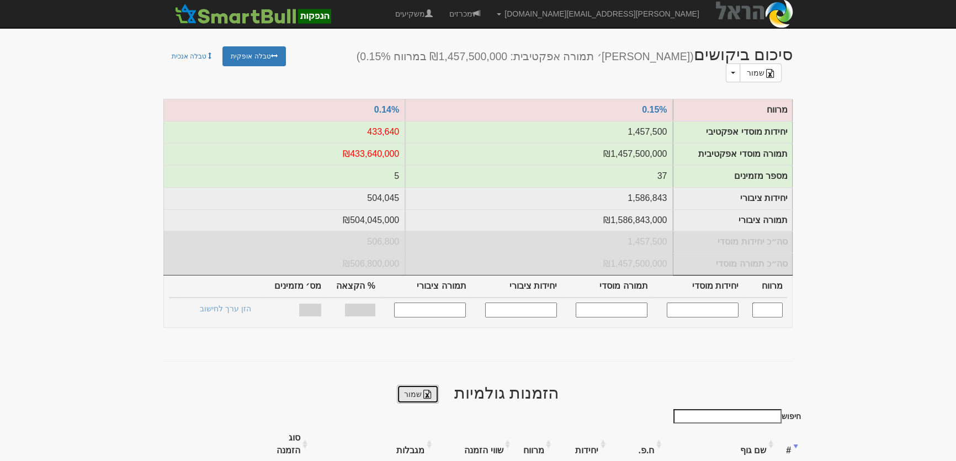
scroll to position [0, 0]
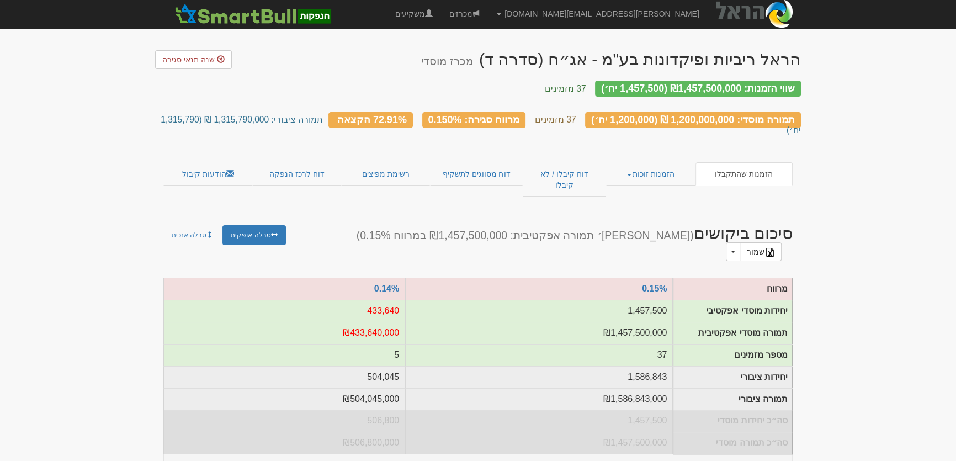
click at [556, 162] on link "דוח קיבלו / לא קיבלו" at bounding box center [564, 179] width 83 height 34
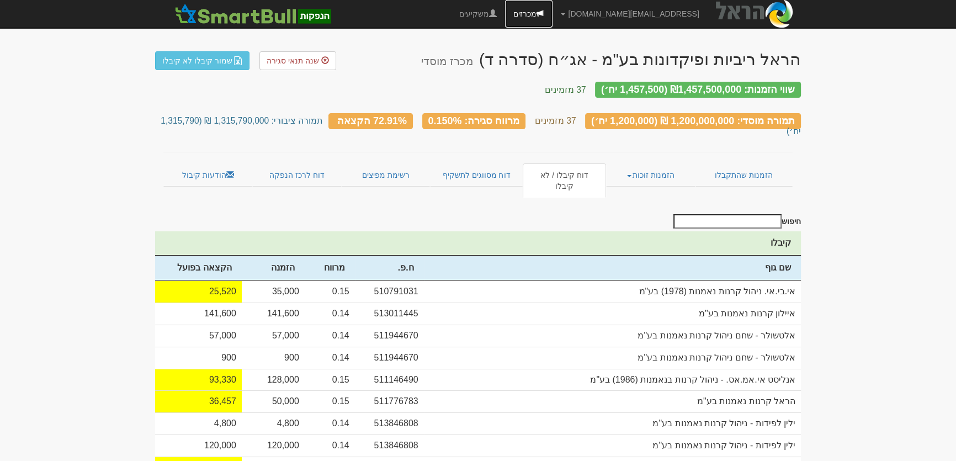
click at [553, 14] on link "מכרזים" at bounding box center [528, 14] width 47 height 28
